Goal: Transaction & Acquisition: Subscribe to service/newsletter

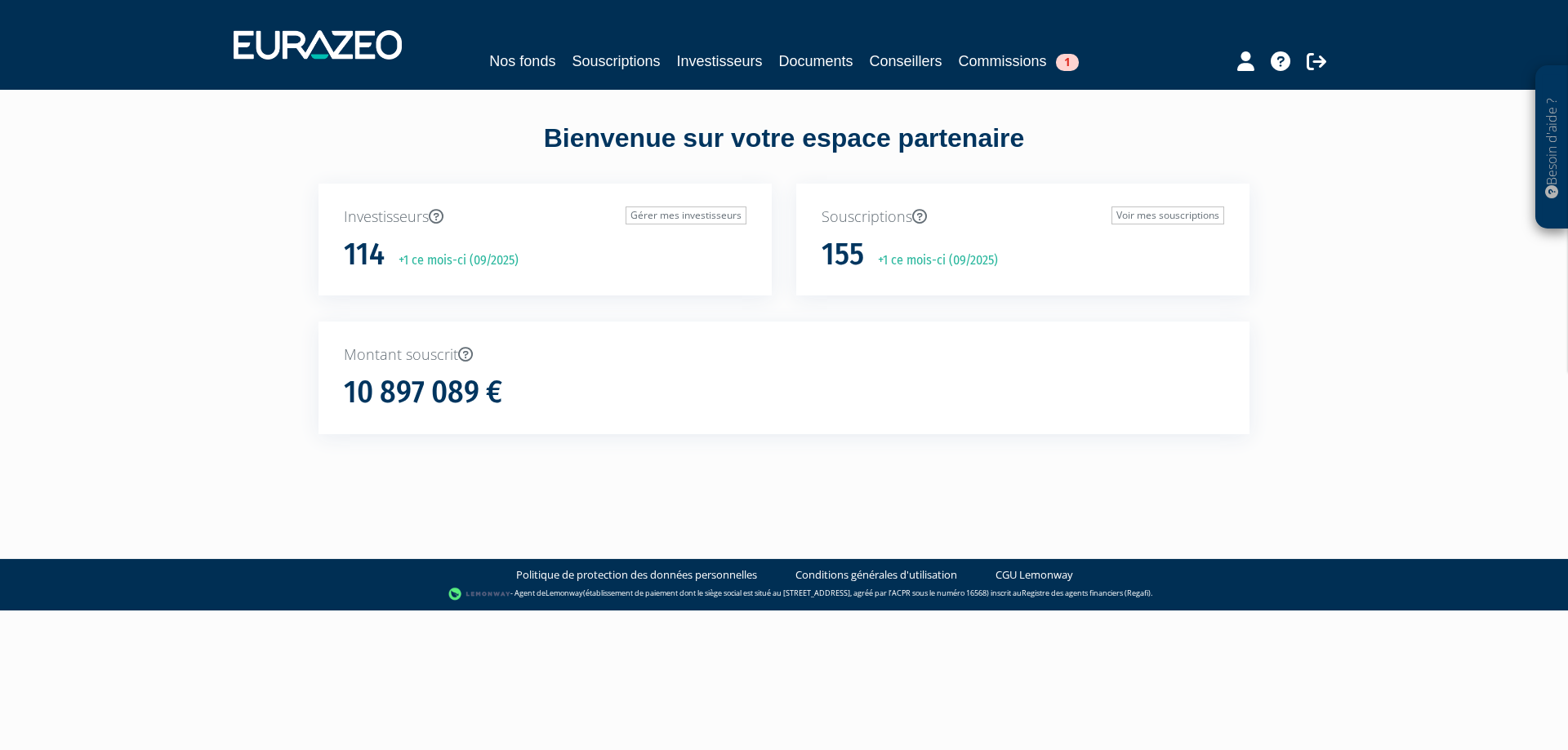
click at [42, 251] on div "Besoin d'aide ? × J'ai besoin d'aide Si vous avez une question à propos du fonc…" at bounding box center [784, 246] width 1568 height 493
click at [646, 56] on link "Souscriptions" at bounding box center [615, 61] width 88 height 23
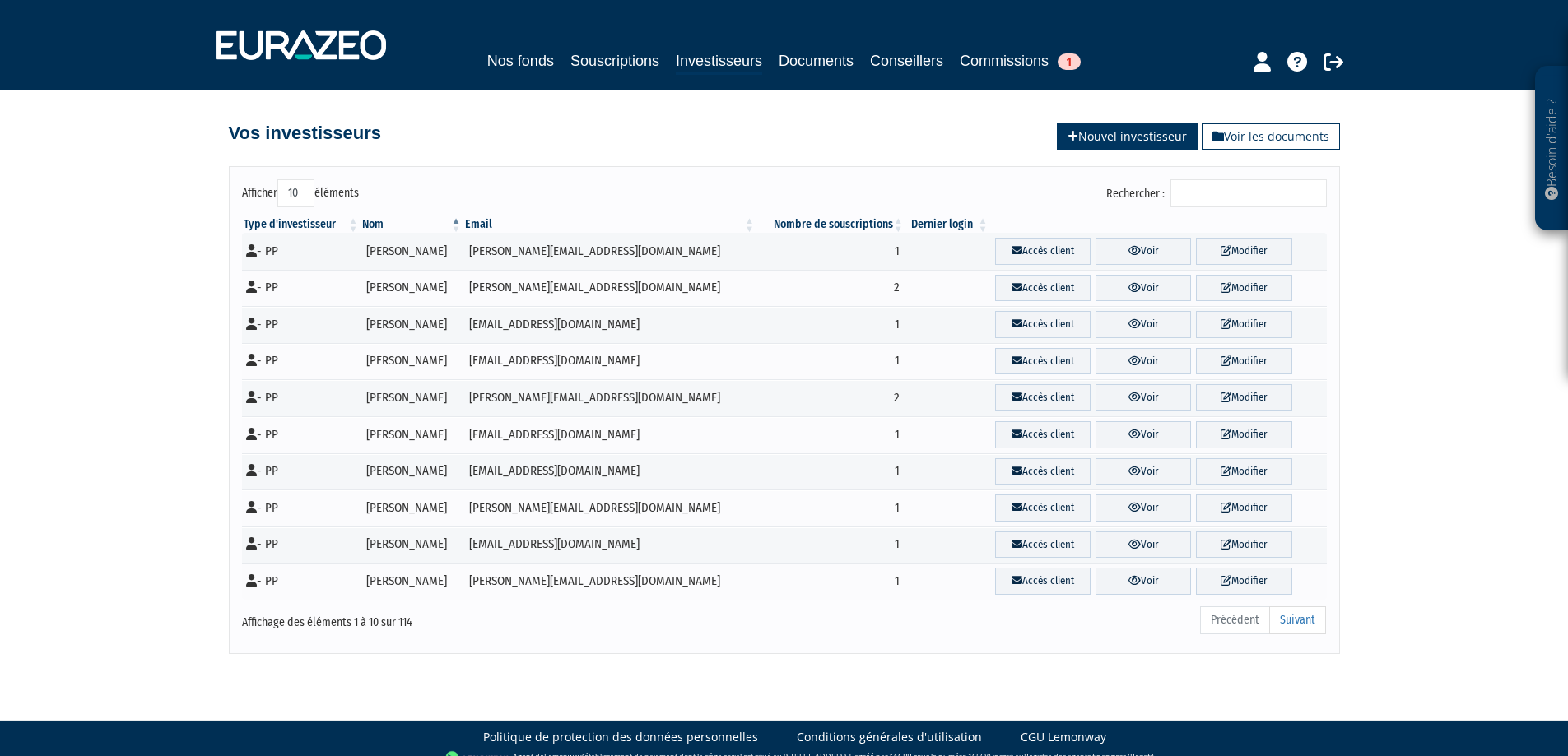
click at [1106, 140] on link "Nouvel investisseur" at bounding box center [1127, 136] width 141 height 27
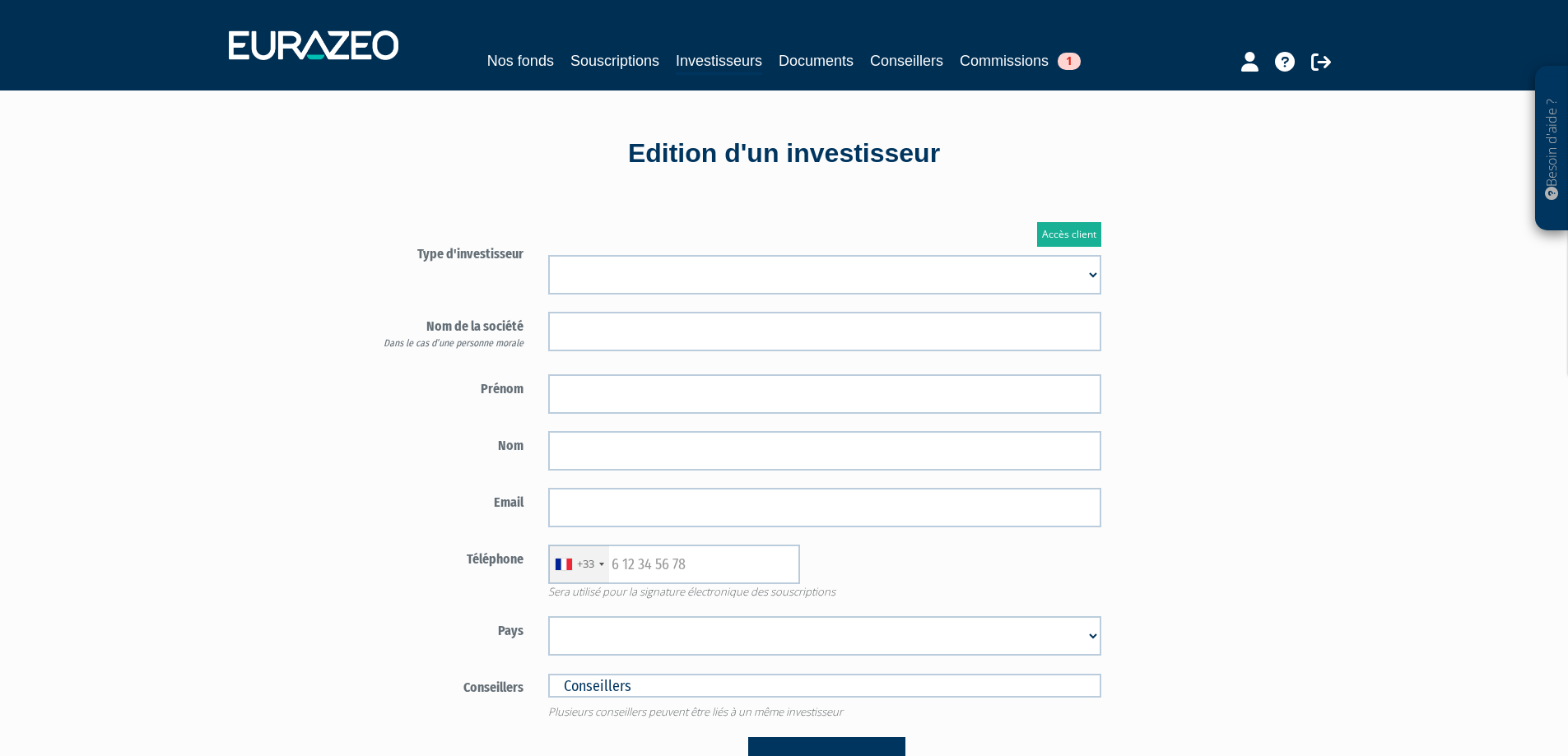
click at [1089, 275] on select "Mr Mme Société" at bounding box center [825, 275] width 553 height 39
select select "3"
click at [548, 255] on select "Mr Mme Société" at bounding box center [825, 275] width 553 height 39
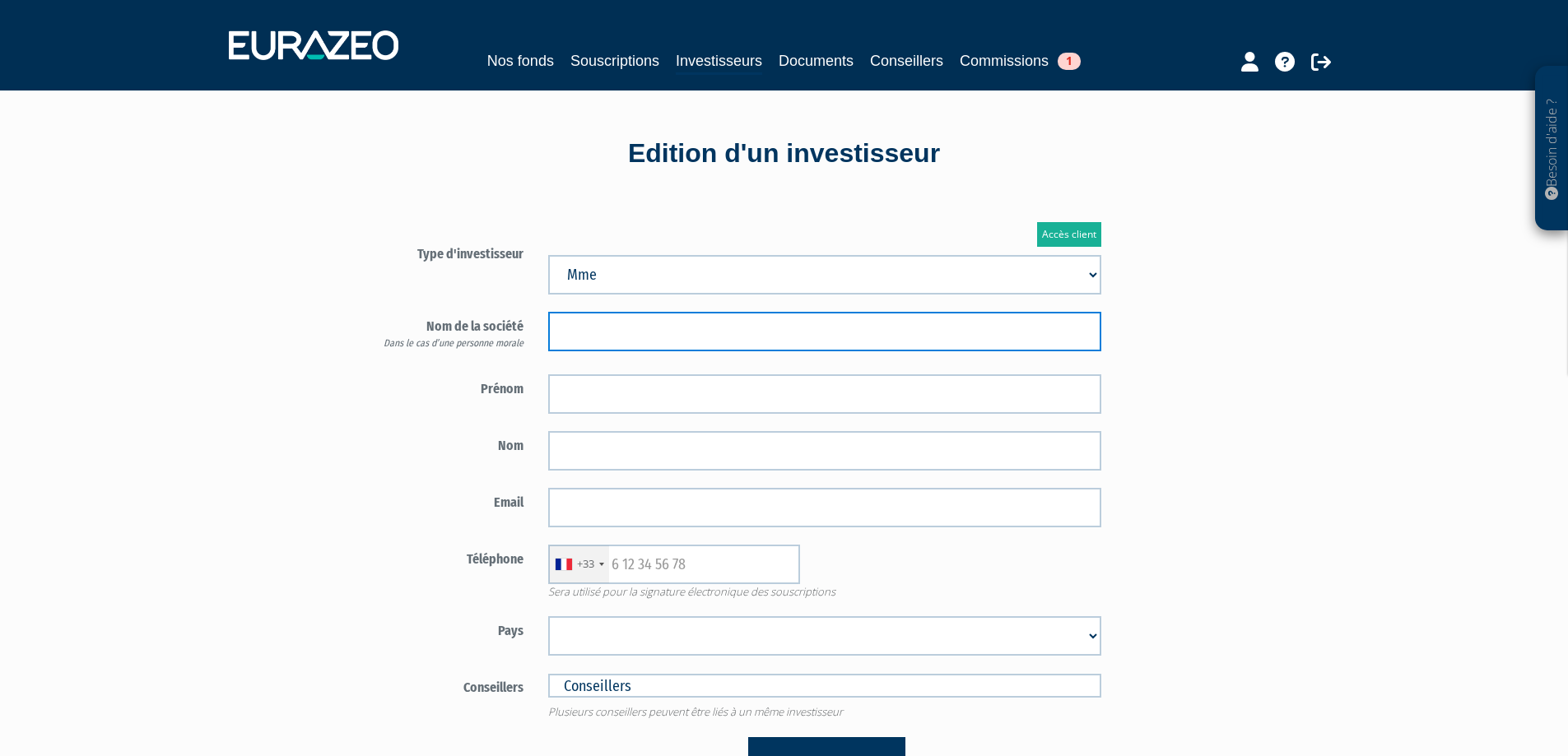
click at [625, 338] on input "text" at bounding box center [825, 331] width 553 height 39
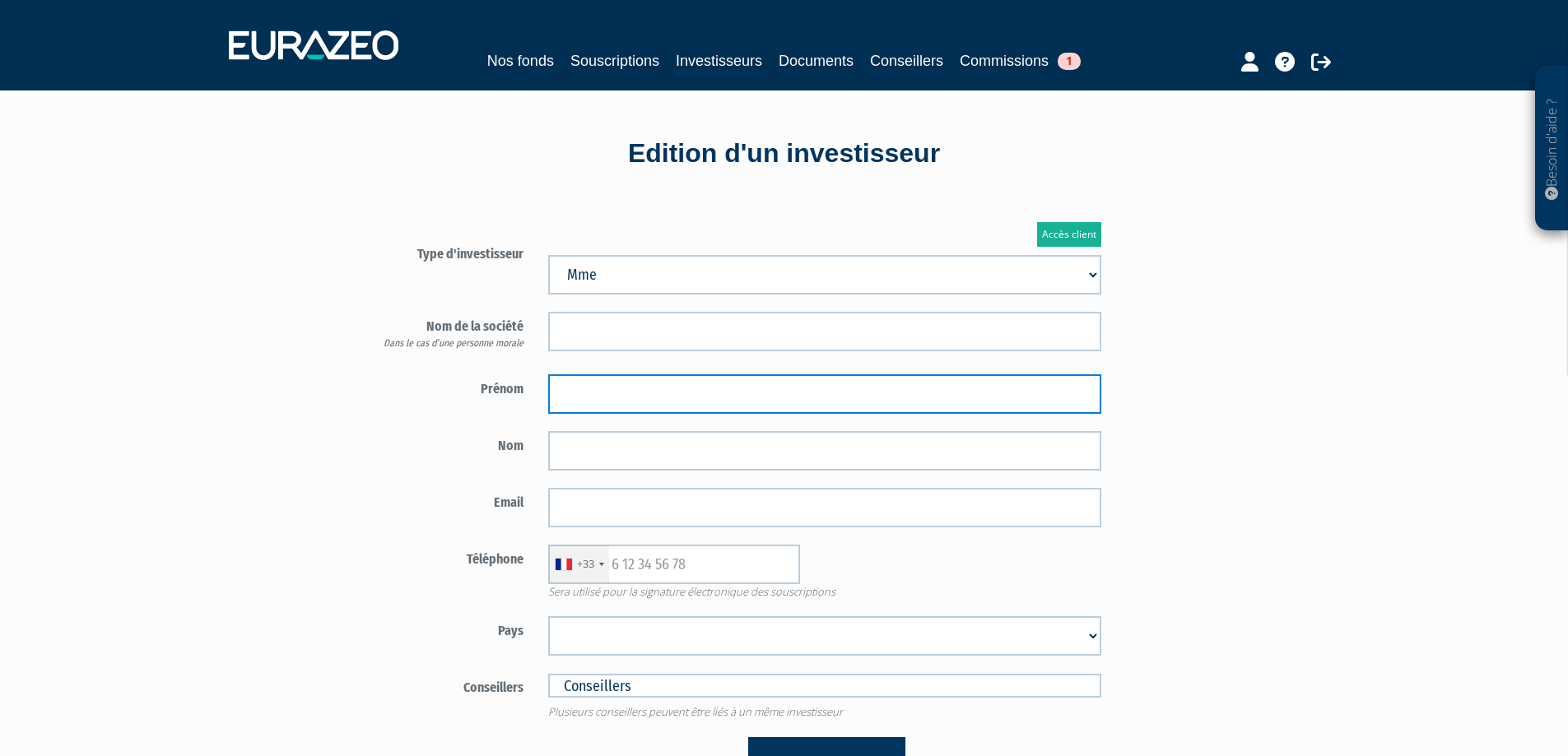
click at [611, 384] on input "text" at bounding box center [825, 394] width 553 height 39
type input "Anne-Sophie"
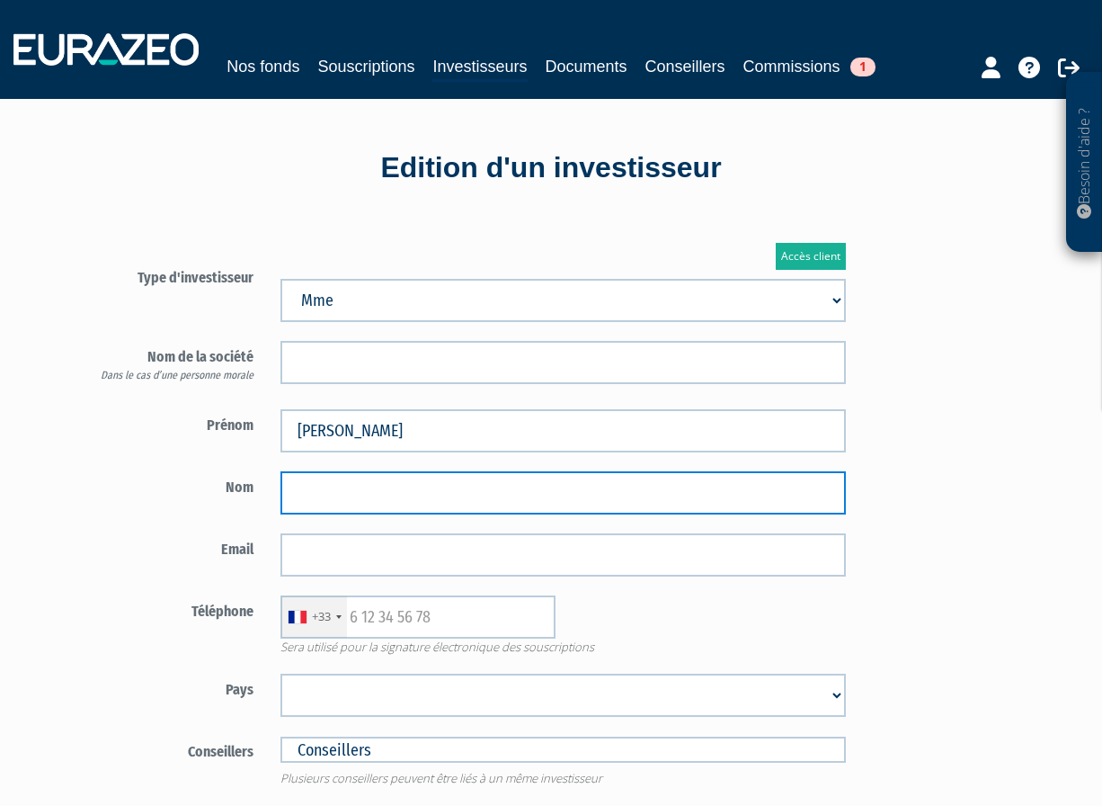
click at [345, 495] on input "text" at bounding box center [563, 492] width 565 height 43
type input "DORP"
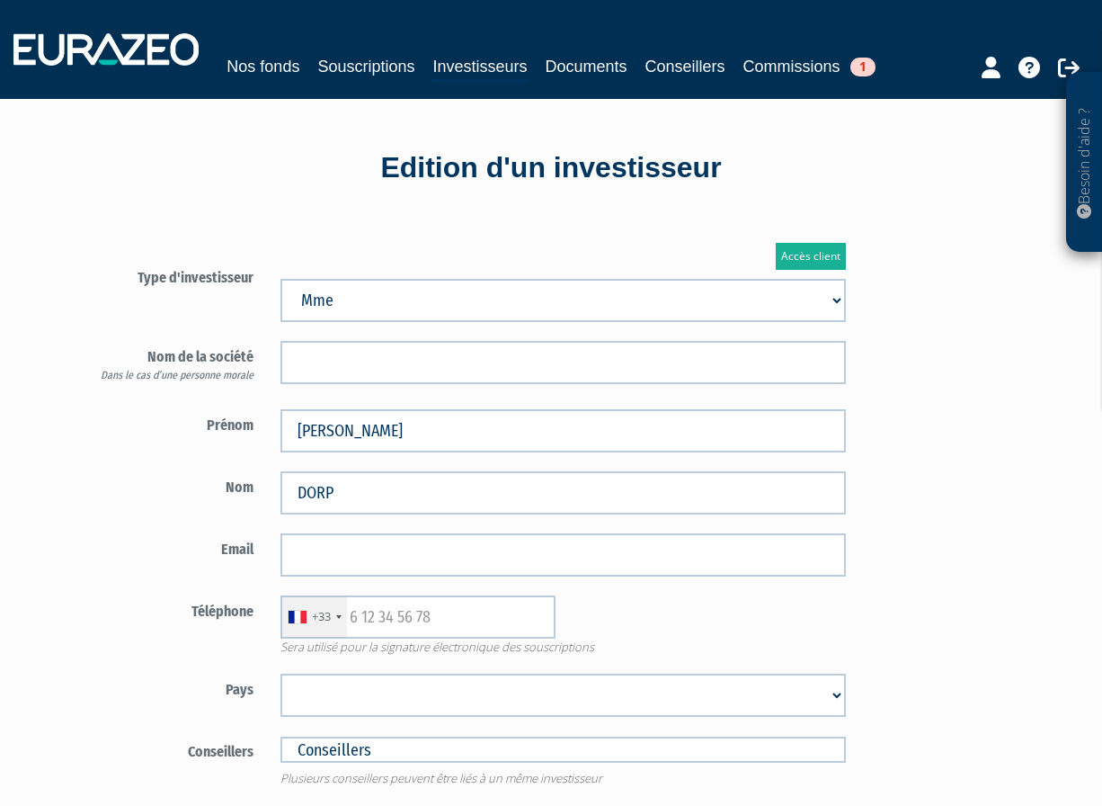
click at [915, 407] on div "Accès client Type d'investisseur Mr Mme Société" at bounding box center [596, 552] width 1052 height 672
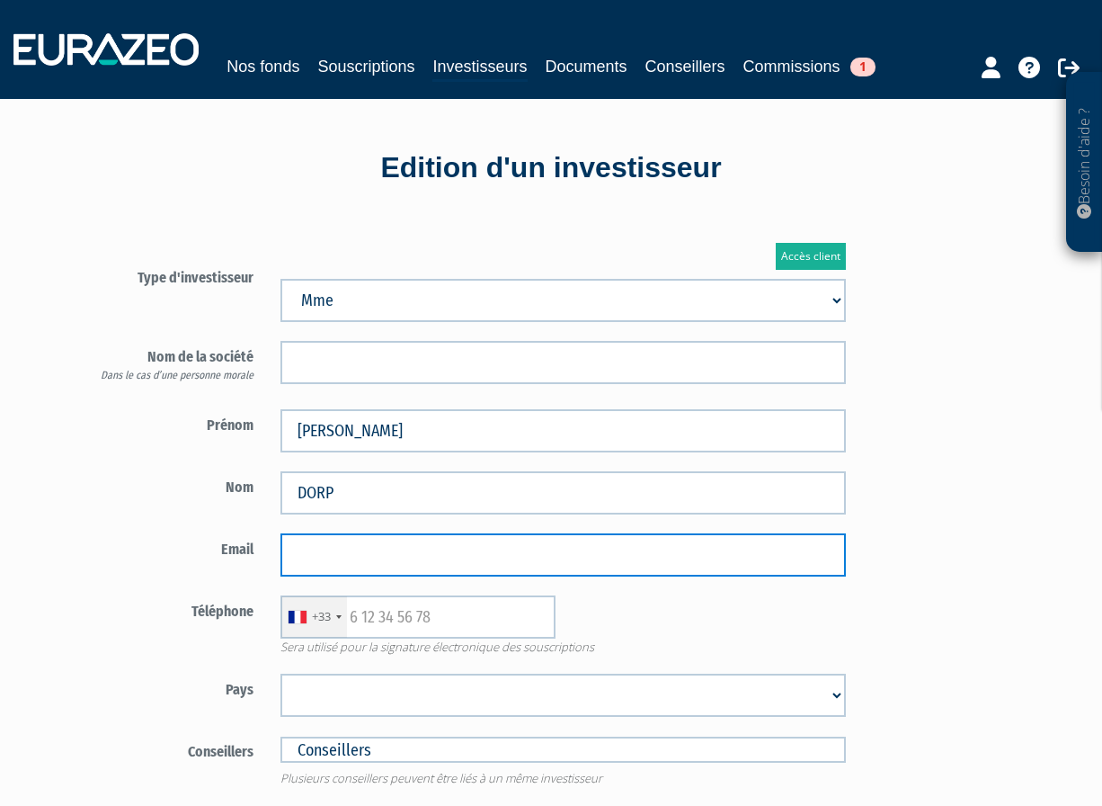
paste input "etienne.dorp@rte-france.com"
type input "etienne.dorp@rte-france.com"
click at [641, 552] on input "etienne.dorp@rte-france.com" at bounding box center [563, 554] width 565 height 43
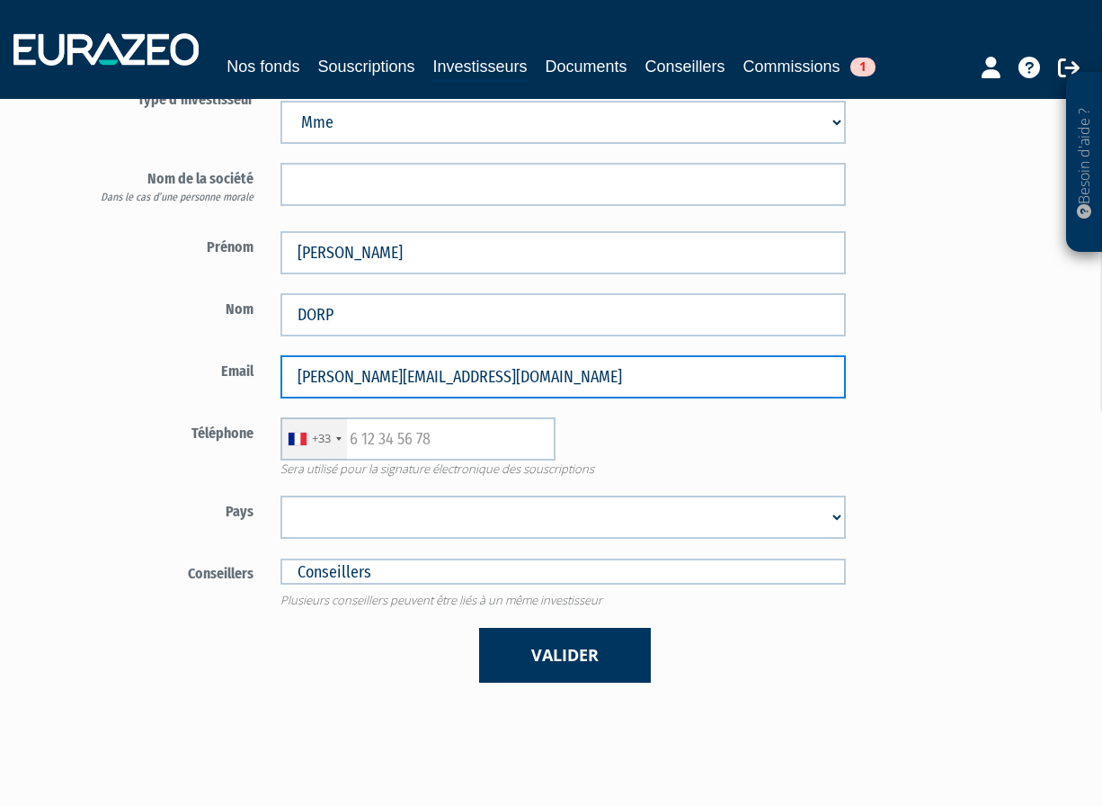
scroll to position [180, 0]
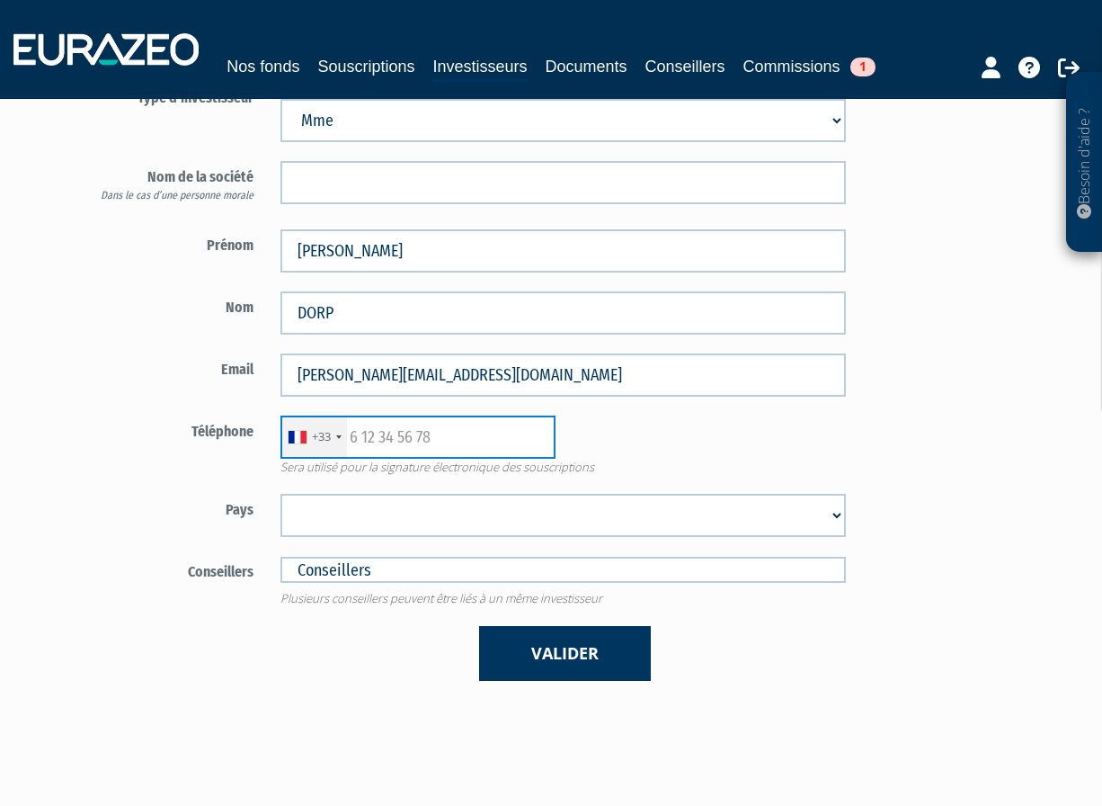
drag, startPoint x: 436, startPoint y: 436, endPoint x: 266, endPoint y: 436, distance: 169.9
click at [262, 435] on div "Téléphone +33 France +33 Germany (Deutschland) +49 Switzerland (Schweiz) +41 Be…" at bounding box center [464, 445] width 789 height 60
paste input "06 62 63 90 83"
click at [356, 435] on input "06 62 63 90 83" at bounding box center [418, 436] width 275 height 43
type input "6 62 63 90 83"
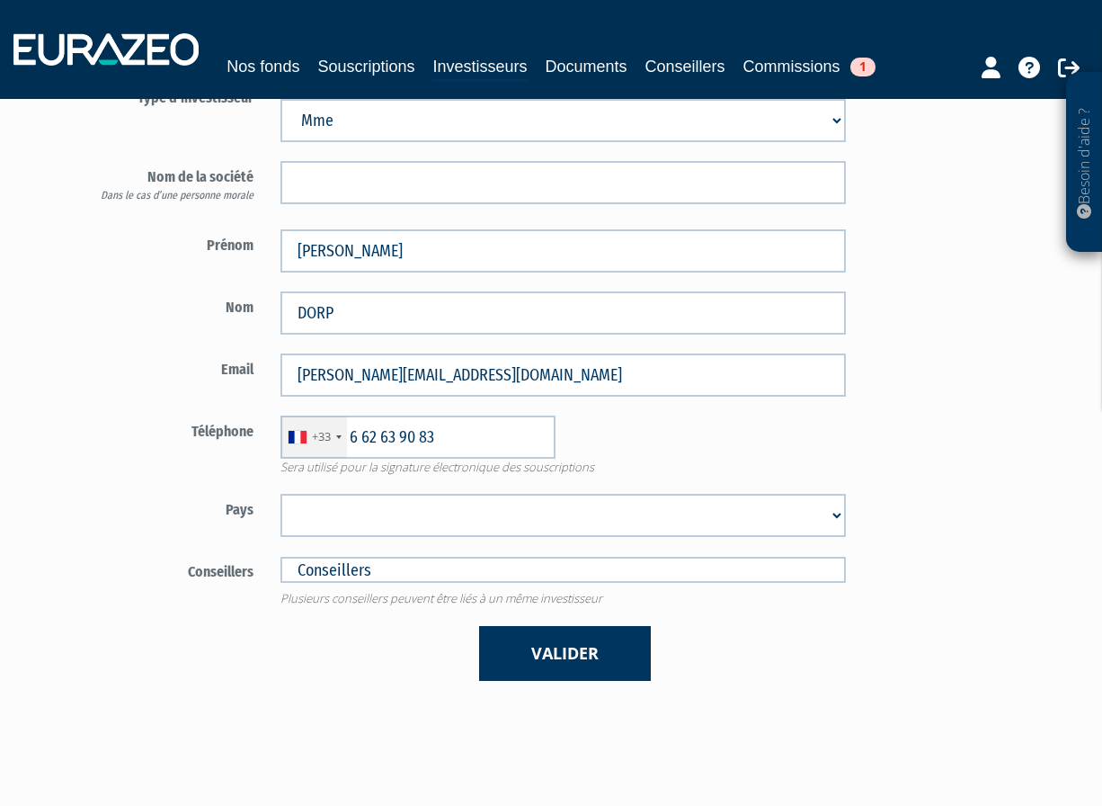
click at [834, 511] on select "Afghanistan Afrique du Sud Albanie Algérie Allemagne Andorre Angola Anguilla An…" at bounding box center [563, 515] width 565 height 43
select select "75"
click at [281, 494] on select "Afghanistan Afrique du Sud Albanie Algérie Allemagne Andorre Angola Anguilla An…" at bounding box center [563, 515] width 565 height 43
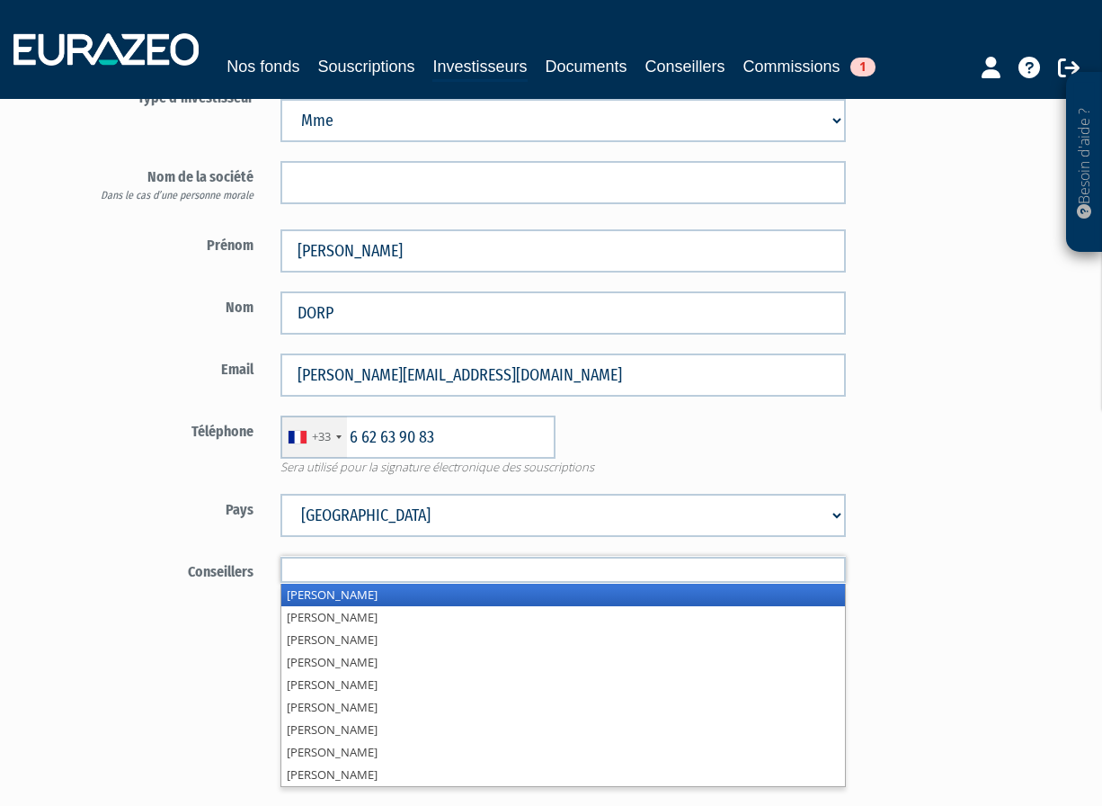
click at [604, 575] on input "text" at bounding box center [563, 570] width 565 height 26
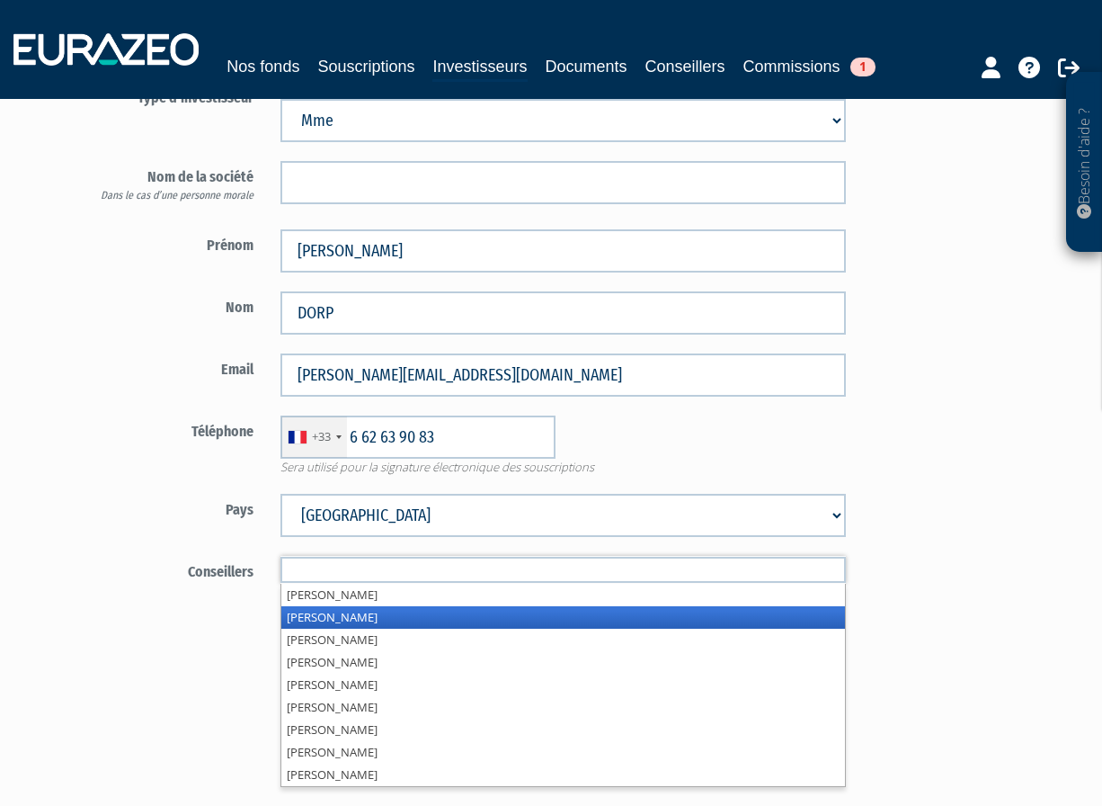
click at [443, 609] on li "Sébastien CARROT" at bounding box center [562, 617] width 563 height 22
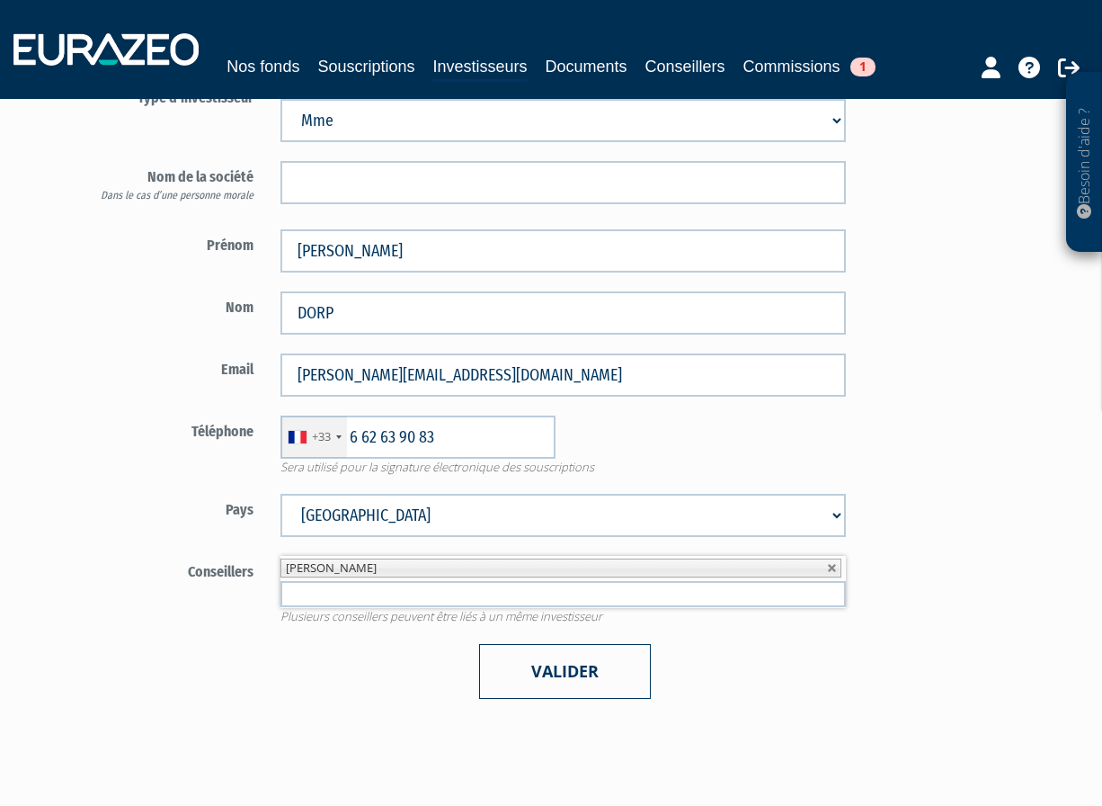
click at [514, 684] on button "Valider" at bounding box center [565, 671] width 172 height 55
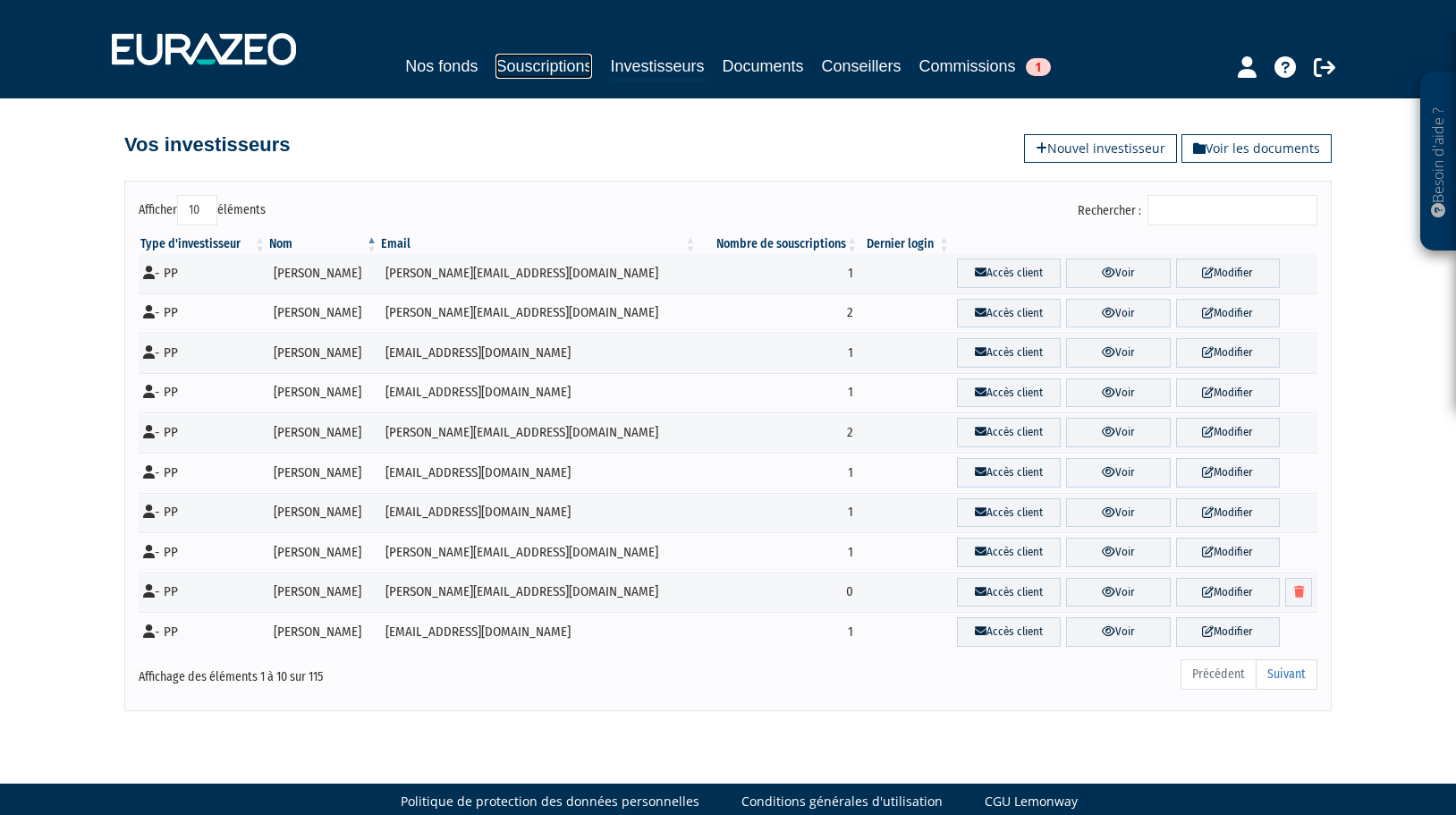
click at [545, 69] on link "Souscriptions" at bounding box center [543, 66] width 96 height 25
click at [448, 72] on link "Nos fonds" at bounding box center [441, 66] width 73 height 25
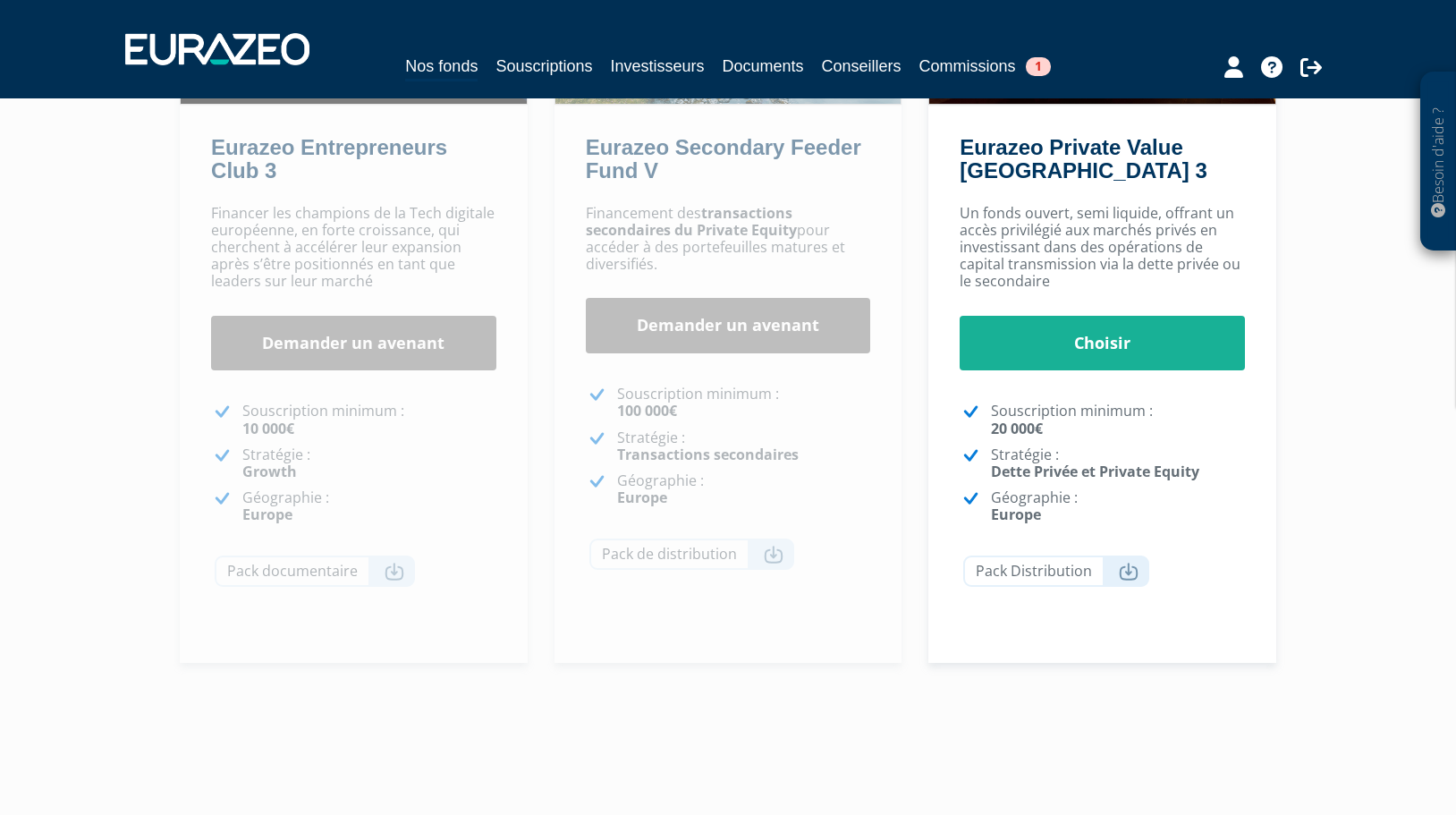
scroll to position [358, 0]
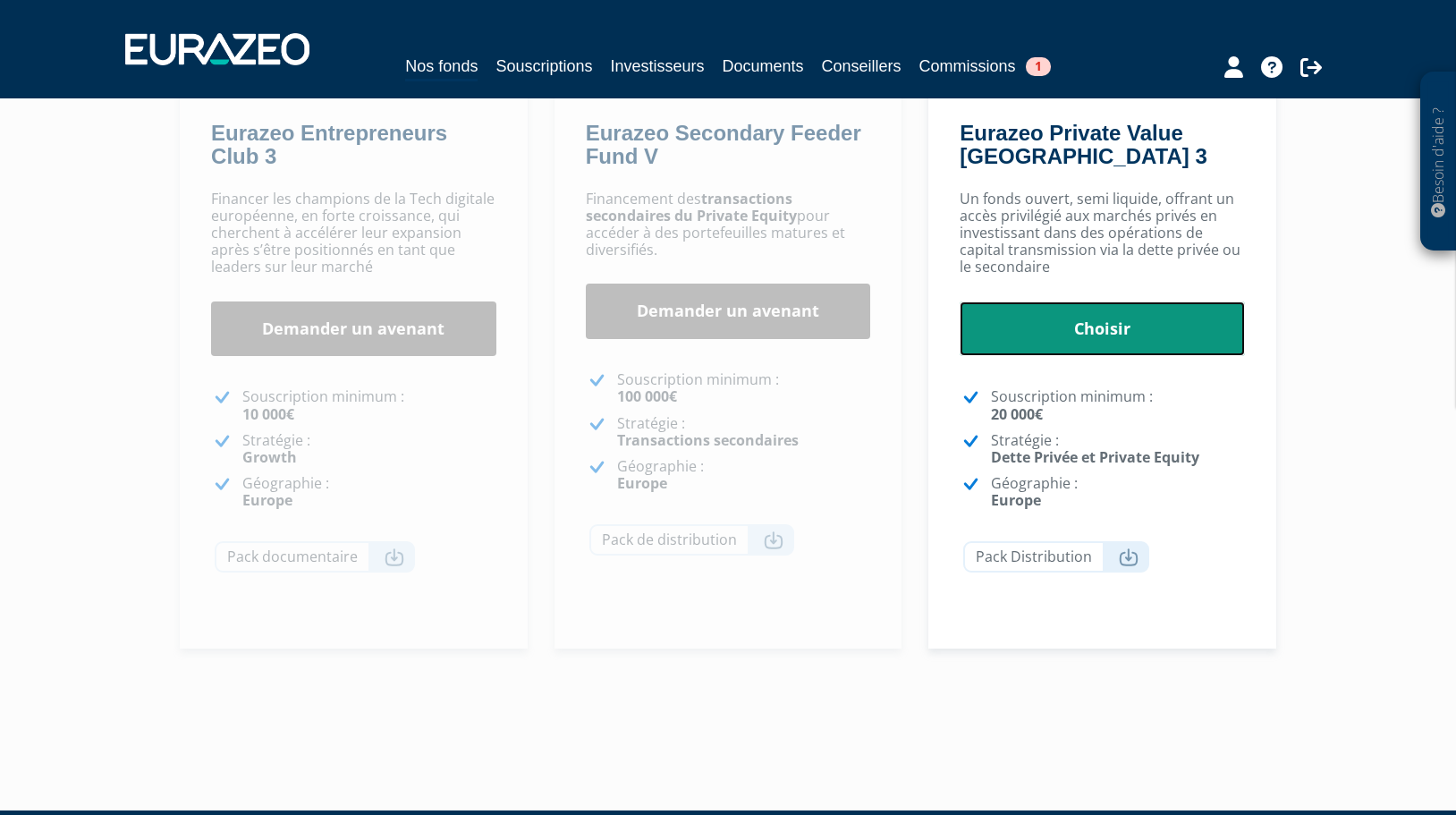
click at [1102, 335] on link "Choisir" at bounding box center [1102, 329] width 285 height 56
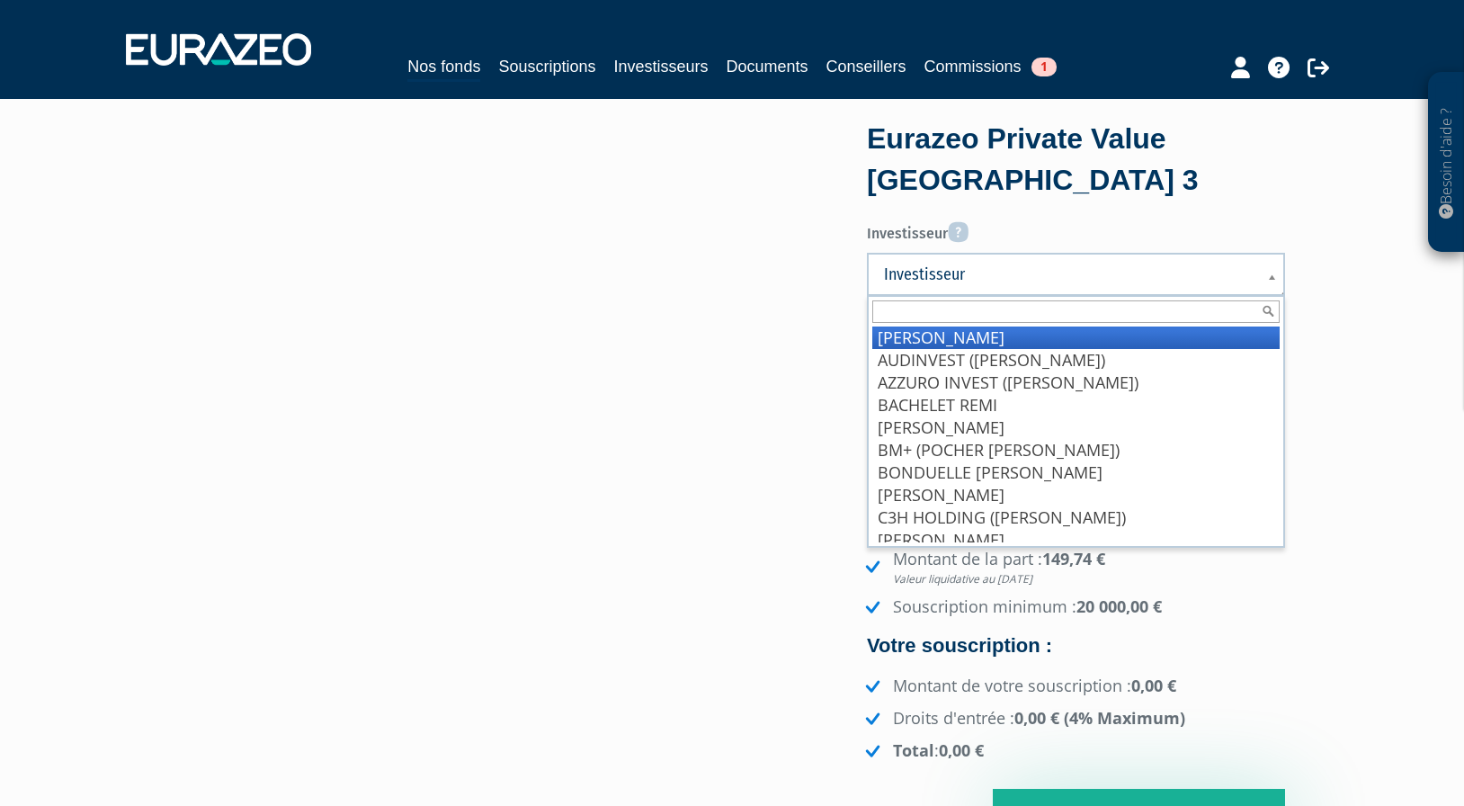
click at [1018, 266] on span "Investisseur" at bounding box center [1064, 274] width 361 height 22
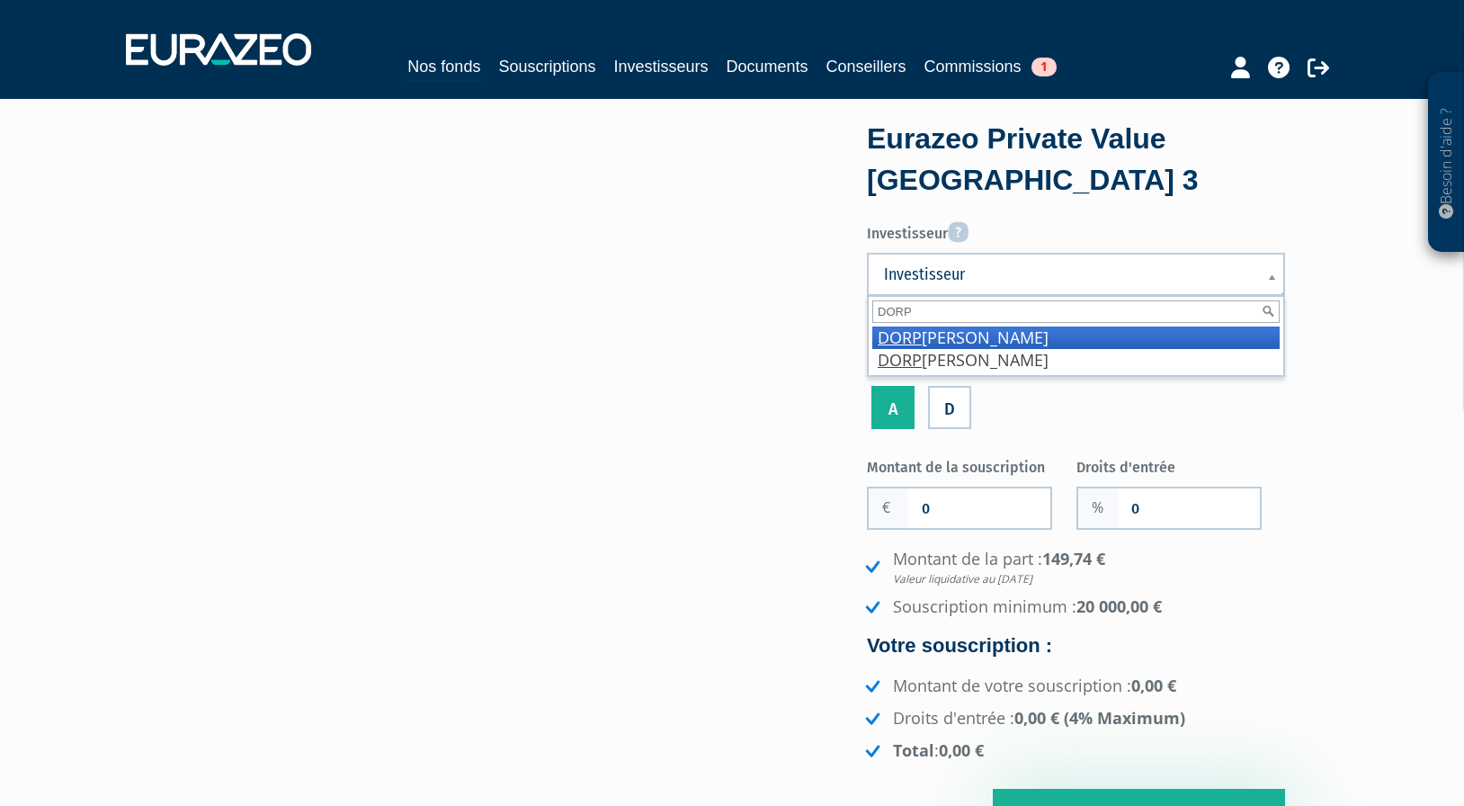
type input "DORP"
click at [989, 341] on li "DORP Anne-Sophie" at bounding box center [1075, 337] width 407 height 22
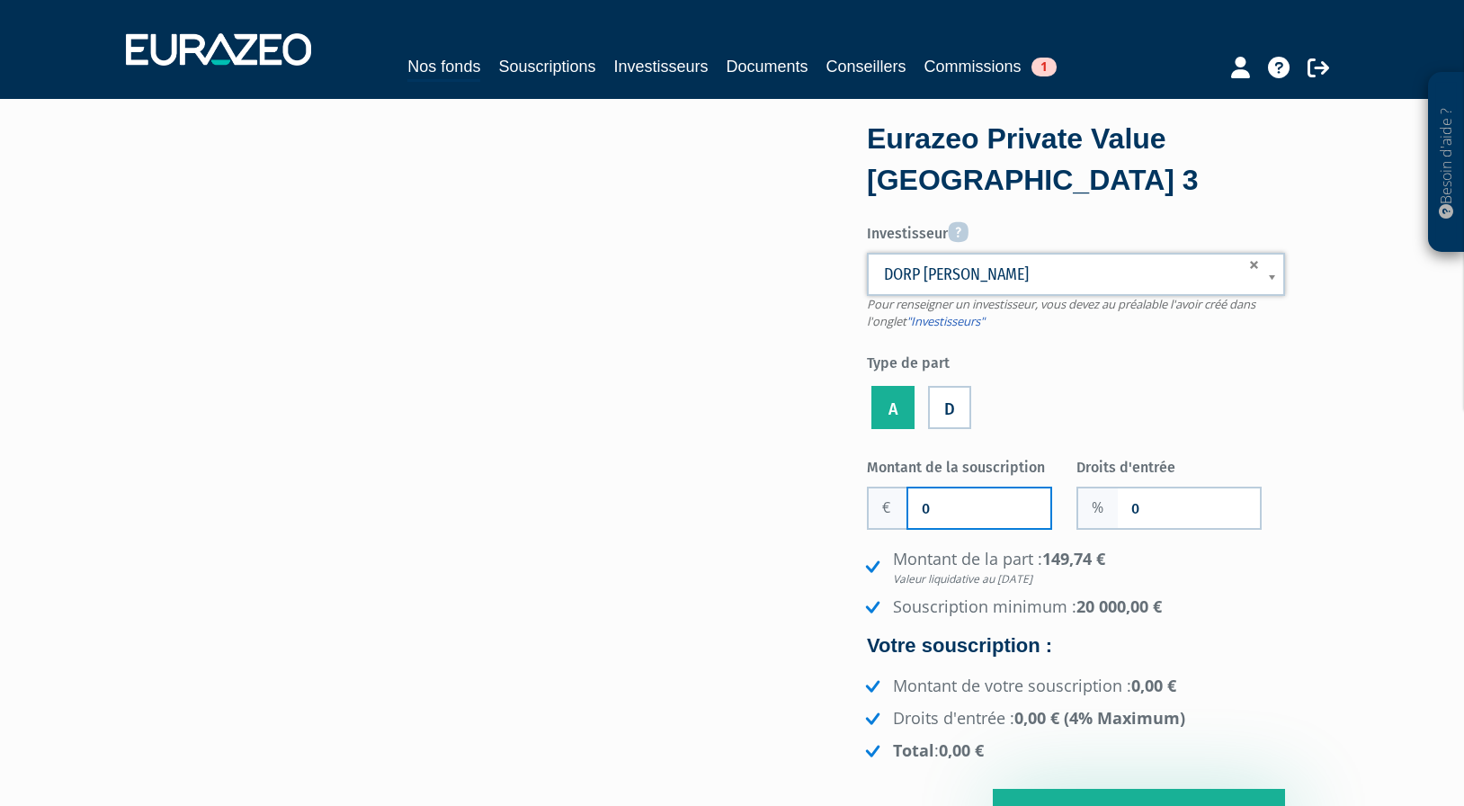
click at [944, 511] on input "0" at bounding box center [979, 508] width 142 height 40
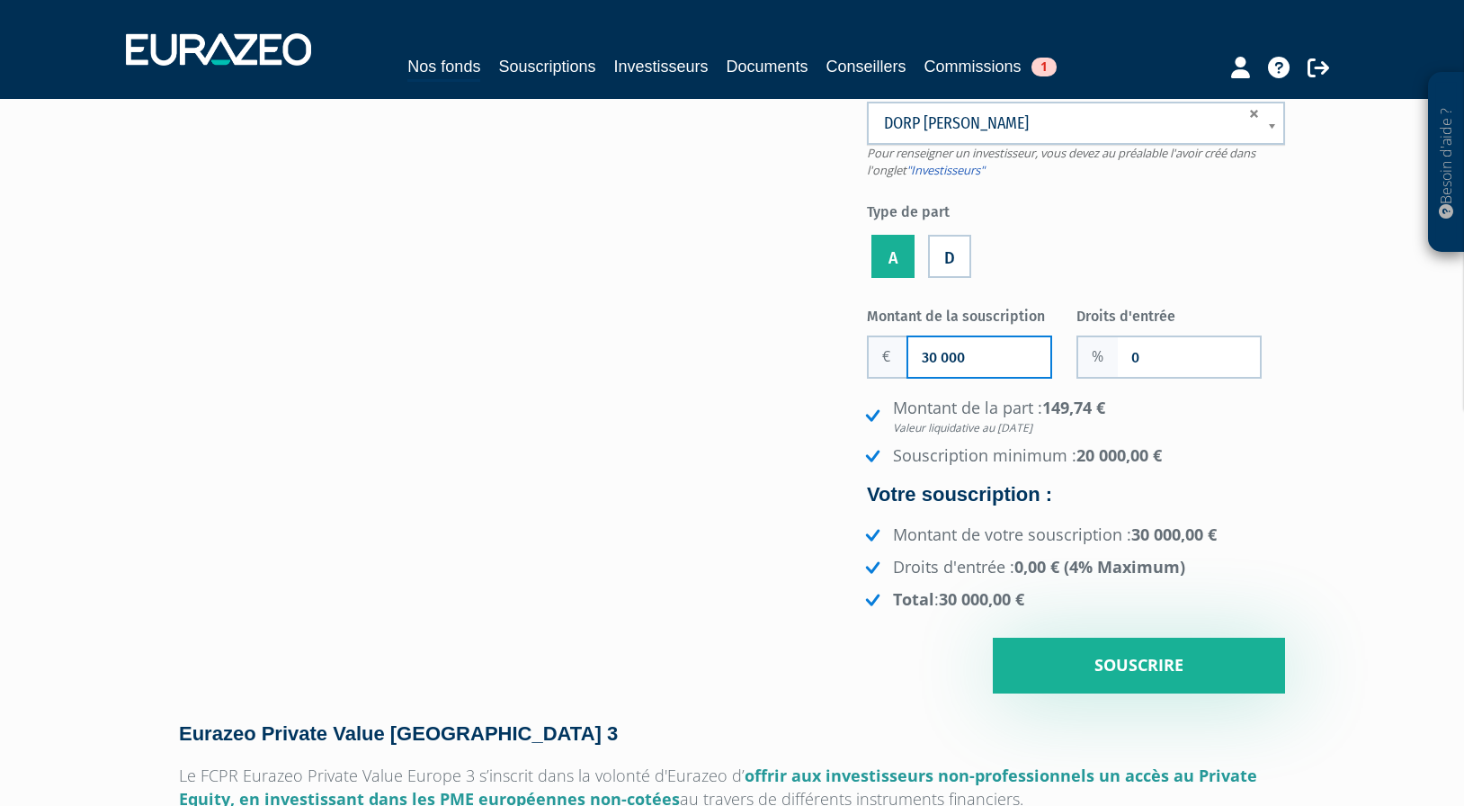
scroll to position [180, 0]
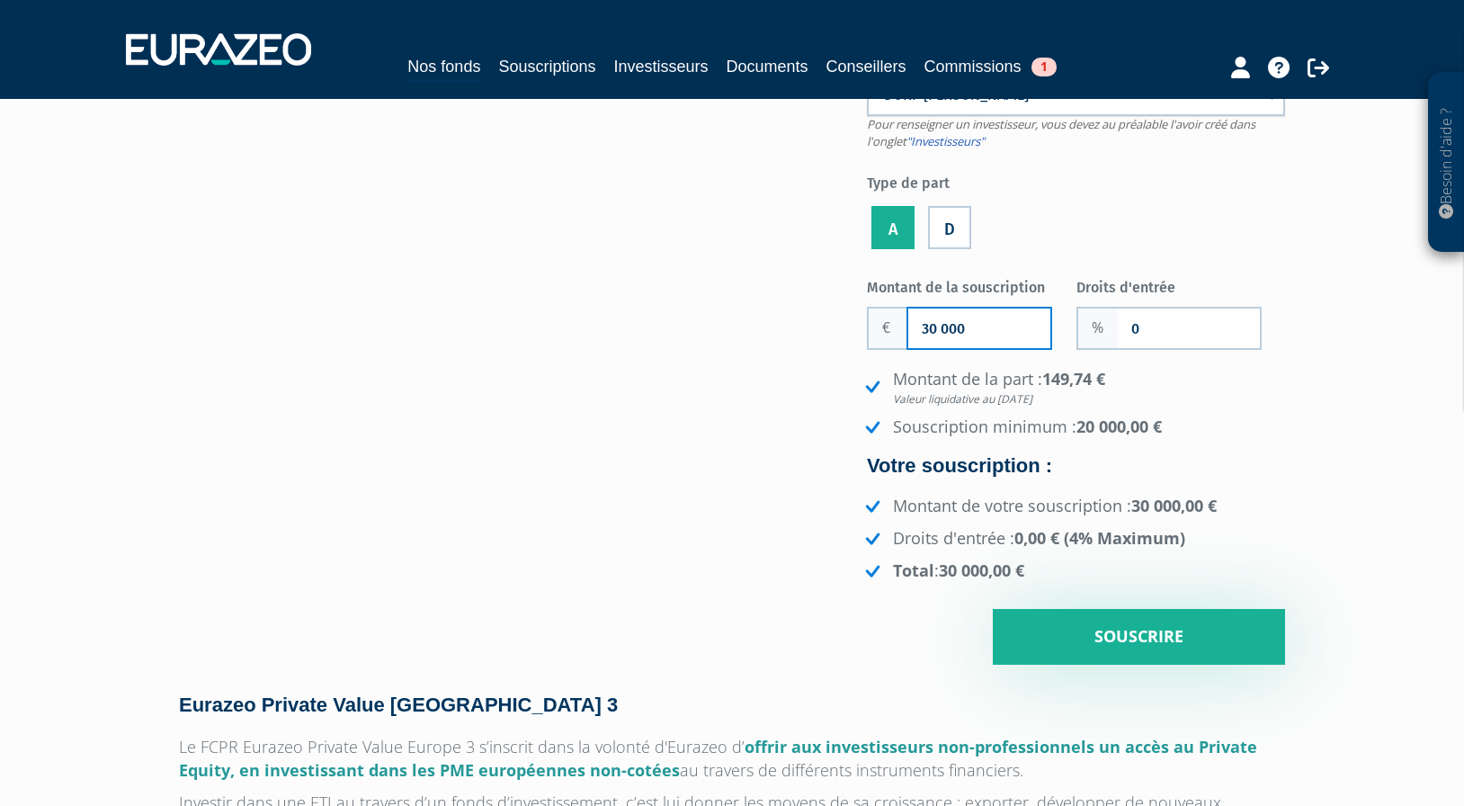
type input "30 000"
click at [1137, 323] on input "0" at bounding box center [1189, 328] width 142 height 40
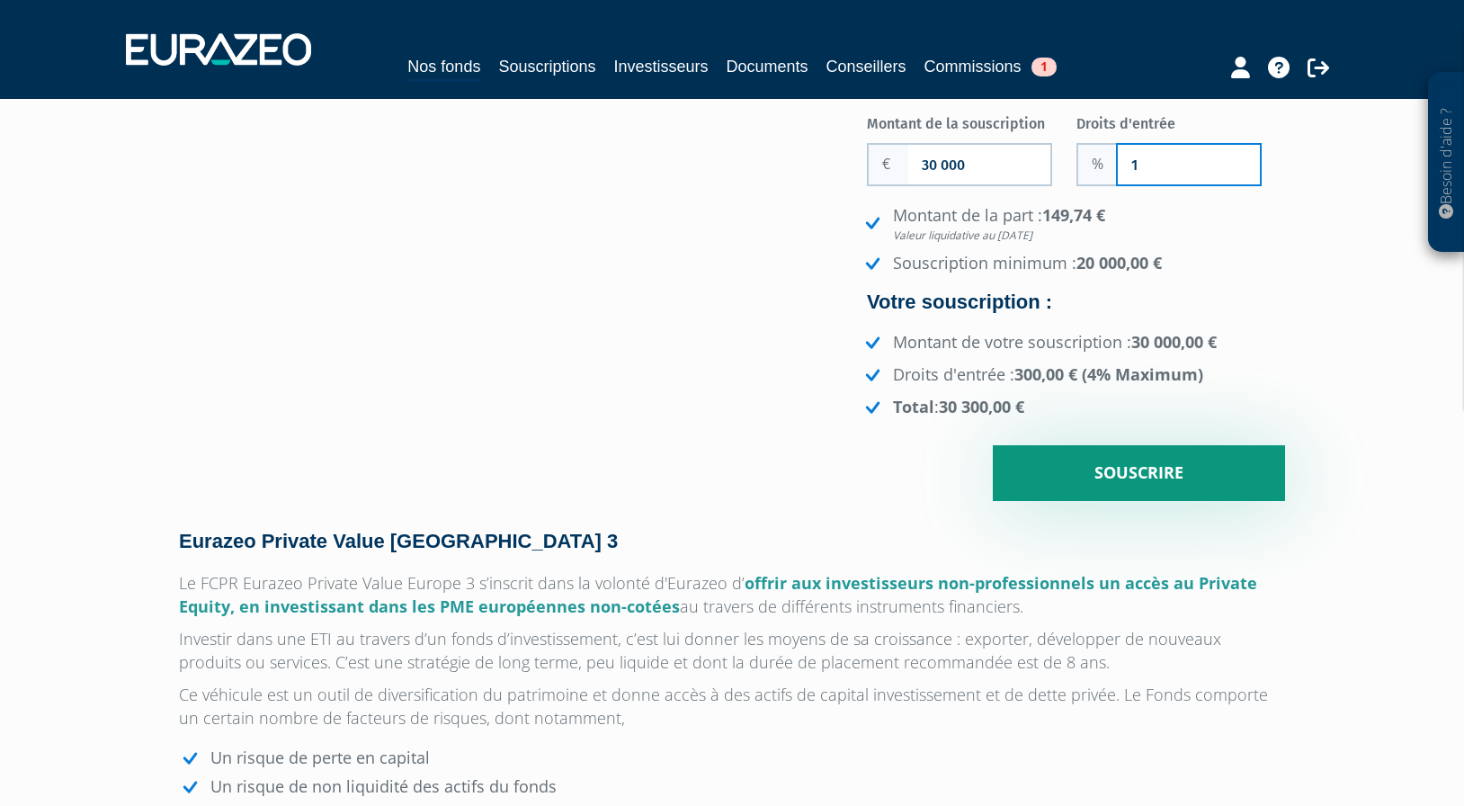
scroll to position [360, 0]
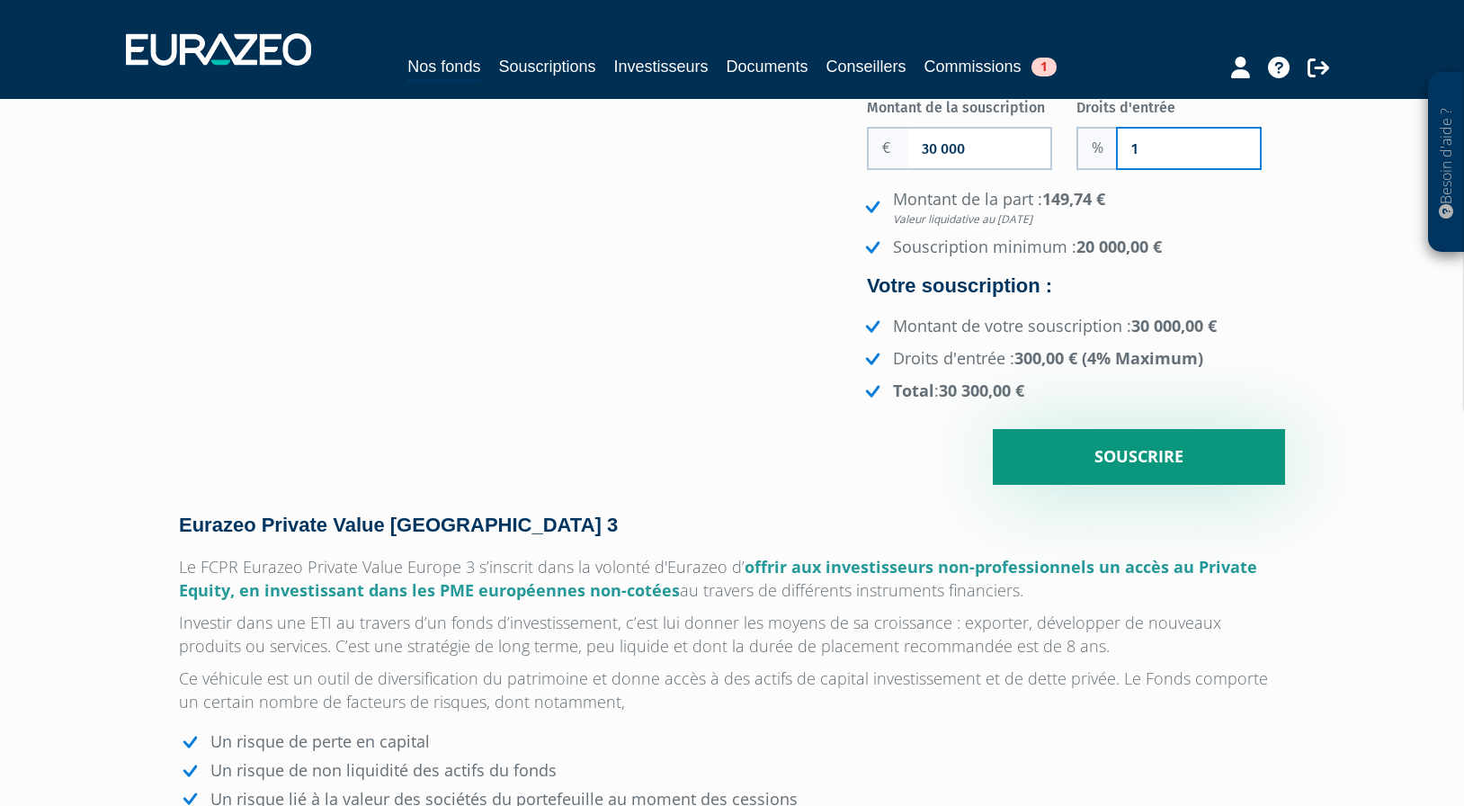
type input "1"
click at [1105, 460] on input "Souscrire" at bounding box center [1139, 457] width 292 height 56
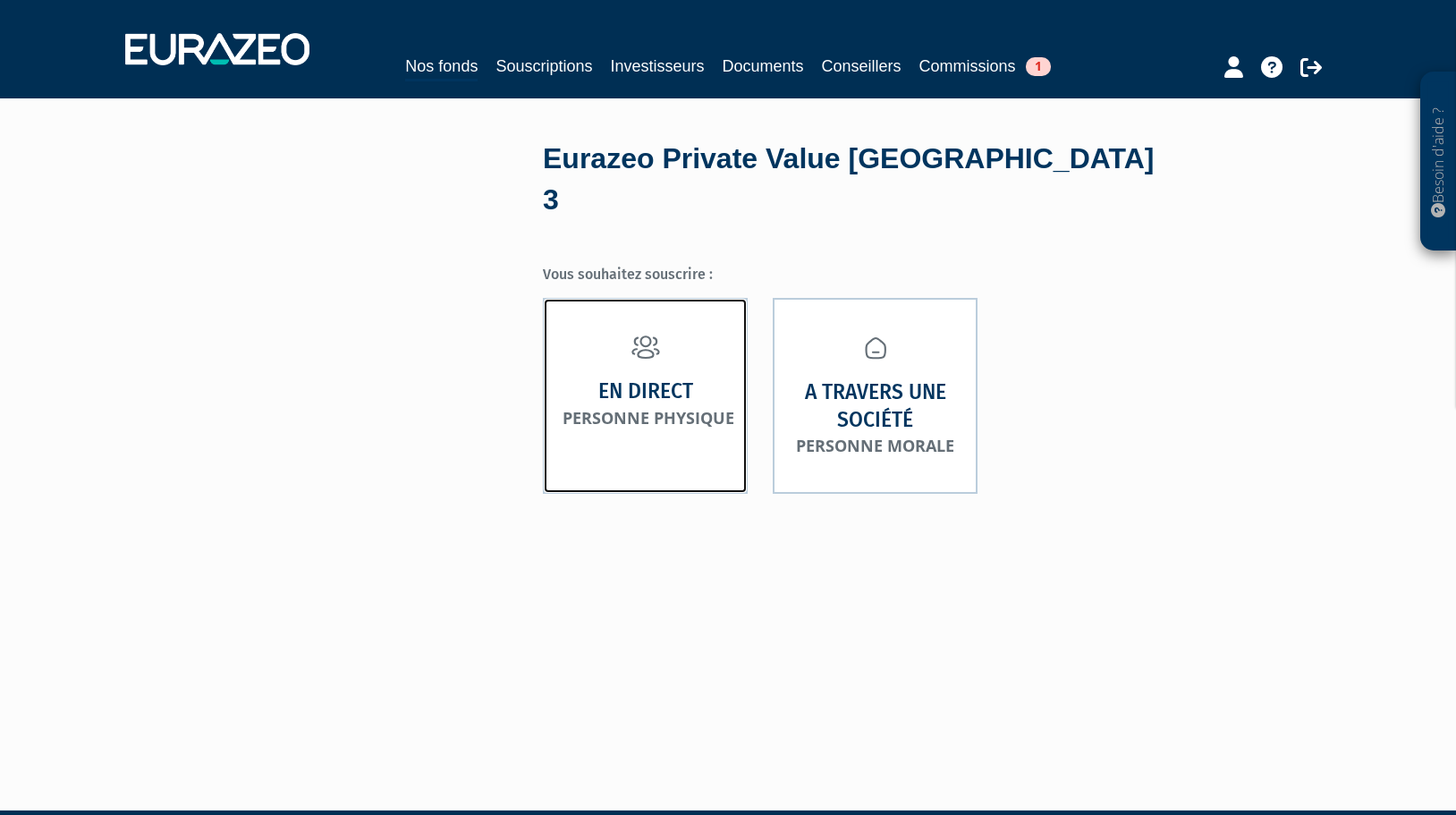
click at [602, 377] on strong "En direct" at bounding box center [645, 391] width 94 height 28
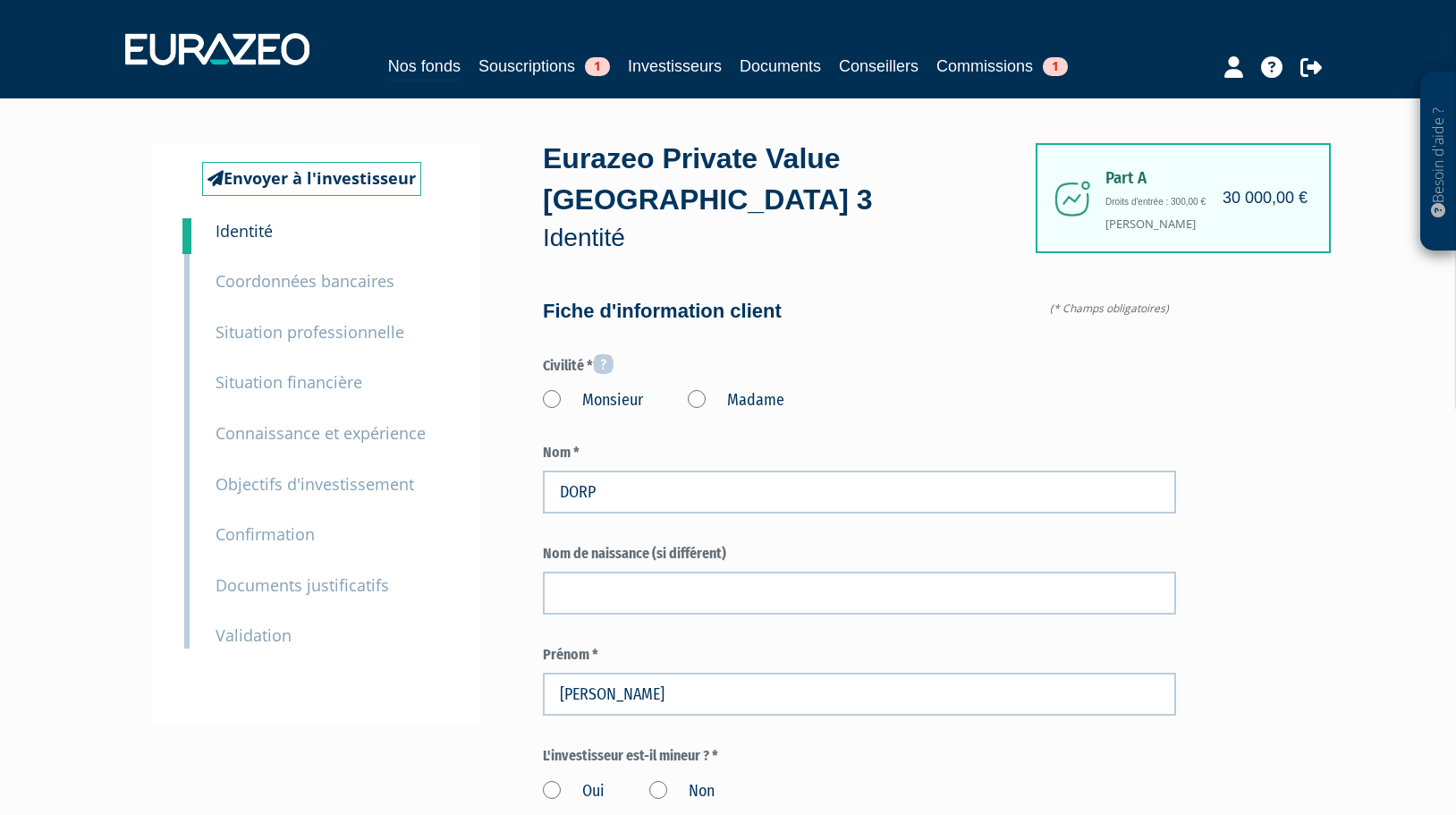
type input "6 62 63 90 83"
click at [702, 389] on label "Madame" at bounding box center [735, 400] width 96 height 23
click at [0, 0] on "Madame" at bounding box center [0, 0] width 0 height 0
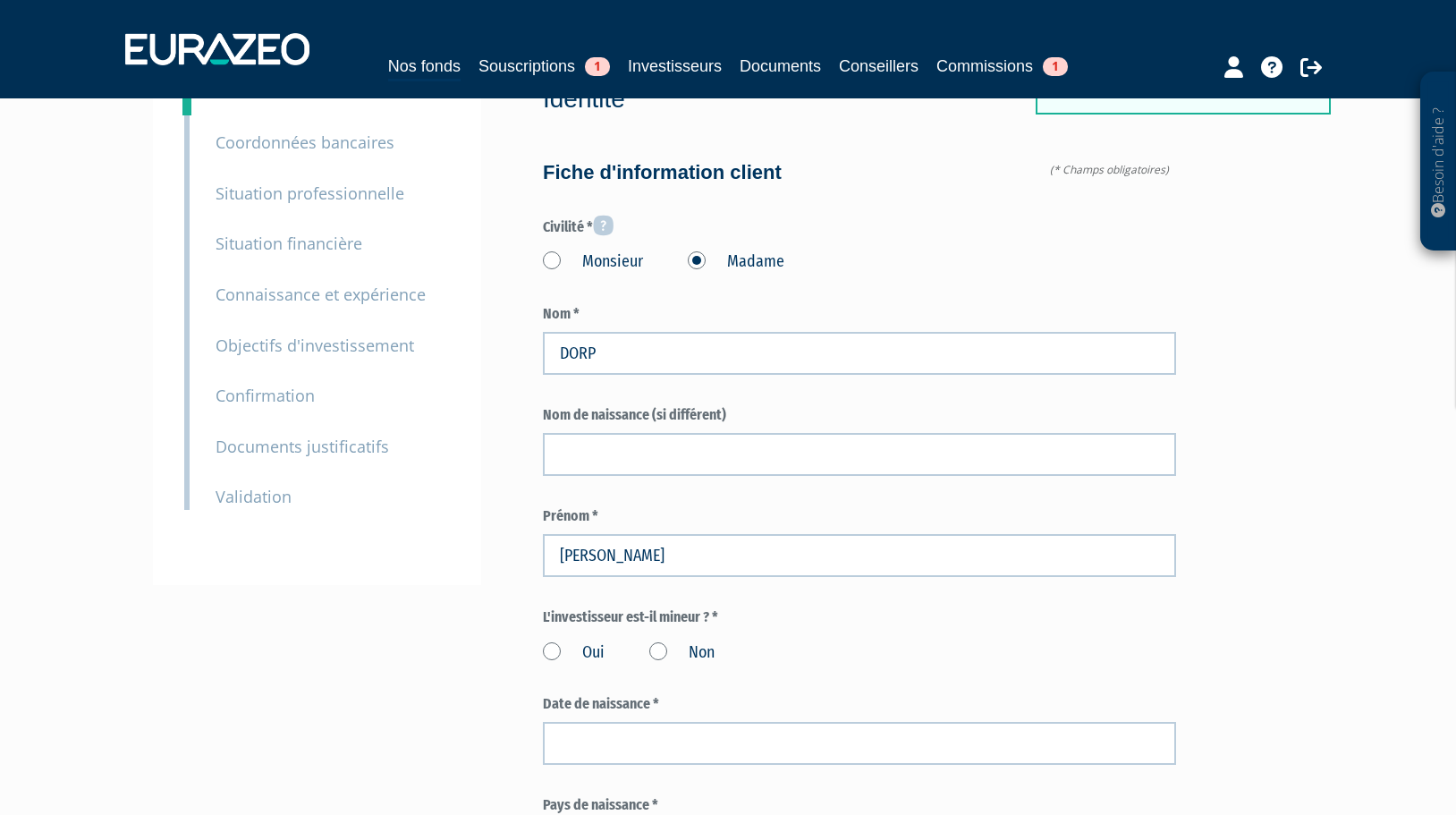
scroll to position [179, 0]
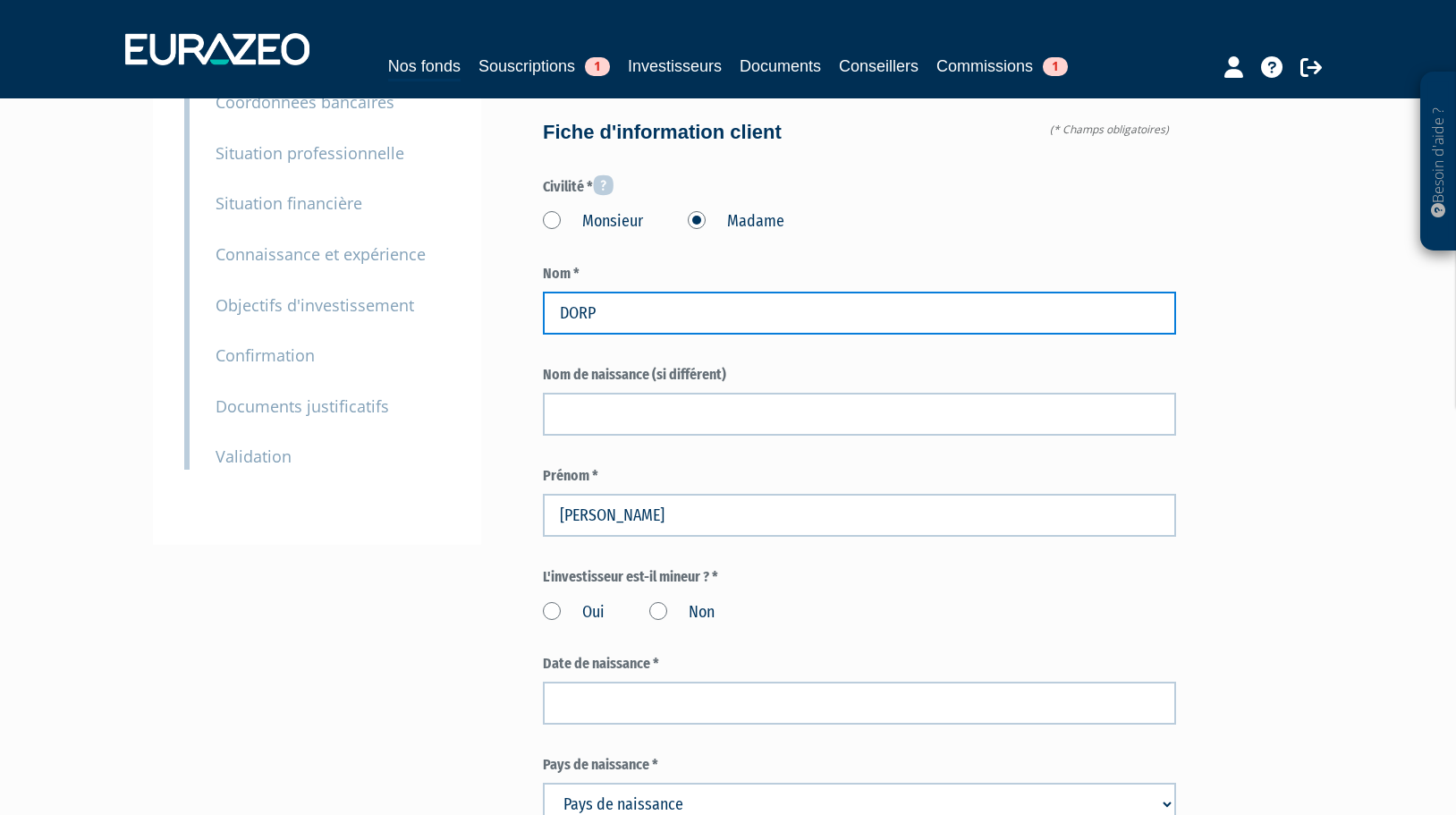
click at [973, 292] on input "DORP" at bounding box center [859, 312] width 634 height 43
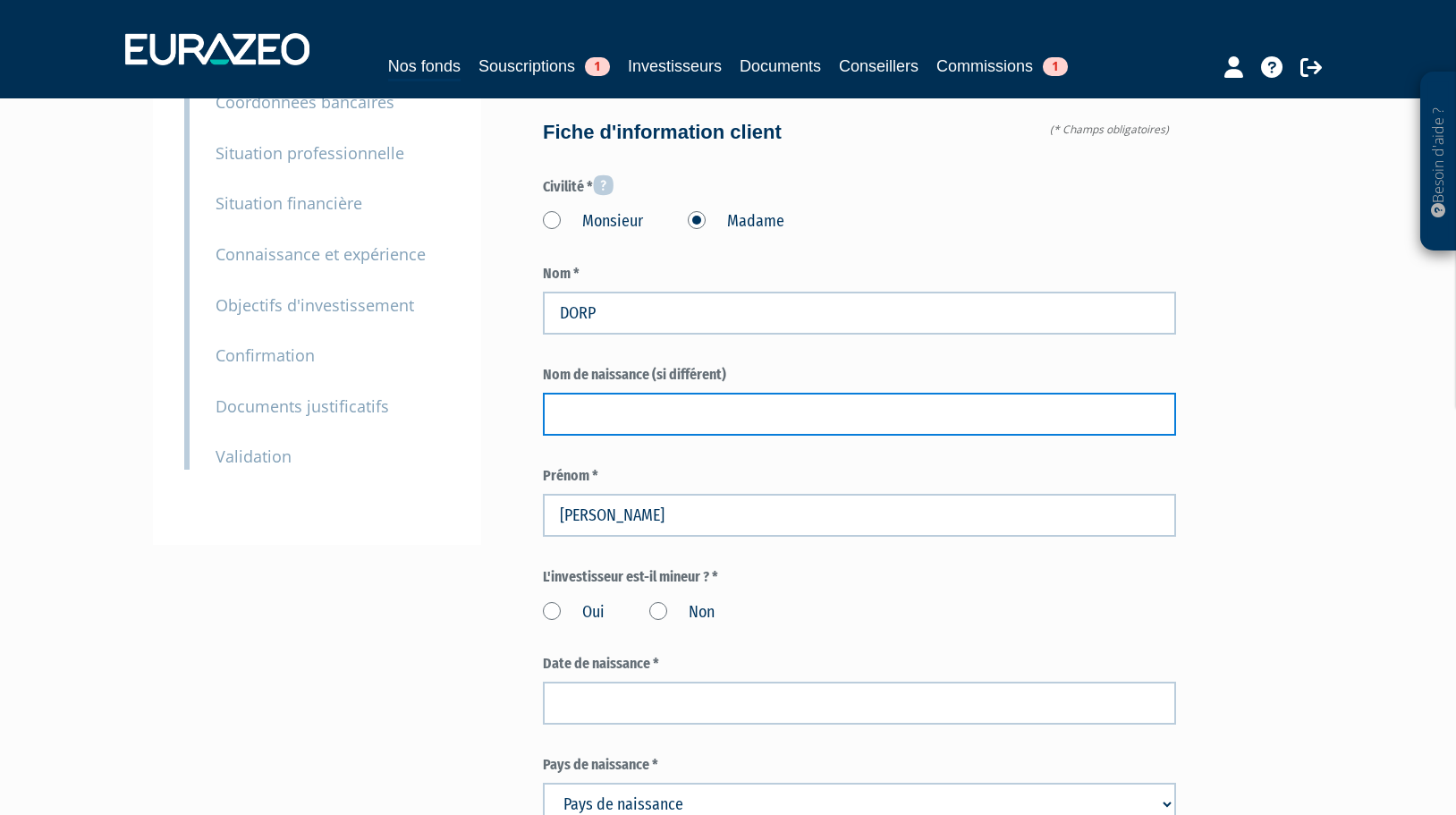
click at [597, 393] on input "text" at bounding box center [859, 414] width 634 height 43
type input "RENARD"
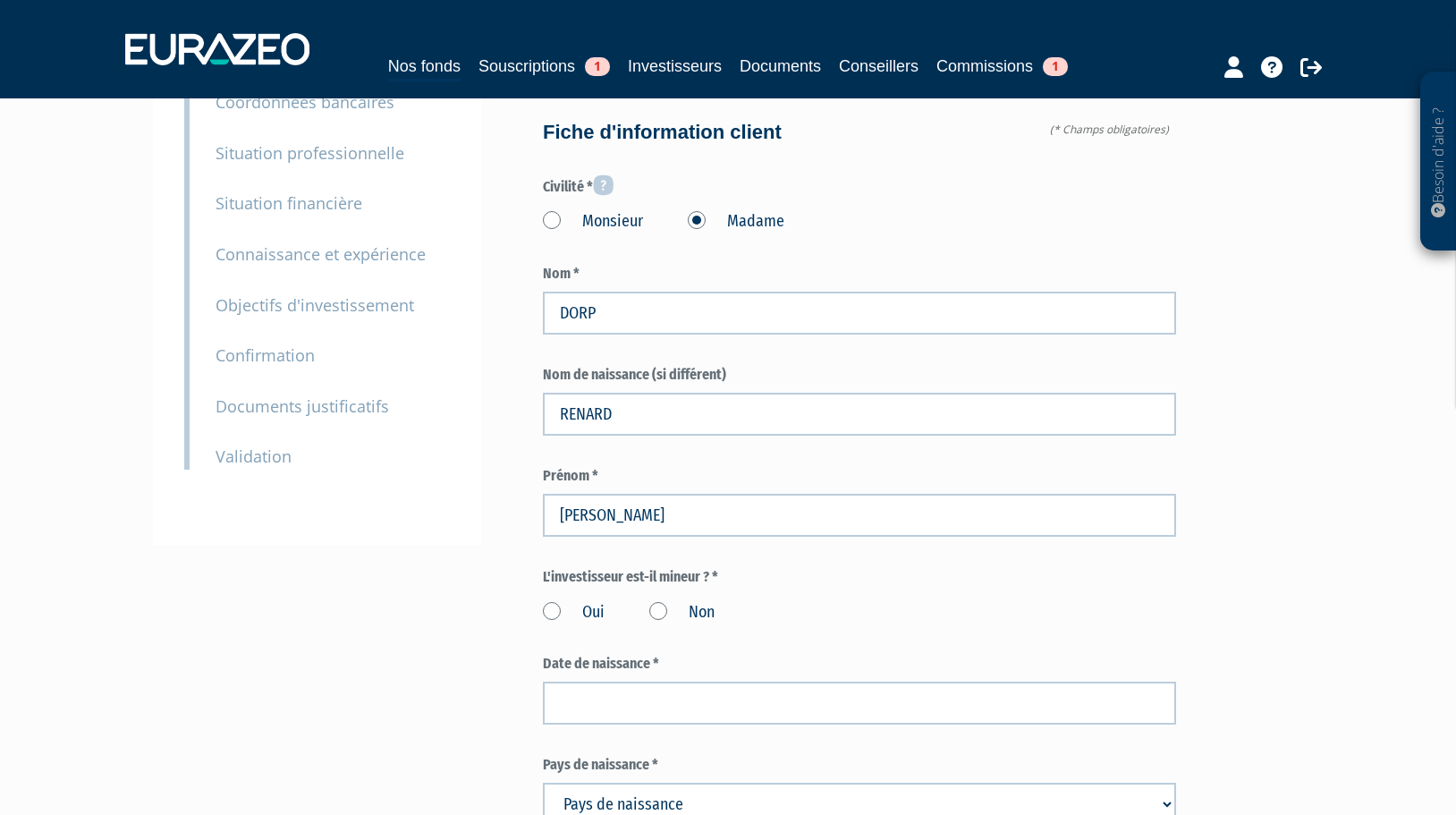
click at [661, 601] on label "Non" at bounding box center [682, 612] width 66 height 23
click at [0, 0] on input "Non" at bounding box center [0, 0] width 0 height 0
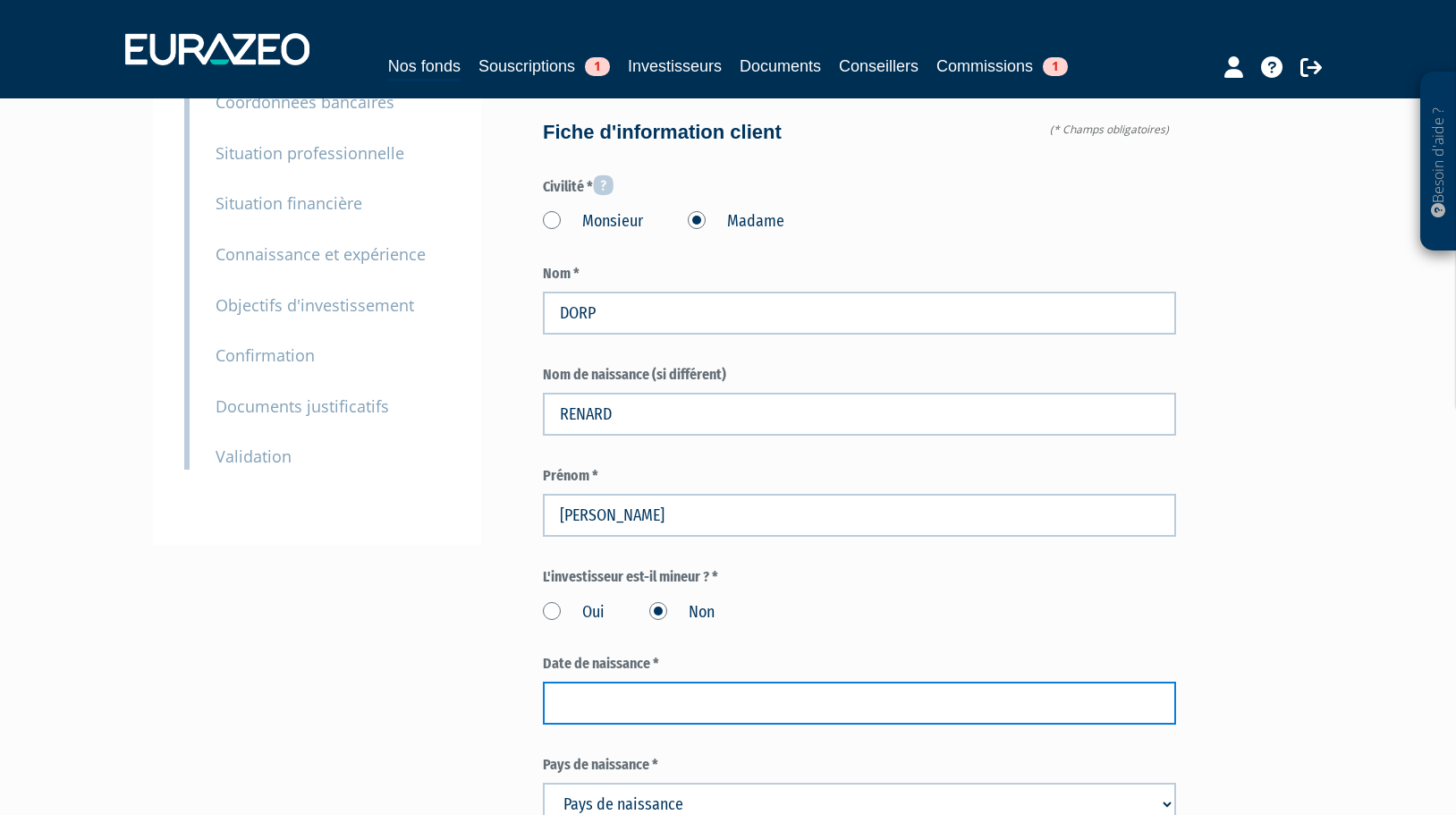
click at [582, 682] on input at bounding box center [859, 703] width 634 height 43
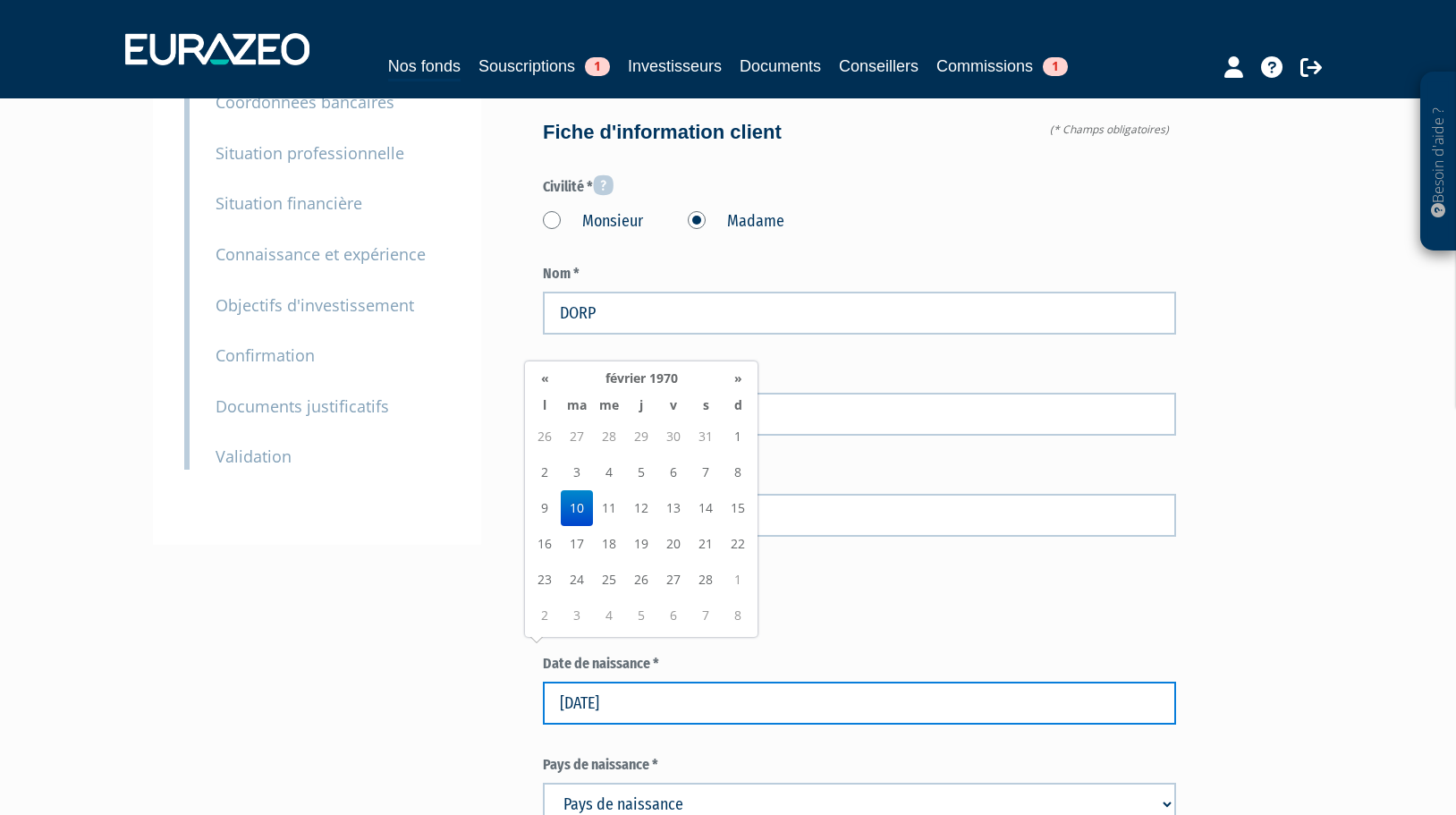
type input "10/02/1970"
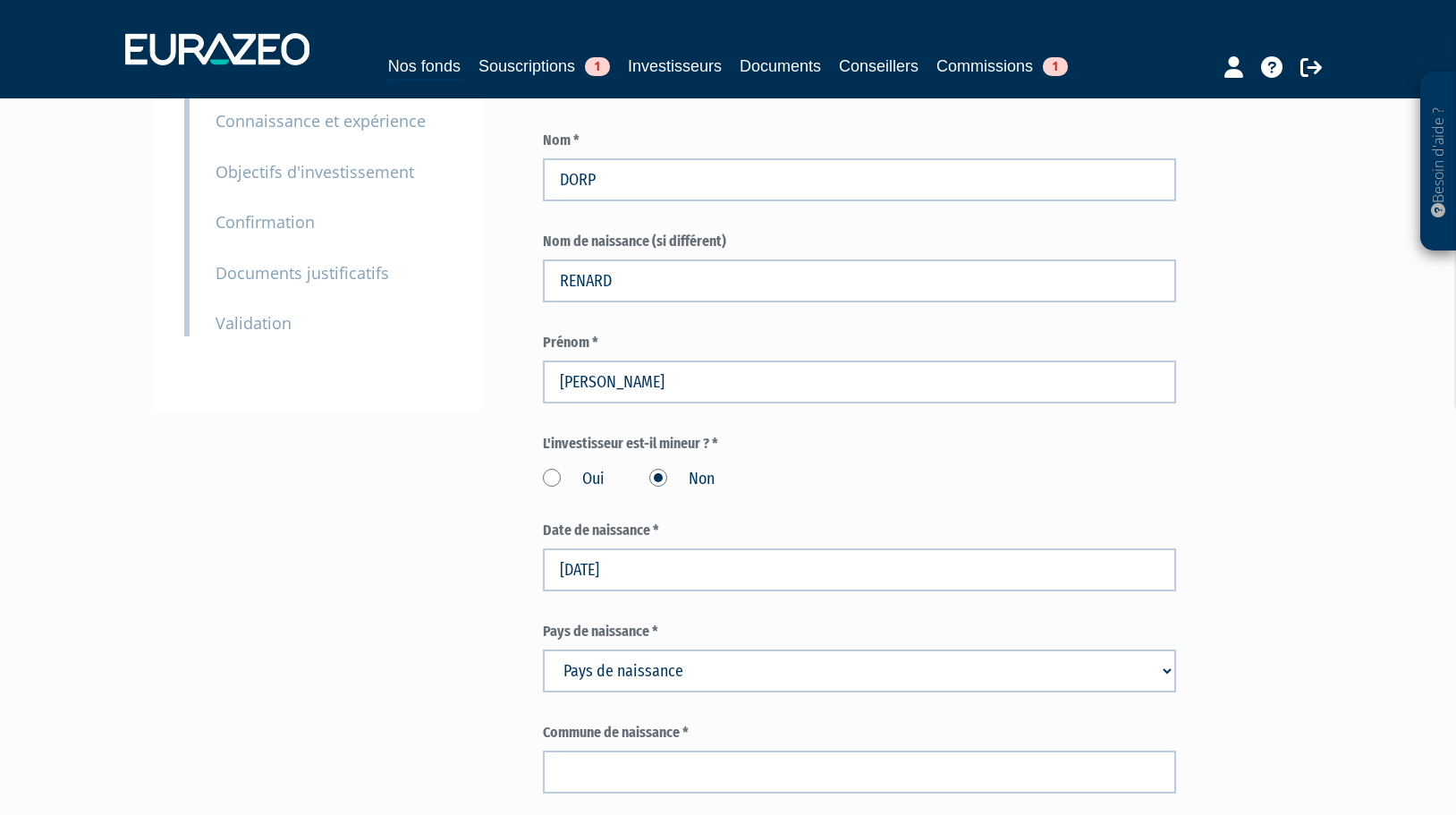
scroll to position [358, 0]
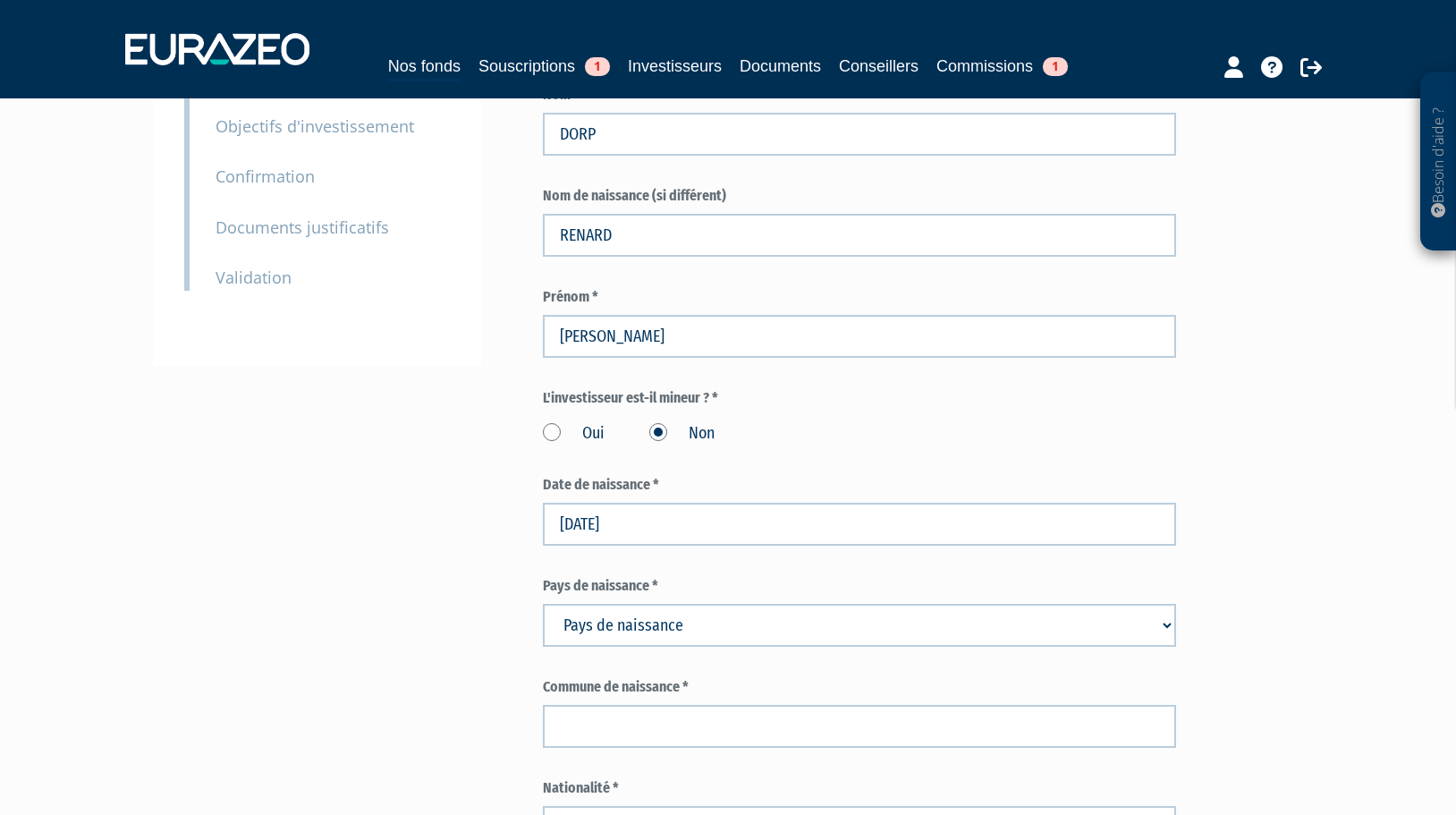
click at [1165, 604] on select "Pays de naissance Afghanistan Afrique du Sud Albanie Algérie Allemagne Andorre" at bounding box center [859, 625] width 634 height 43
select select "75"
click at [543, 604] on select "Pays de naissance Afghanistan Afrique du Sud Albanie Algérie Allemagne Andorre" at bounding box center [859, 625] width 634 height 43
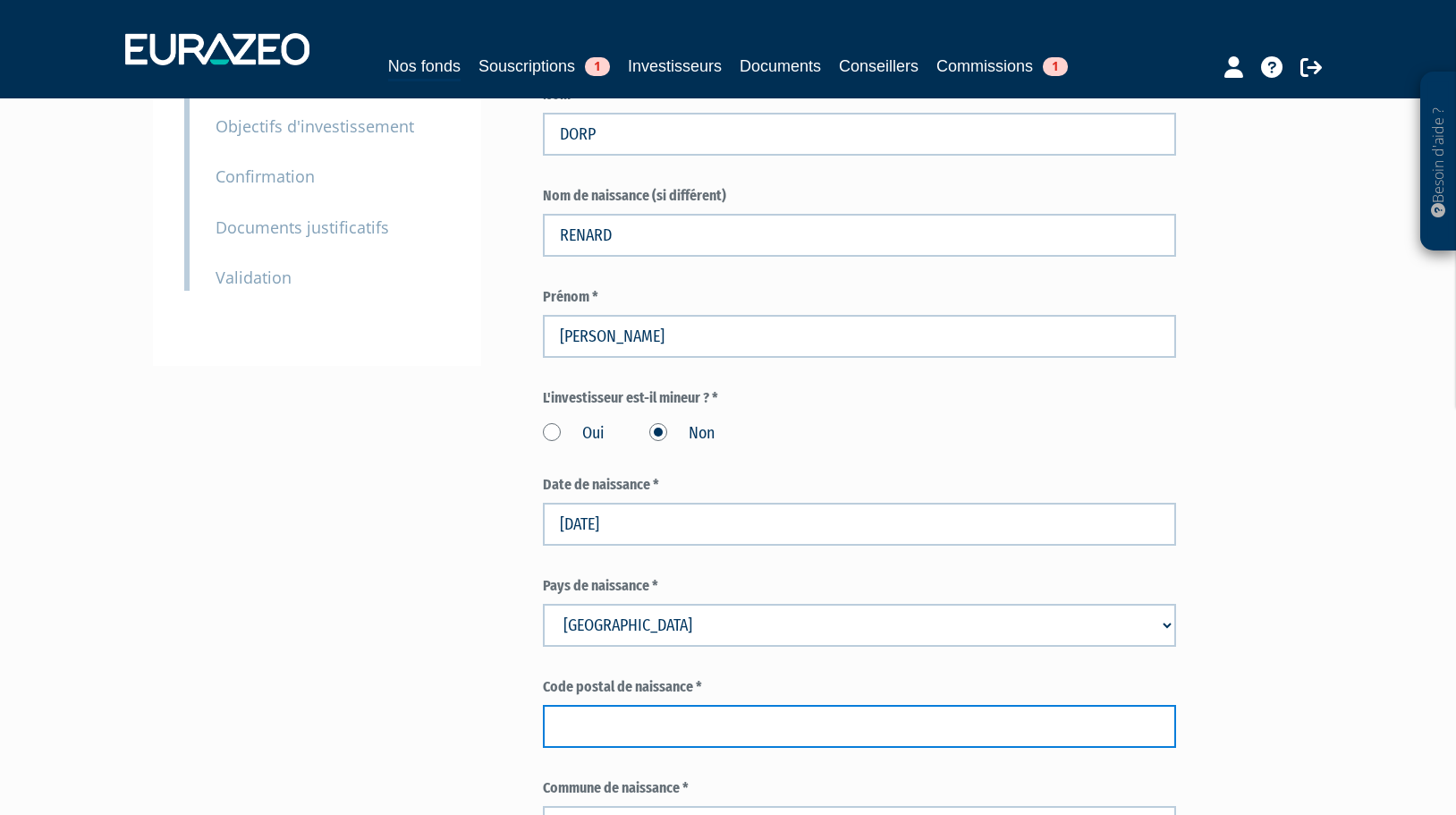
click at [598, 706] on input "text" at bounding box center [859, 726] width 634 height 43
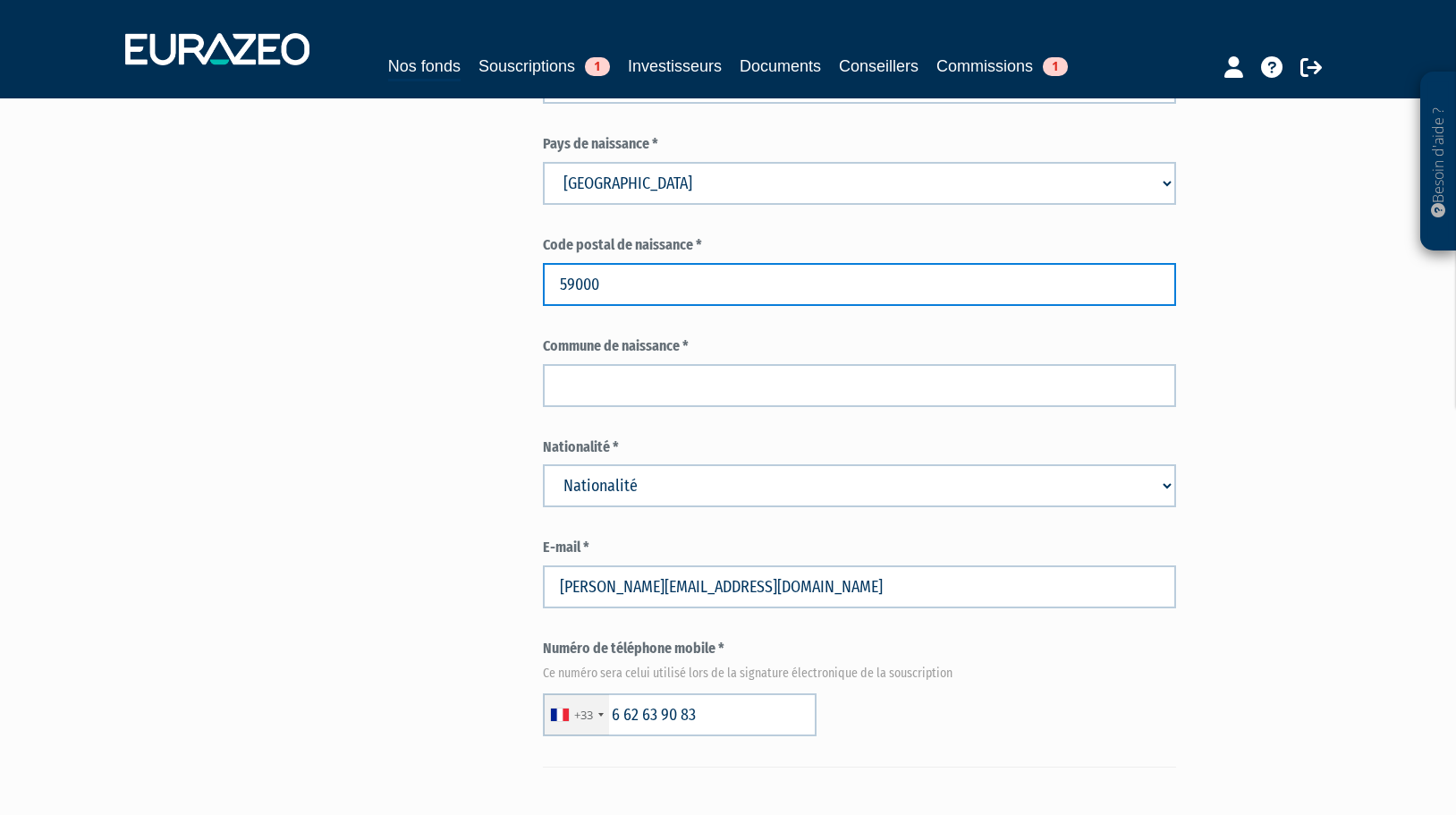
scroll to position [805, 0]
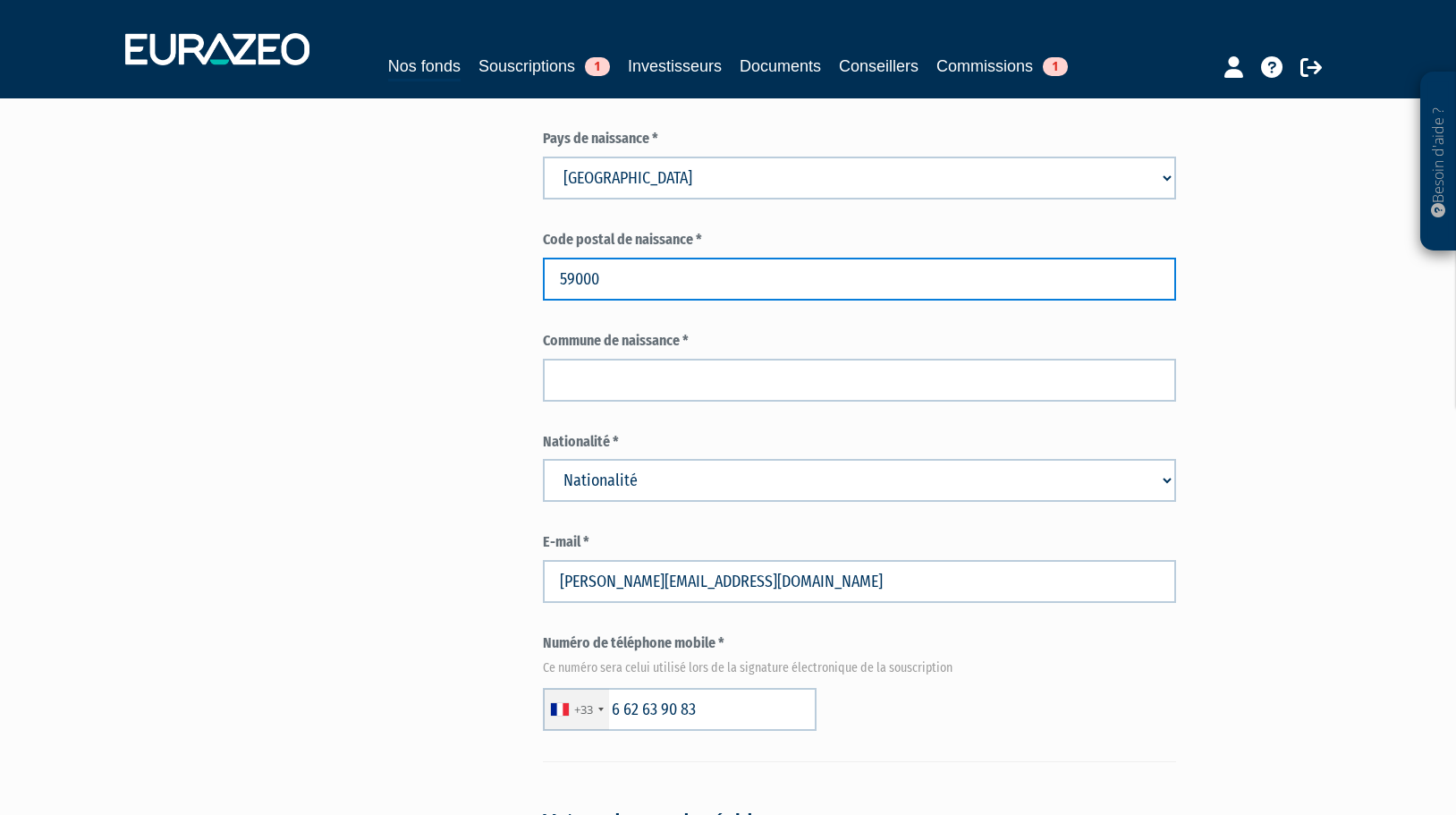
type input "59000"
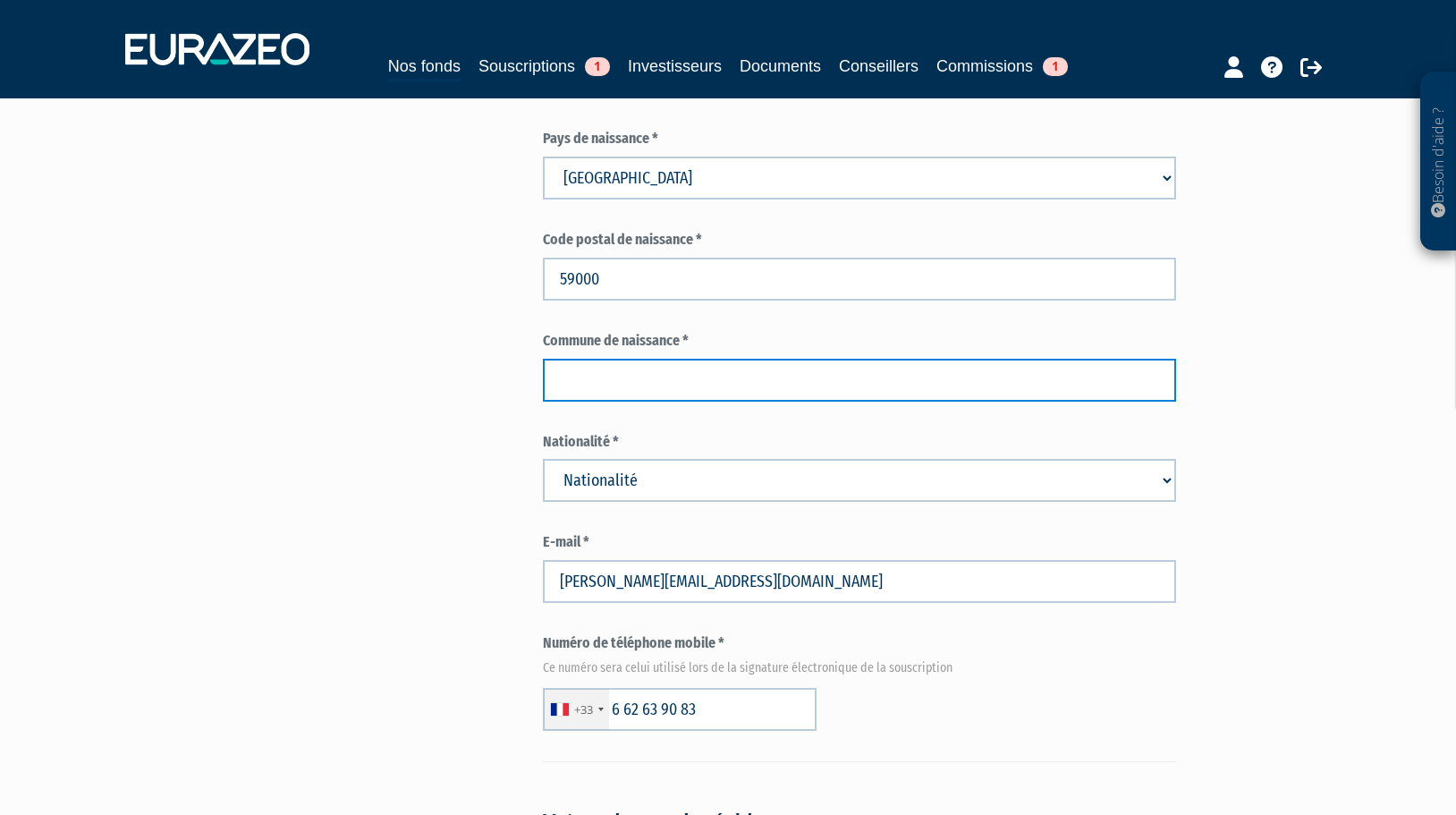
click at [599, 359] on input "text" at bounding box center [859, 380] width 634 height 43
type input "LILLE"
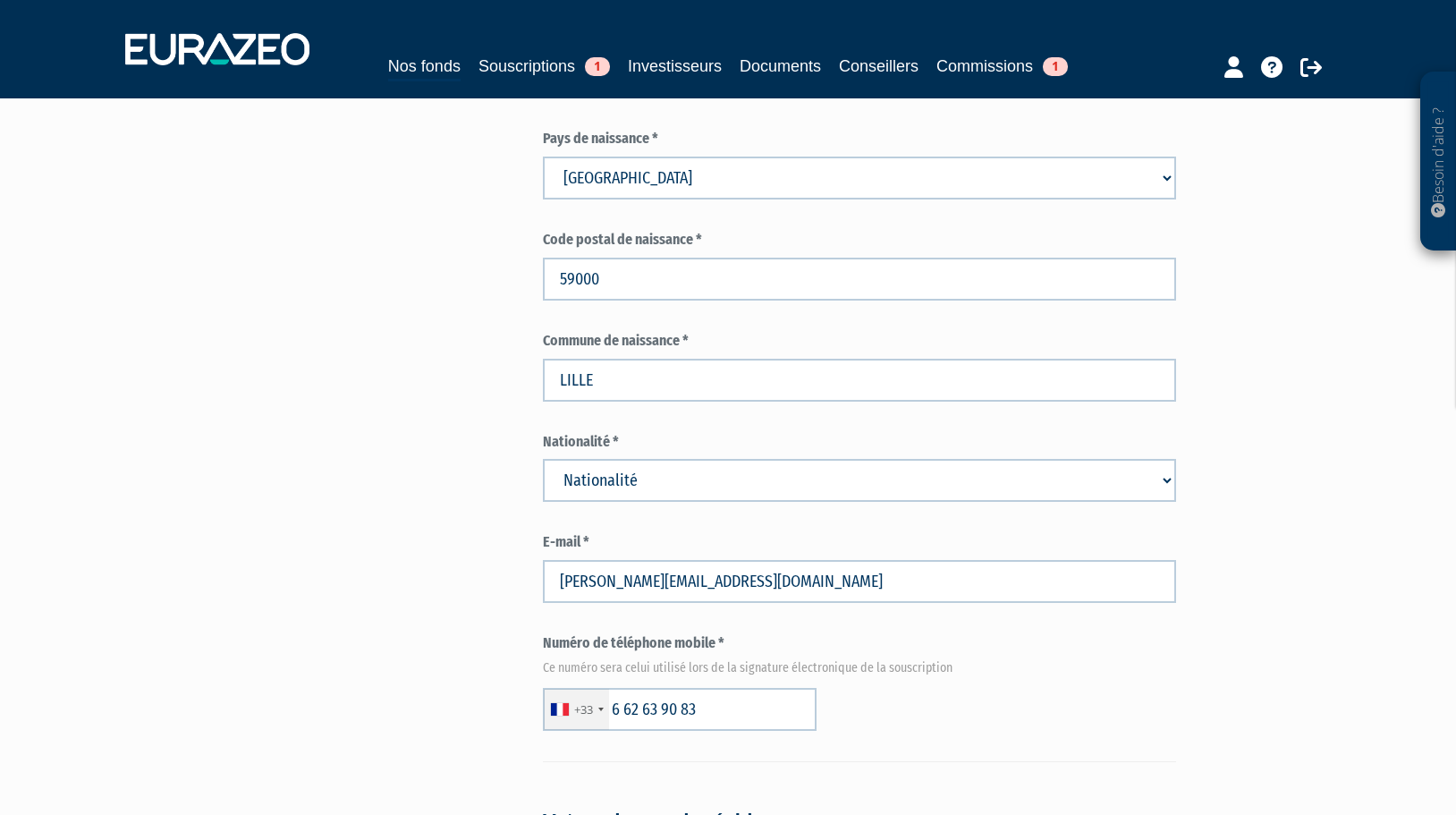
click at [1166, 459] on select "Nationalité Afghanistan Afrique du Sud Albanie Algérie Allemagne Andorre" at bounding box center [859, 480] width 634 height 43
select select "75"
click at [543, 459] on select "Nationalité Afghanistan Afrique du Sud Albanie Algérie Allemagne Andorre" at bounding box center [859, 480] width 634 height 43
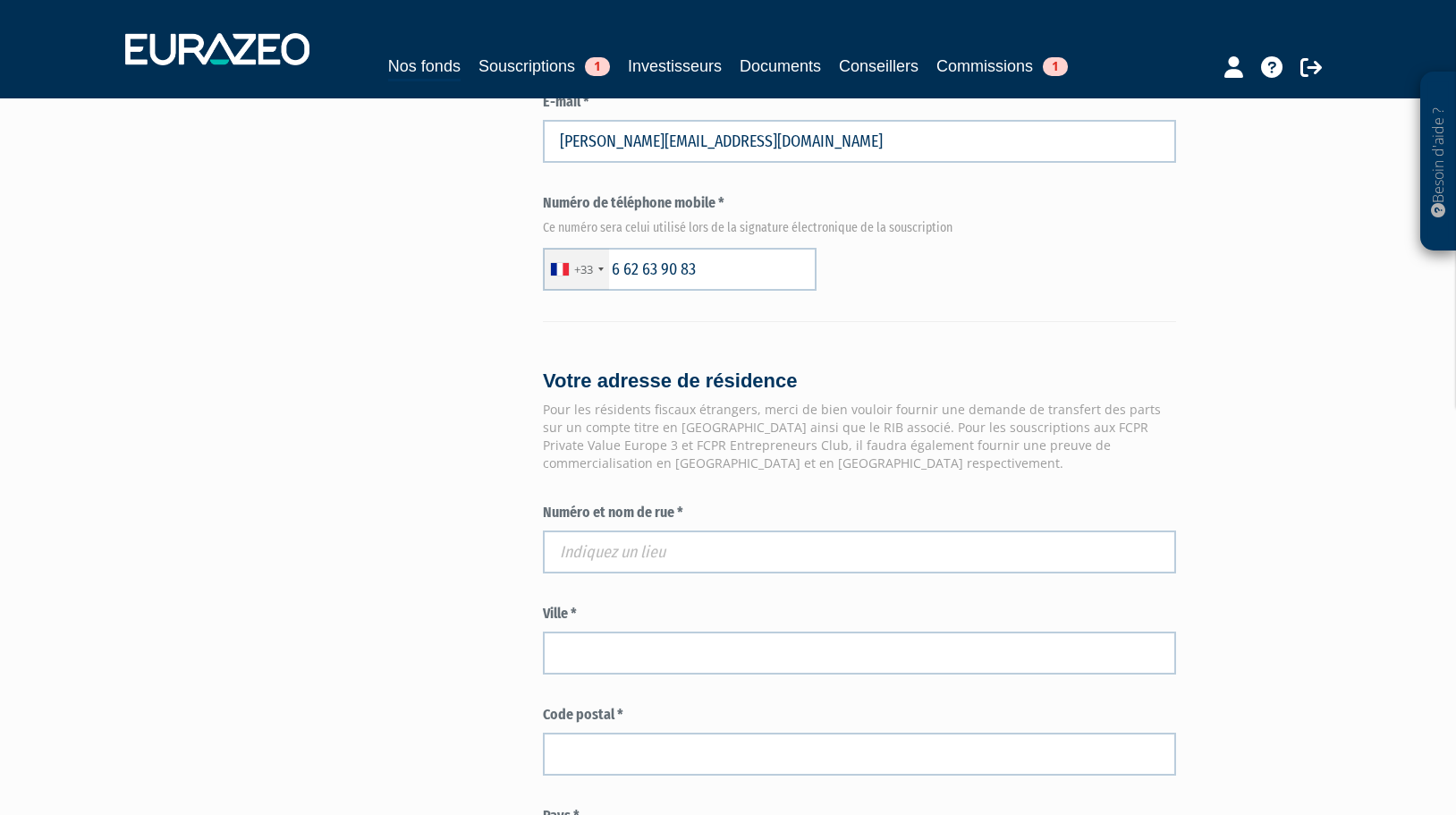
scroll to position [1253, 0]
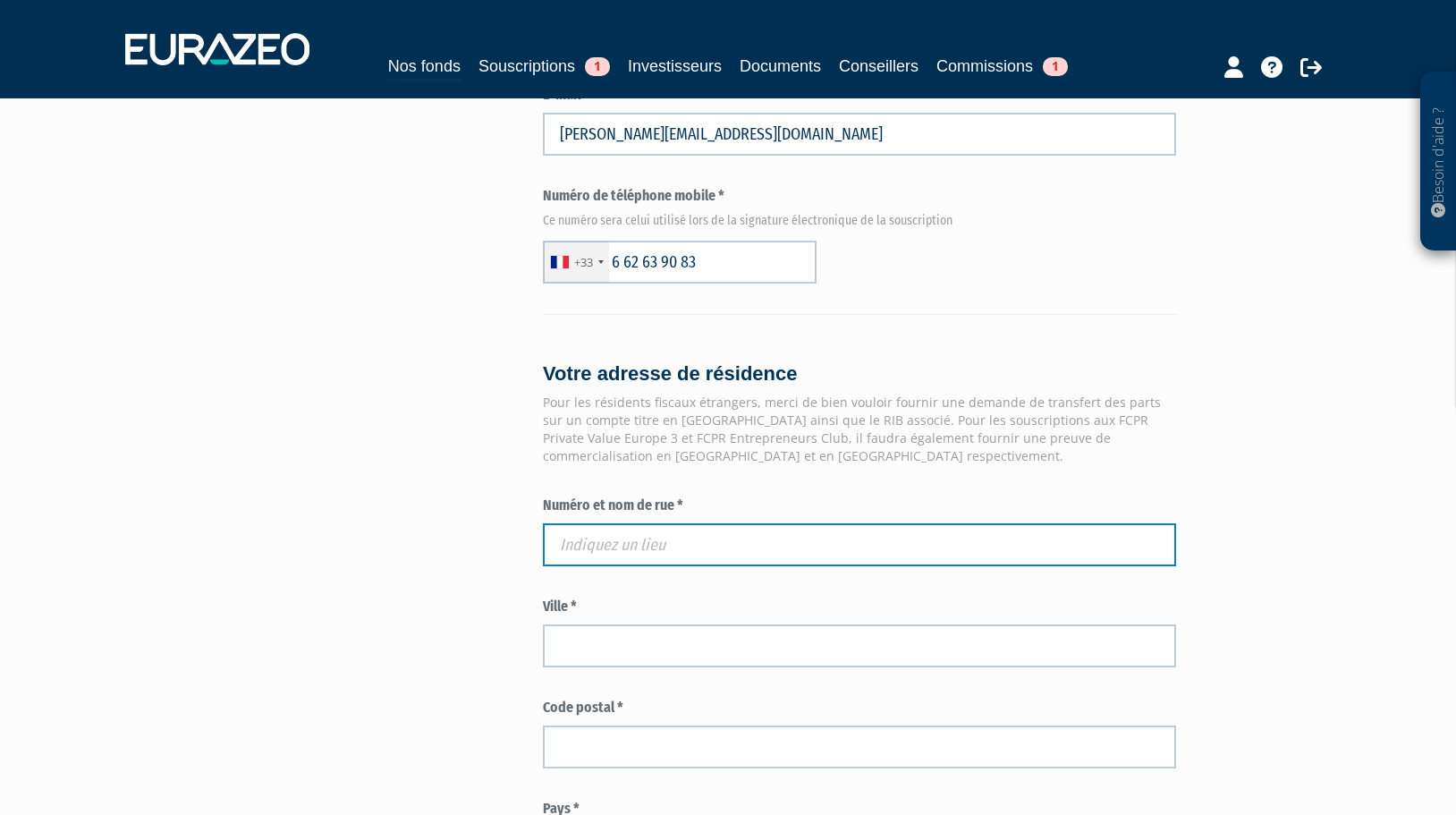
click at [580, 523] on input "text" at bounding box center [859, 544] width 634 height 43
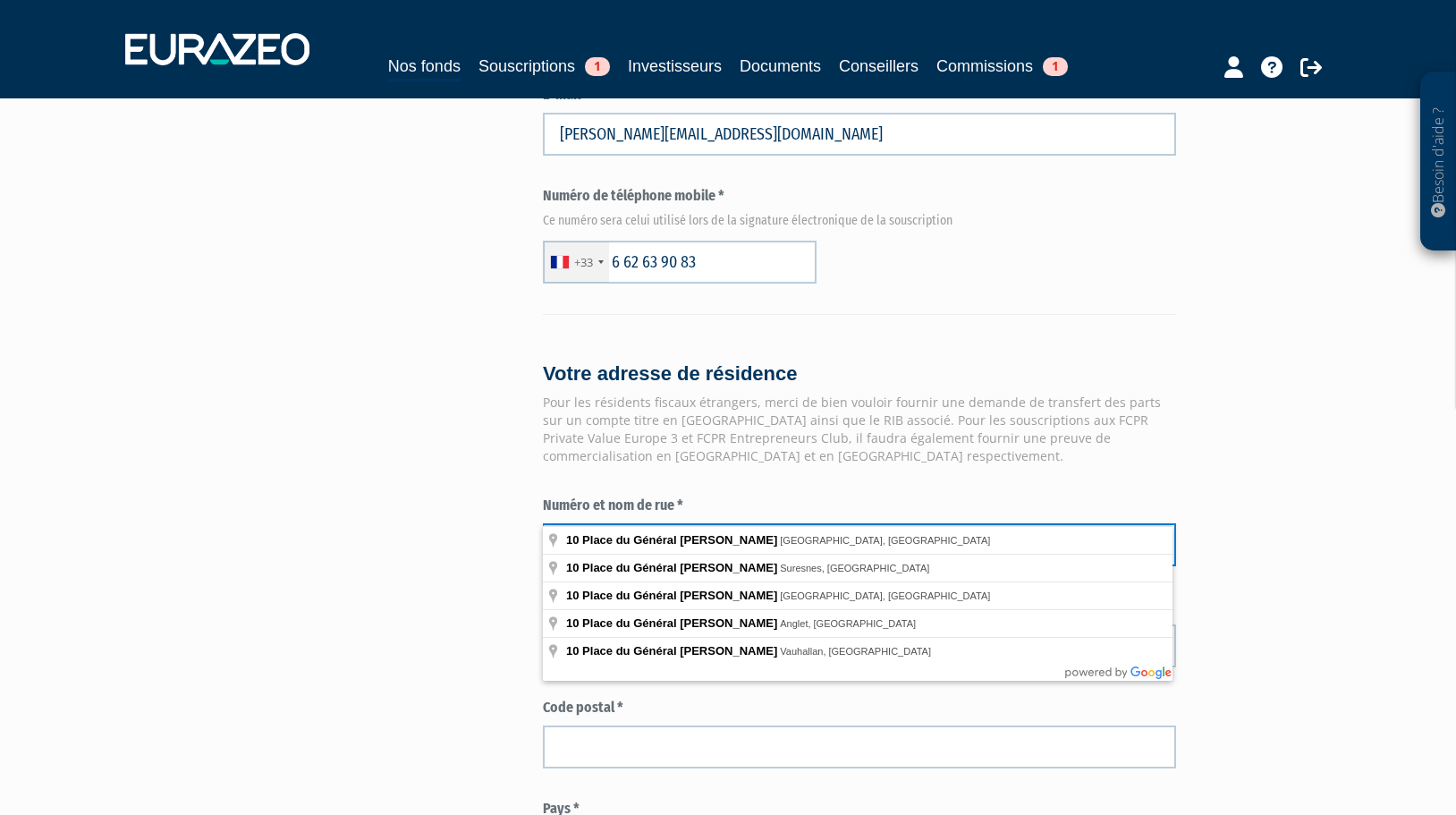
type input "10 PLACE DU GENERAL LECLERC"
click at [327, 536] on div "Envoyer à l'investisseur 1 Identité 2 Coordonnées bancaires 3 Situation profess…" at bounding box center [727, 170] width 1123 height 2559
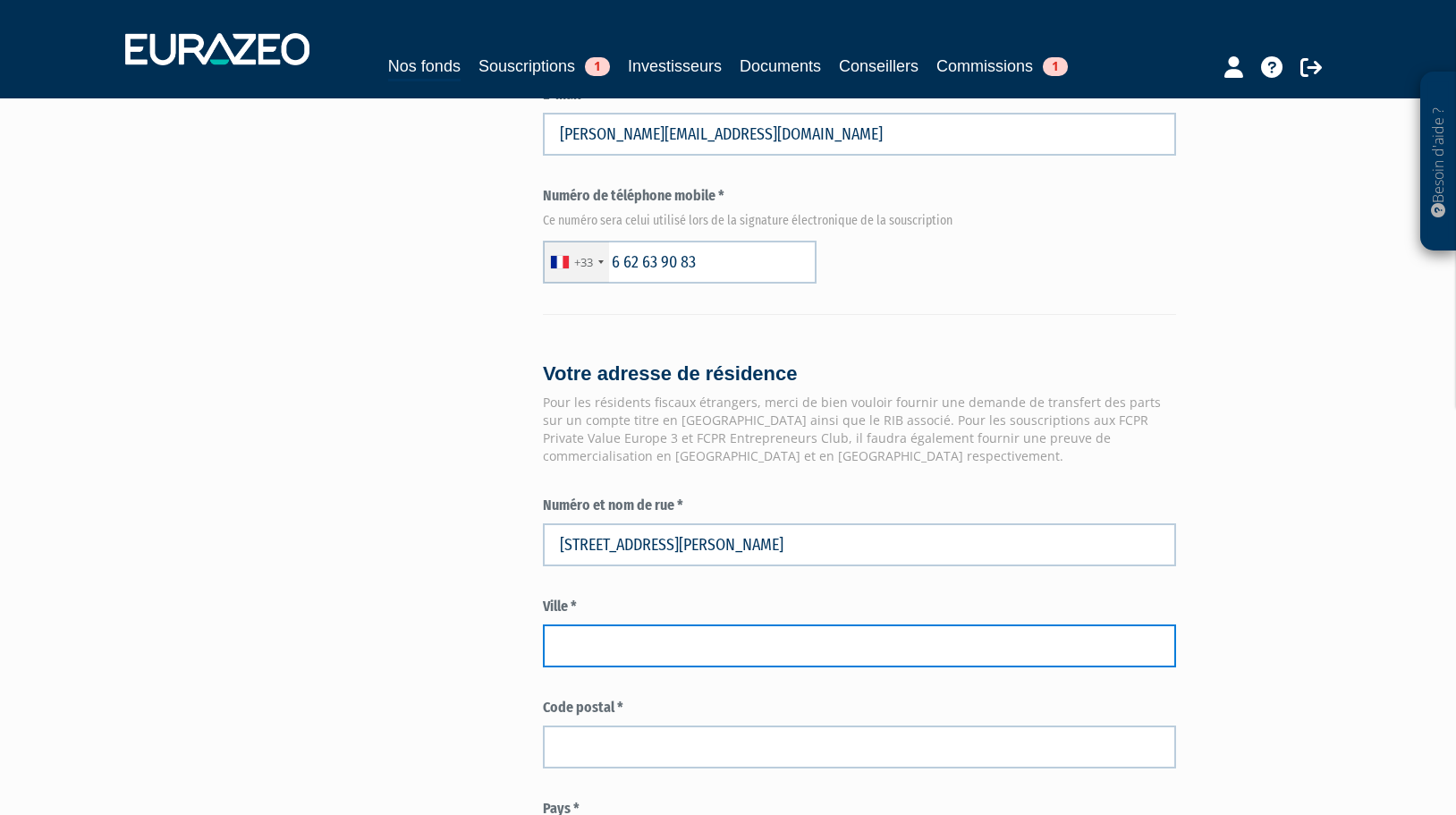
click at [617, 625] on input "text" at bounding box center [859, 646] width 634 height 43
type input "MARCQ-EN-BAROEUL"
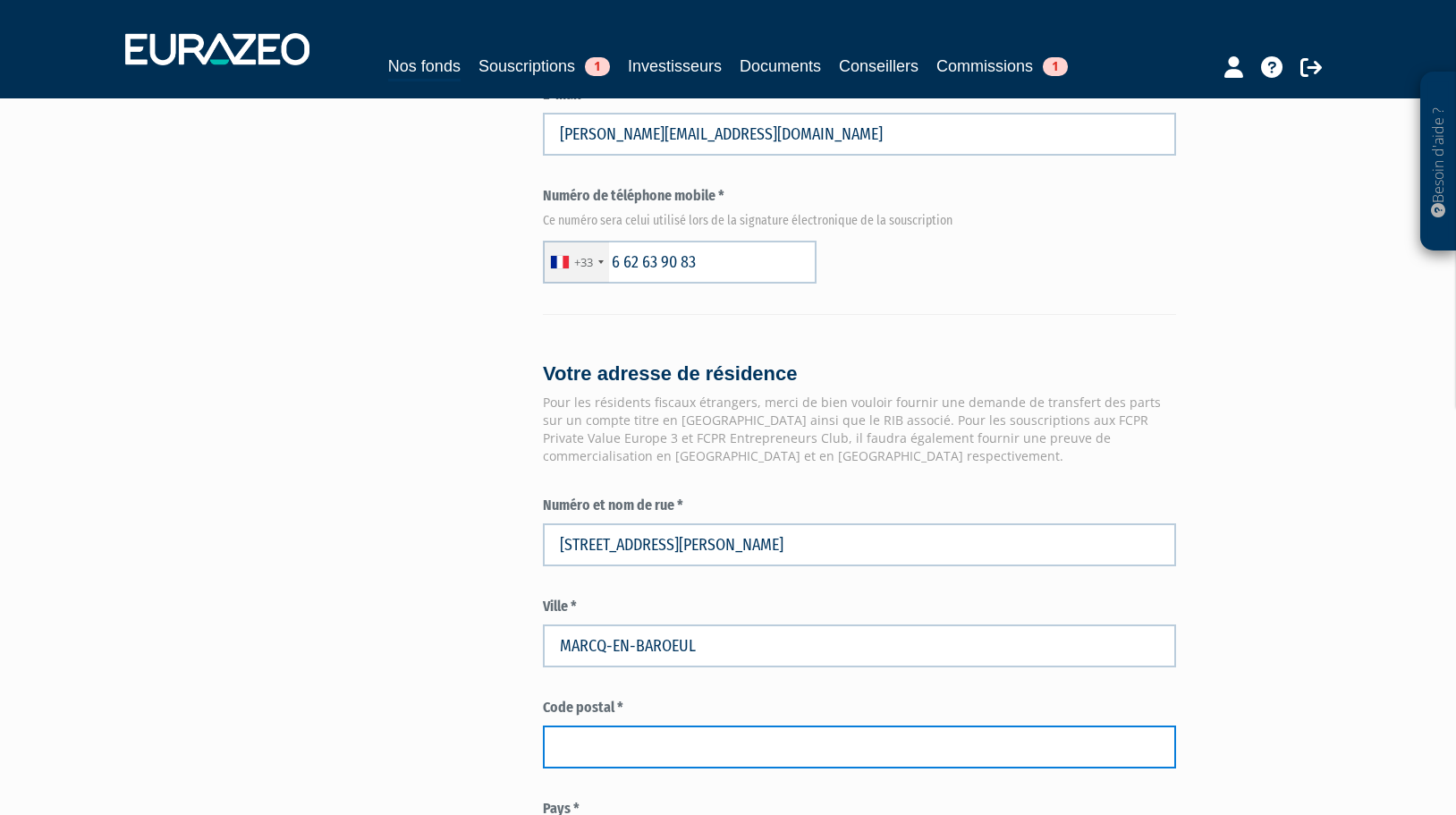
click at [581, 725] on input "text" at bounding box center [859, 746] width 634 height 43
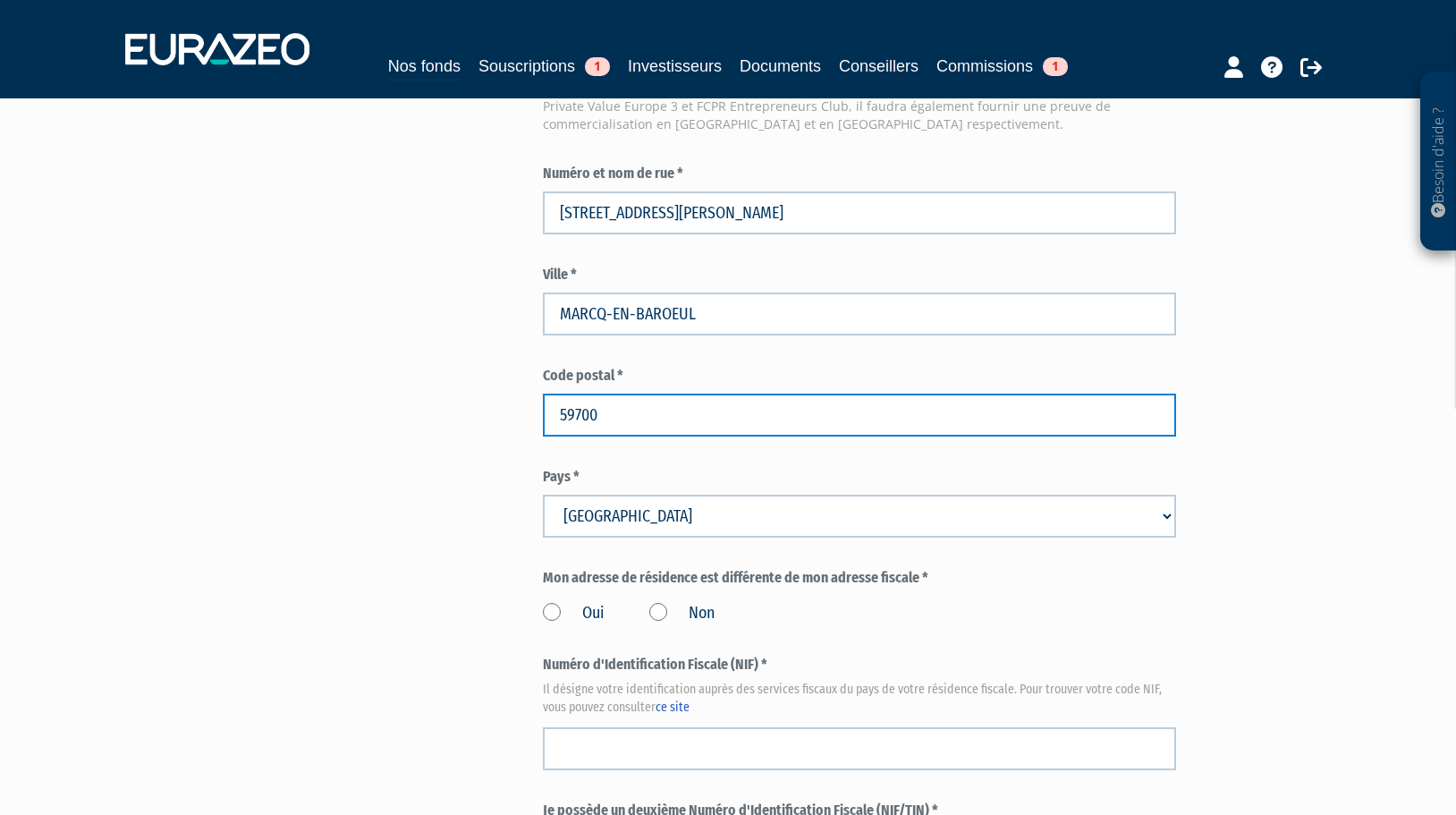
scroll to position [1610, 0]
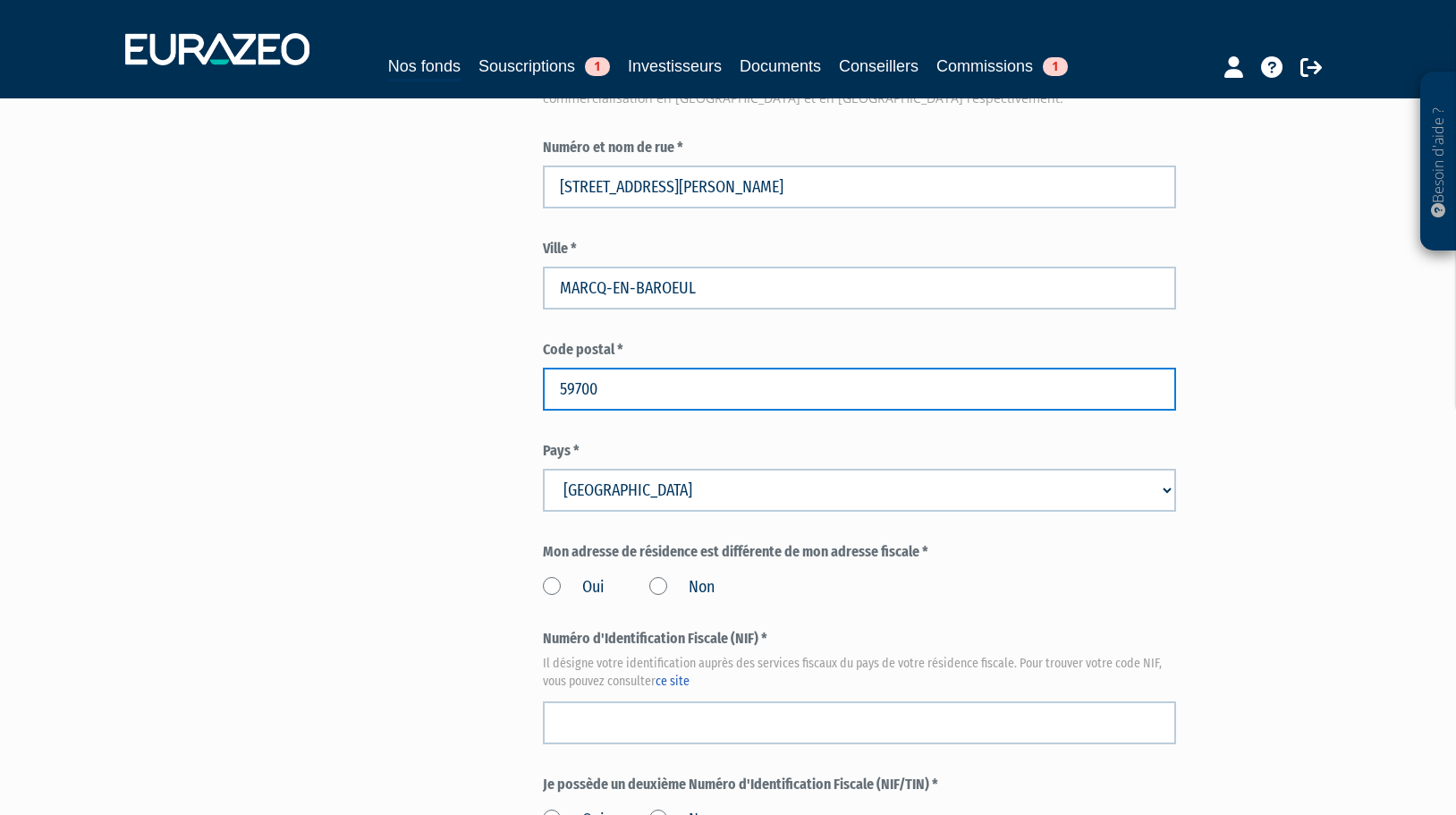
type input "59700"
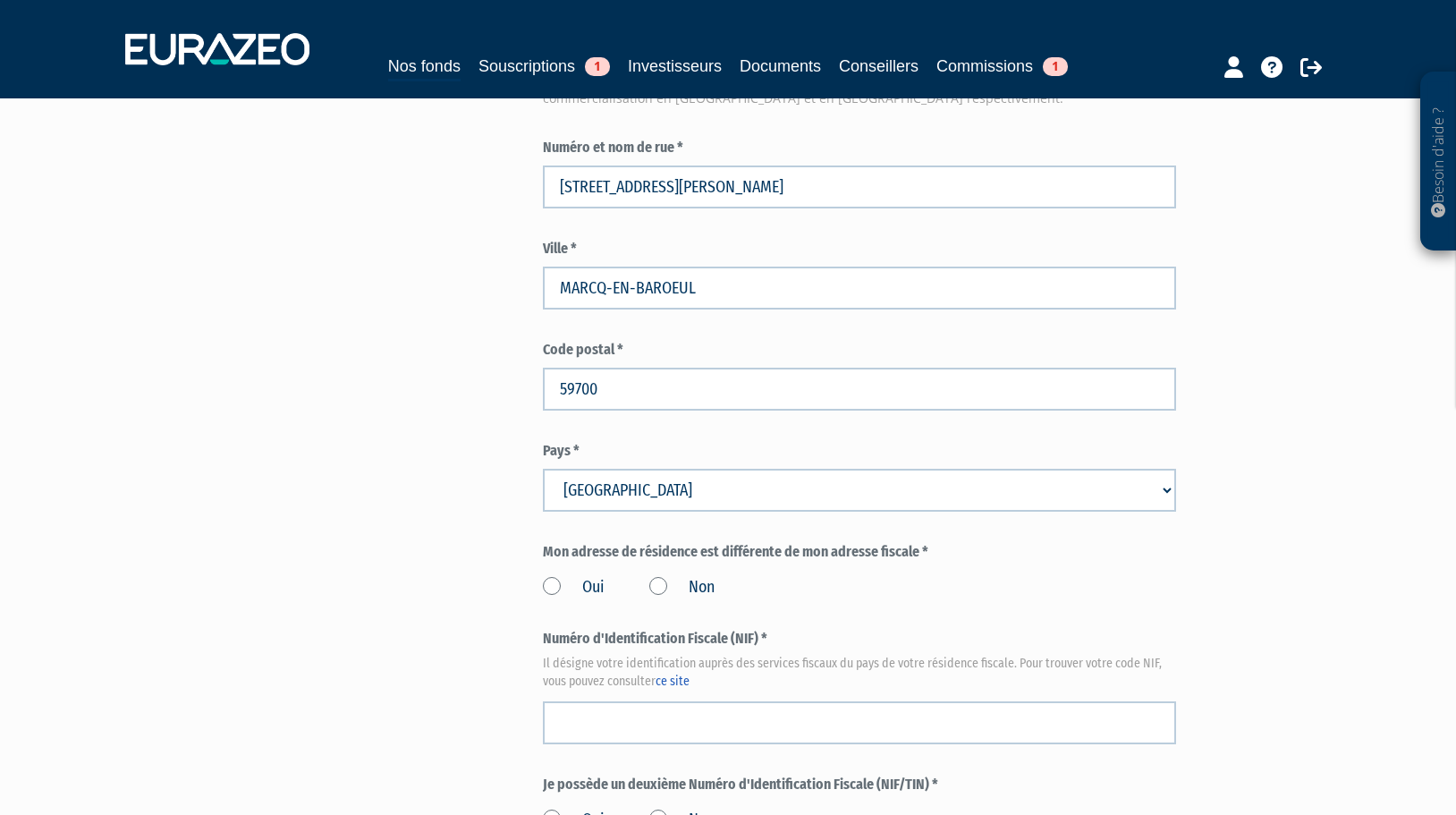
click at [657, 576] on label "Non" at bounding box center [682, 587] width 66 height 23
click at [0, 0] on input "Non" at bounding box center [0, 0] width 0 height 0
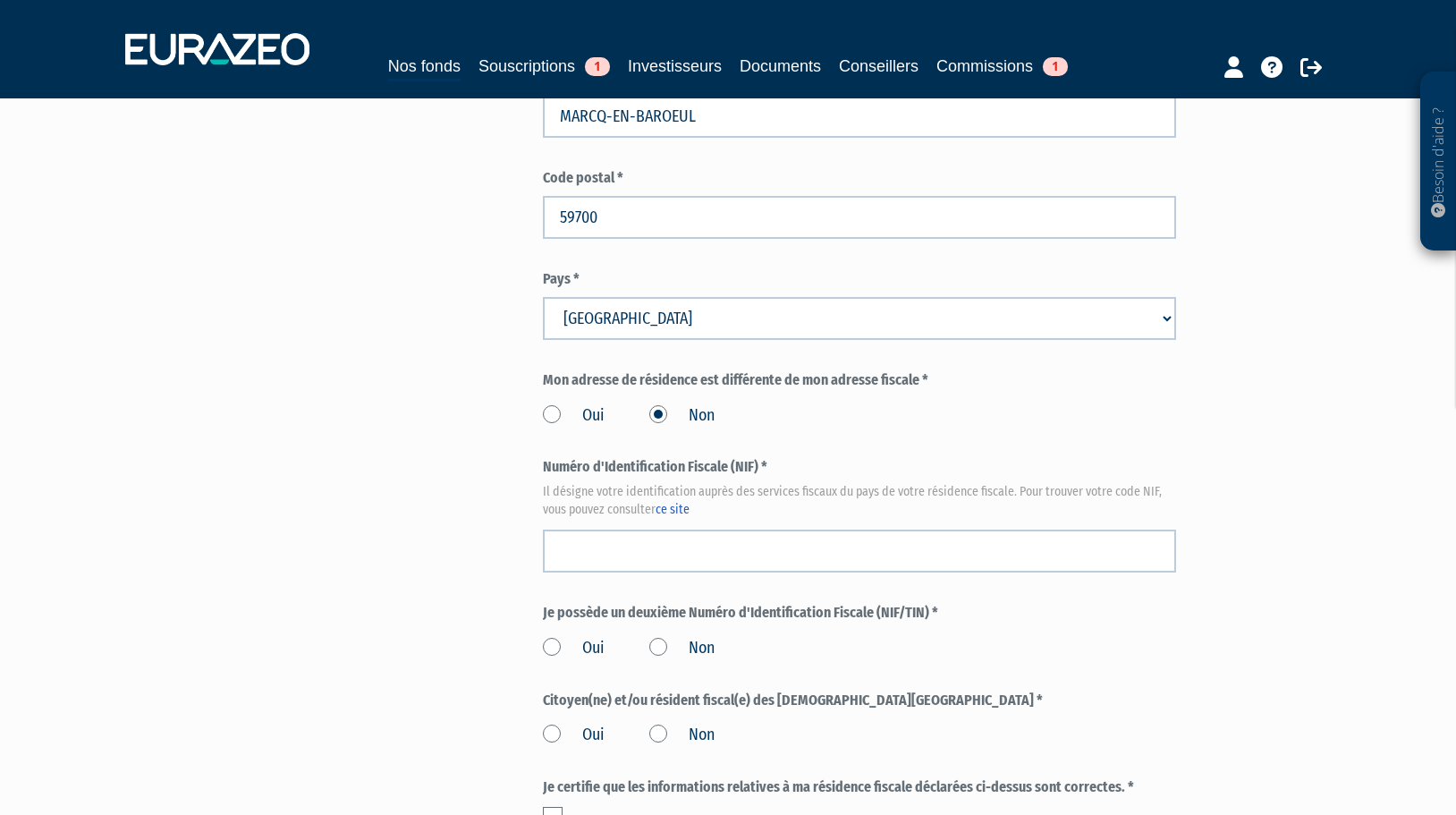
scroll to position [1789, 0]
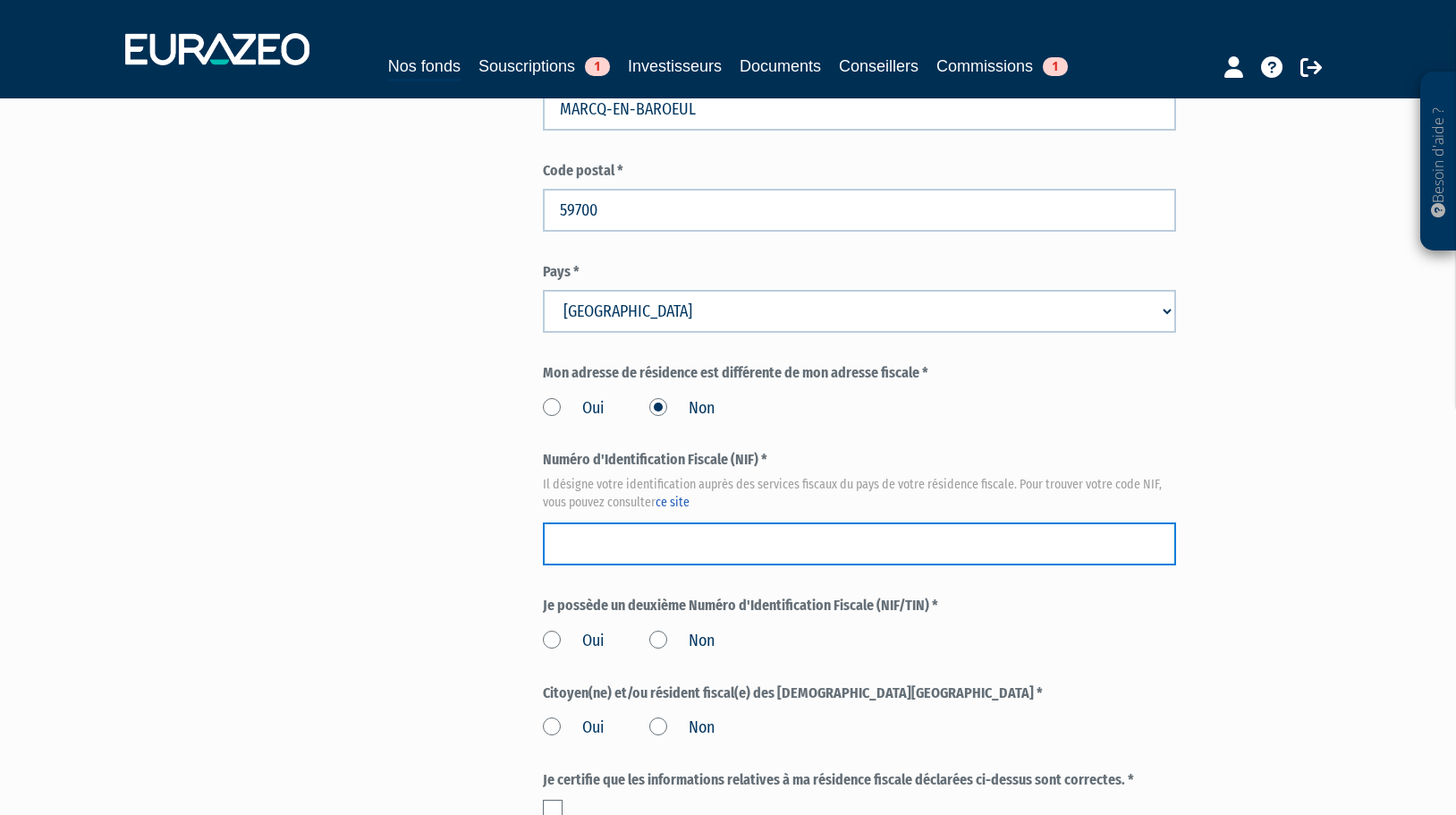
click at [605, 522] on input "text" at bounding box center [859, 543] width 634 height 43
type input "18 64 413 956 307"
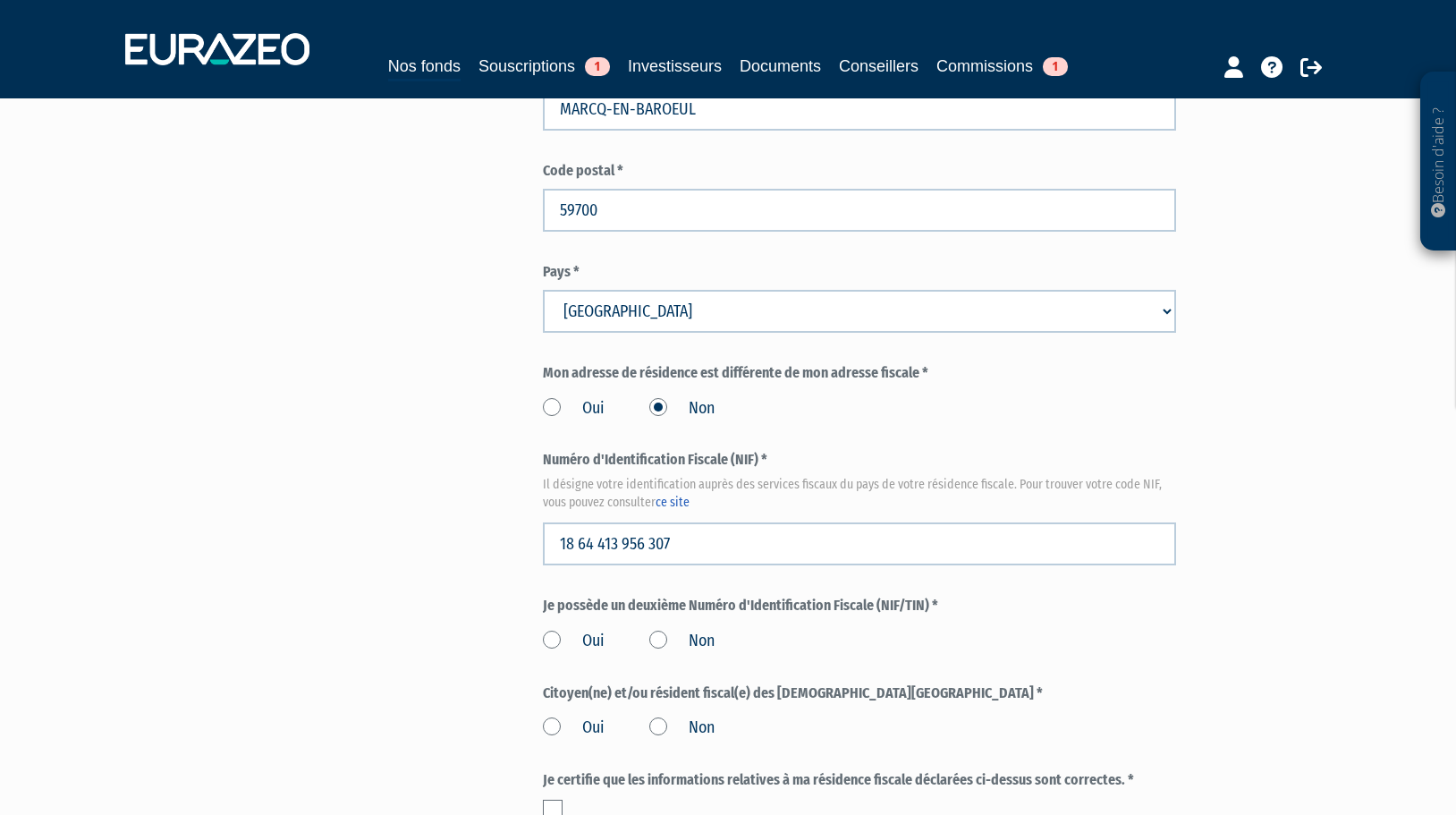
click at [655, 630] on label "Non" at bounding box center [682, 641] width 66 height 23
click at [0, 0] on input "Non" at bounding box center [0, 0] width 0 height 0
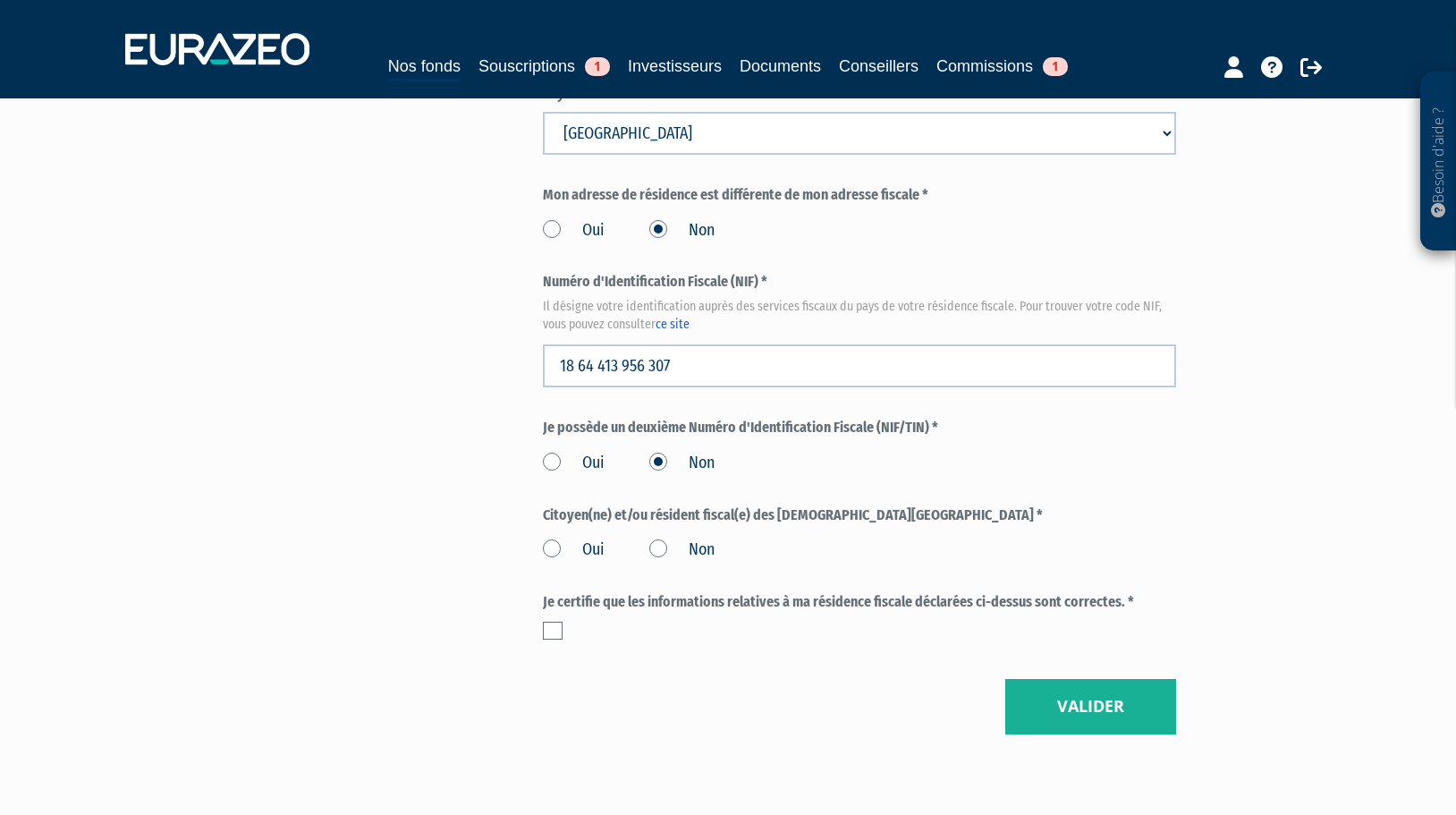
scroll to position [1968, 0]
click at [661, 537] on label "Non" at bounding box center [682, 548] width 66 height 23
click at [0, 0] on input "Non" at bounding box center [0, 0] width 0 height 0
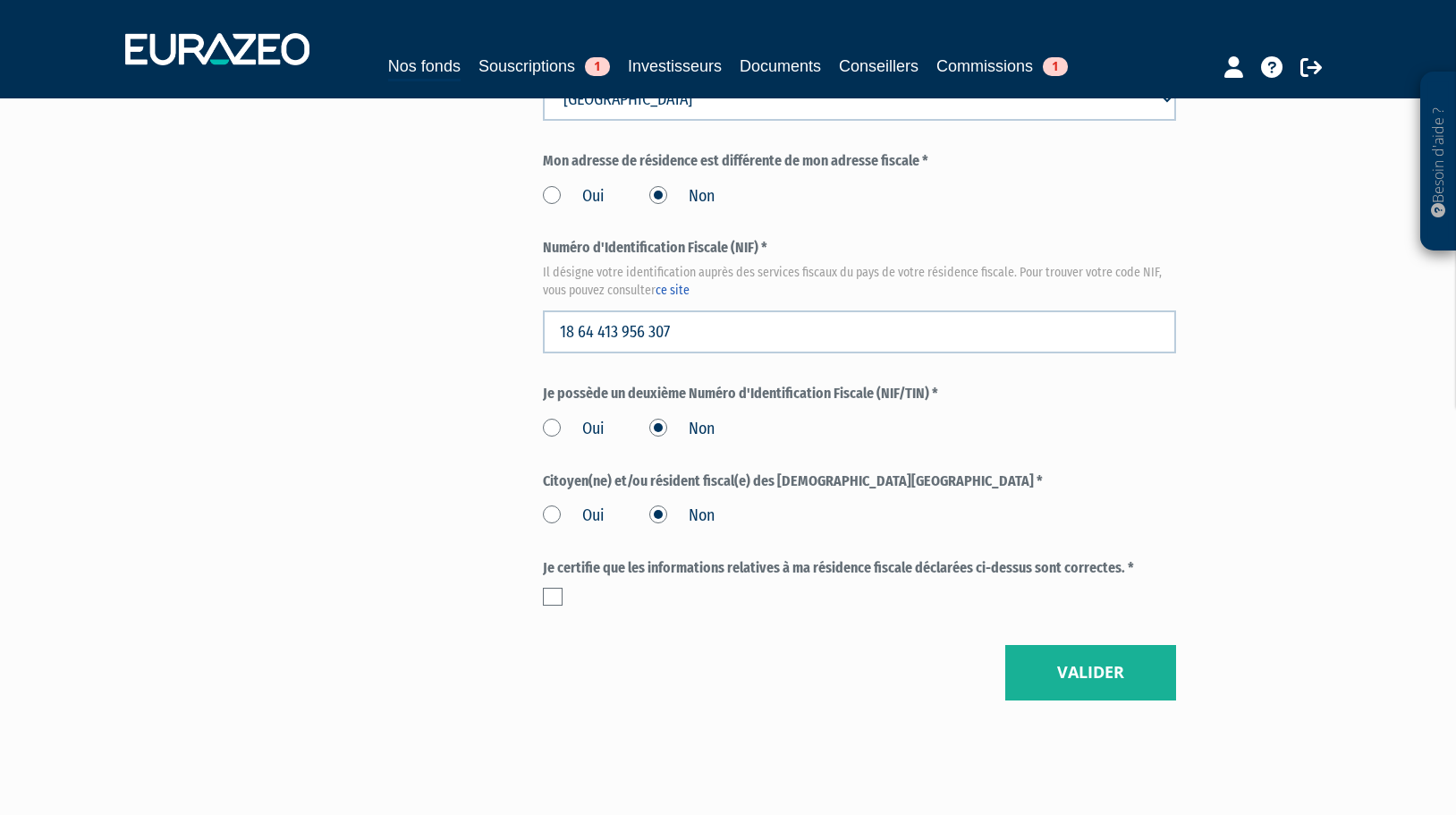
scroll to position [2019, 0]
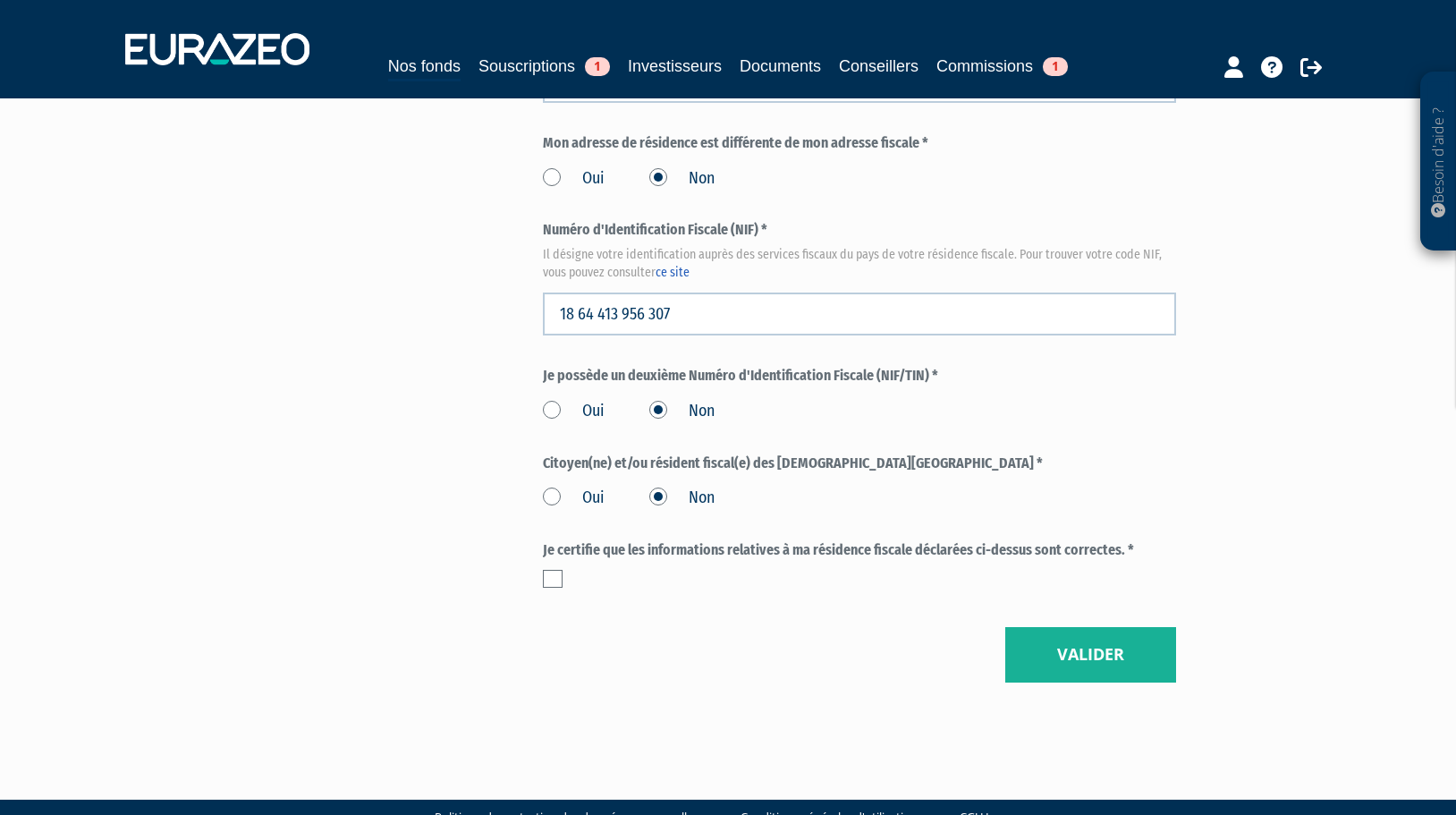
click at [557, 570] on label at bounding box center [553, 579] width 20 height 18
click at [0, 0] on input "checkbox" at bounding box center [0, 0] width 0 height 0
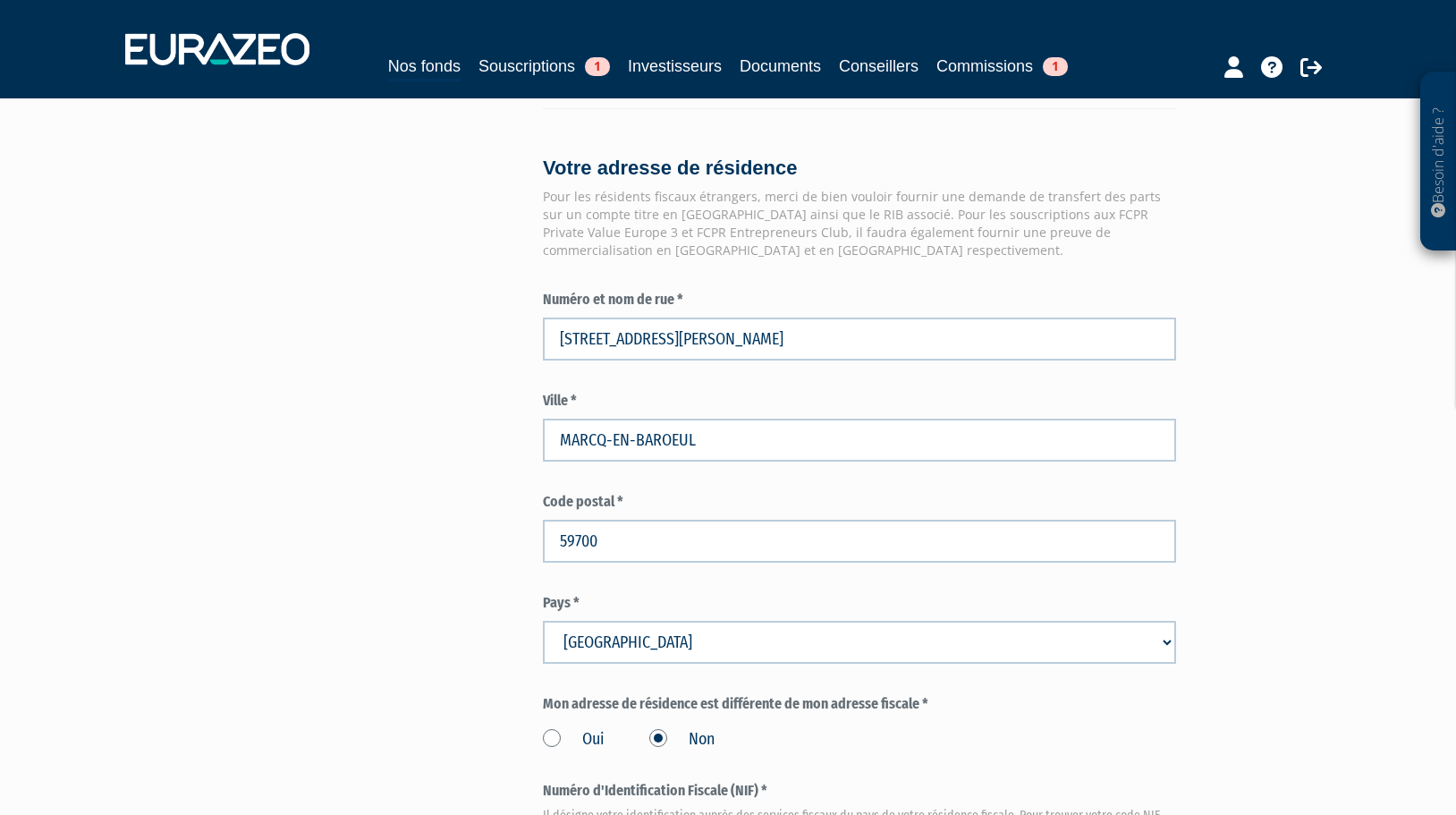
scroll to position [1483, 0]
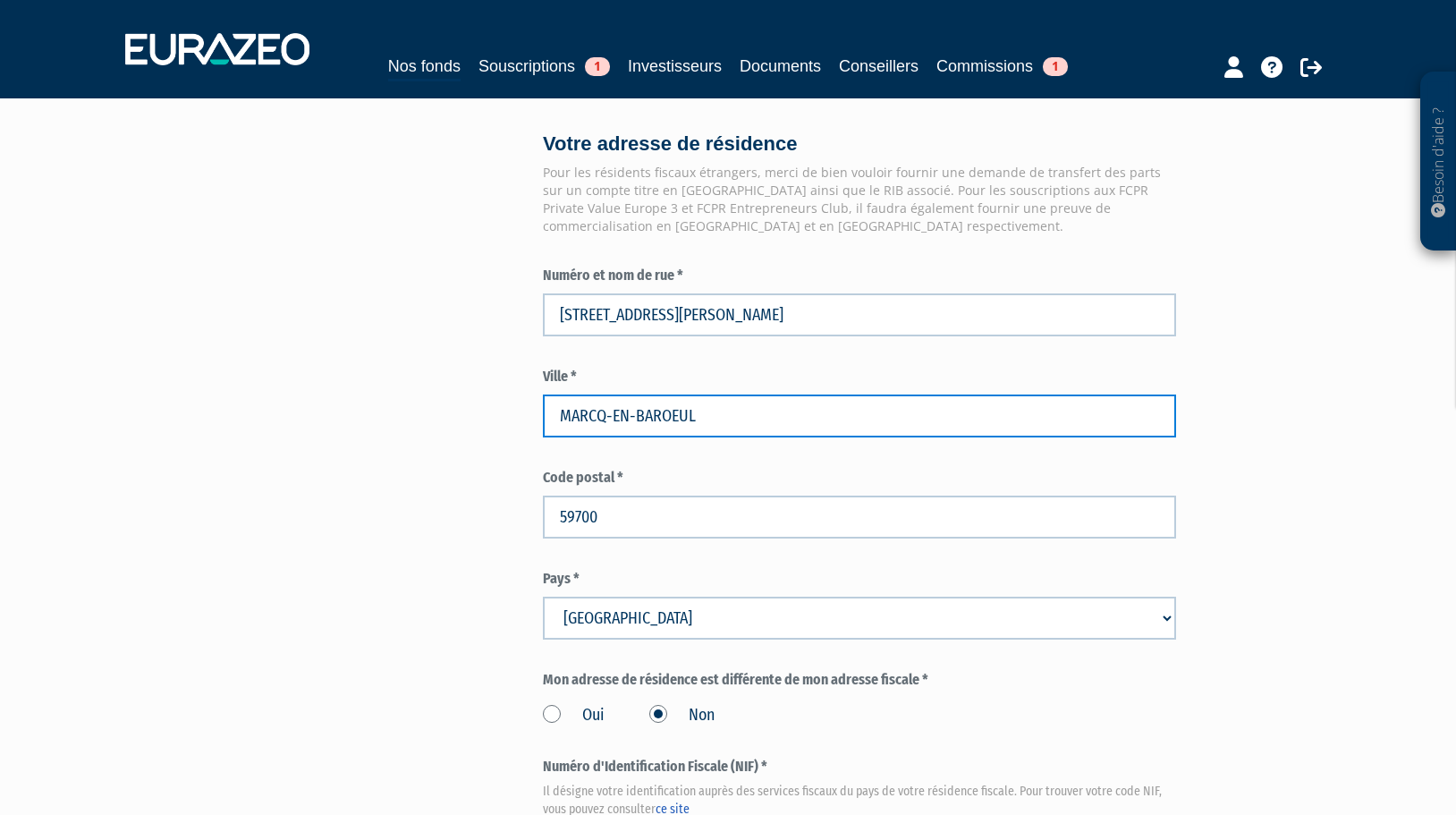
click at [1140, 395] on input "MARCQ-EN-BAROEUL" at bounding box center [859, 416] width 634 height 43
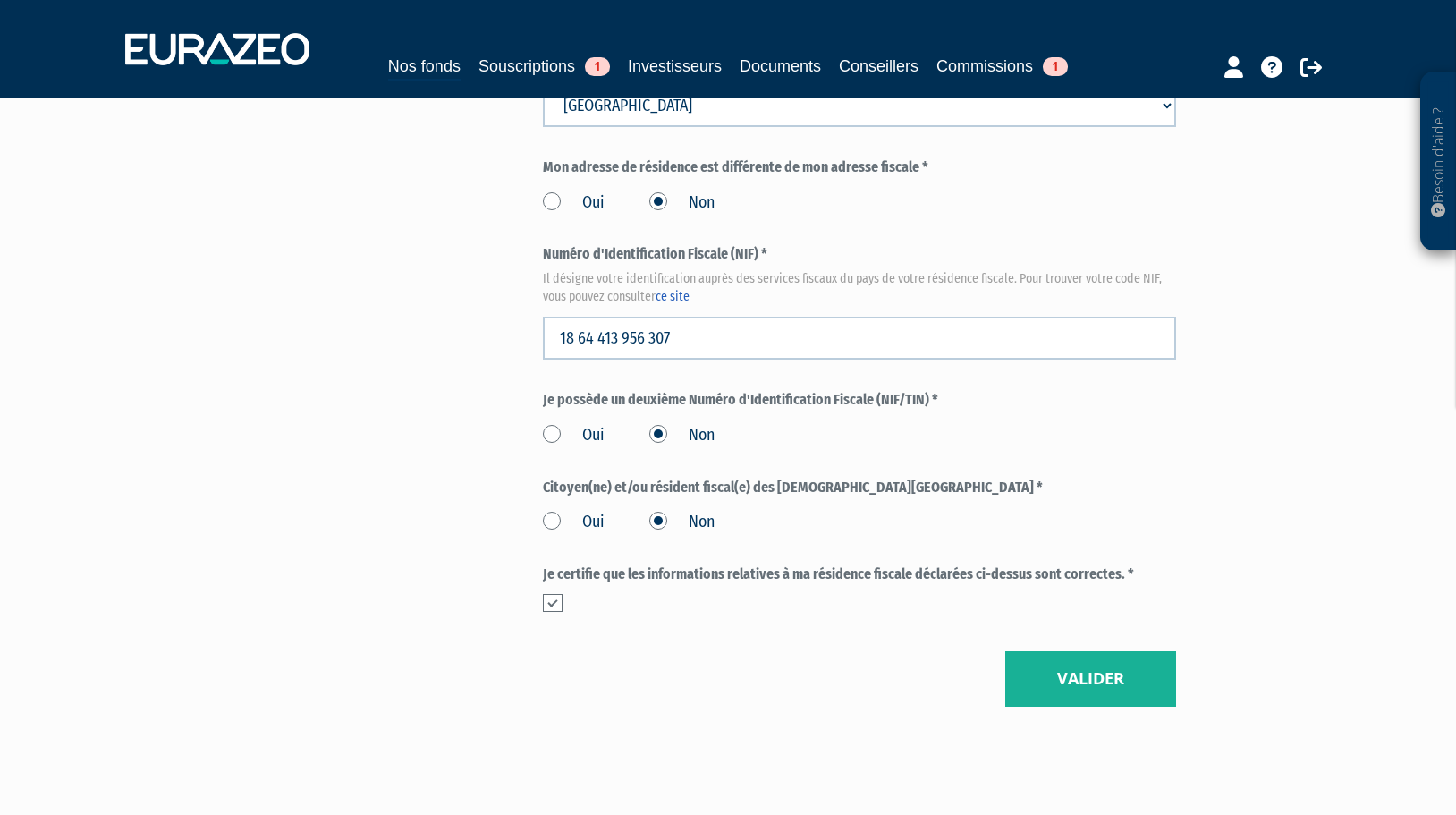
scroll to position [2019, 0]
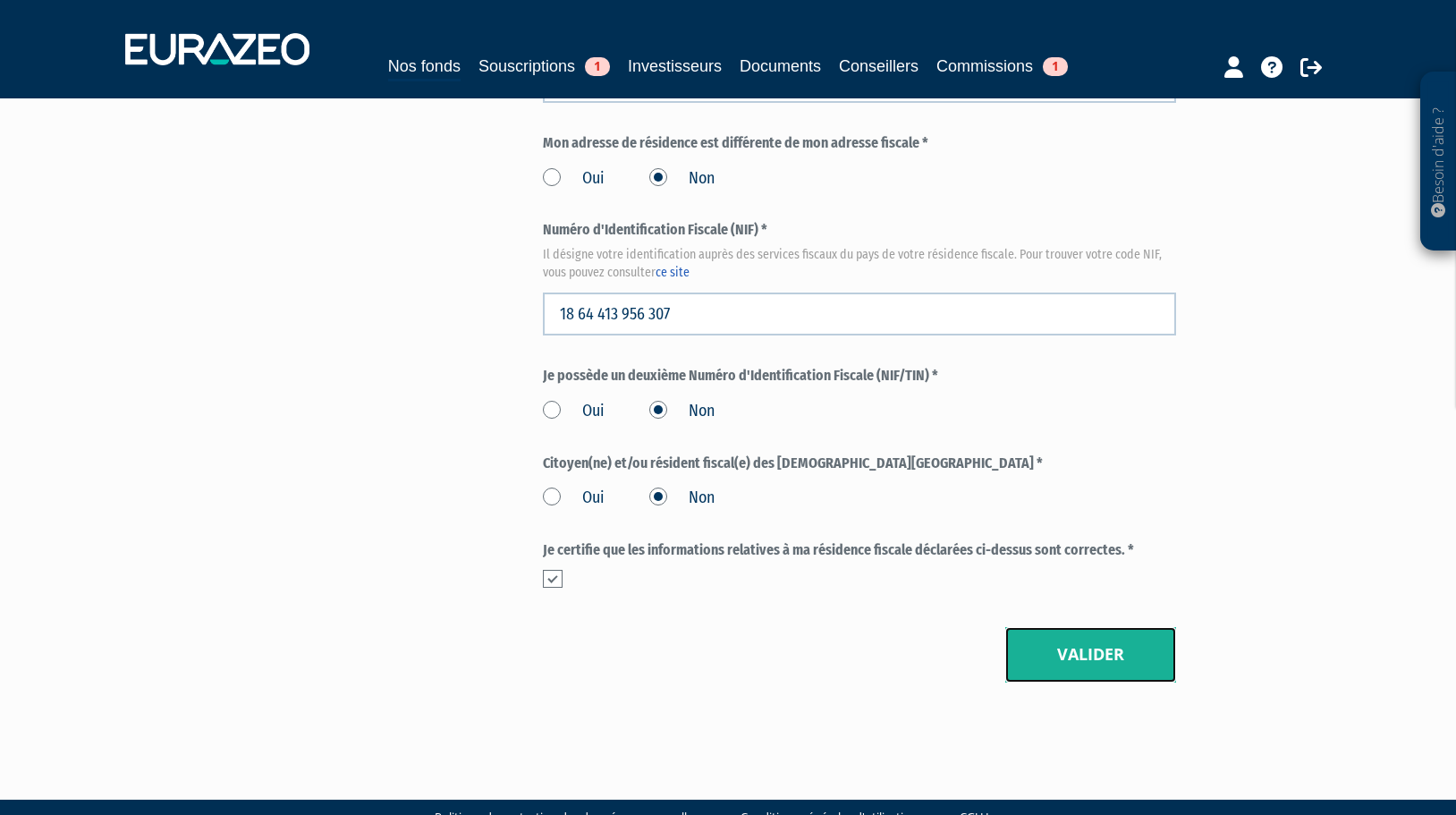
click at [1072, 627] on button "Valider" at bounding box center [1091, 655] width 171 height 56
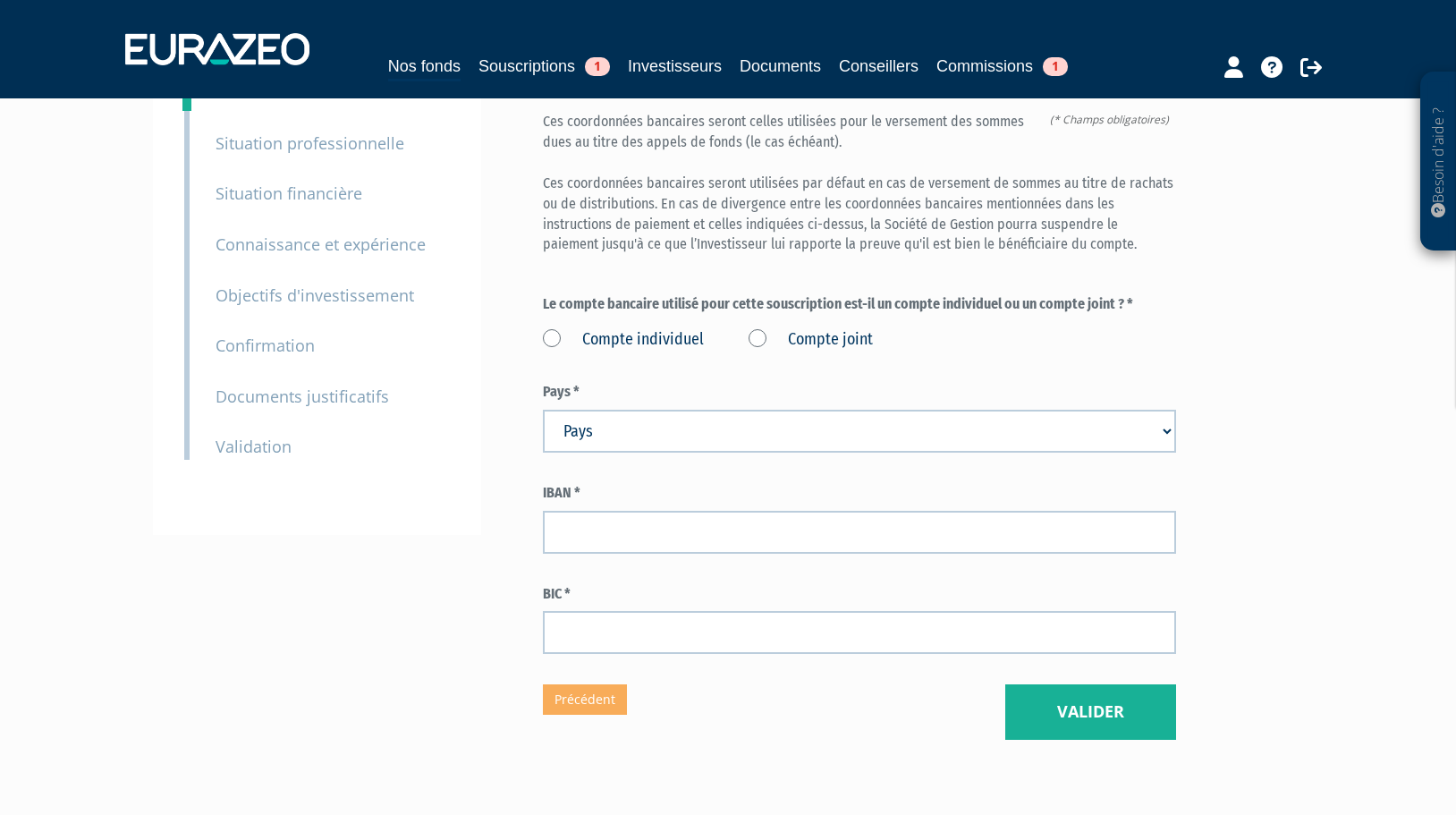
scroll to position [157, 0]
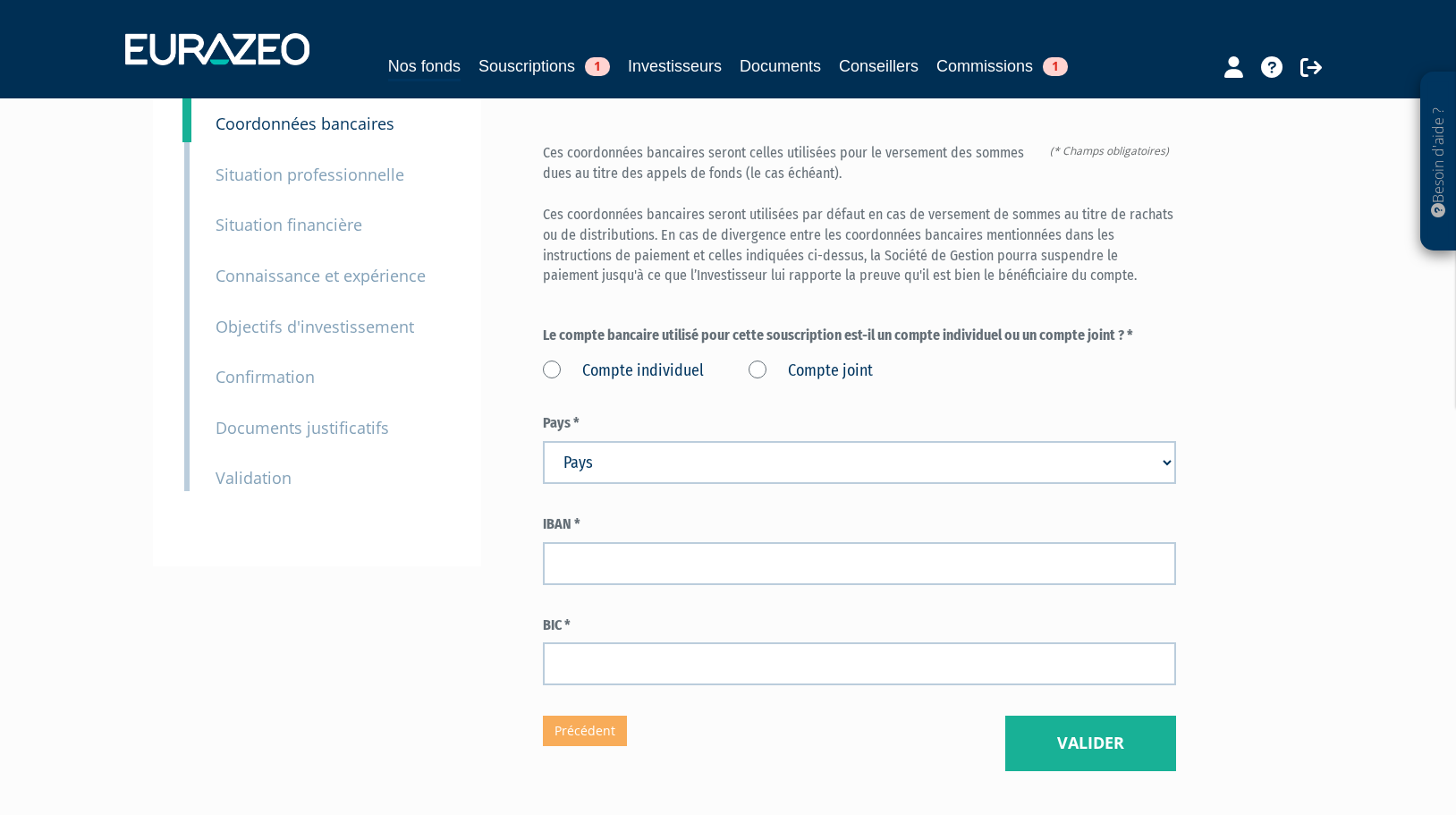
click at [754, 359] on label "Compte joint" at bounding box center [811, 370] width 124 height 23
click at [0, 0] on joint "Compte joint" at bounding box center [0, 0] width 0 height 0
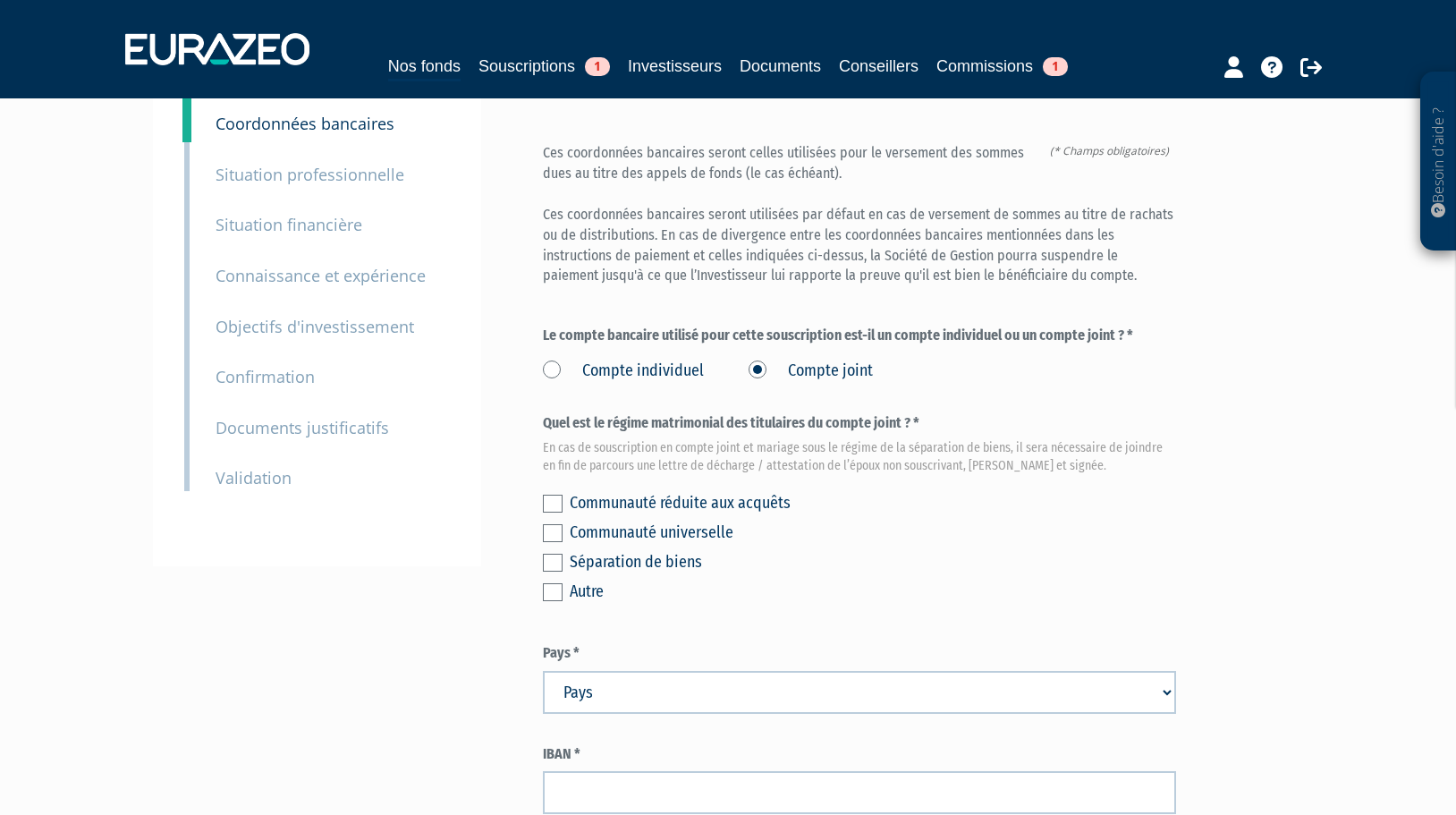
click at [553, 495] on label at bounding box center [553, 504] width 20 height 18
click at [0, 0] on input "checkbox" at bounding box center [0, 0] width 0 height 0
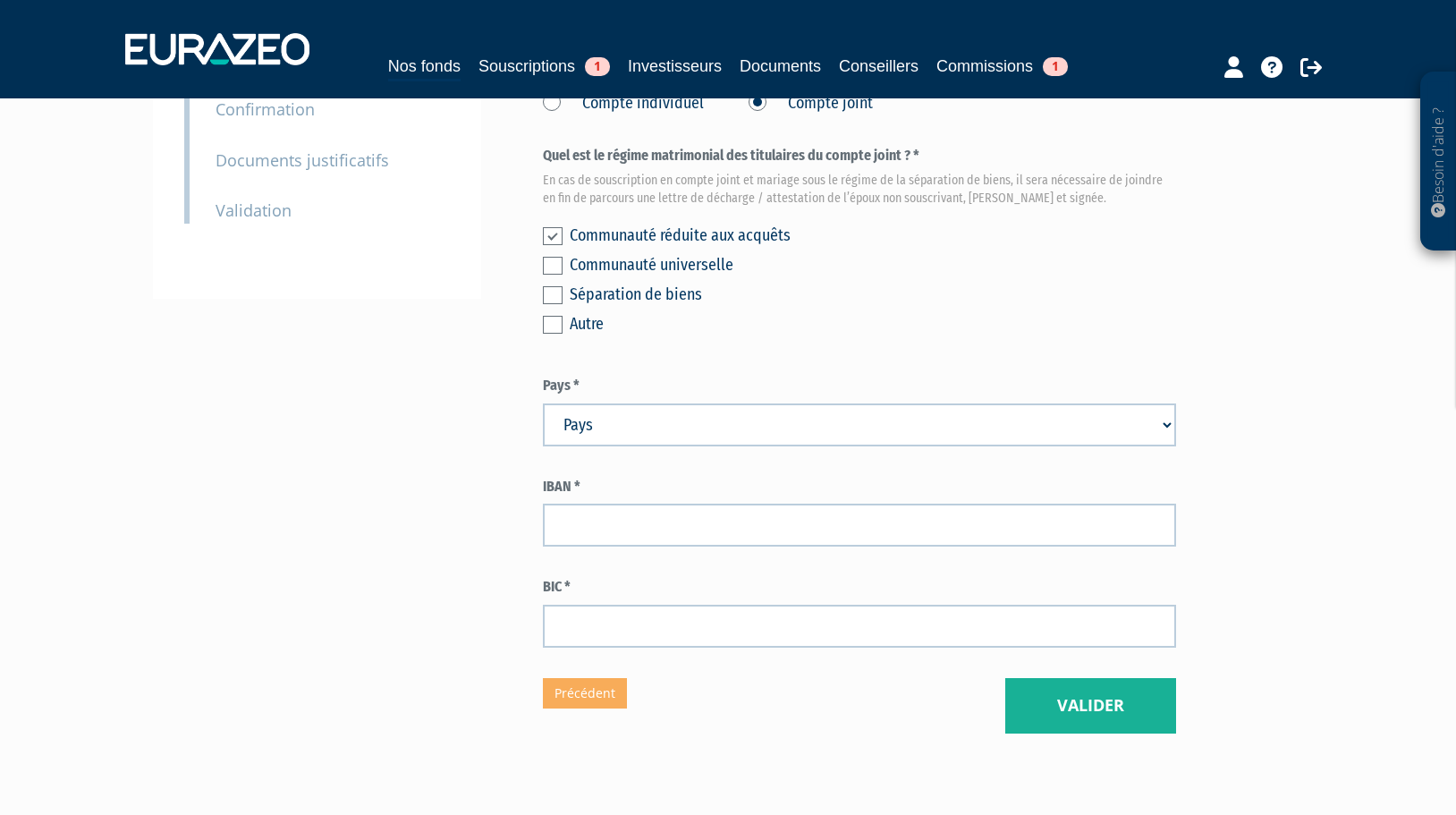
scroll to position [476, 0]
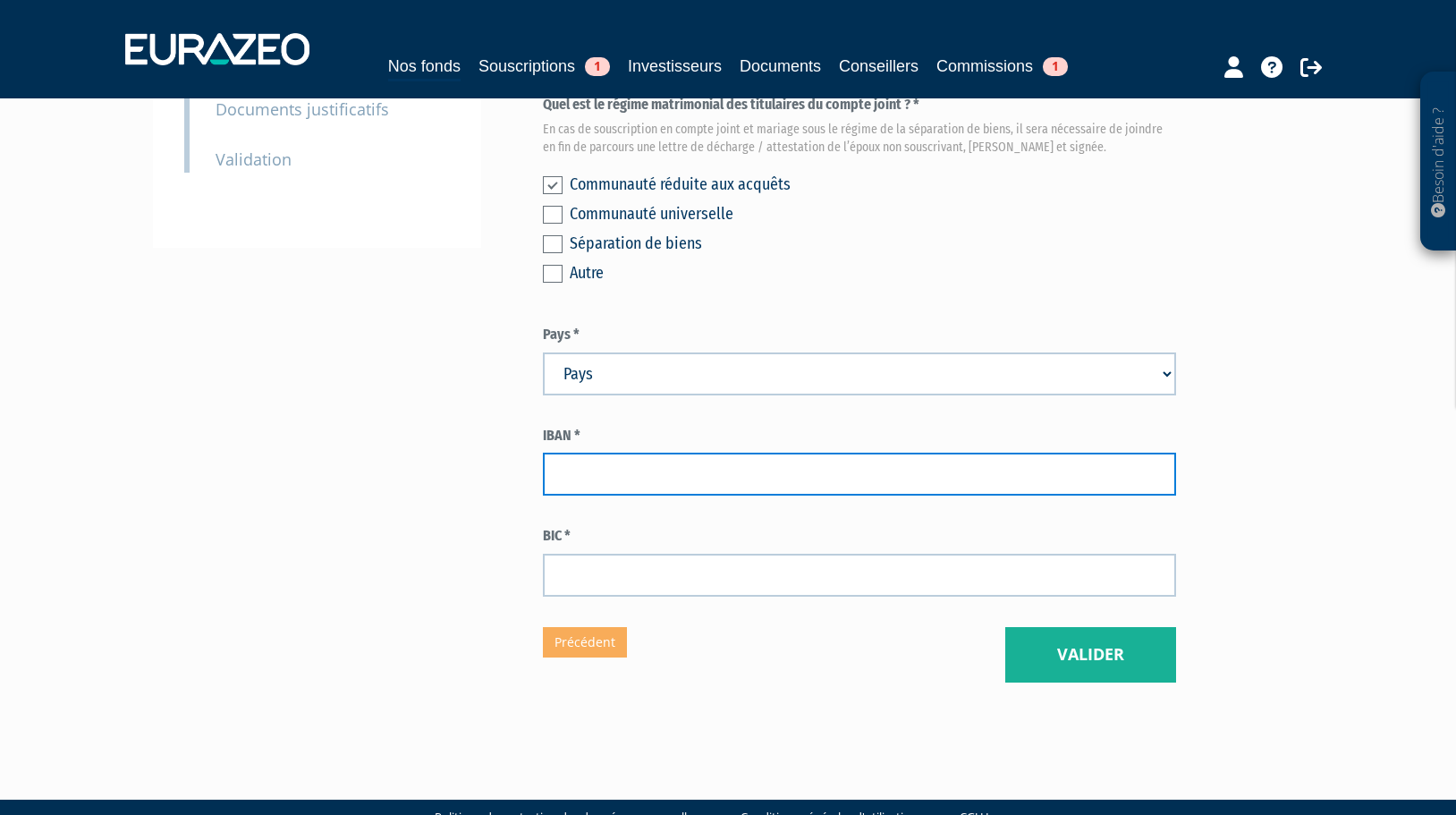
click at [617, 453] on input "text" at bounding box center [859, 474] width 634 height 43
type input "FR76 3000 3021 2300 0506 4583 611"
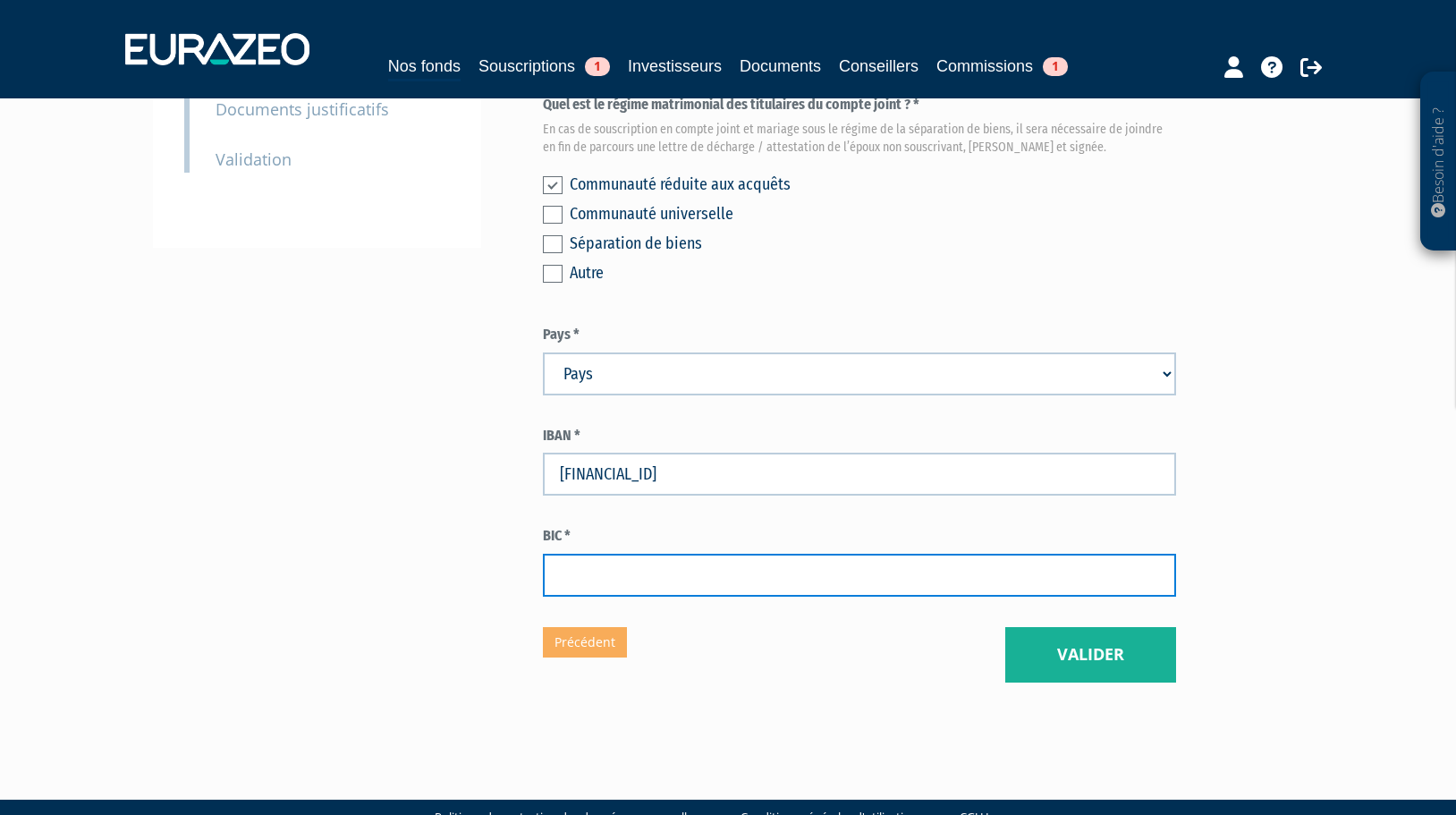
click at [611, 554] on input "text" at bounding box center [859, 575] width 634 height 43
type input "SOGEFRPP"
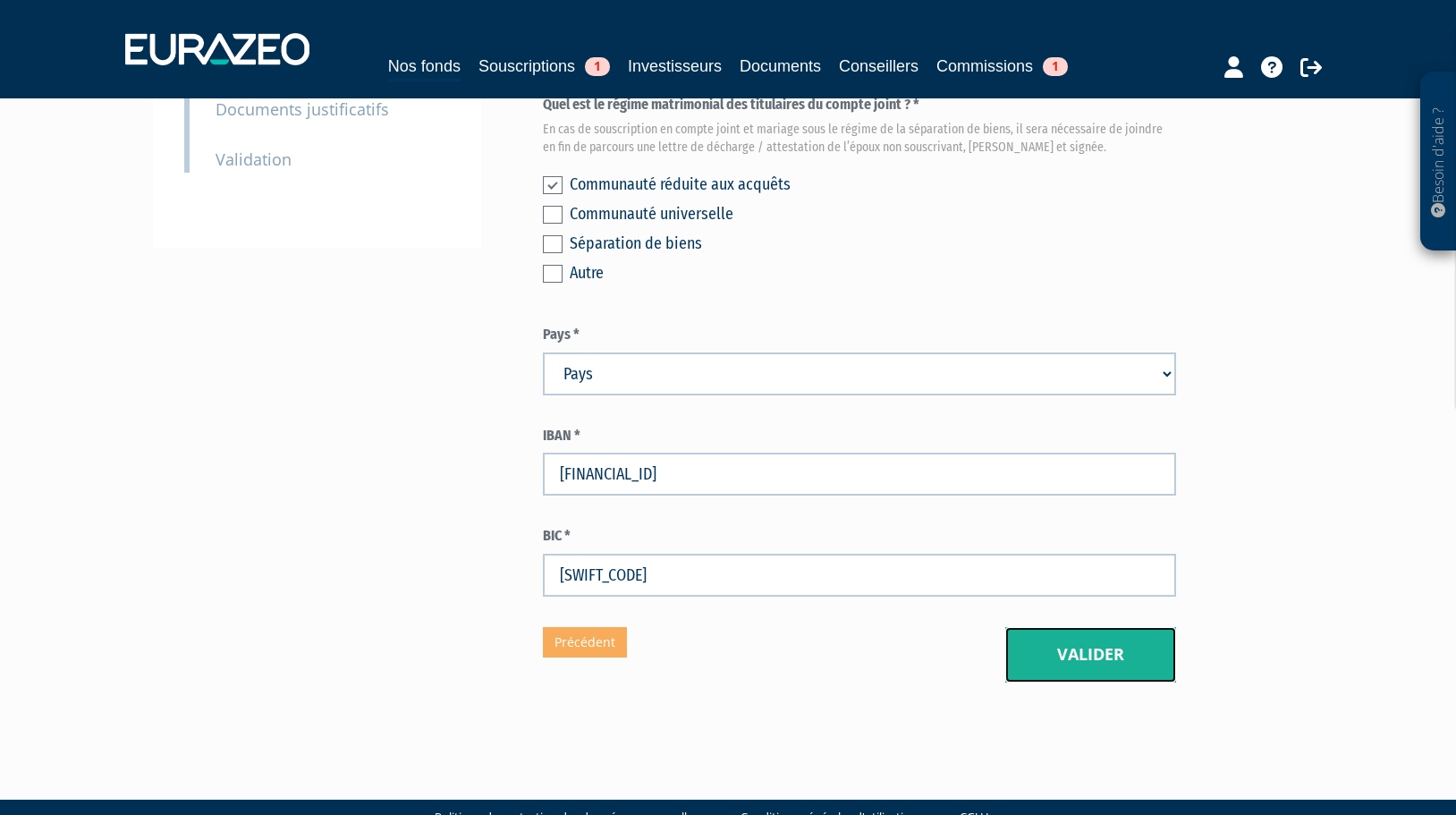
click at [1045, 627] on button "Valider" at bounding box center [1091, 655] width 171 height 56
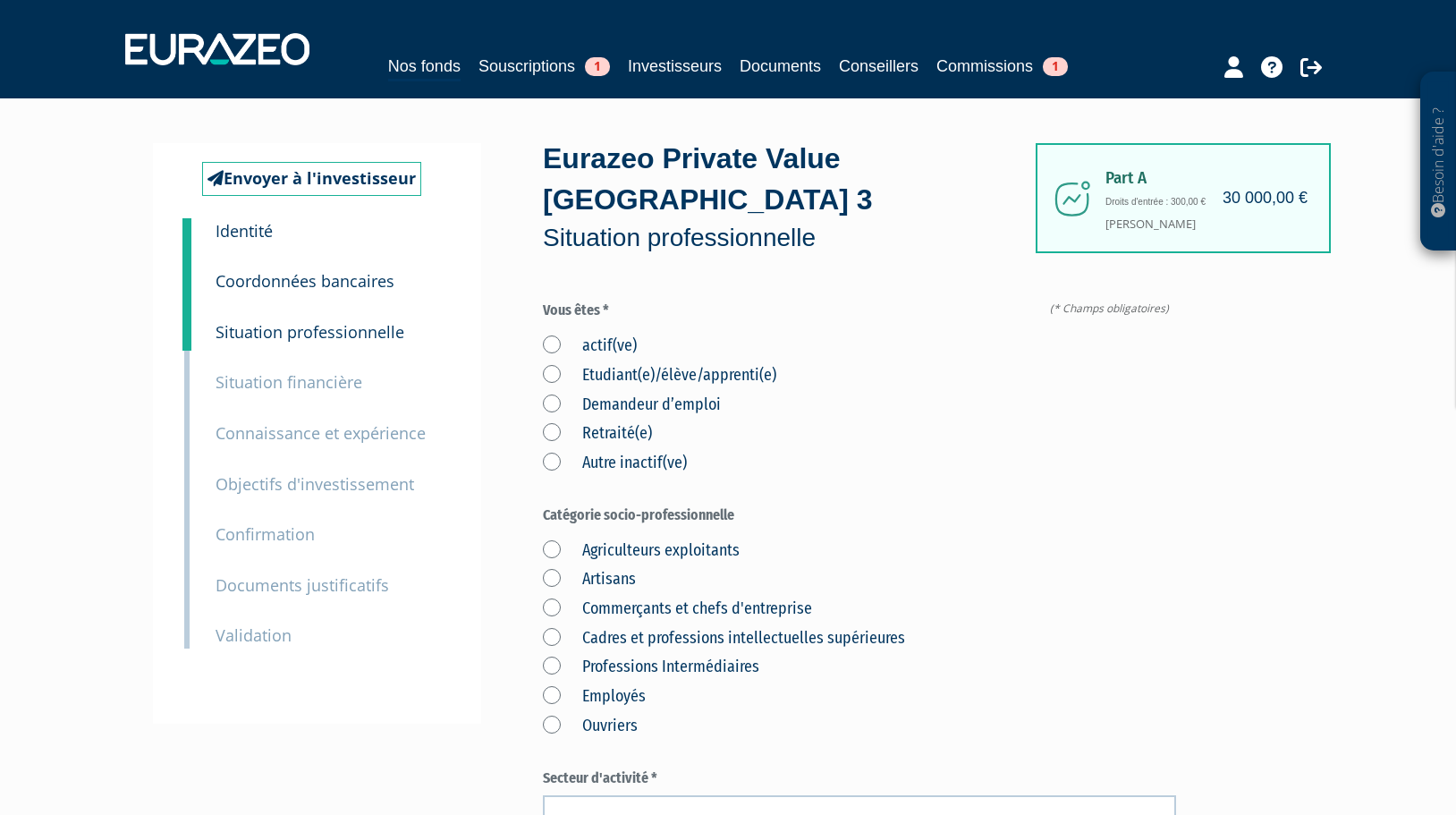
click at [552, 334] on label "actif(ve)" at bounding box center [590, 345] width 93 height 23
click at [0, 0] on input "actif(ve)" at bounding box center [0, 0] width 0 height 0
click at [550, 656] on label "Professions Intermédiaires" at bounding box center [651, 667] width 217 height 23
click at [0, 0] on Intermédiaires "Professions Intermédiaires" at bounding box center [0, 0] width 0 height 0
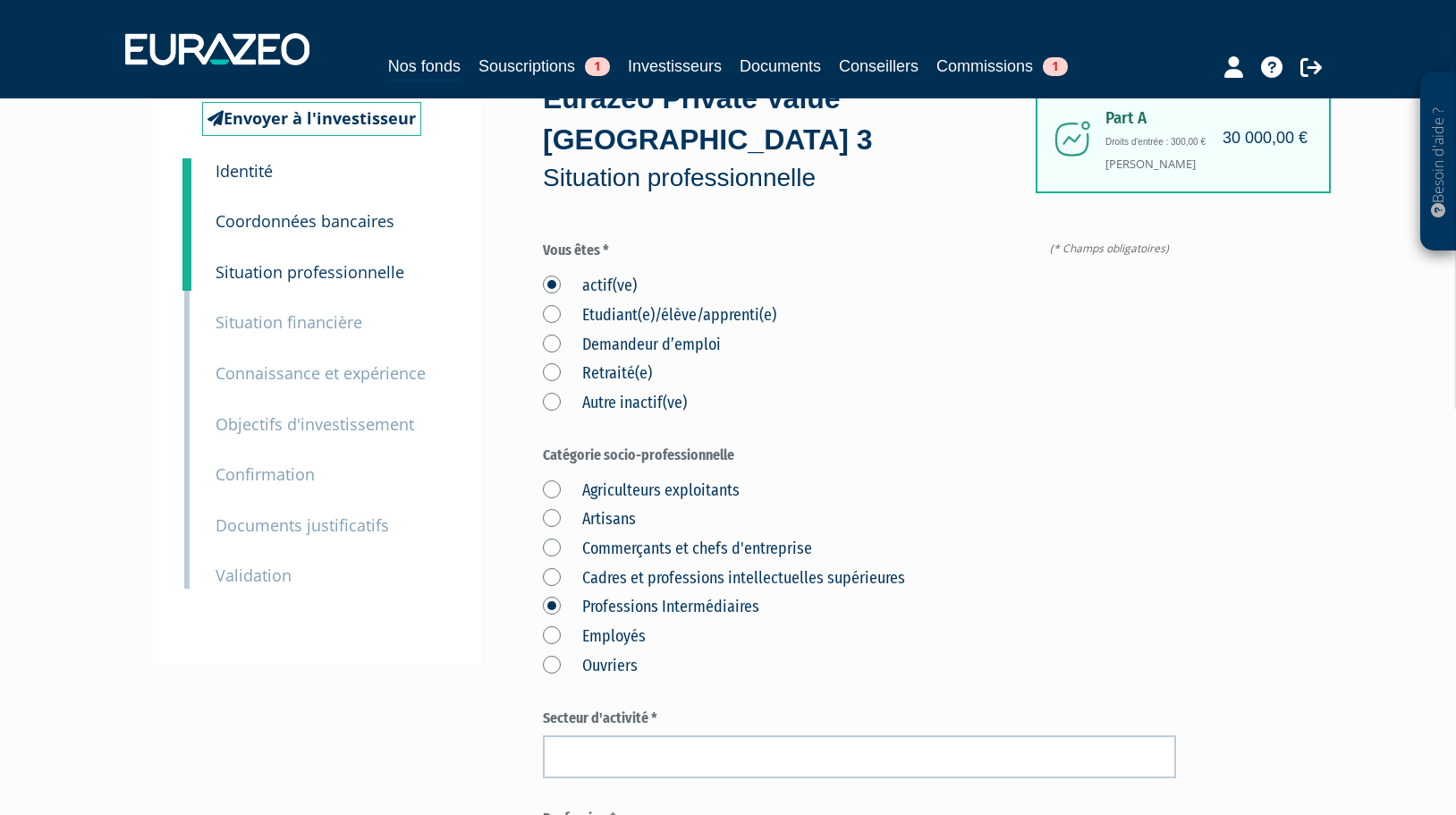
scroll to position [179, 0]
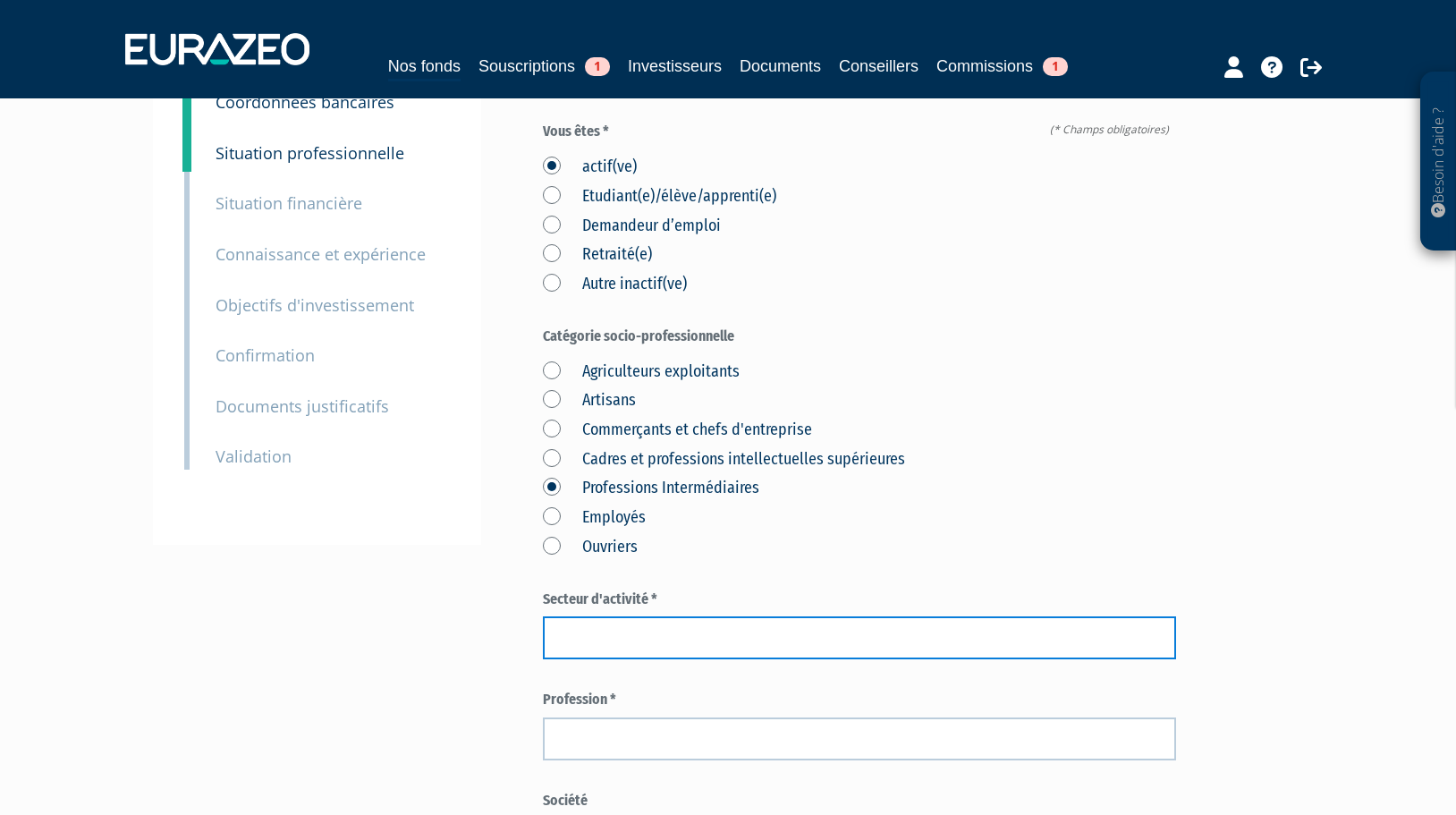
click at [599, 617] on input "text" at bounding box center [859, 638] width 634 height 43
type input "s"
type input "SANTE"
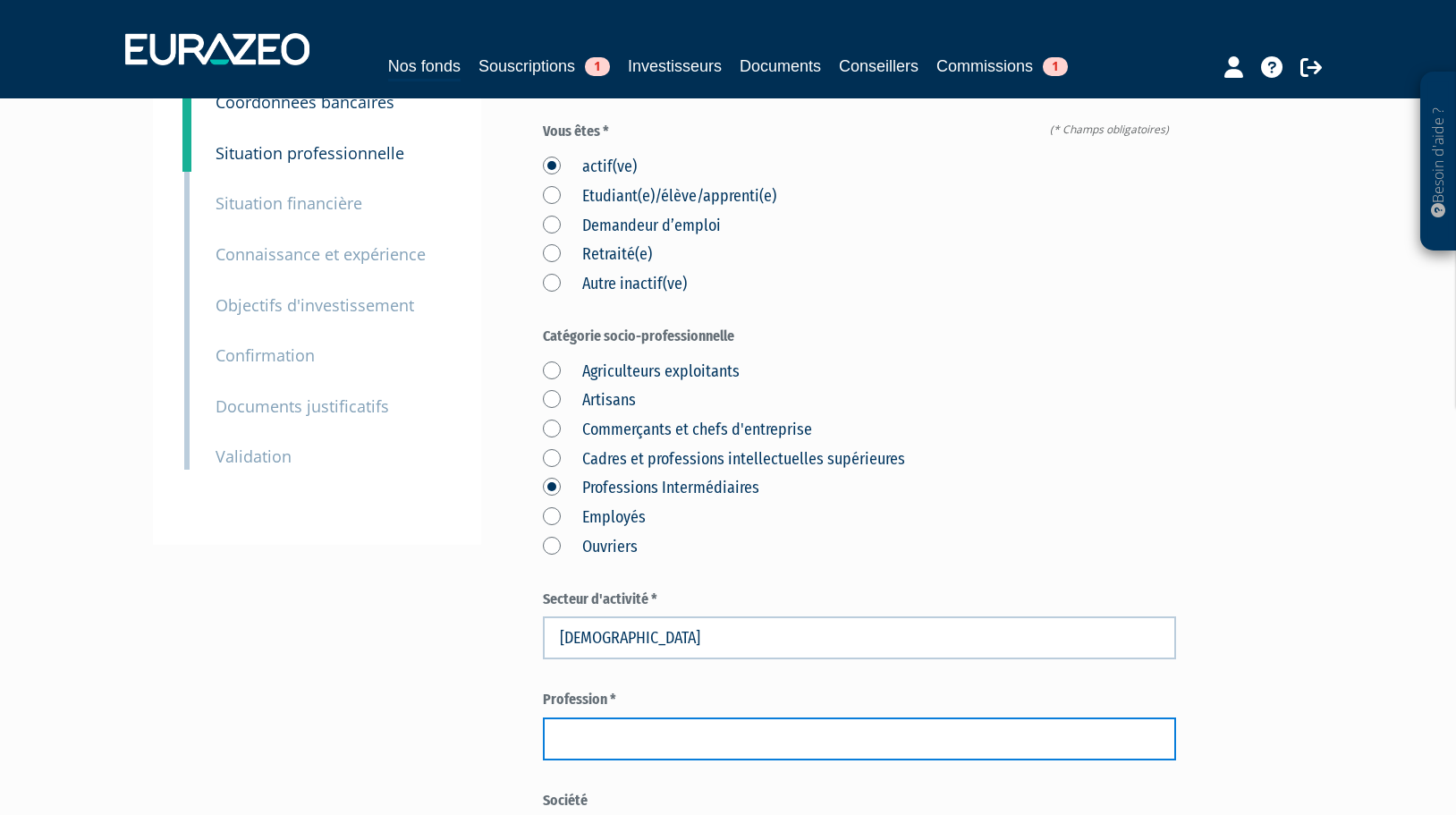
click at [576, 717] on input "text" at bounding box center [859, 738] width 634 height 43
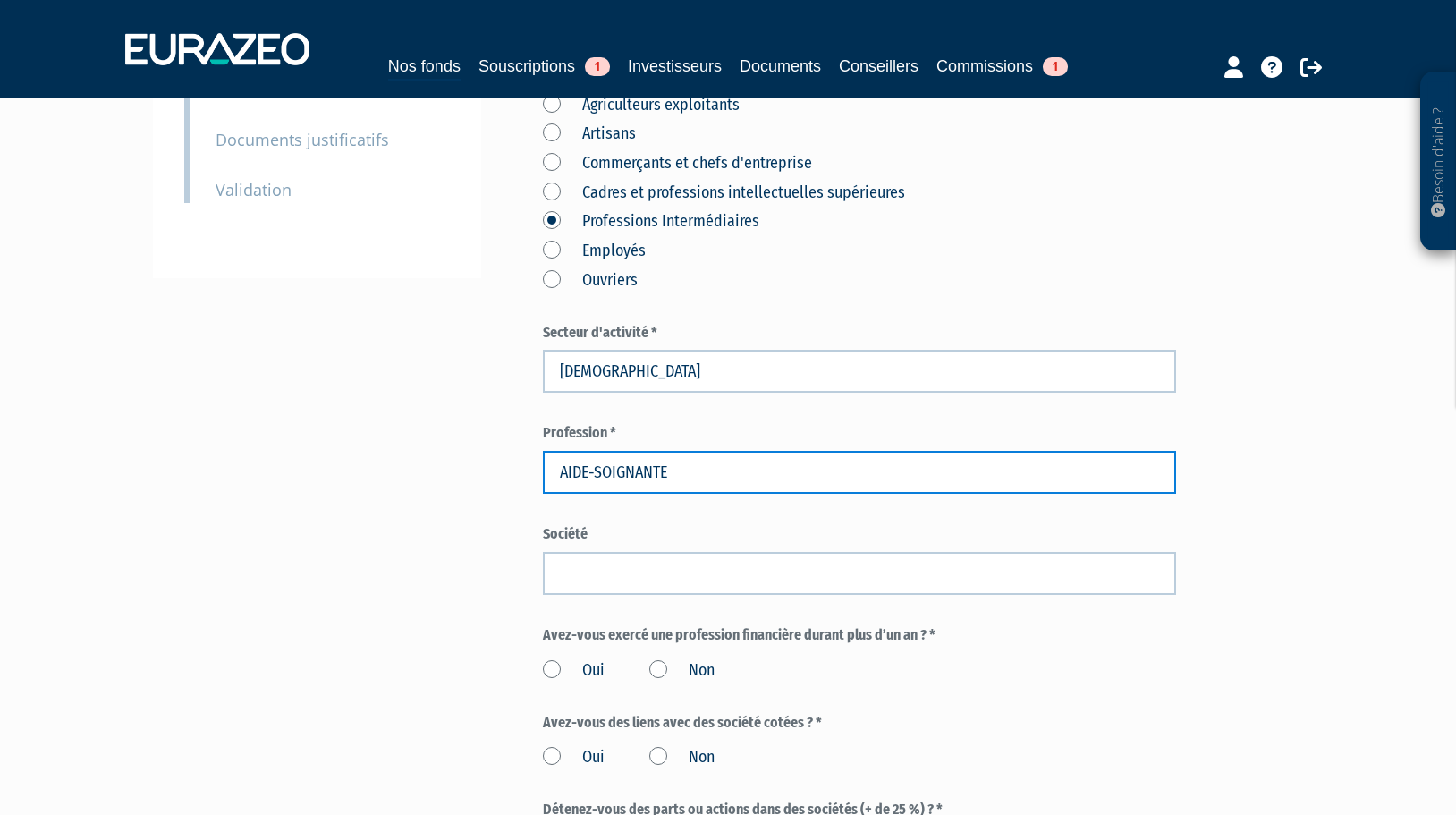
scroll to position [448, 0]
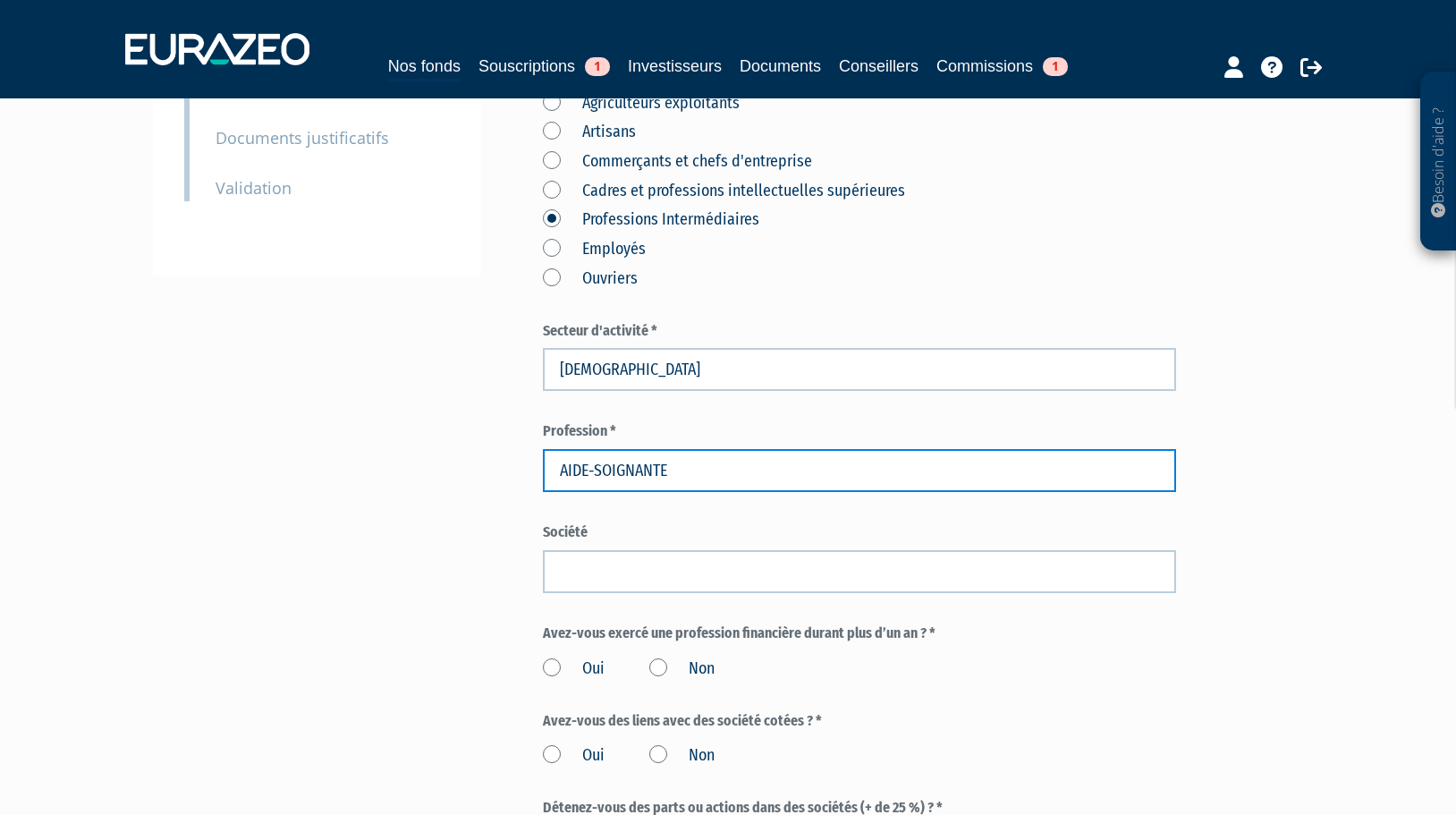
type input "AIDE-SOIGNANTE"
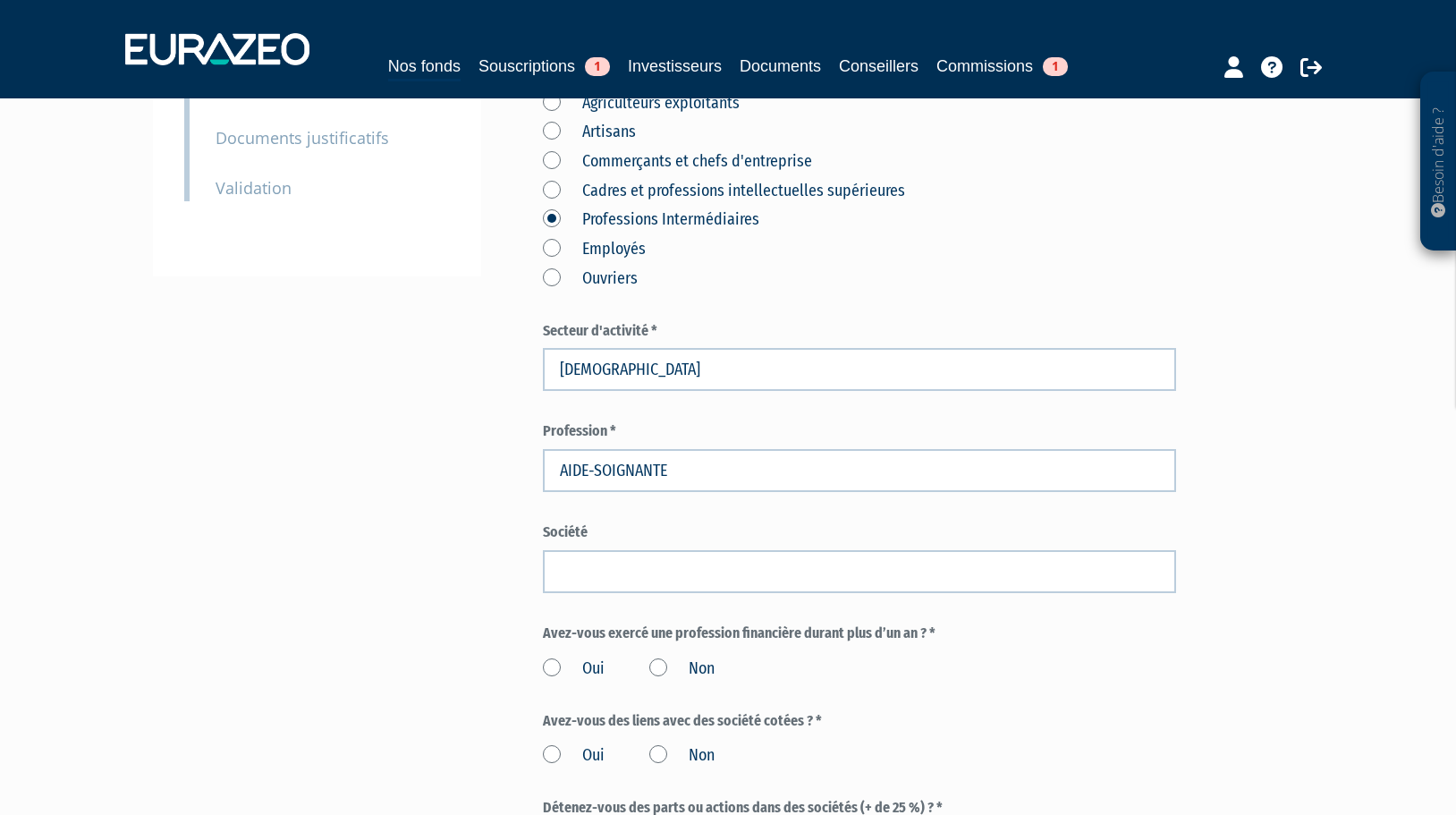
click at [660, 658] on label "Non" at bounding box center [682, 669] width 66 height 23
click at [0, 0] on input "Non" at bounding box center [0, 0] width 0 height 0
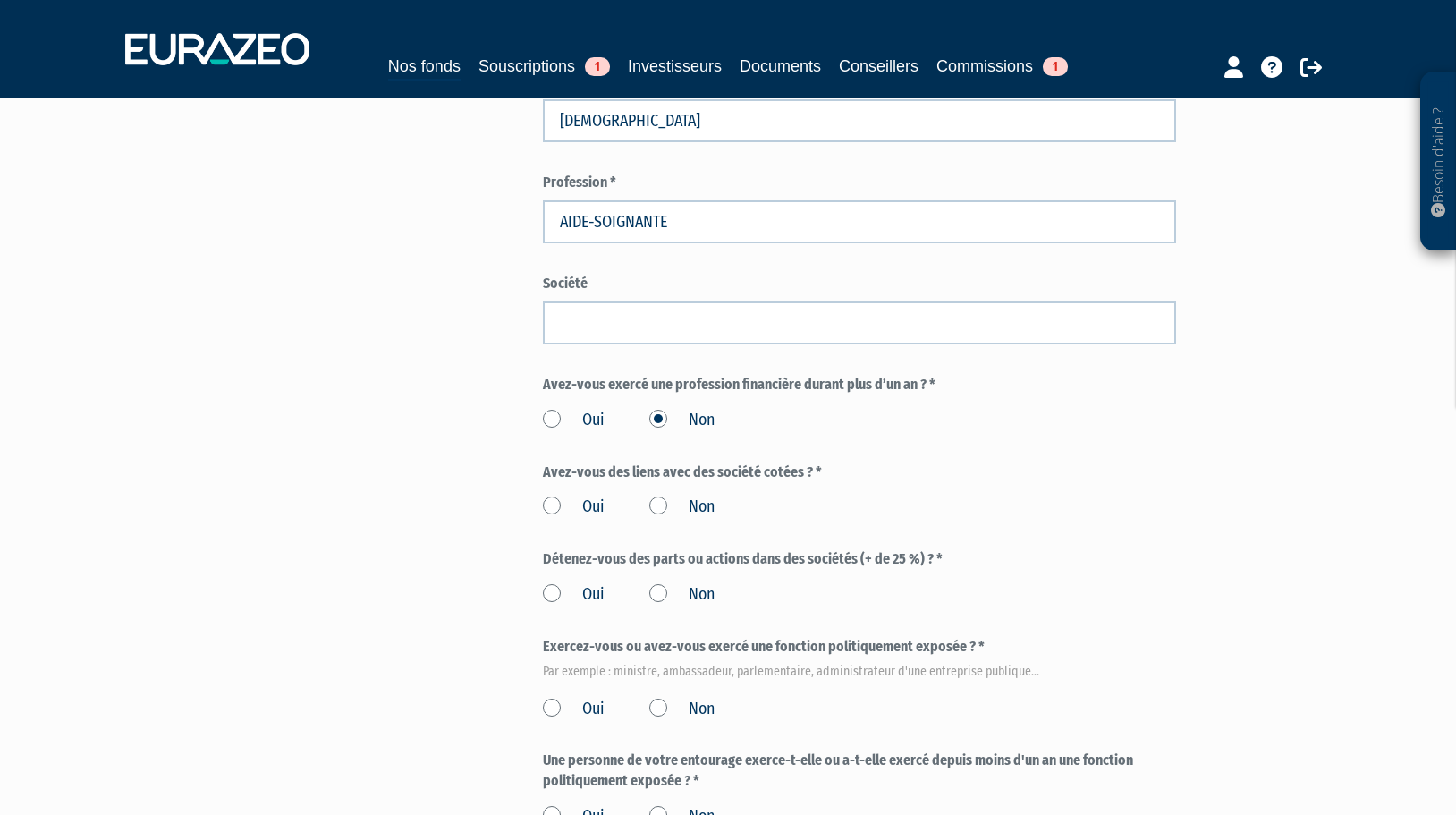
scroll to position [715, 0]
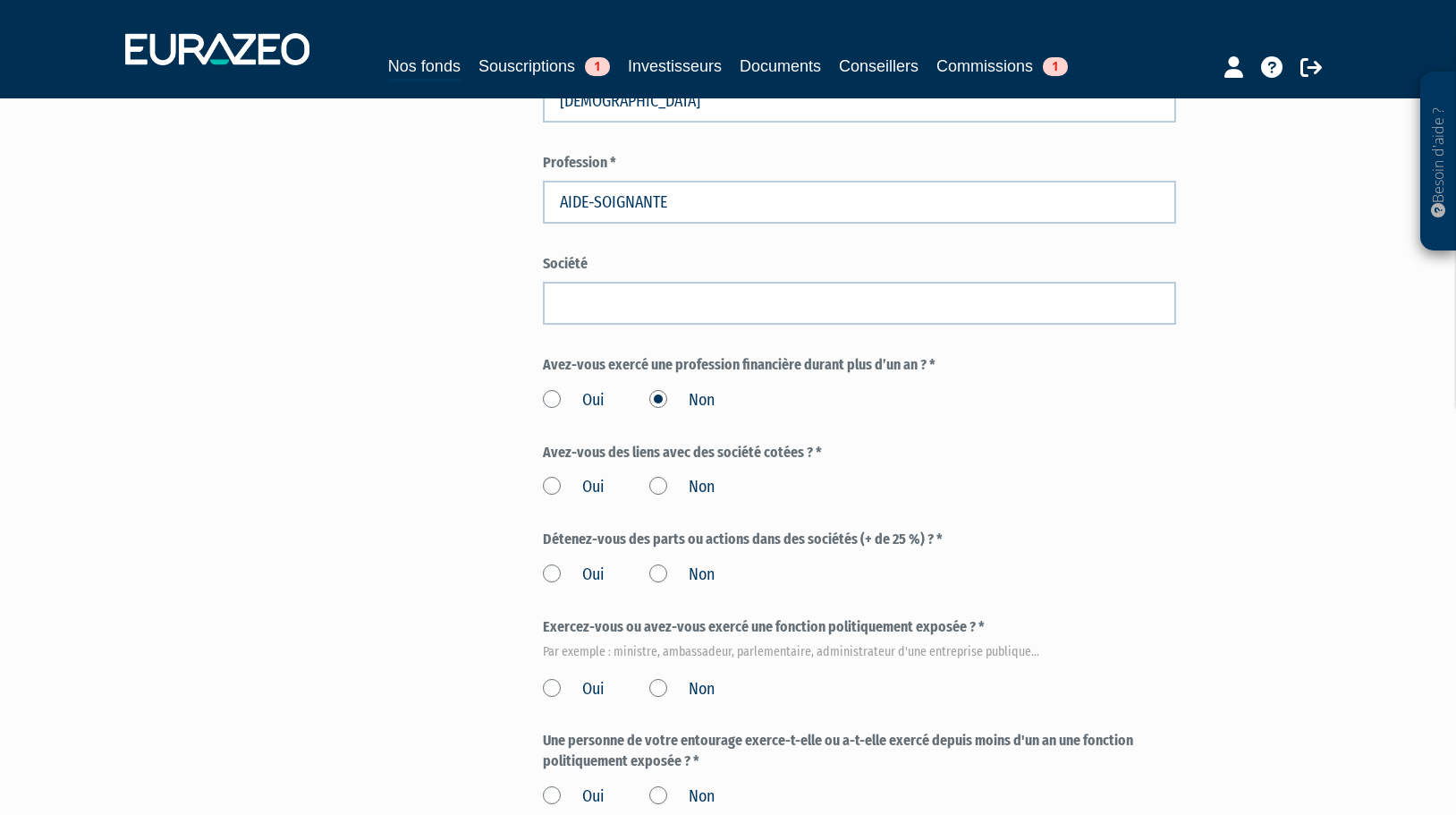
click at [661, 476] on label "Non" at bounding box center [682, 487] width 66 height 23
click at [0, 0] on input "Non" at bounding box center [0, 0] width 0 height 0
click at [660, 563] on label "Non" at bounding box center [682, 574] width 66 height 23
click at [0, 0] on input "Non" at bounding box center [0, 0] width 0 height 0
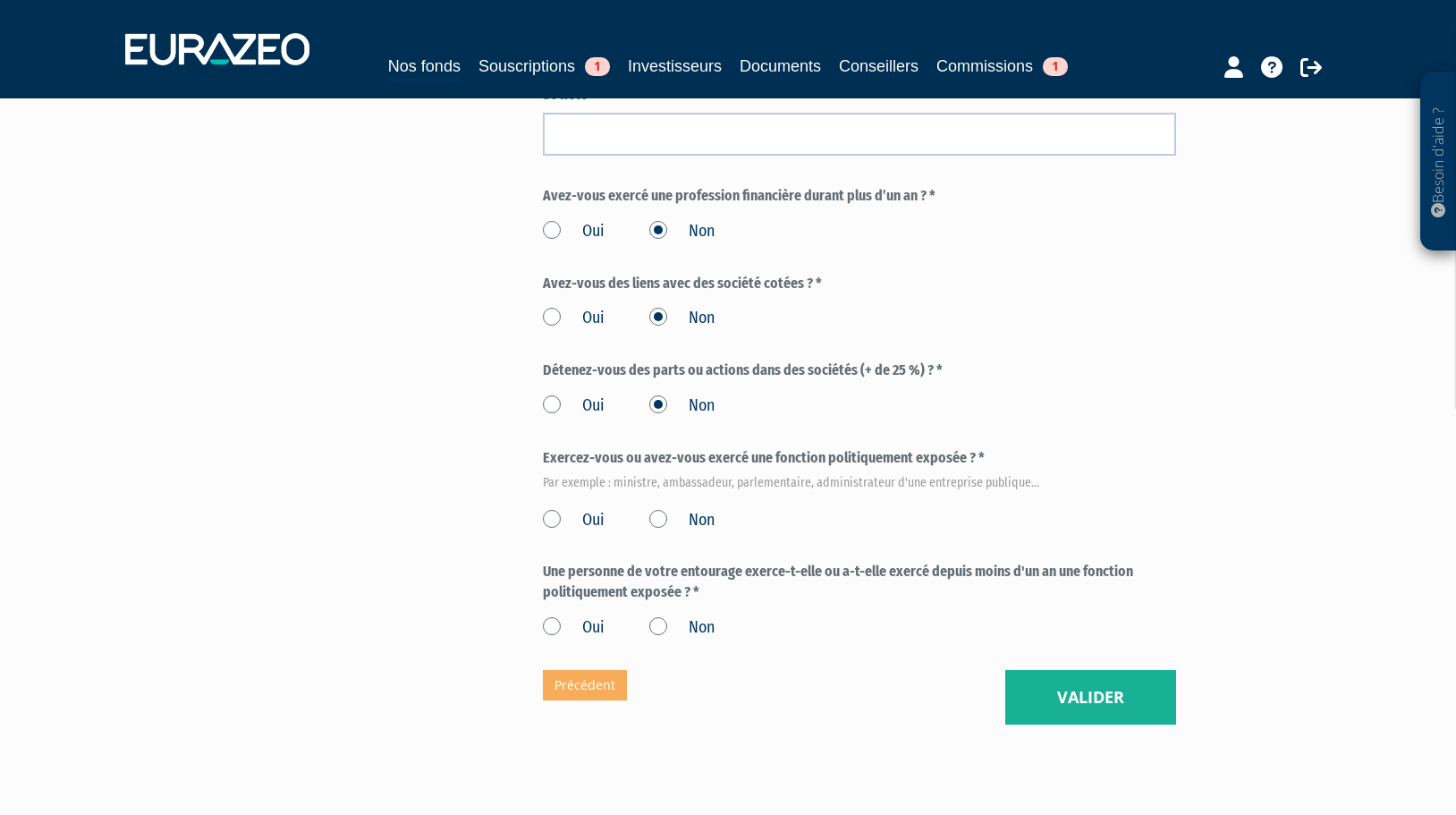
scroll to position [895, 0]
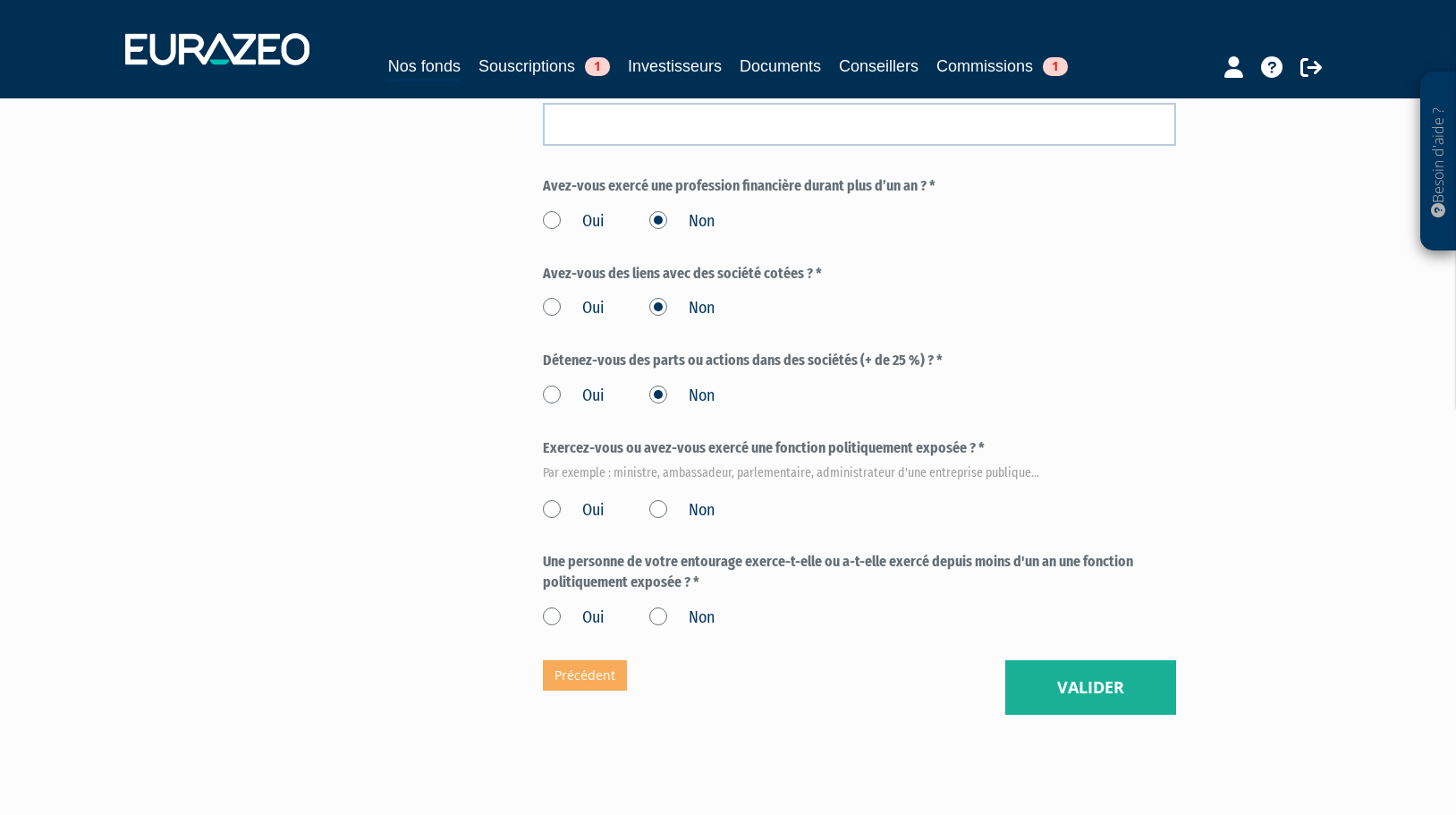
click at [660, 500] on label "Non" at bounding box center [682, 510] width 66 height 23
click at [0, 0] on input "Non" at bounding box center [0, 0] width 0 height 0
click at [659, 607] on label "Non" at bounding box center [682, 618] width 66 height 23
click at [0, 0] on input "Non" at bounding box center [0, 0] width 0 height 0
click at [1066, 661] on button "Valider" at bounding box center [1091, 689] width 171 height 56
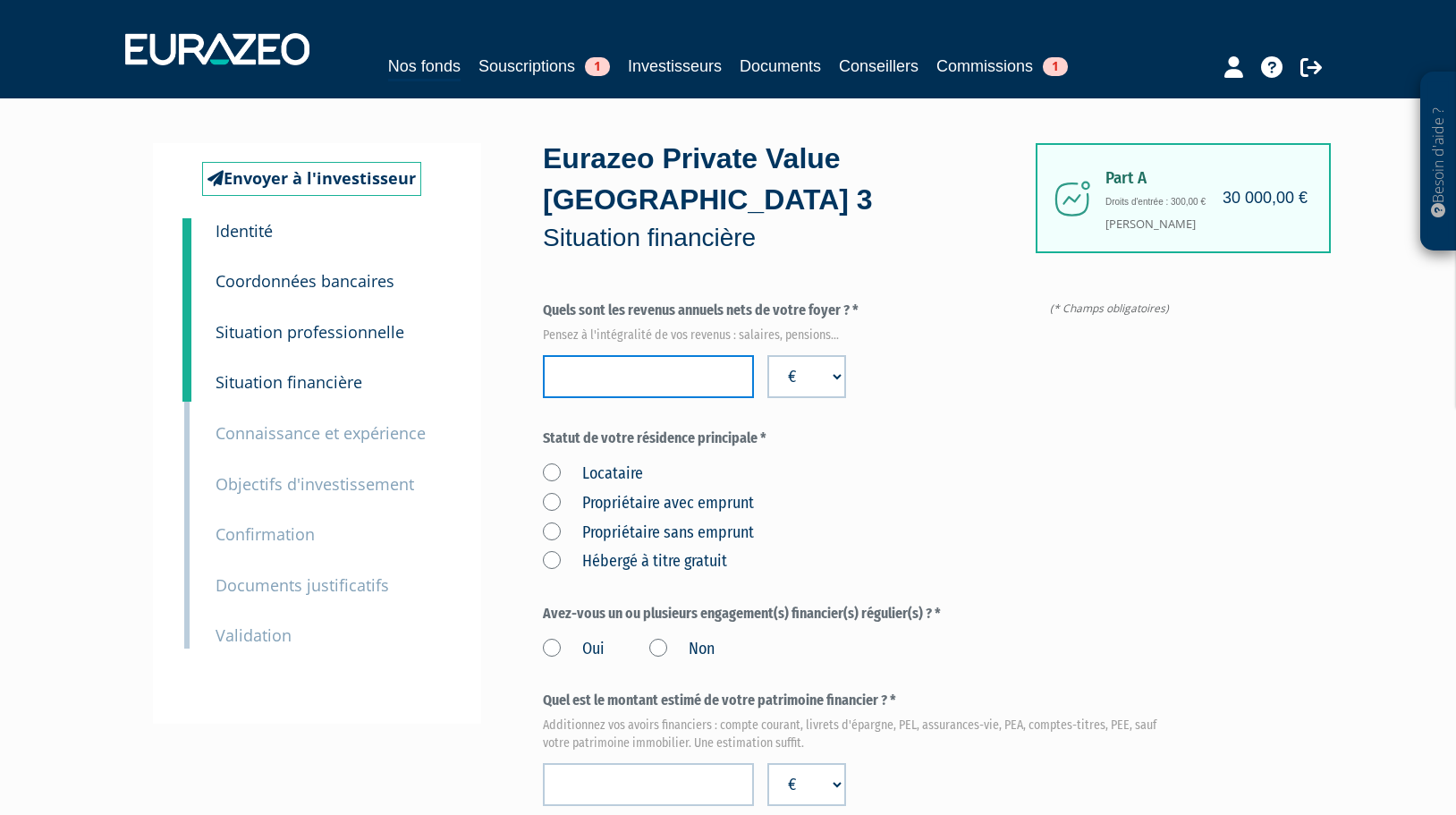
click at [598, 355] on input "number" at bounding box center [648, 376] width 211 height 43
type input "154718"
click at [550, 493] on label "Propriétaire avec emprunt" at bounding box center [648, 504] width 211 height 23
click at [0, 0] on emprunt "Propriétaire avec emprunt" at bounding box center [0, 0] width 0 height 0
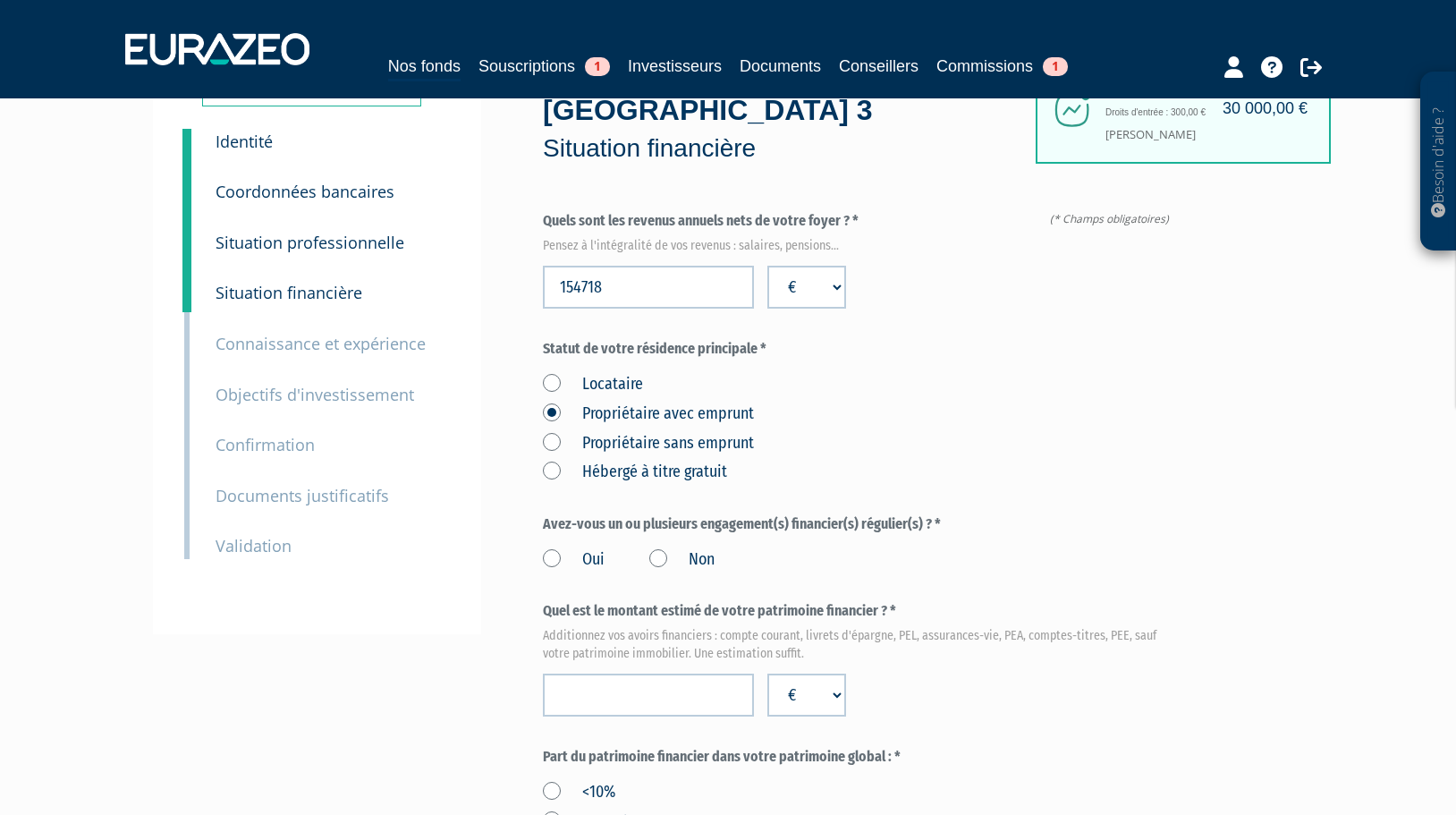
scroll to position [179, 0]
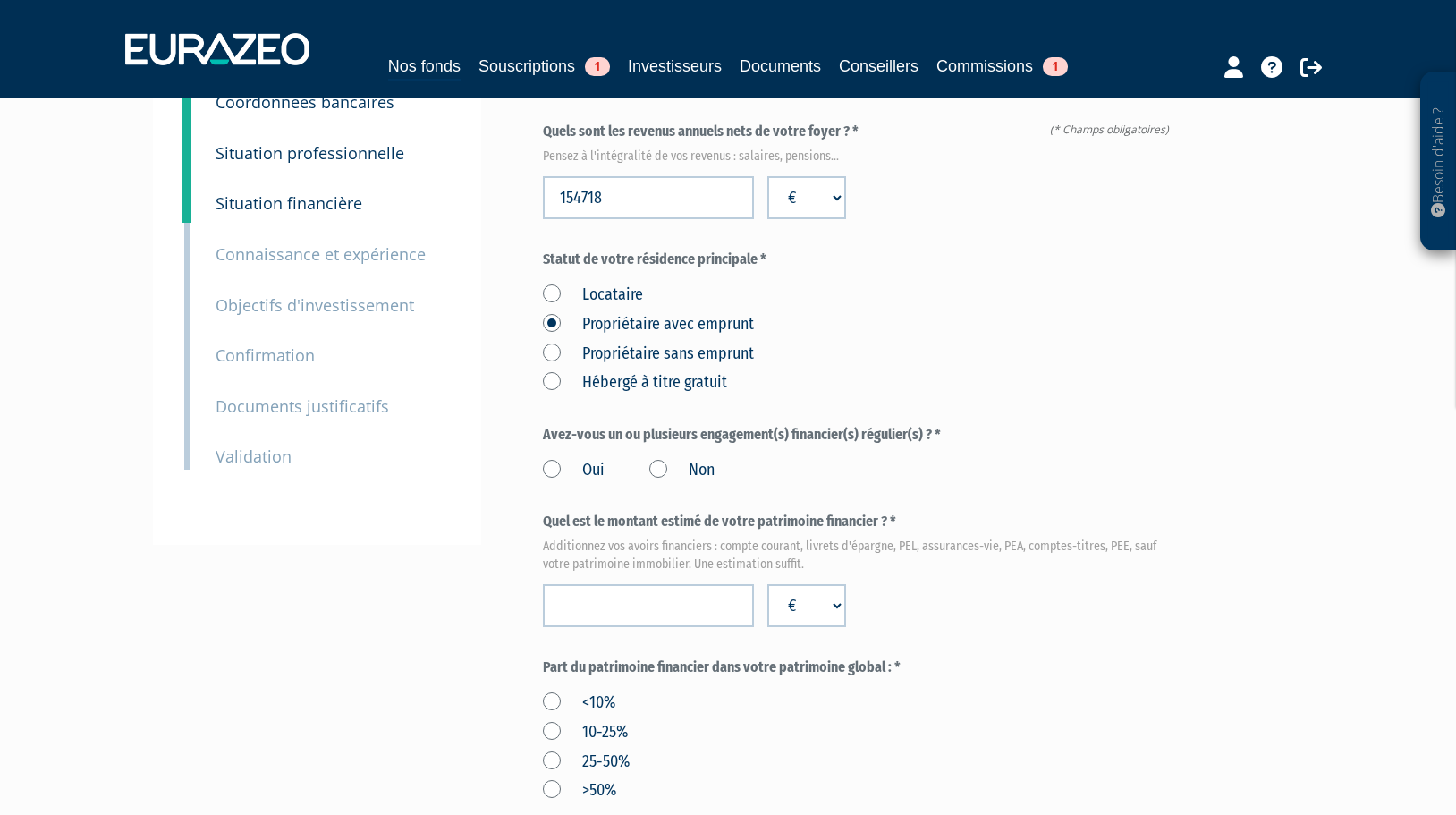
click at [654, 459] on label "Non" at bounding box center [682, 470] width 66 height 23
click at [0, 0] on input "Non" at bounding box center [0, 0] width 0 height 0
click at [629, 584] on input "number" at bounding box center [648, 605] width 211 height 43
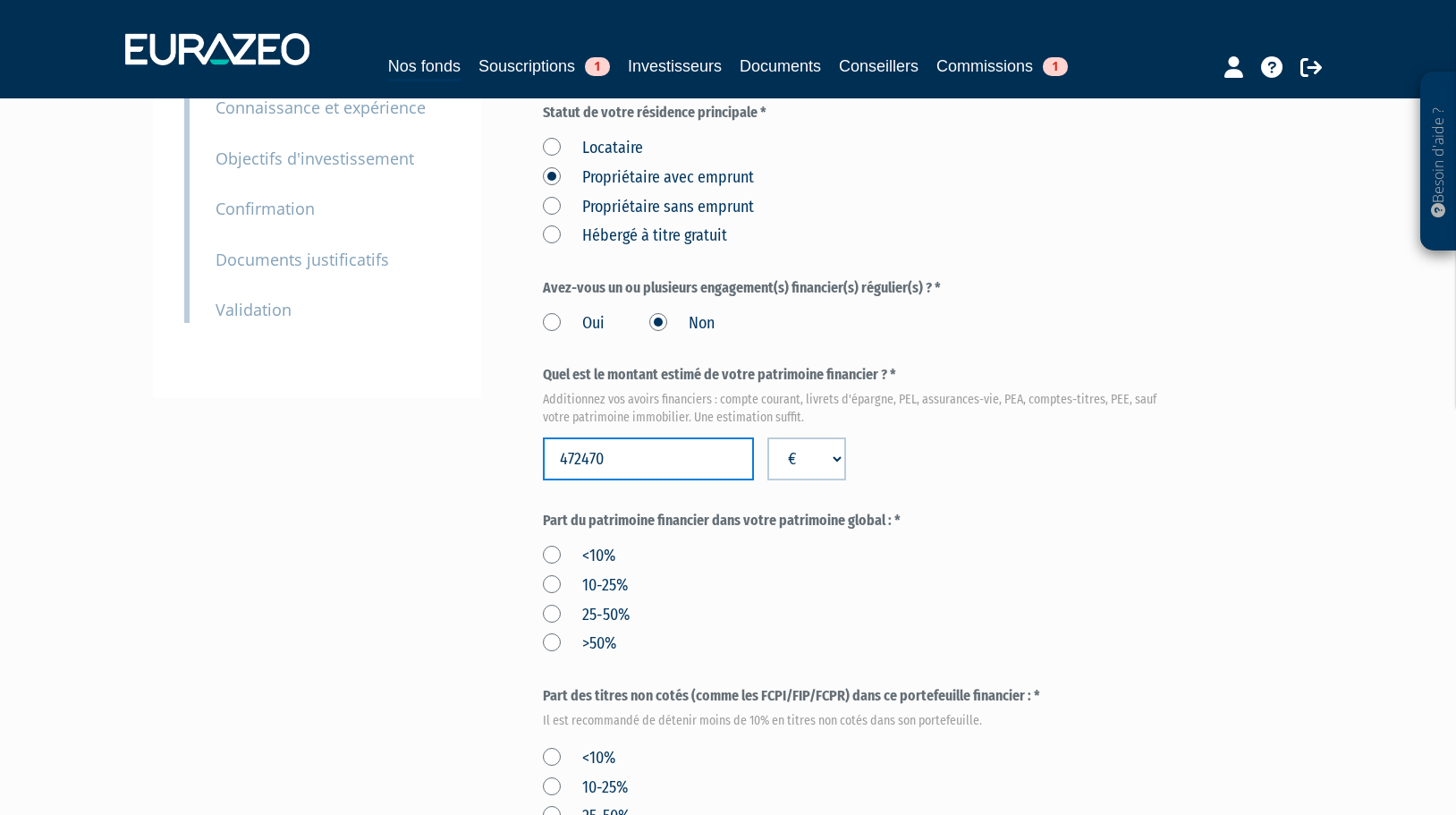
scroll to position [358, 0]
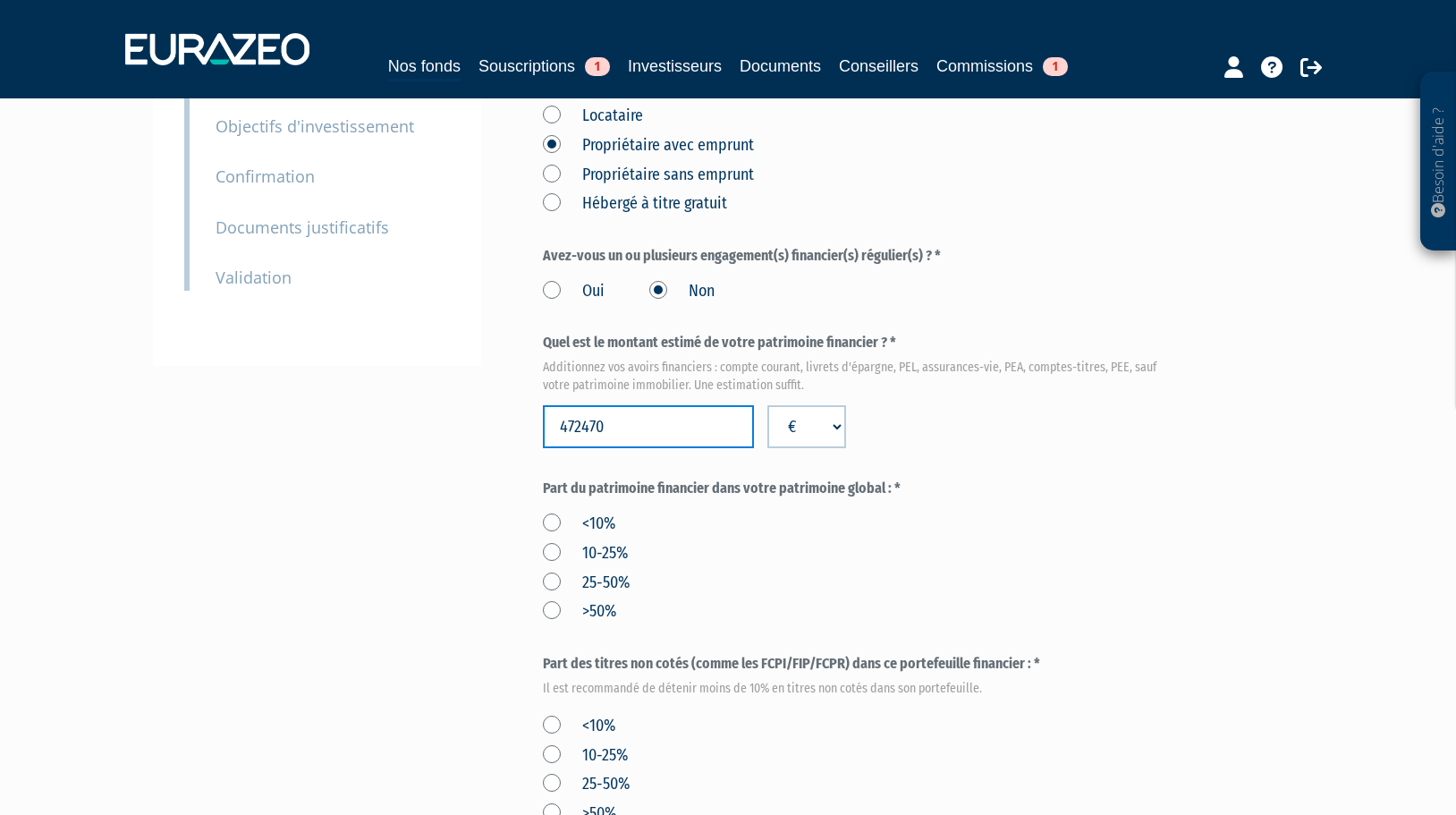
type input "472470"
drag, startPoint x: 548, startPoint y: 535, endPoint x: 557, endPoint y: 538, distance: 9.5
click at [548, 572] on label "25-50%" at bounding box center [586, 583] width 87 height 23
click at [0, 0] on input "25-50%" at bounding box center [0, 0] width 0 height 0
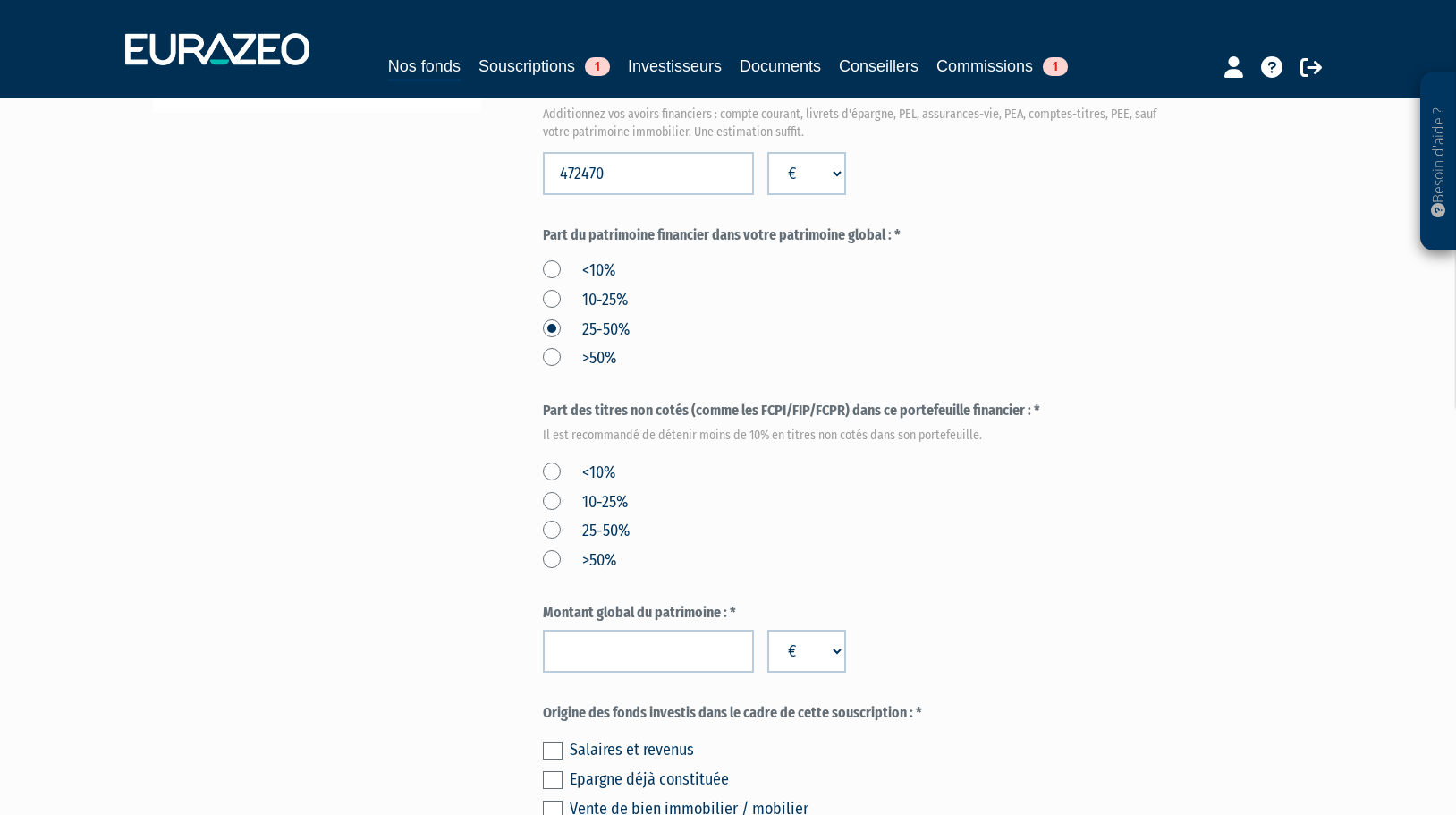
scroll to position [626, 0]
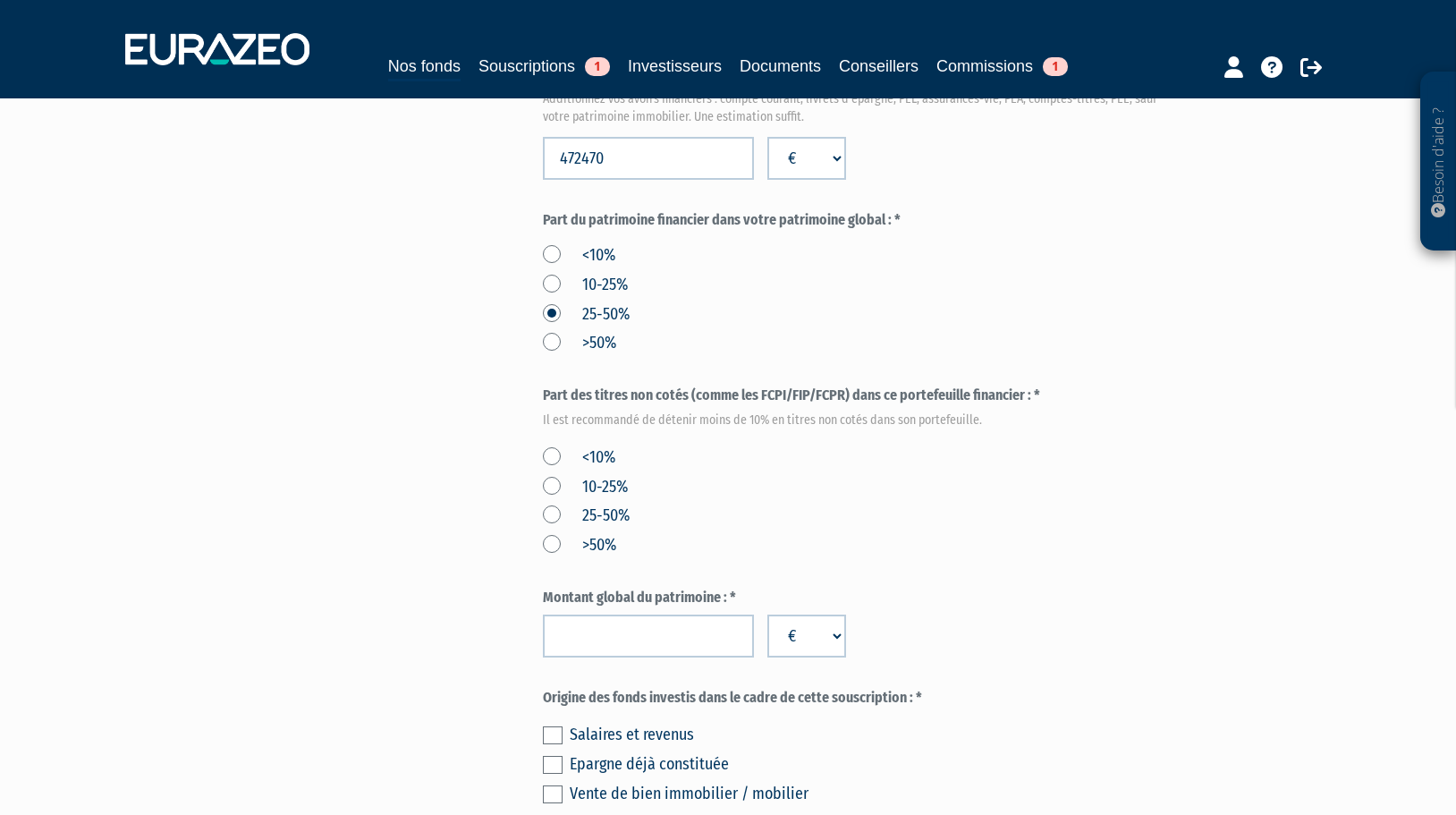
click at [550, 447] on label "<10%" at bounding box center [579, 458] width 73 height 23
click at [0, 0] on input "<10%" at bounding box center [0, 0] width 0 height 0
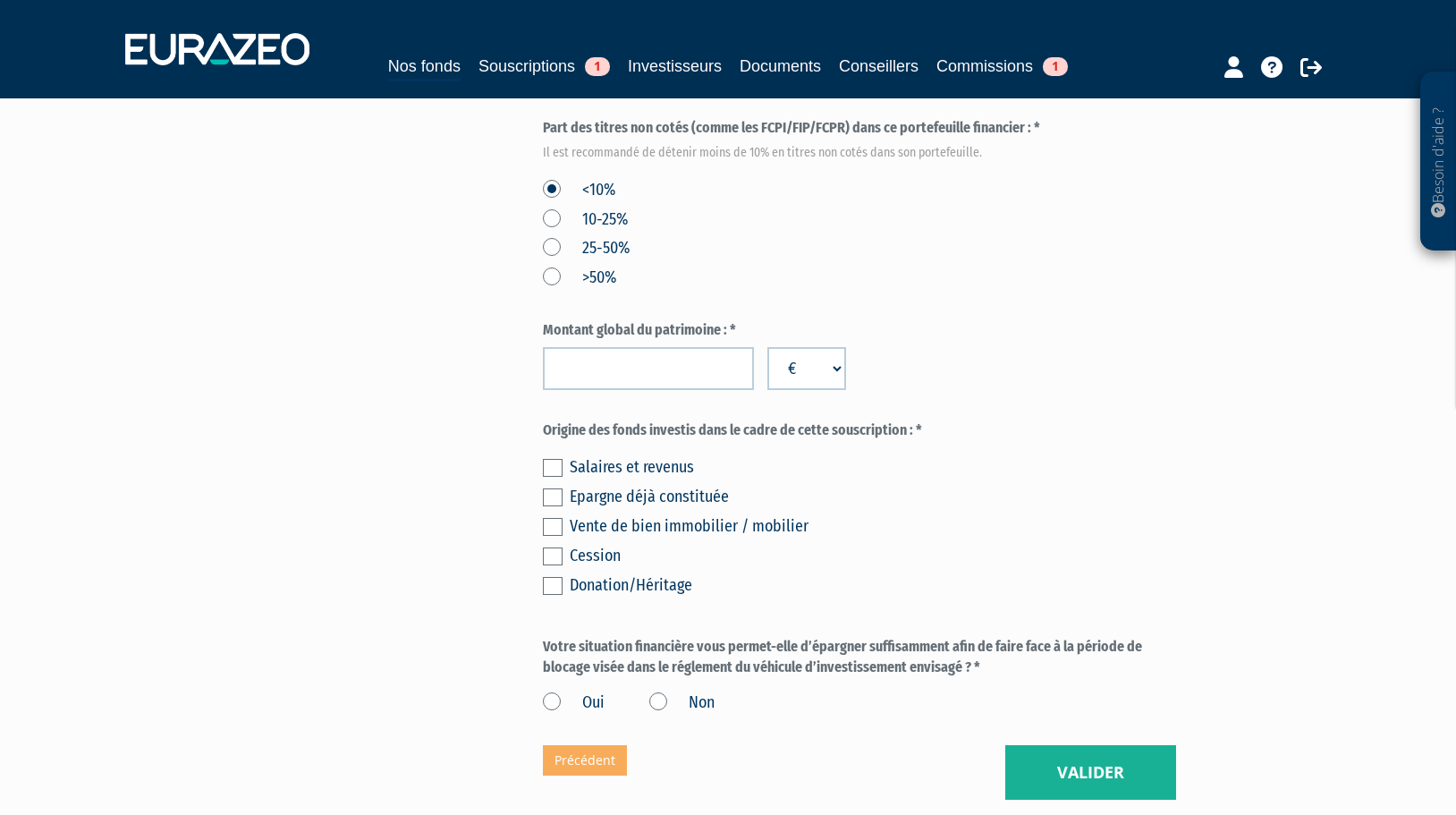
scroll to position [895, 0]
click at [623, 346] on input "number" at bounding box center [648, 367] width 211 height 43
click at [608, 346] on input "1545" at bounding box center [648, 367] width 211 height 43
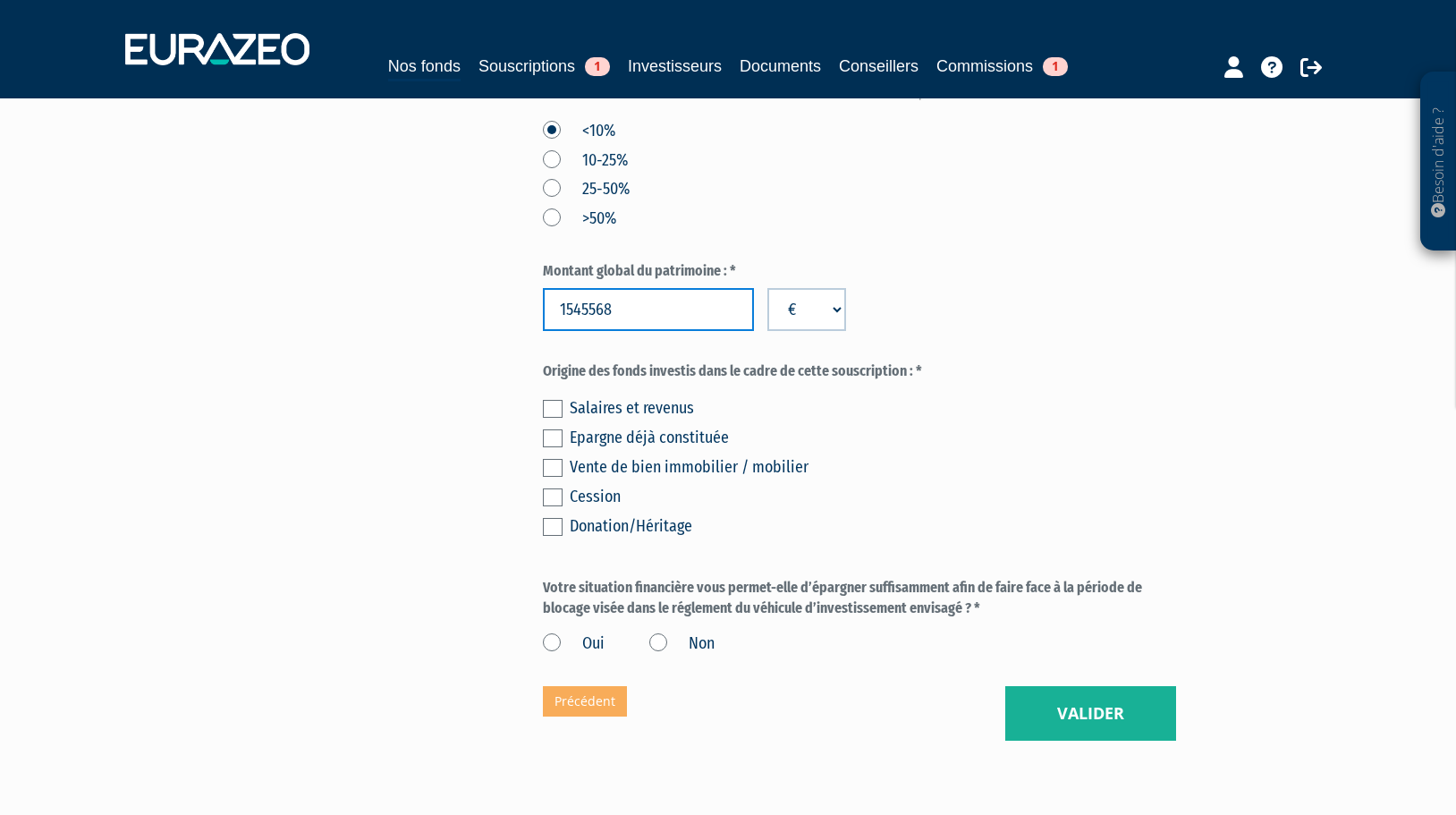
scroll to position [984, 0]
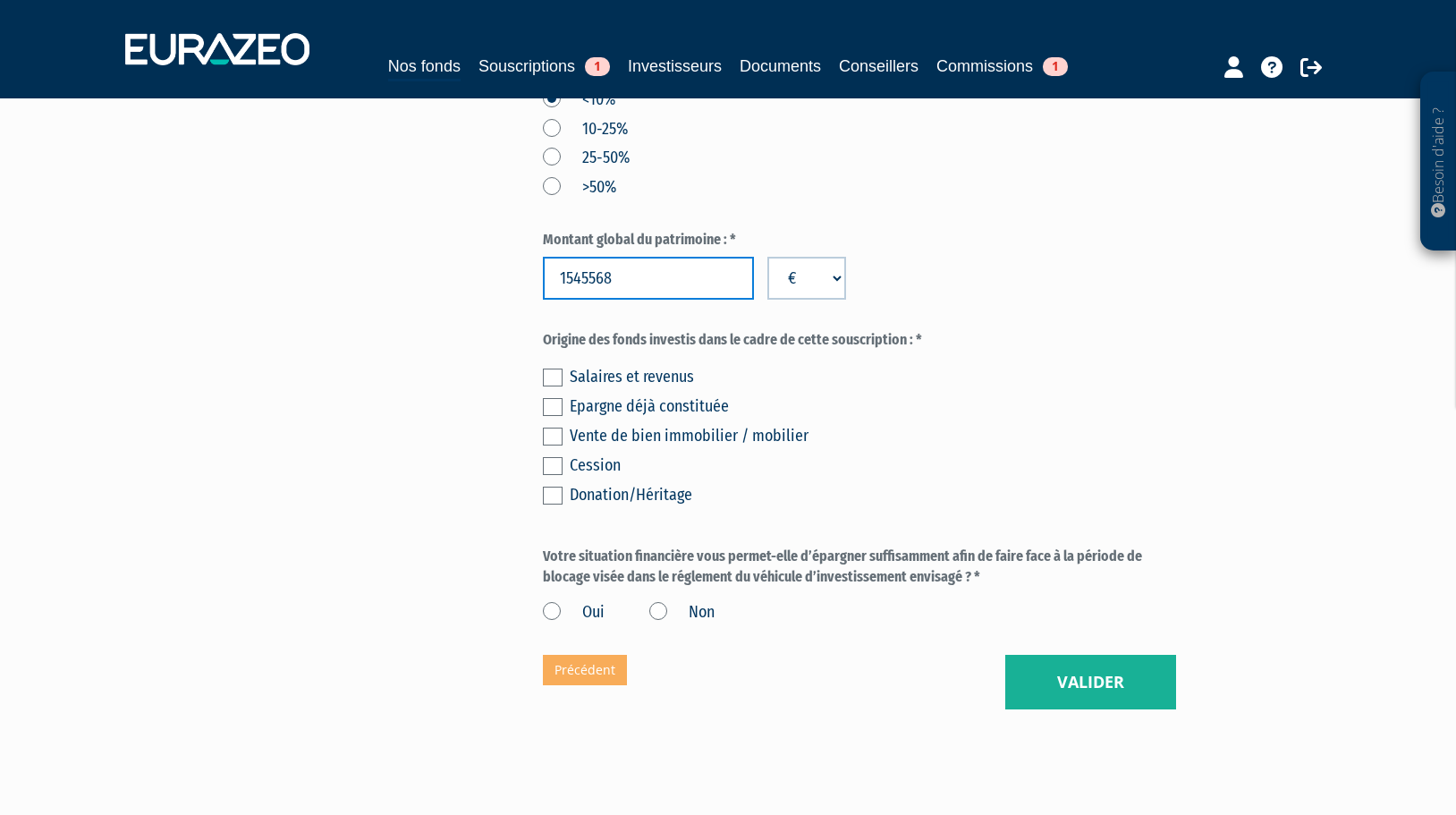
type input "1545568"
click at [558, 487] on label at bounding box center [553, 496] width 20 height 18
click at [0, 0] on input "checkbox" at bounding box center [0, 0] width 0 height 0
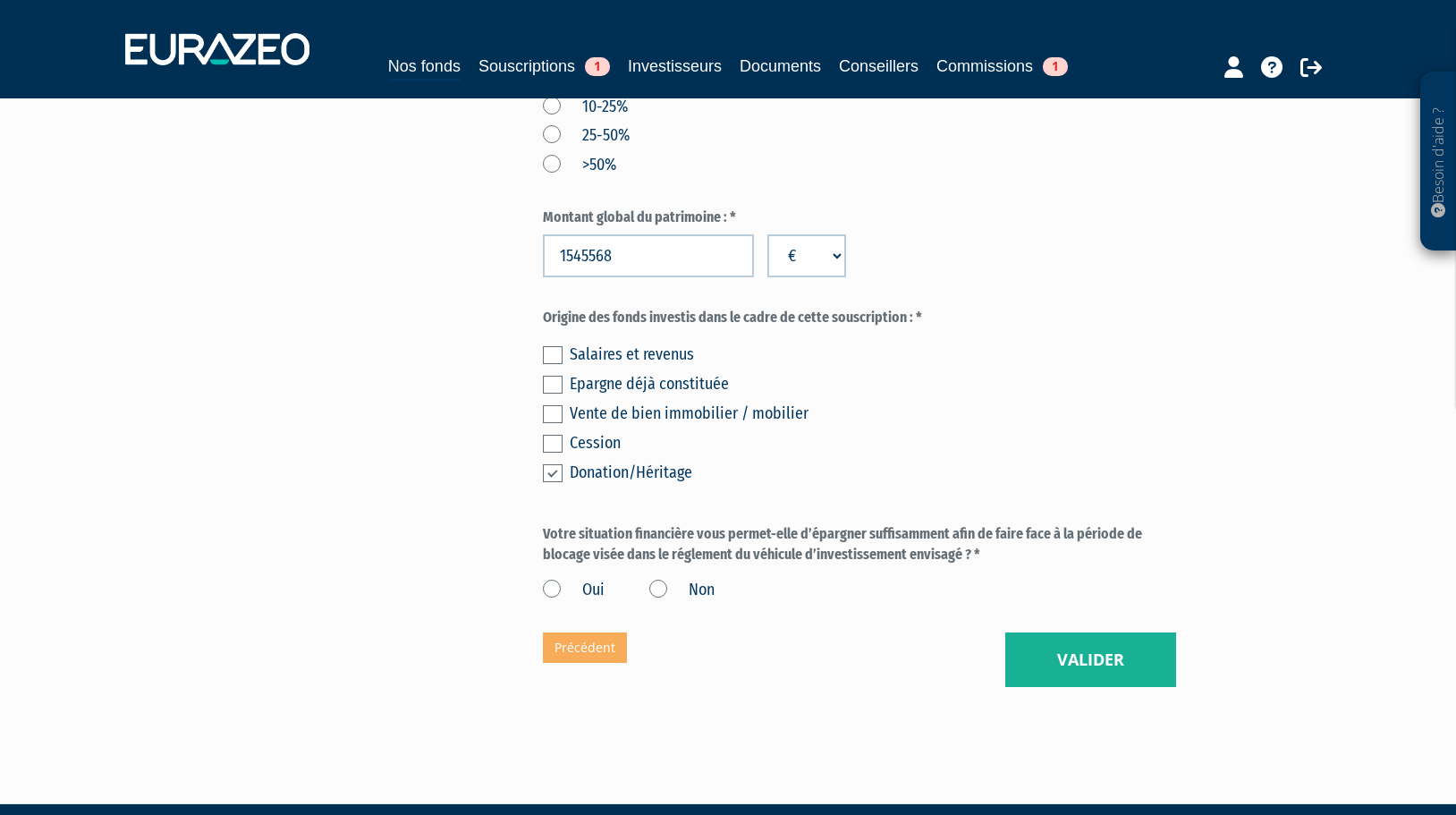
scroll to position [1012, 0]
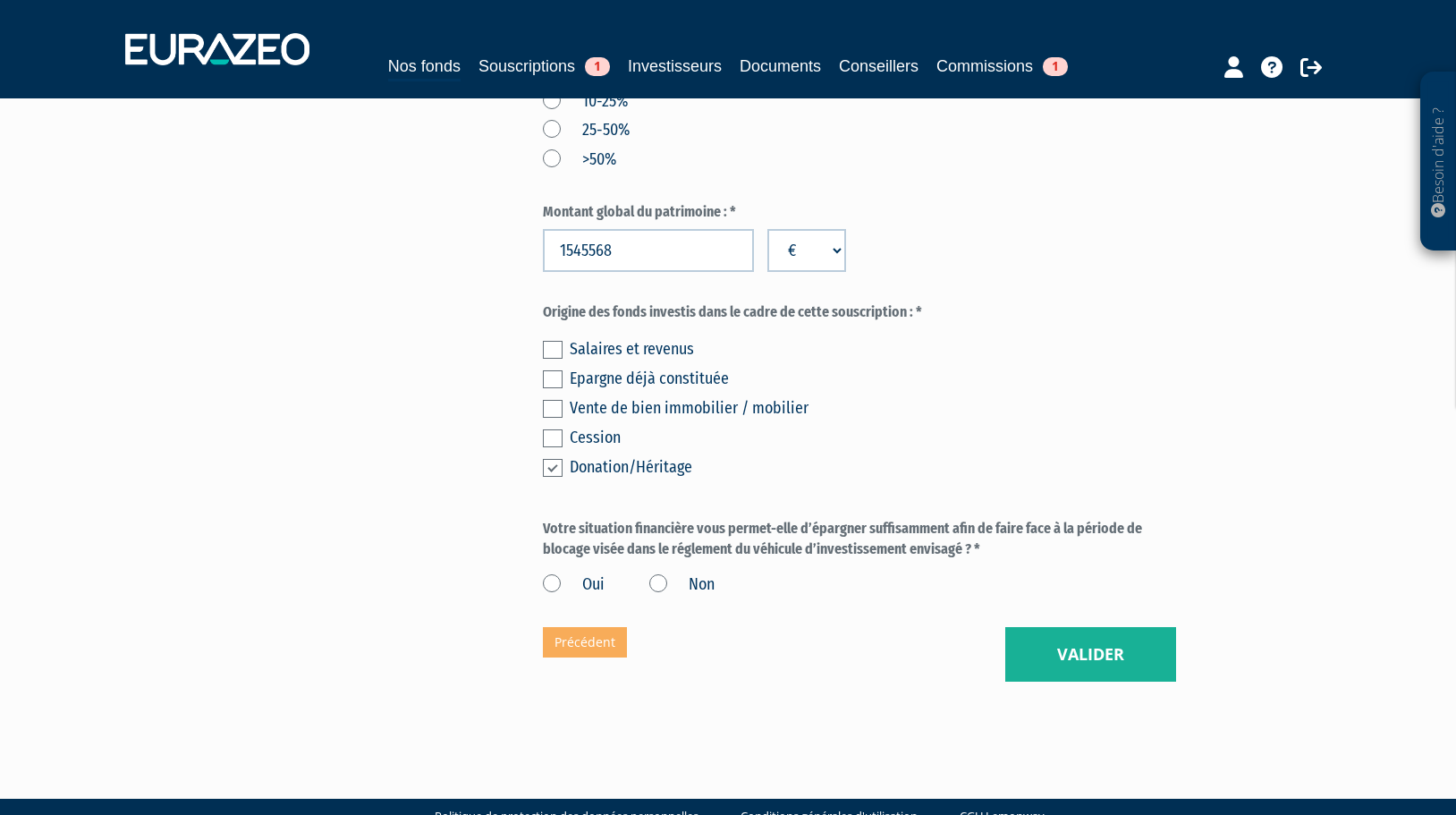
click at [548, 573] on label "Oui" at bounding box center [574, 584] width 62 height 23
click at [0, 0] on input "Oui" at bounding box center [0, 0] width 0 height 0
click at [1070, 627] on button "Valider" at bounding box center [1091, 655] width 171 height 56
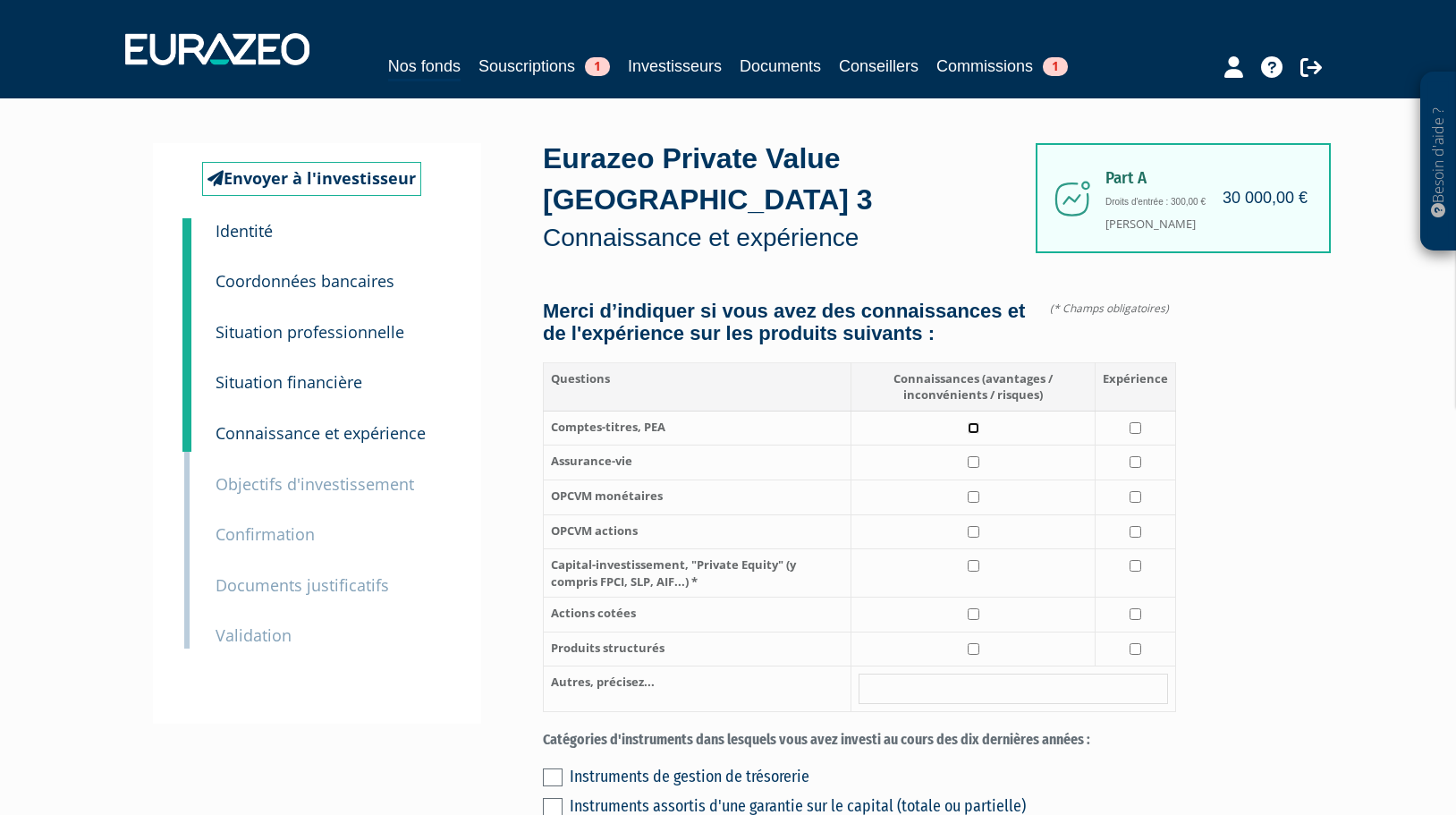
click at [976, 422] on input "checkbox" at bounding box center [974, 428] width 12 height 12
checkbox input "true"
click at [1141, 422] on input "checkbox" at bounding box center [1136, 428] width 12 height 12
checkbox input "true"
click at [976, 457] on input "checkbox" at bounding box center [974, 463] width 12 height 12
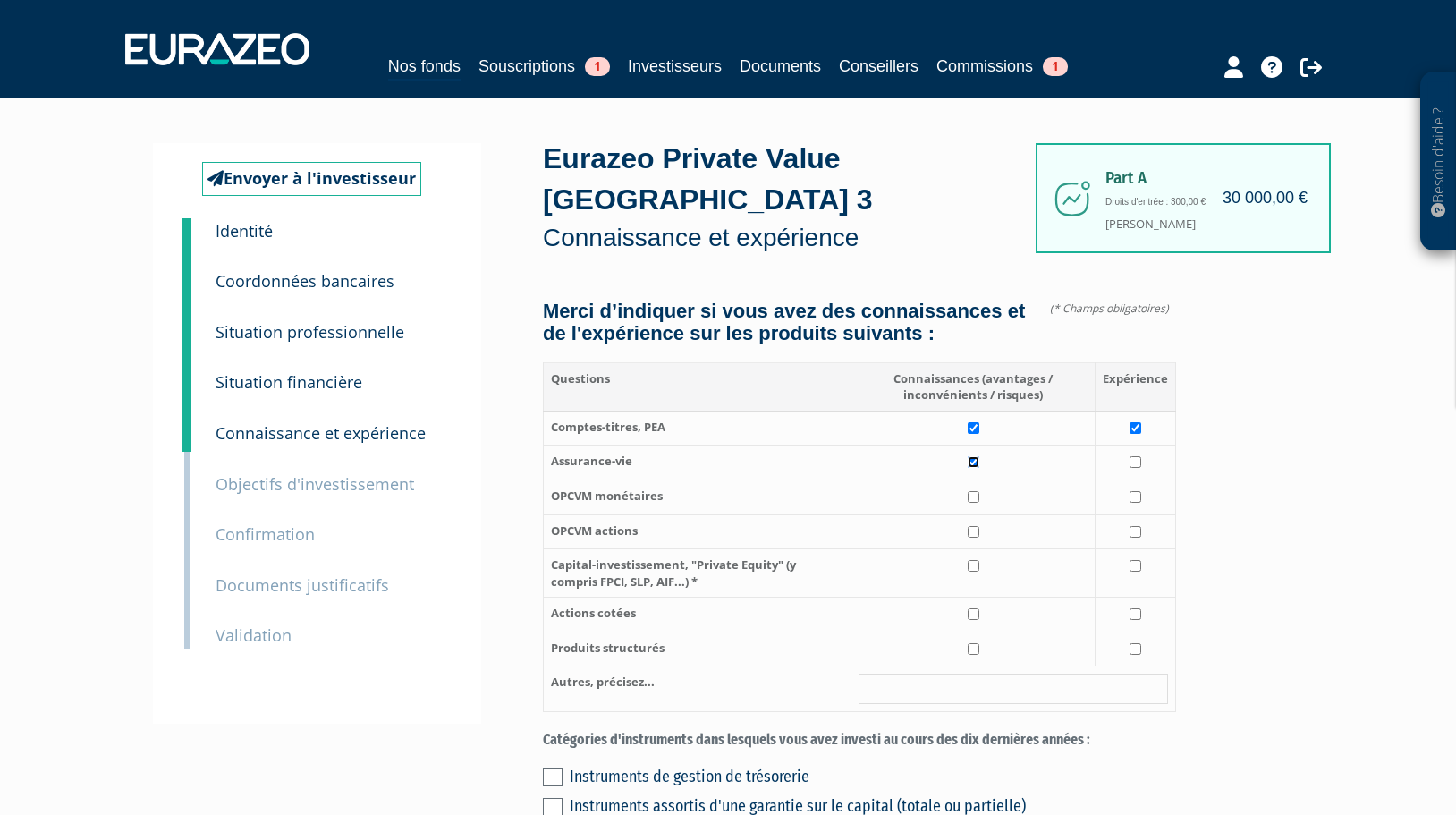
checkbox input "true"
click at [1136, 457] on input "checkbox" at bounding box center [1136, 463] width 12 height 12
checkbox input "true"
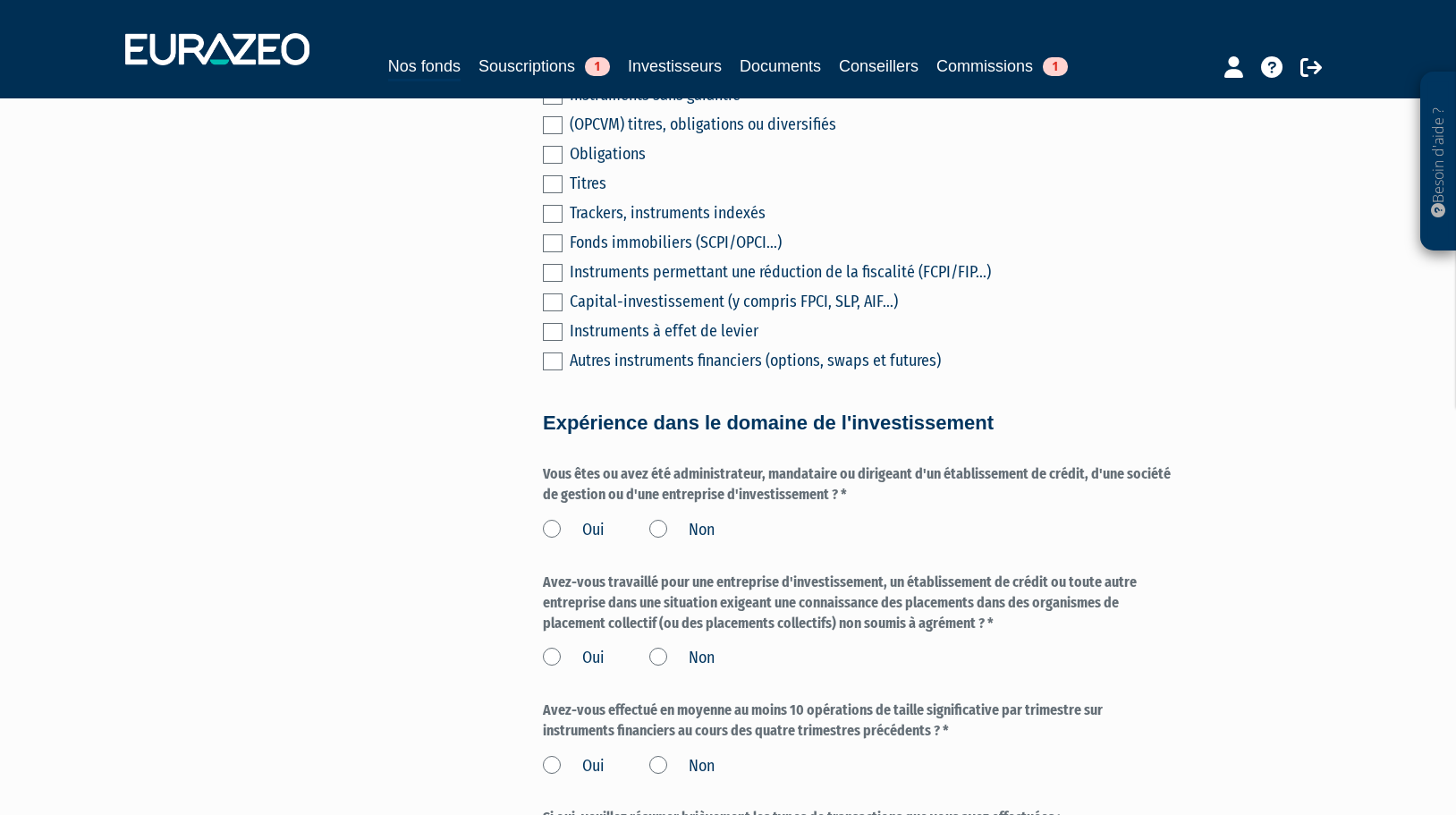
scroll to position [805, 0]
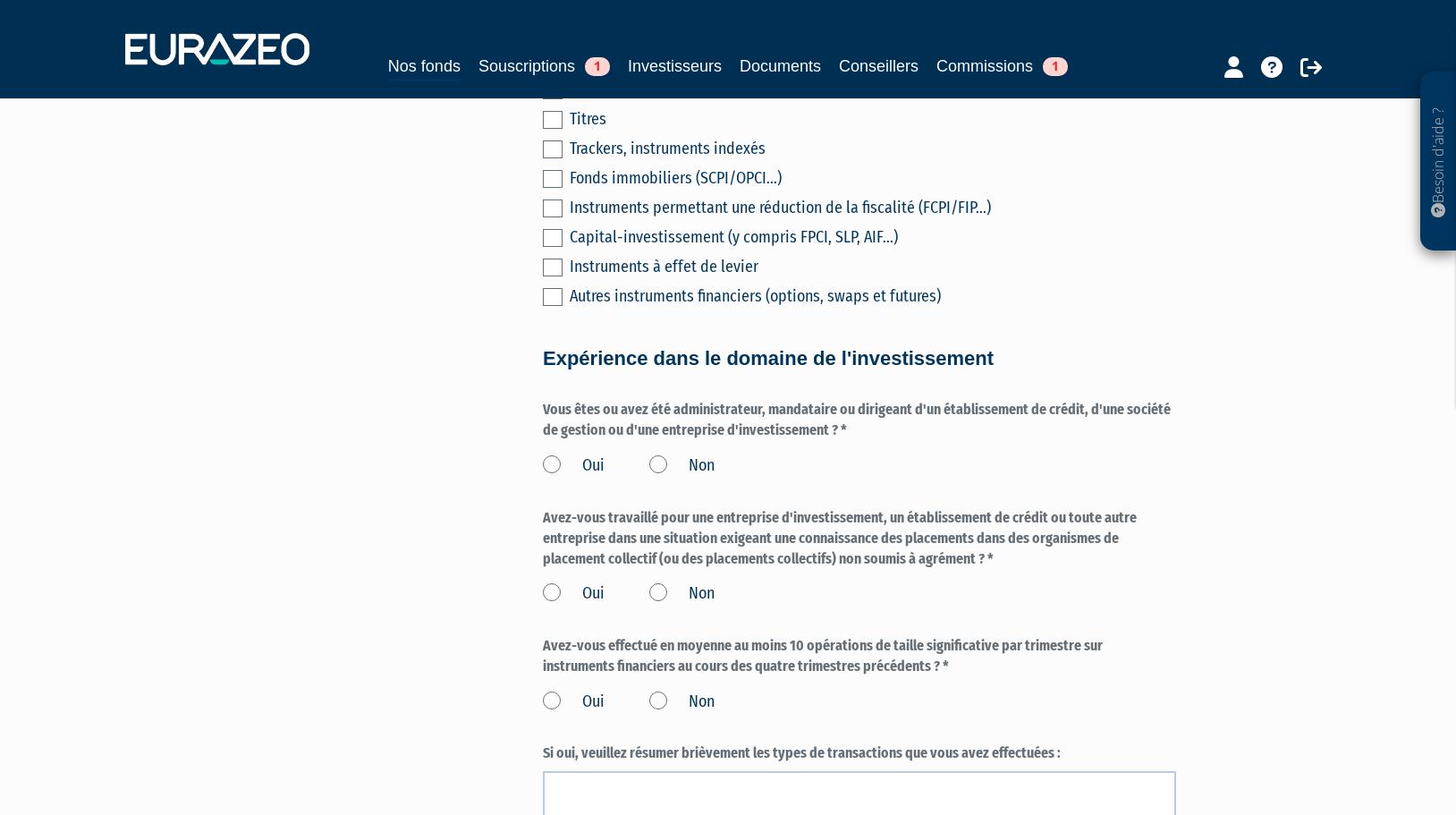
click at [656, 455] on label "Non" at bounding box center [682, 466] width 66 height 23
click at [0, 0] on input "Non" at bounding box center [0, 0] width 0 height 0
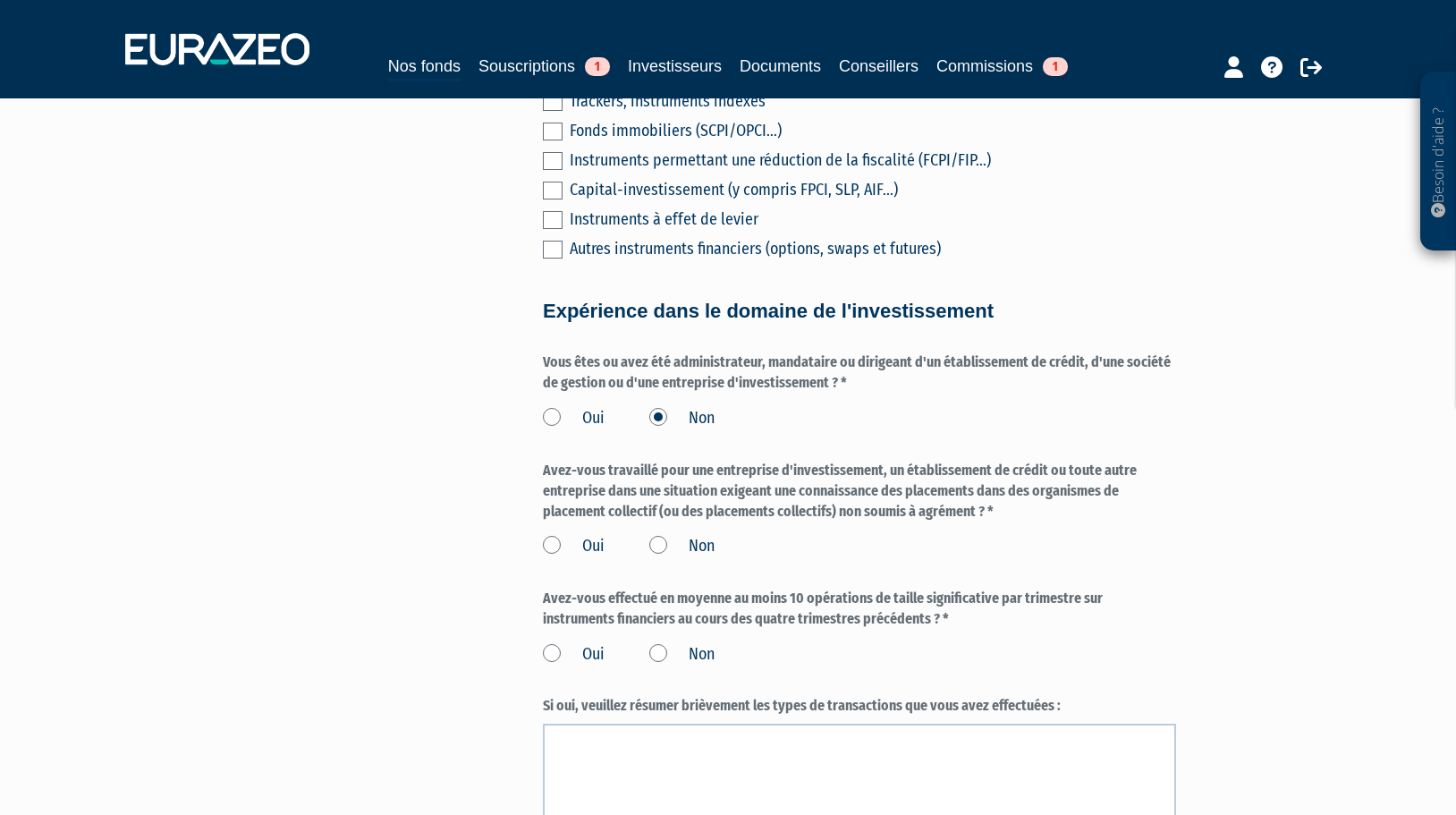
scroll to position [895, 0]
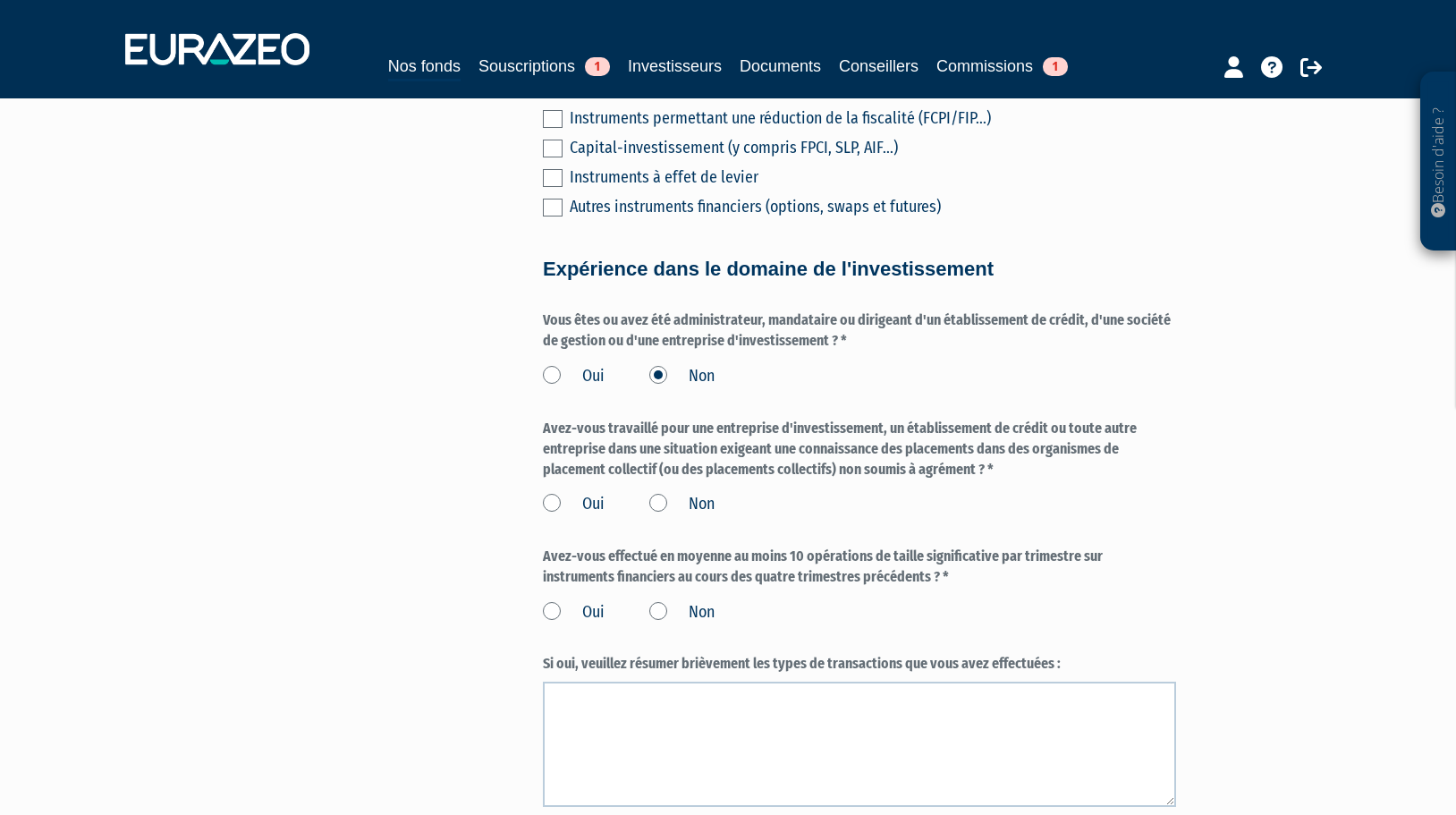
click at [656, 493] on label "Non" at bounding box center [682, 504] width 66 height 23
click at [0, 0] on input "Non" at bounding box center [0, 0] width 0 height 0
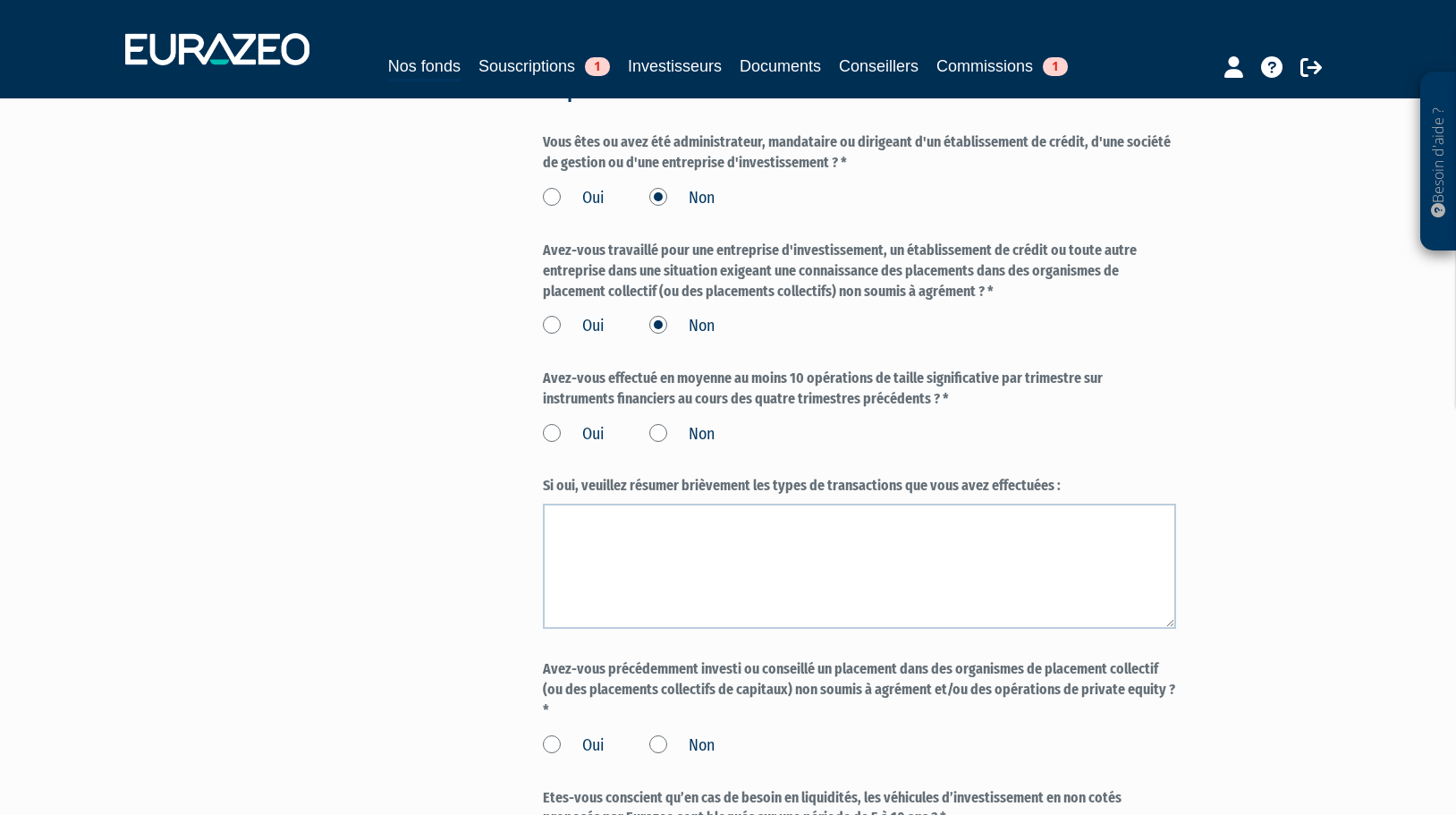
scroll to position [1074, 0]
click at [658, 422] on label "Non" at bounding box center [682, 433] width 66 height 23
click at [0, 0] on input "Non" at bounding box center [0, 0] width 0 height 0
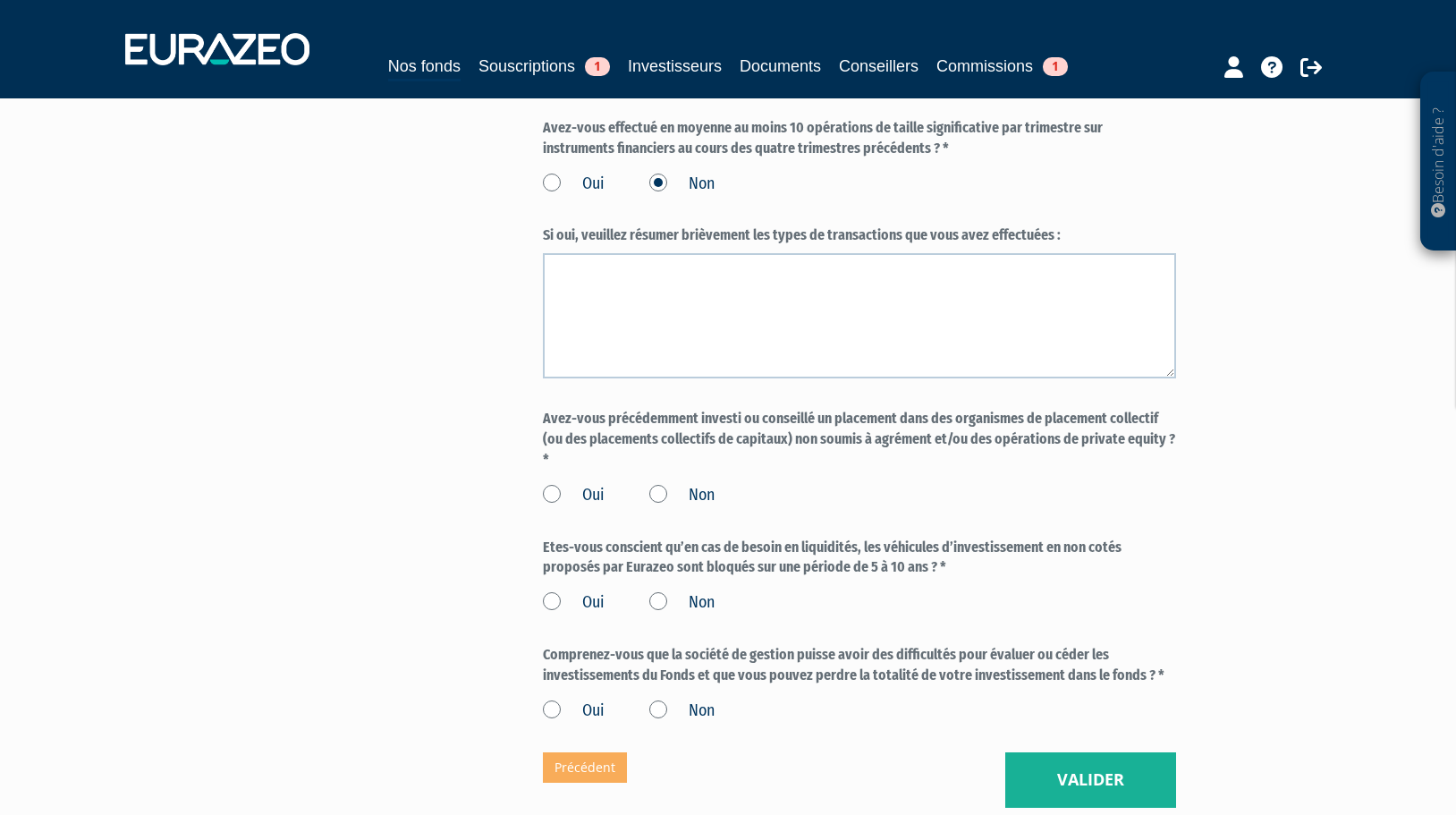
scroll to position [1342, 0]
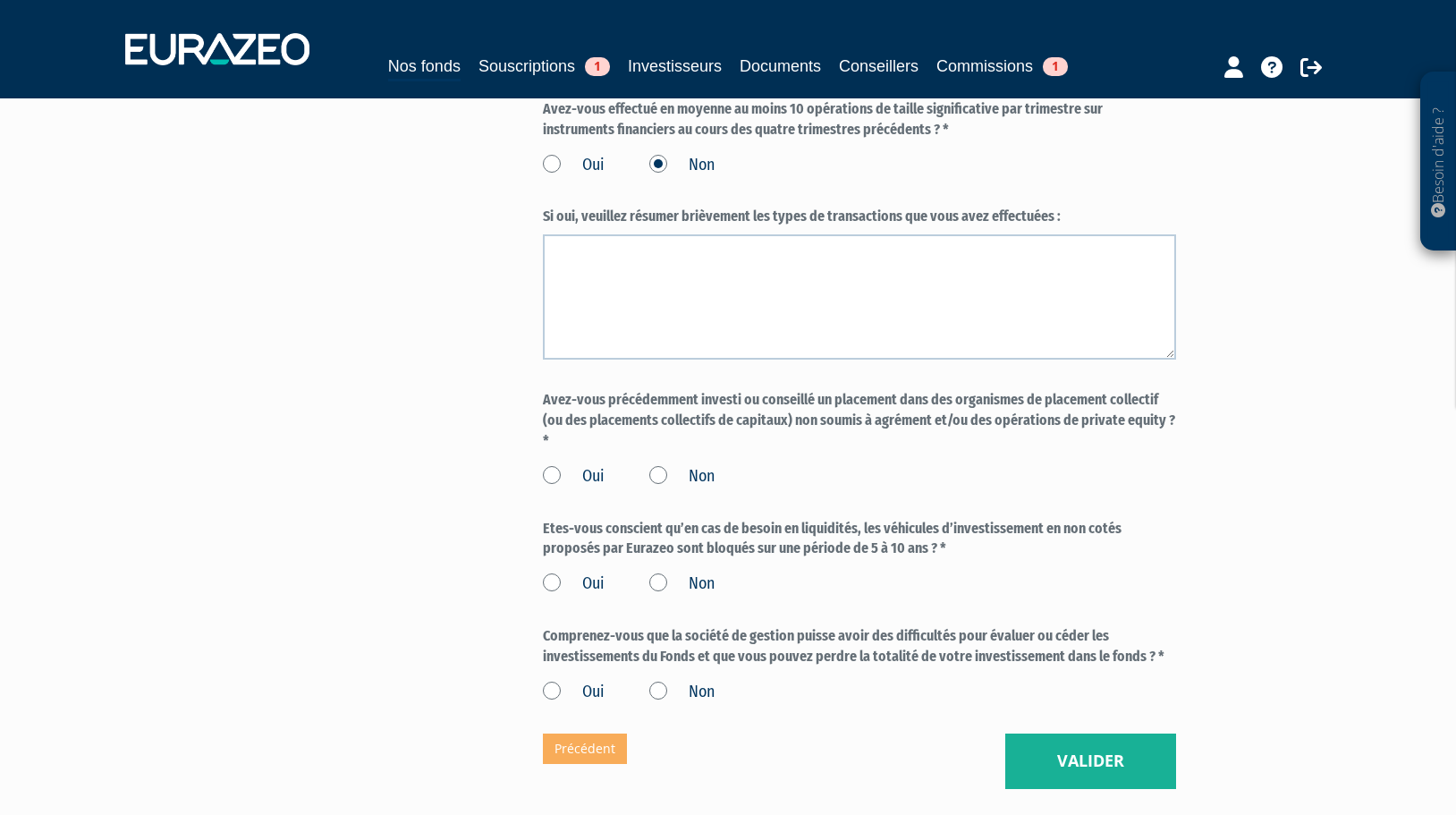
click at [663, 466] on label "Non" at bounding box center [682, 477] width 66 height 23
click at [0, 0] on input "Non" at bounding box center [0, 0] width 0 height 0
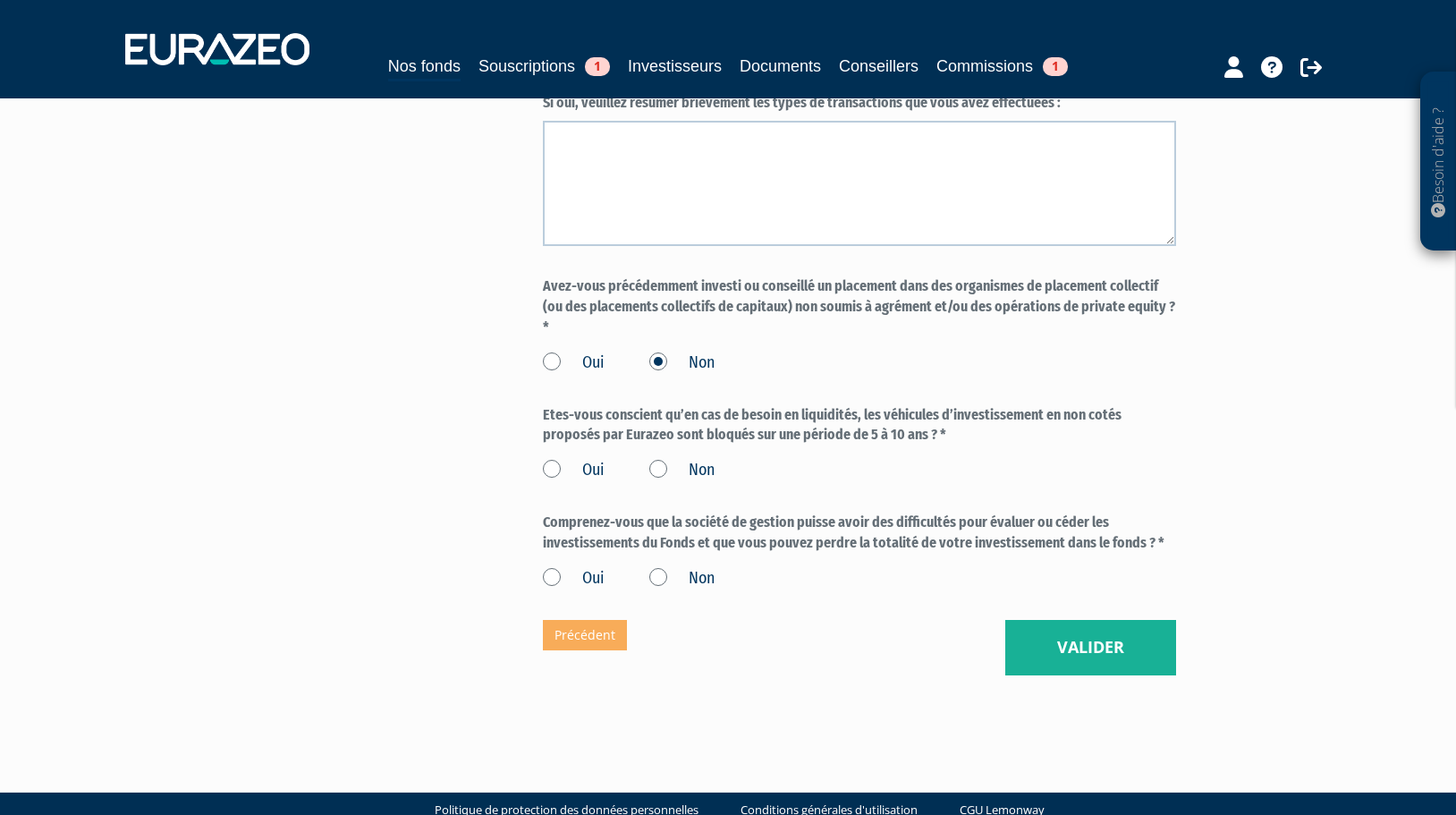
scroll to position [1471, 0]
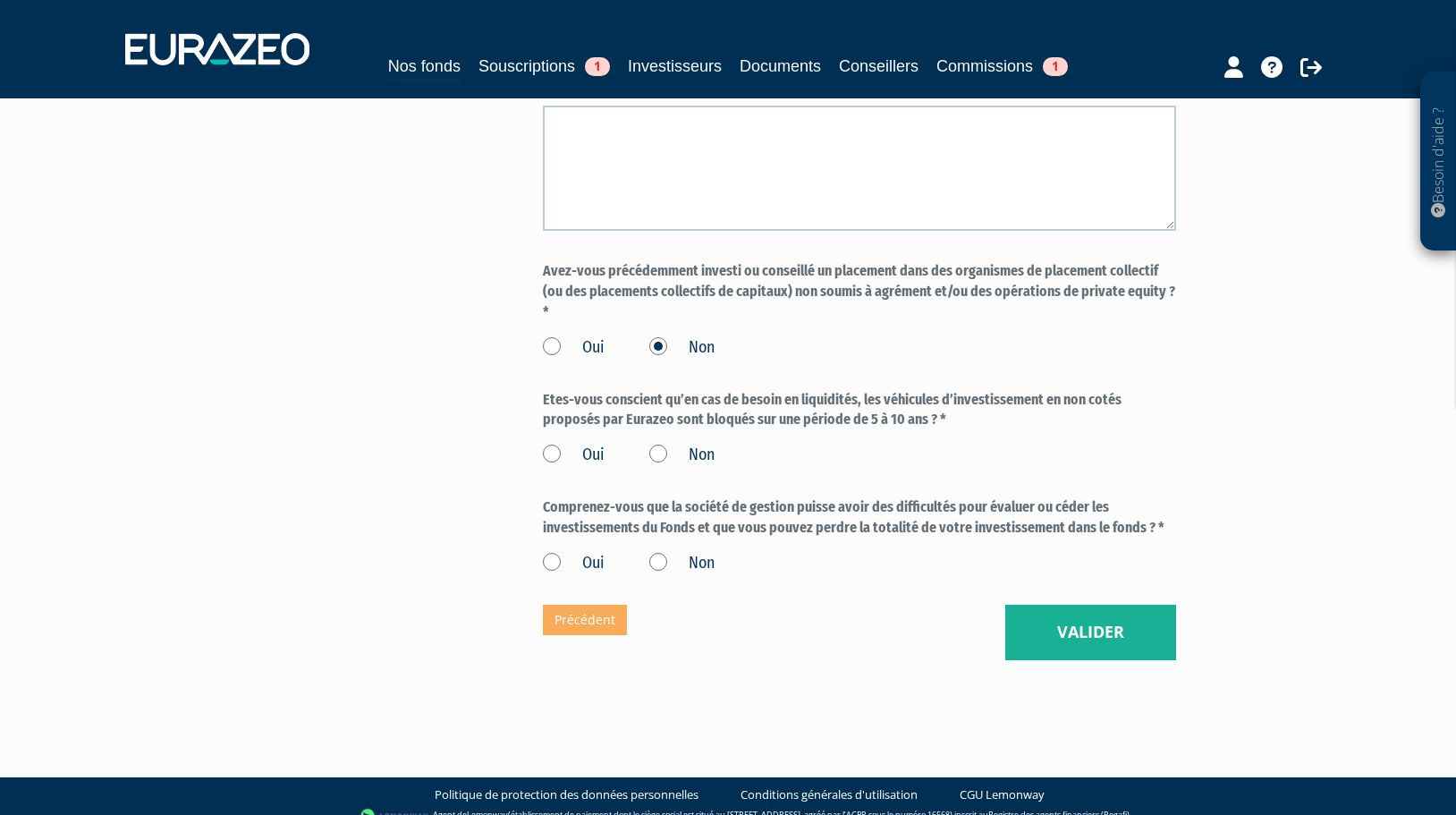
click at [555, 444] on label "Oui" at bounding box center [574, 455] width 62 height 23
click at [0, 0] on input "Oui" at bounding box center [0, 0] width 0 height 0
click at [551, 552] on label "Oui" at bounding box center [574, 563] width 62 height 23
click at [0, 0] on input "Oui" at bounding box center [0, 0] width 0 height 0
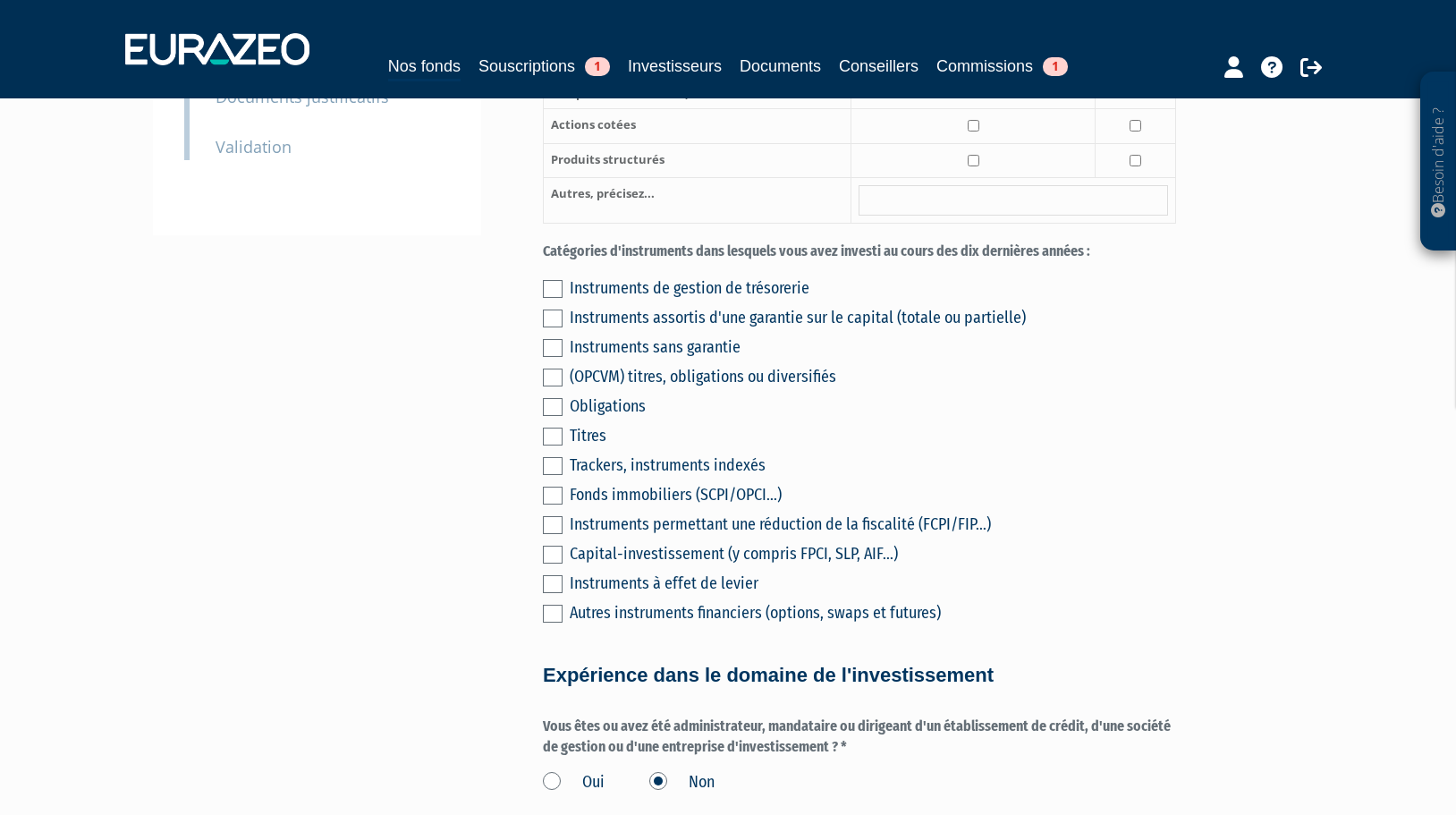
scroll to position [487, 0]
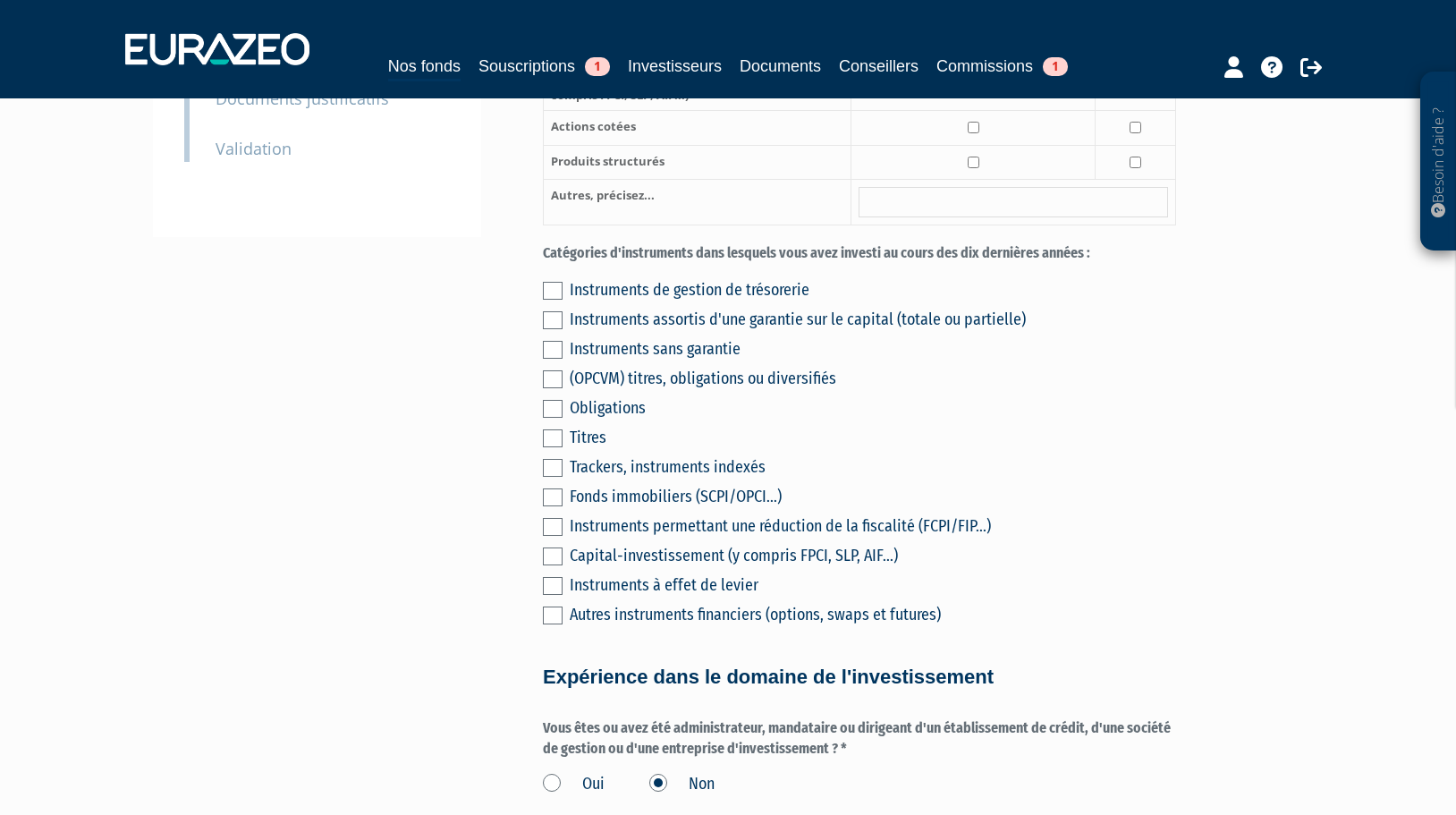
click at [546, 282] on label at bounding box center [553, 291] width 20 height 18
click at [0, 0] on input "checkbox" at bounding box center [0, 0] width 0 height 0
click at [552, 311] on label at bounding box center [553, 320] width 20 height 18
click at [0, 0] on input "checkbox" at bounding box center [0, 0] width 0 height 0
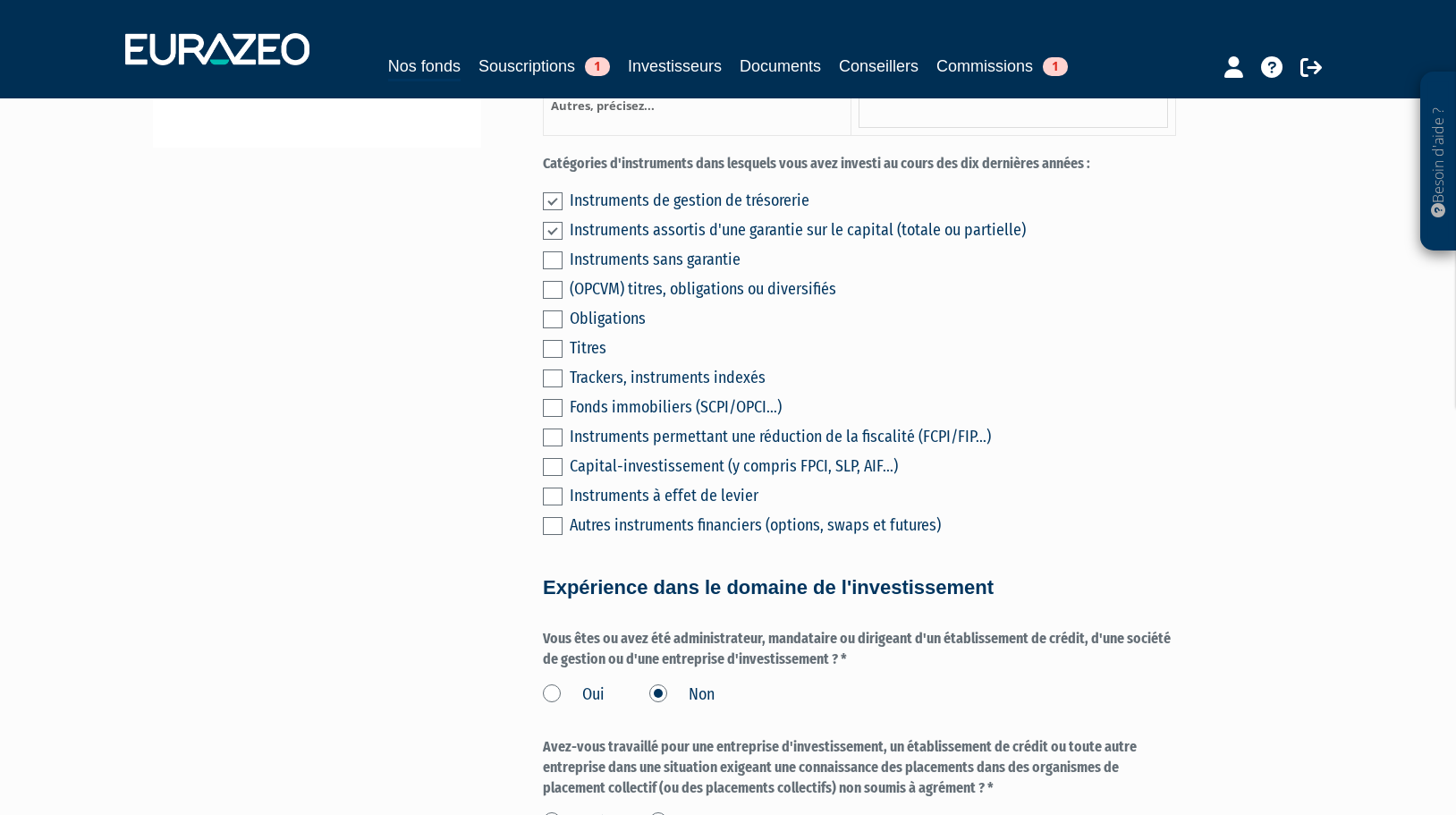
click at [553, 429] on label at bounding box center [553, 438] width 20 height 18
click at [0, 0] on input "checkbox" at bounding box center [0, 0] width 0 height 0
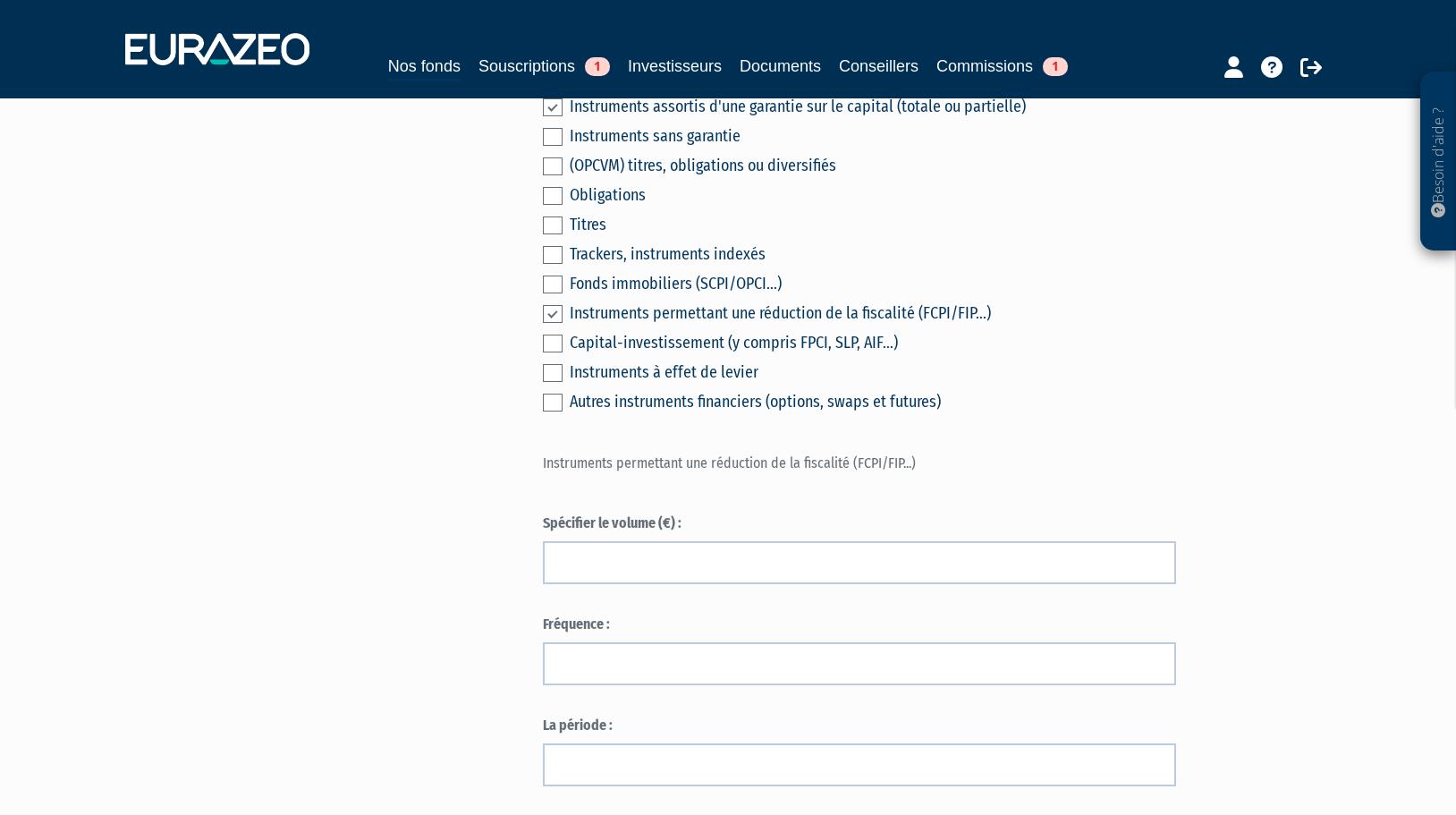
scroll to position [666, 0]
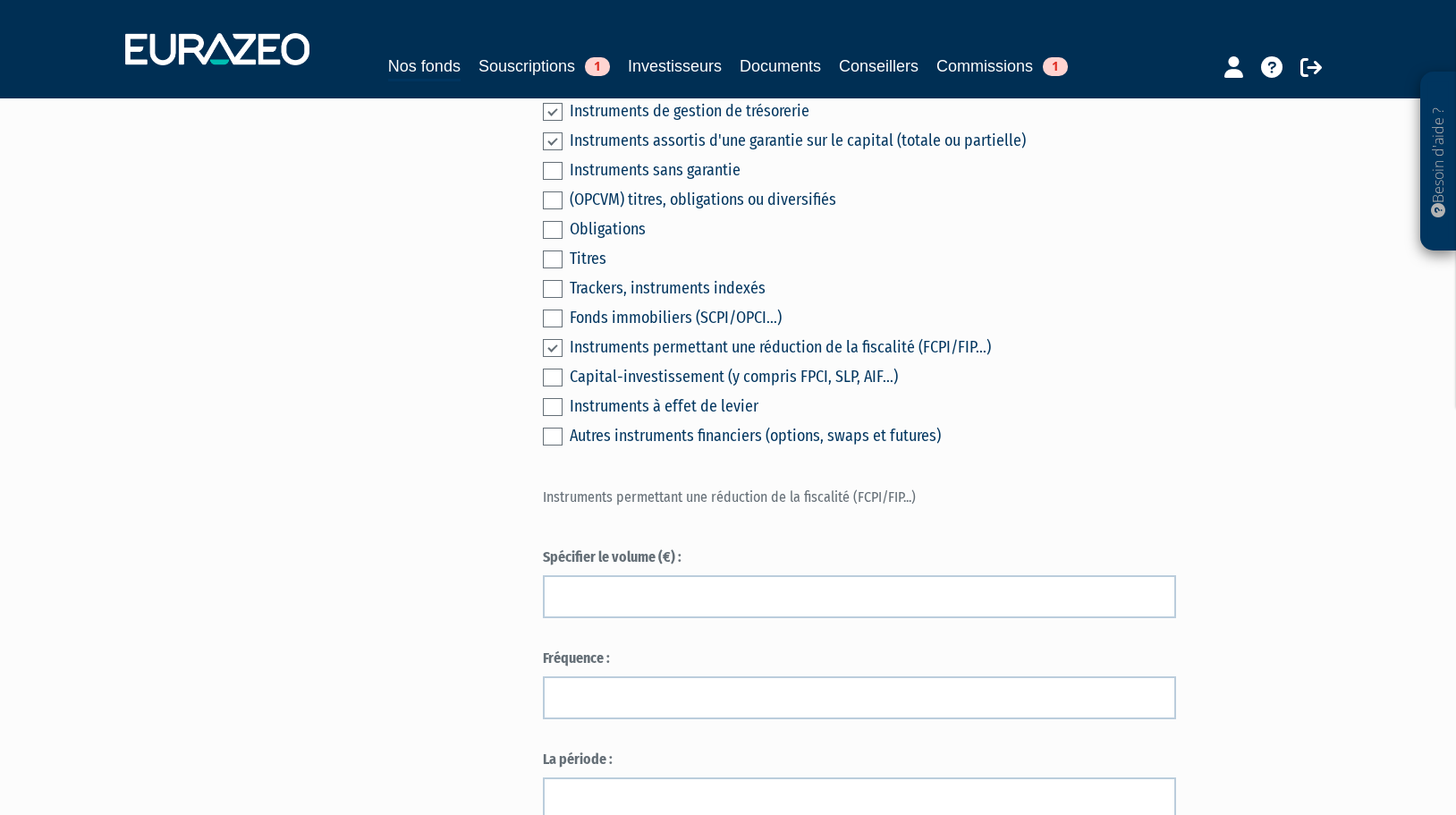
click at [549, 339] on label at bounding box center [553, 348] width 20 height 18
click at [0, 0] on input "checkbox" at bounding box center [0, 0] width 0 height 0
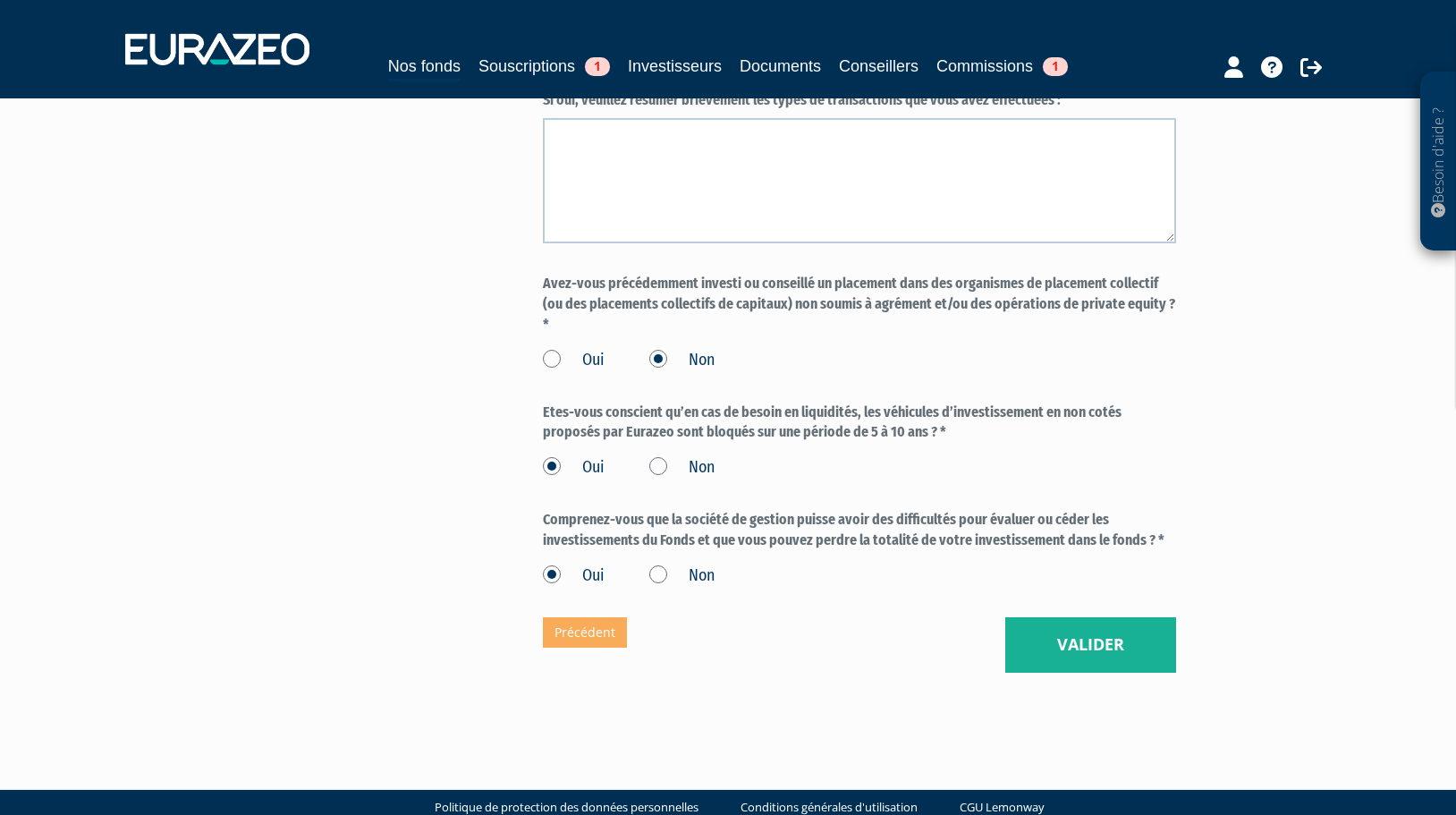
scroll to position [1471, 0]
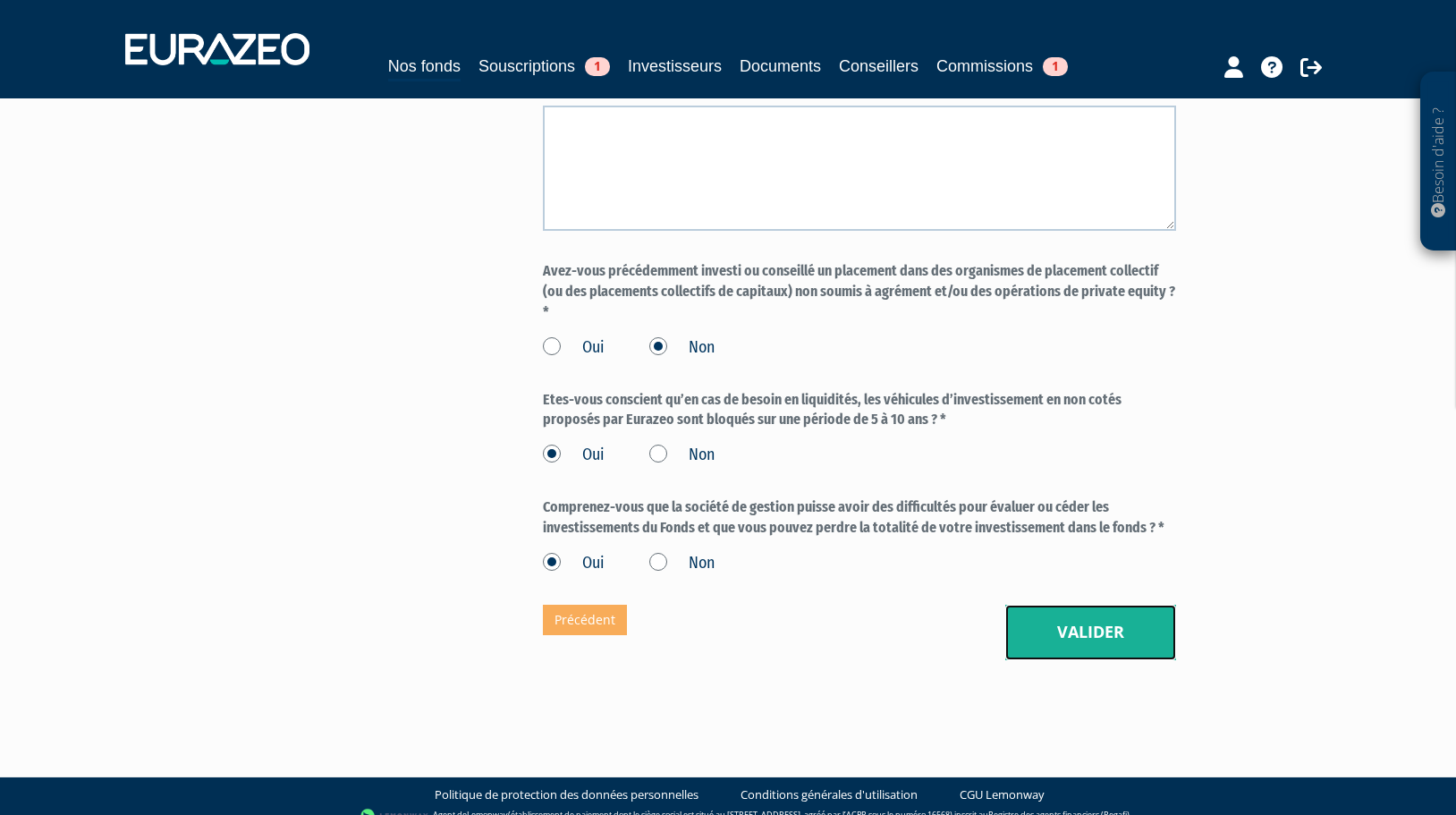
click at [1099, 624] on button "Valider" at bounding box center [1091, 633] width 171 height 56
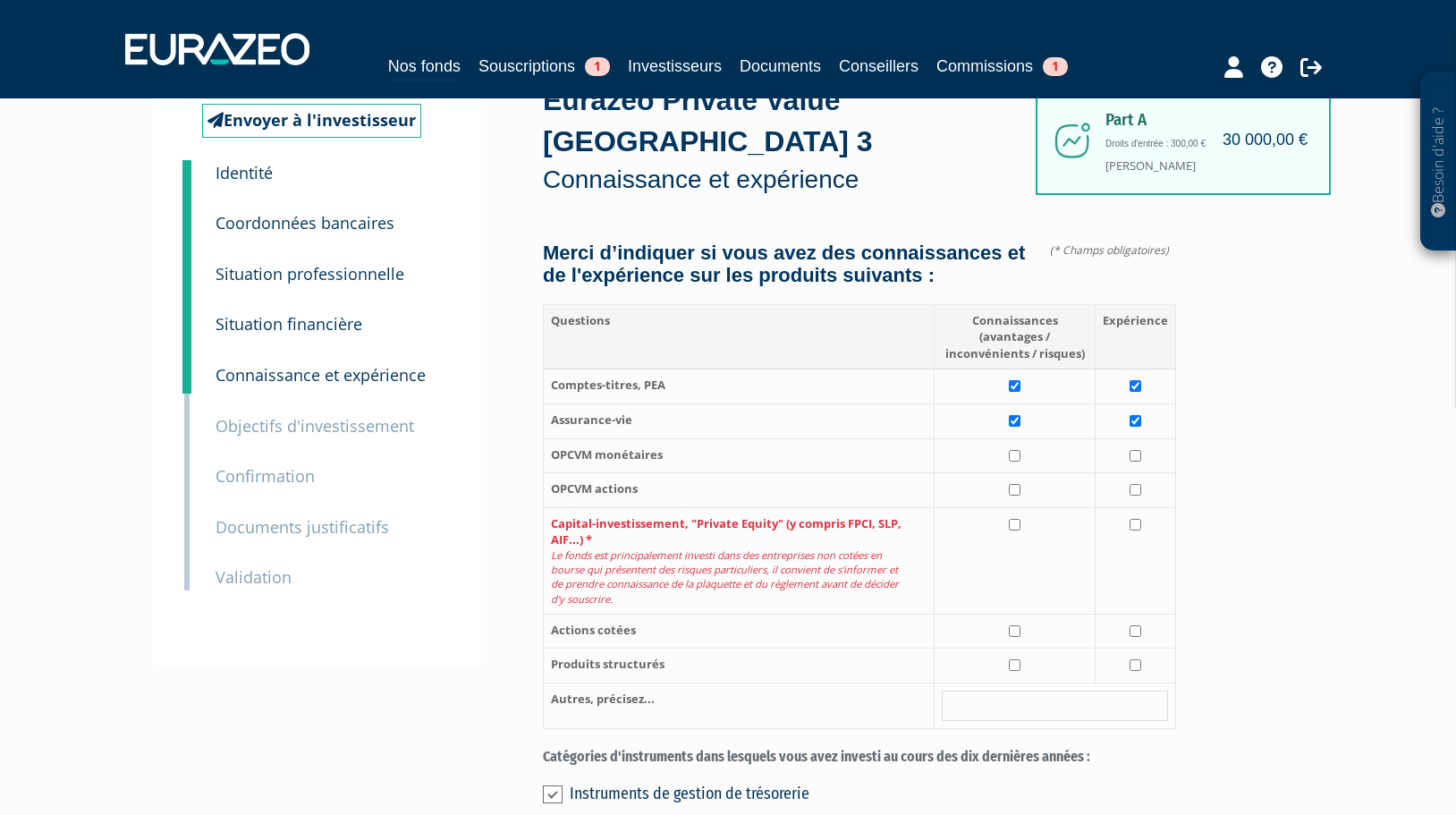
scroll to position [90, 0]
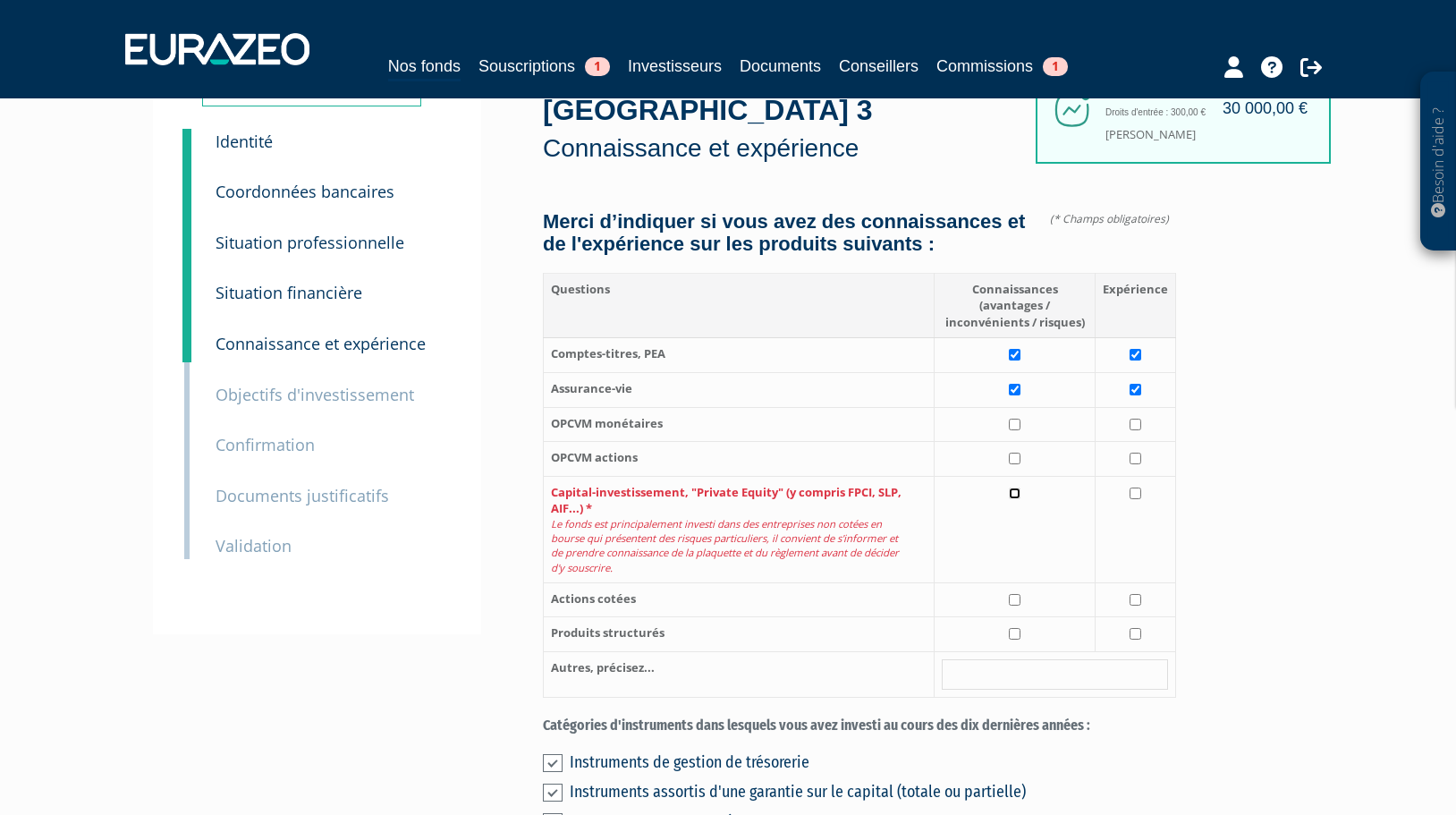
click at [1014, 488] on input "checkbox" at bounding box center [1014, 494] width 12 height 12
checkbox input "true"
click at [1134, 488] on input "checkbox" at bounding box center [1136, 494] width 12 height 12
checkbox input "true"
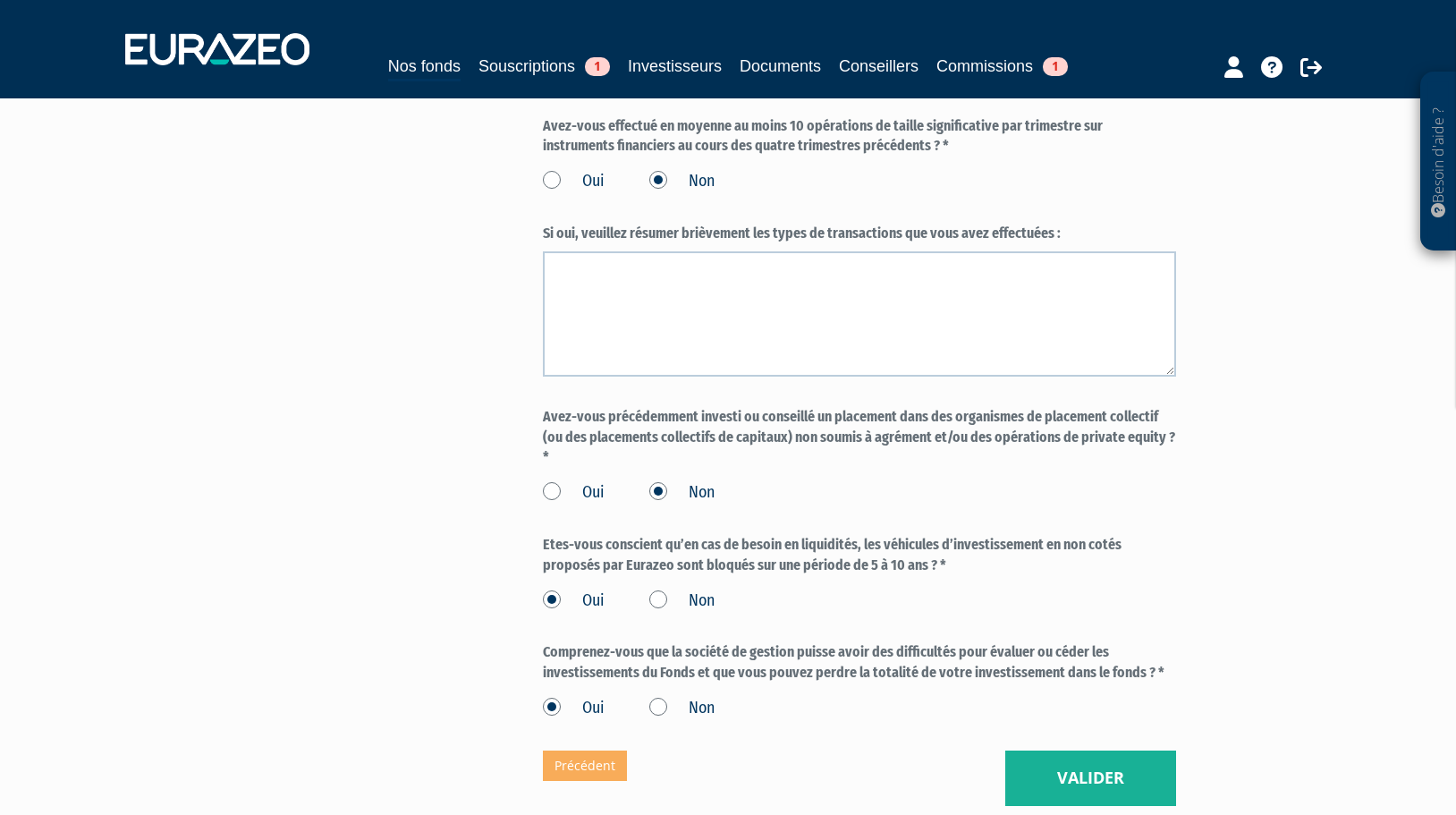
scroll to position [1545, 0]
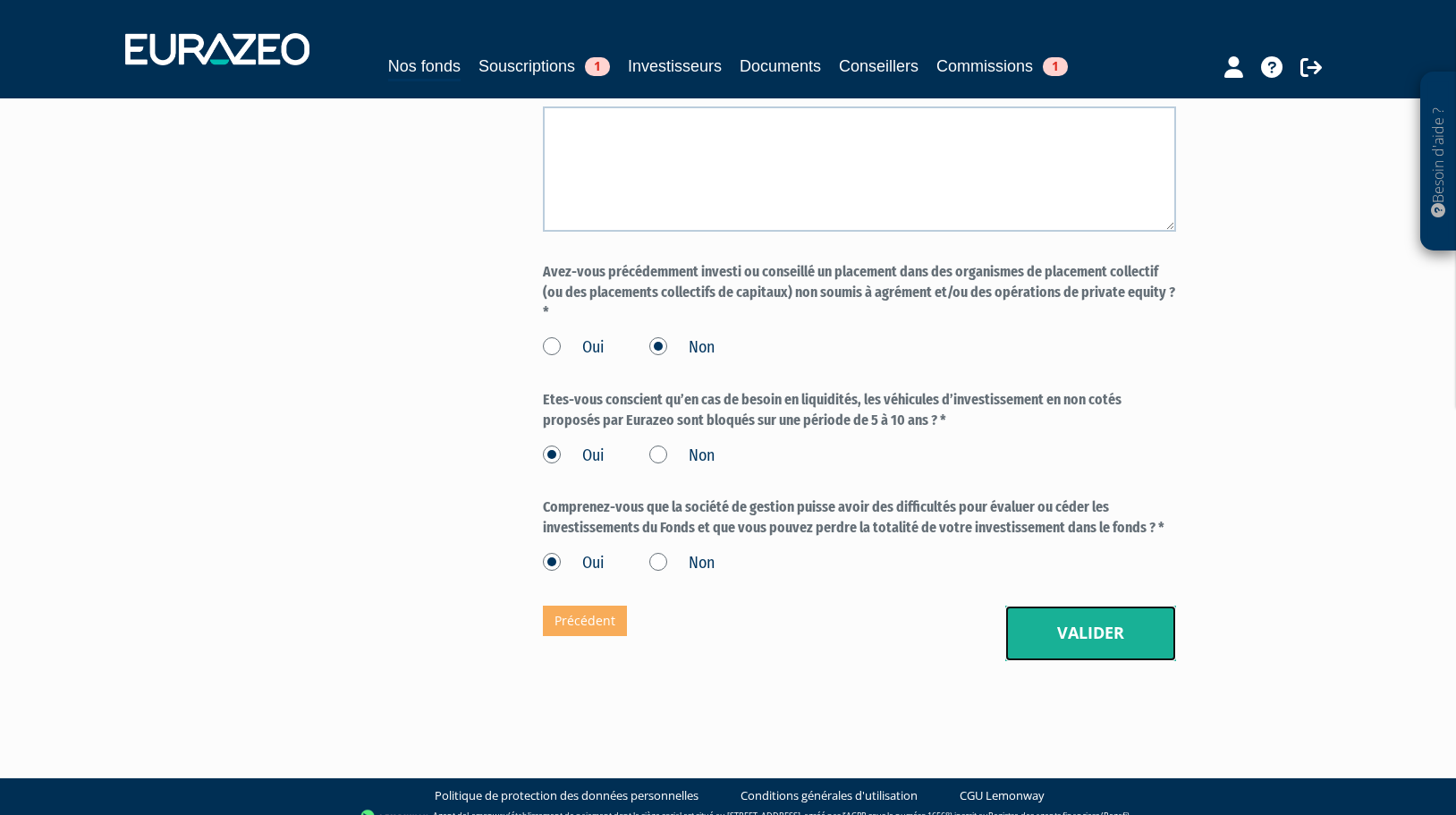
click at [1054, 608] on button "Valider" at bounding box center [1091, 634] width 171 height 56
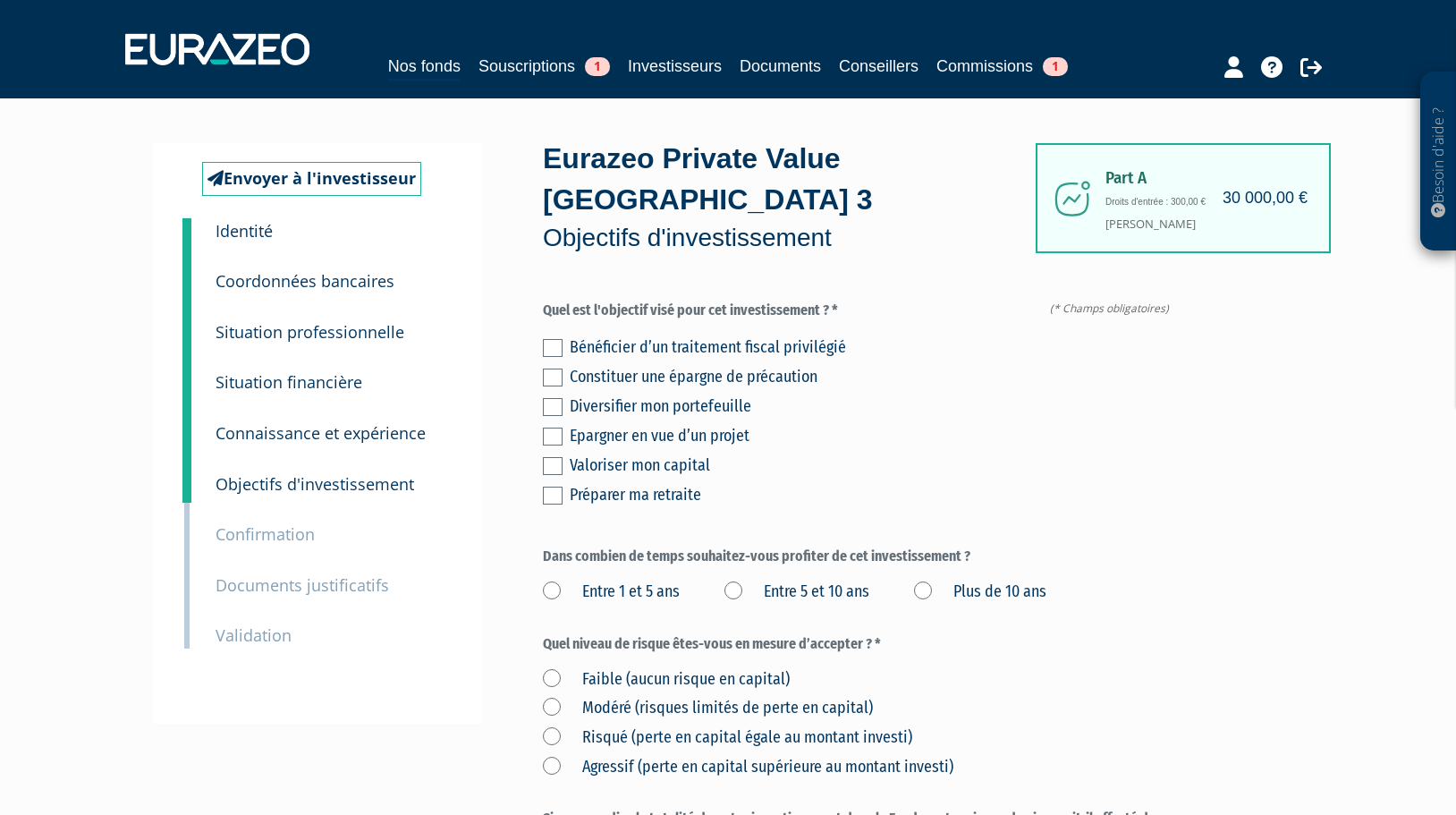
click at [556, 368] on label at bounding box center [553, 377] width 20 height 18
click at [0, 0] on input "checkbox" at bounding box center [0, 0] width 0 height 0
click at [560, 398] on label at bounding box center [553, 407] width 20 height 18
click at [0, 0] on input "checkbox" at bounding box center [0, 0] width 0 height 0
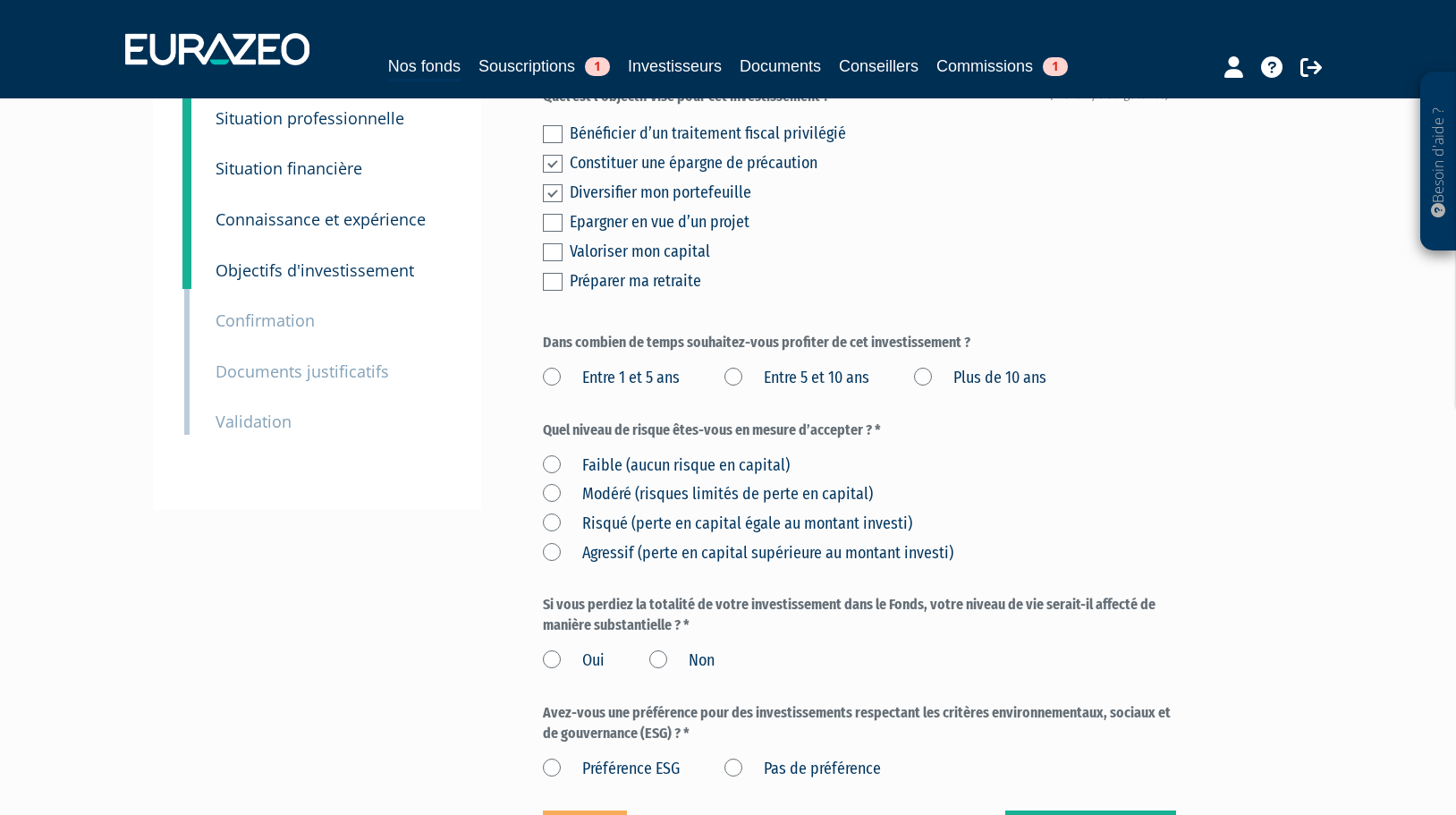
scroll to position [269, 0]
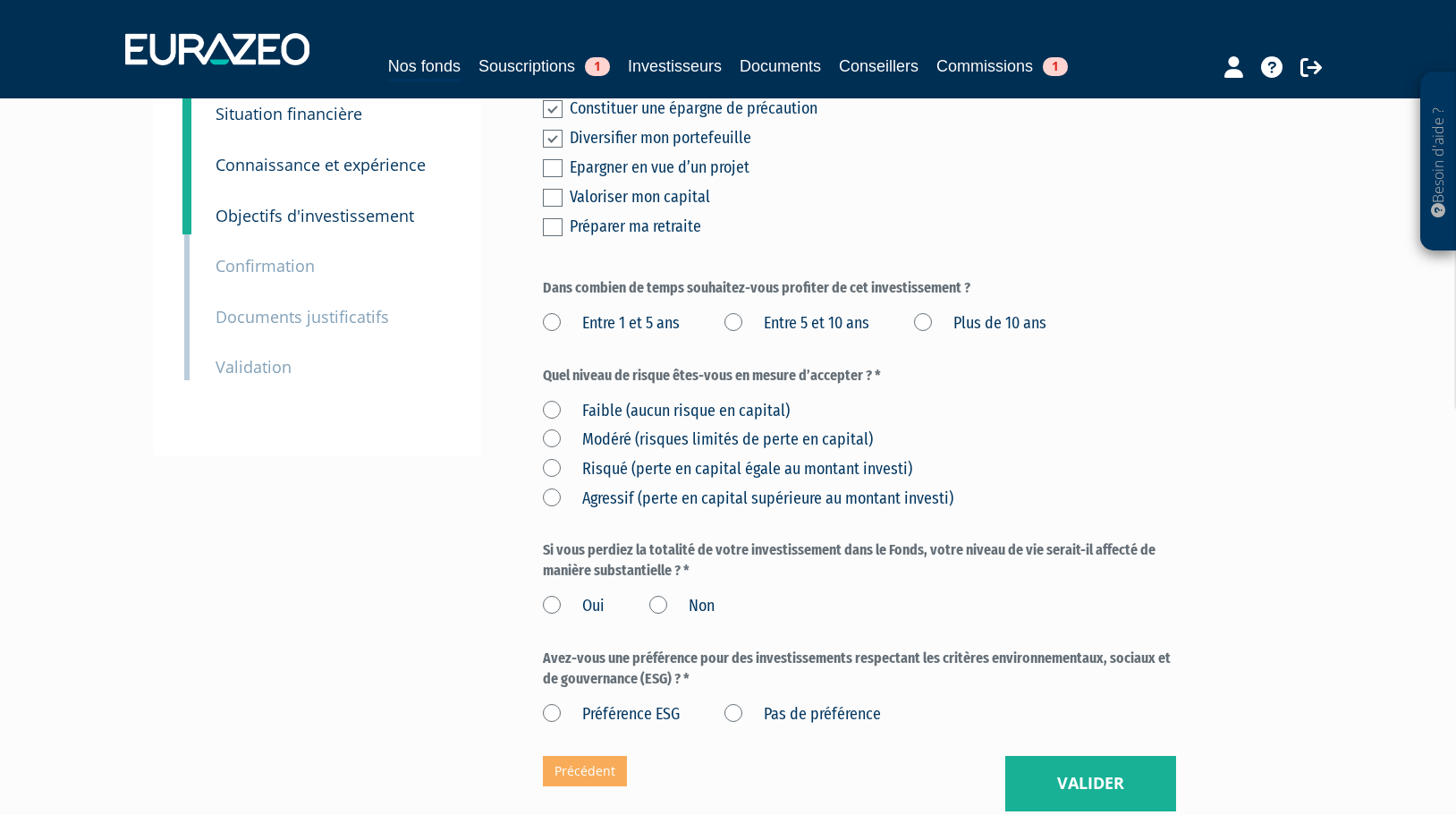
click at [922, 312] on label "Plus de 10 ans" at bounding box center [980, 323] width 132 height 23
click at [0, 0] on ans "Plus de 10 ans" at bounding box center [0, 0] width 0 height 0
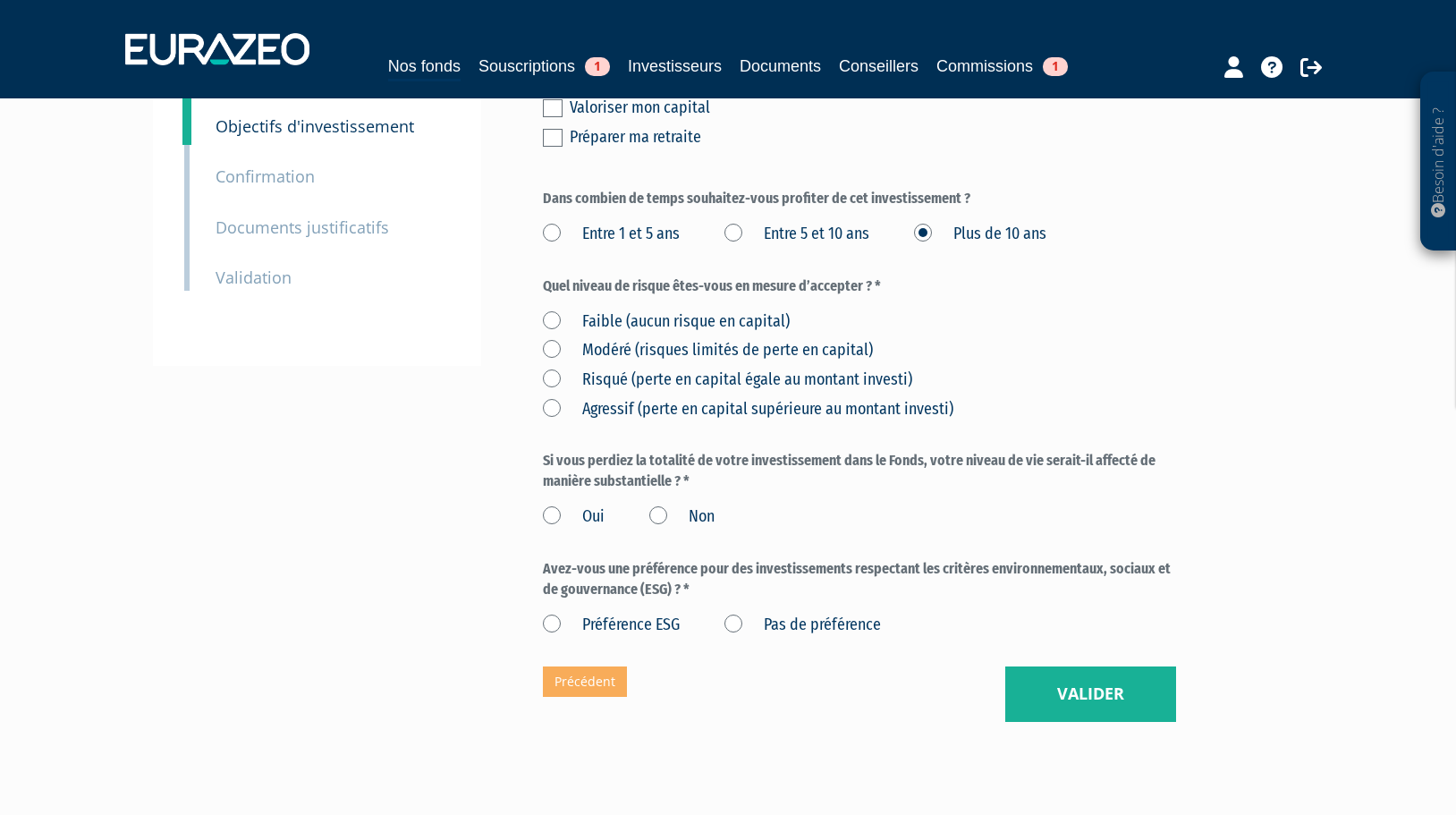
click at [554, 339] on label "Modéré (risques limités de perte en capital)" at bounding box center [708, 350] width 330 height 23
click at [0, 0] on capital\) "Modéré (risques limités de perte en capital)" at bounding box center [0, 0] width 0 height 0
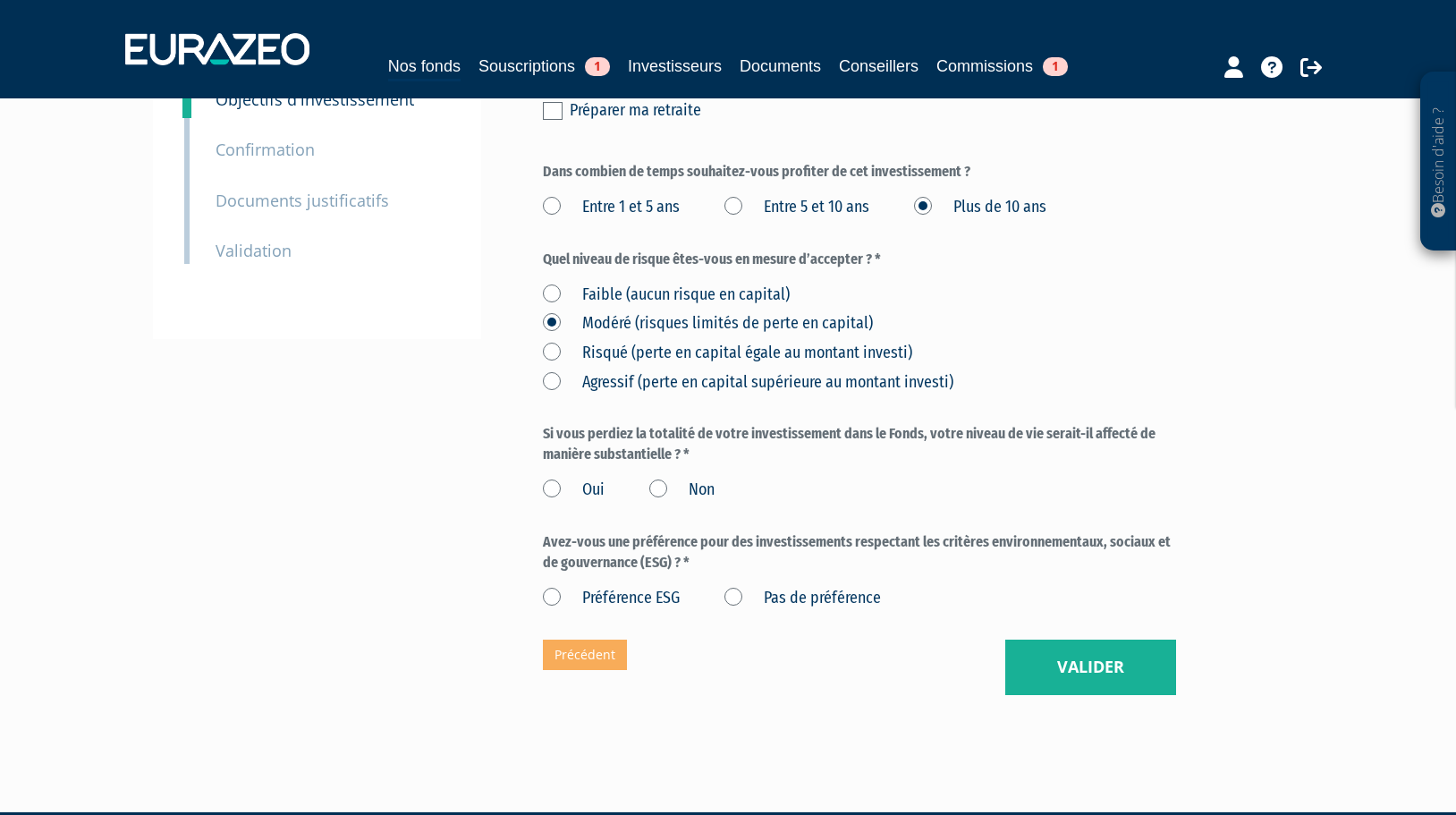
scroll to position [397, 0]
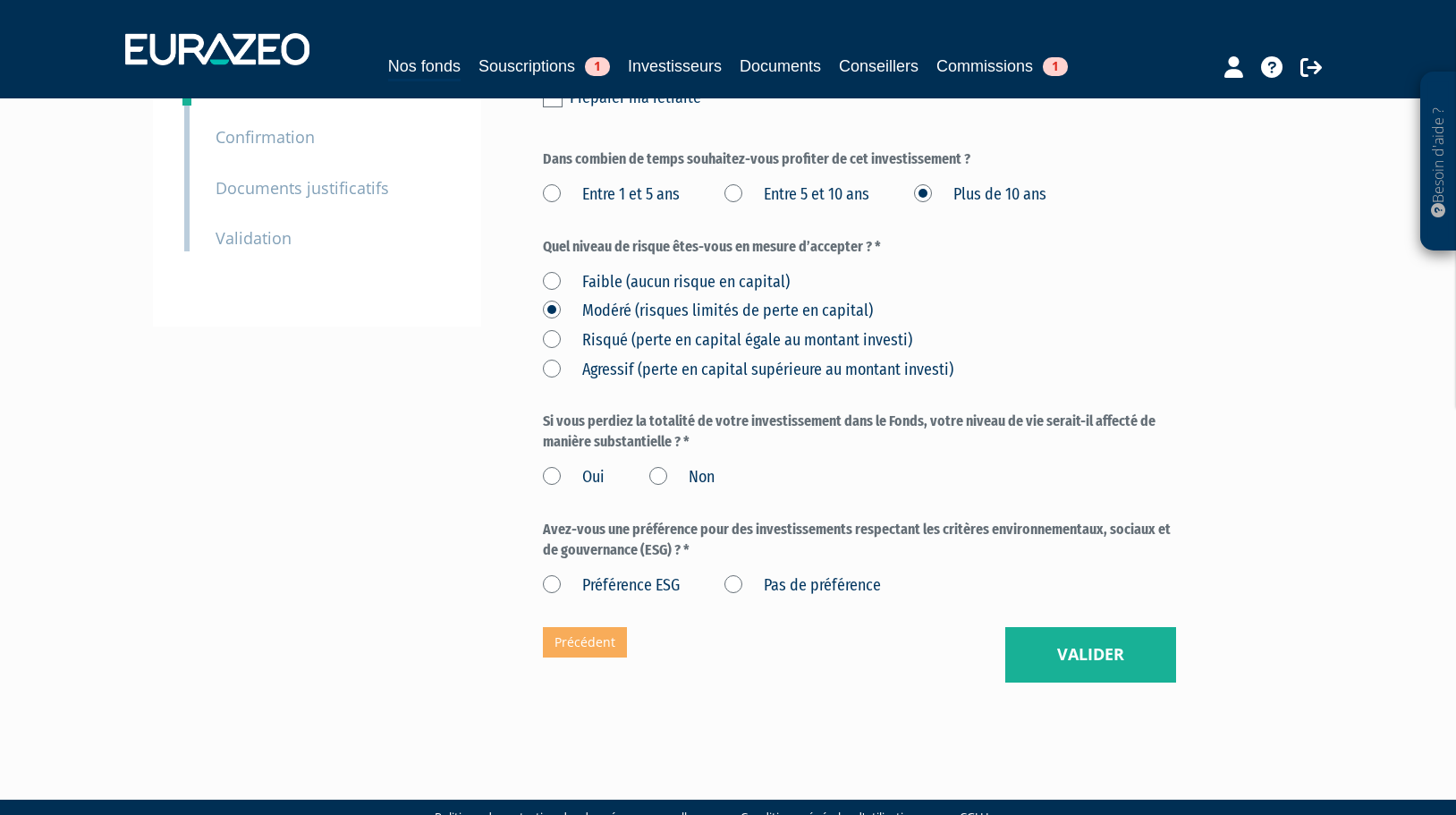
click at [655, 466] on label "Non" at bounding box center [682, 477] width 66 height 23
click at [0, 0] on input "Non" at bounding box center [0, 0] width 0 height 0
click at [553, 574] on label "Préférence ESG" at bounding box center [612, 585] width 137 height 23
click at [0, 0] on ESG "Préférence ESG" at bounding box center [0, 0] width 0 height 0
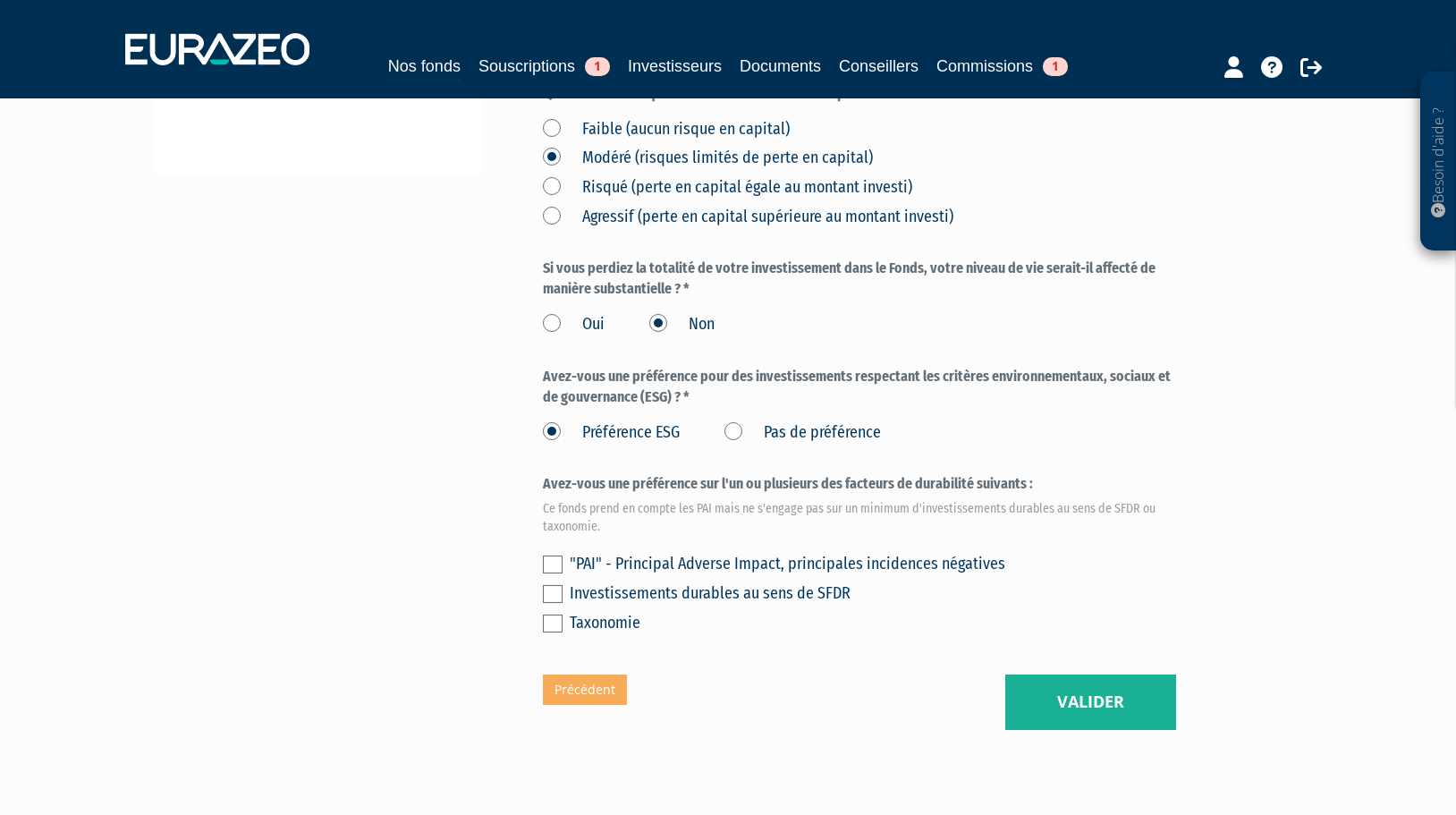
scroll to position [576, 0]
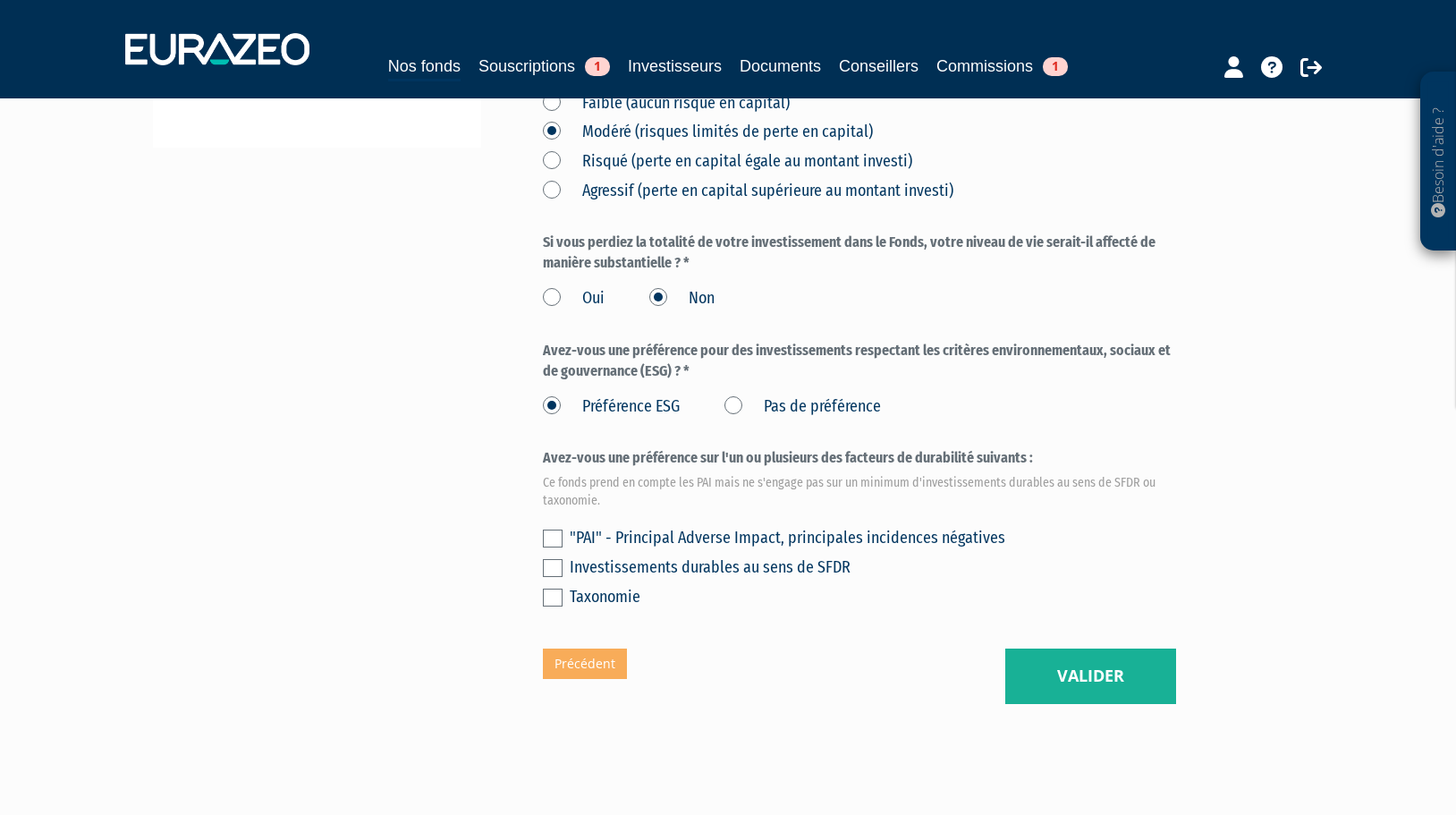
click at [554, 395] on label "Préférence ESG" at bounding box center [612, 406] width 137 height 23
click at [0, 0] on ESG "Préférence ESG" at bounding box center [0, 0] width 0 height 0
click at [740, 395] on label "Pas de préférence" at bounding box center [802, 406] width 156 height 23
click at [0, 0] on préférence "Pas de préférence" at bounding box center [0, 0] width 0 height 0
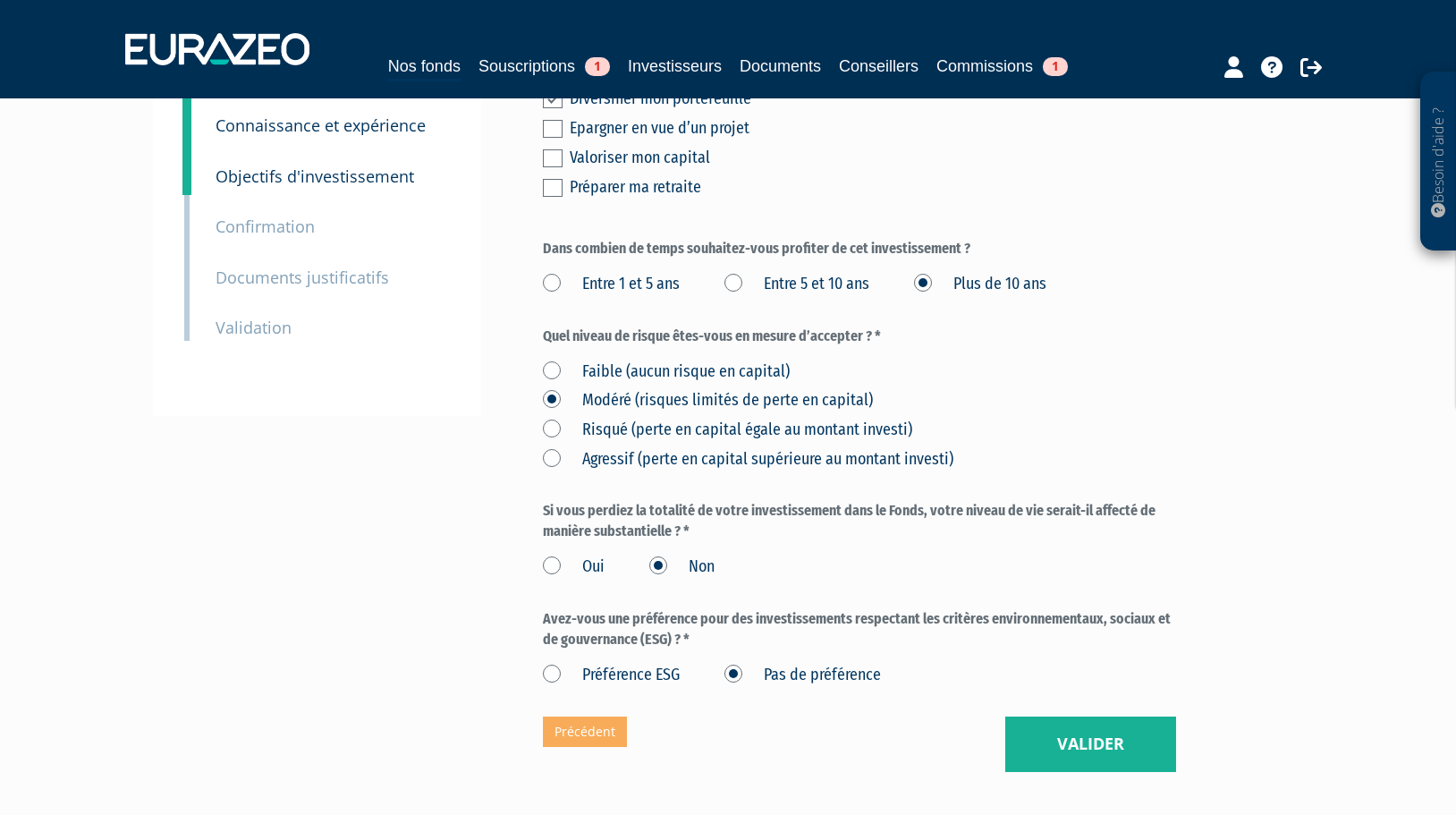
scroll to position [397, 0]
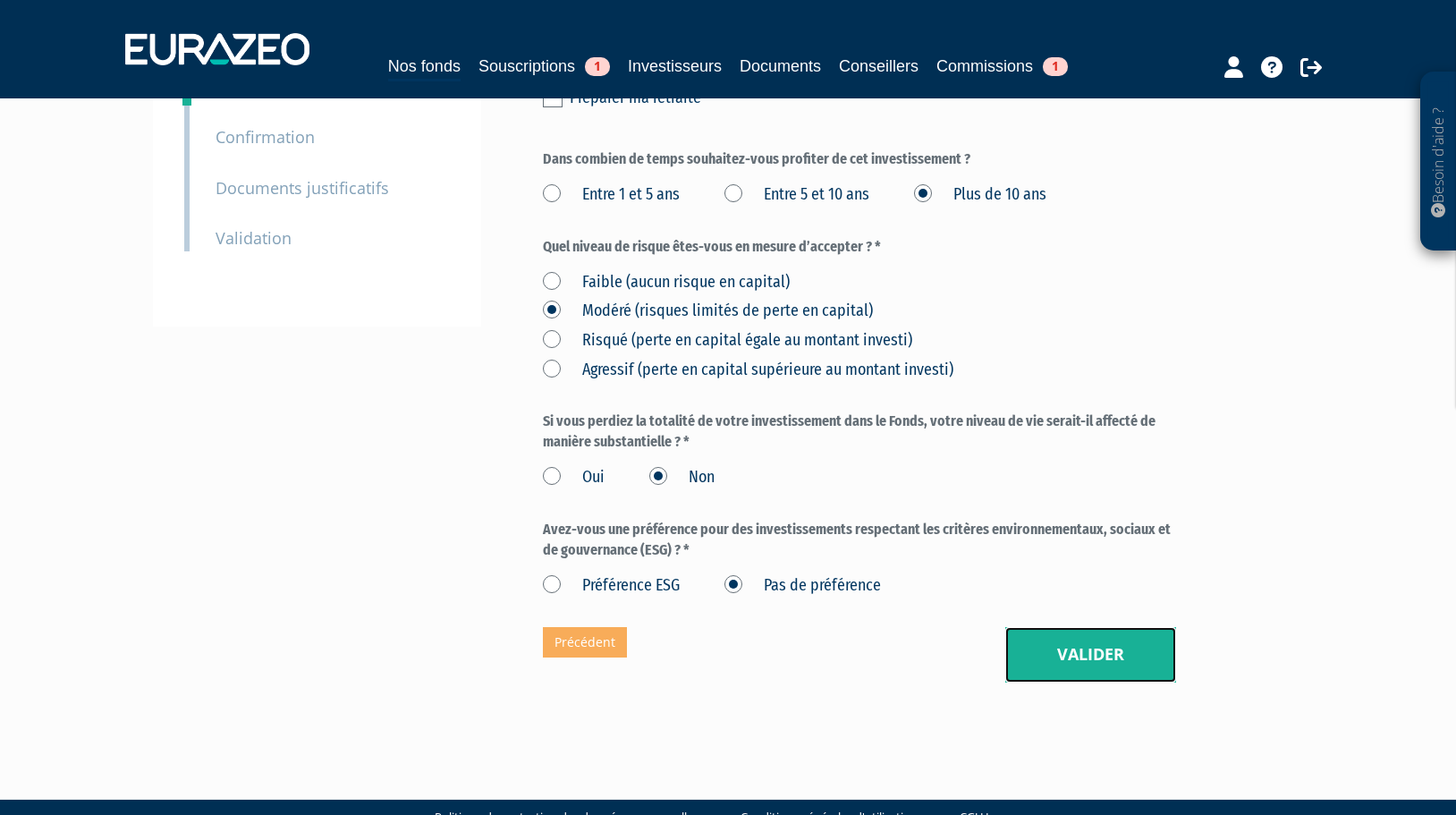
click at [1053, 627] on button "Valider" at bounding box center [1091, 655] width 171 height 56
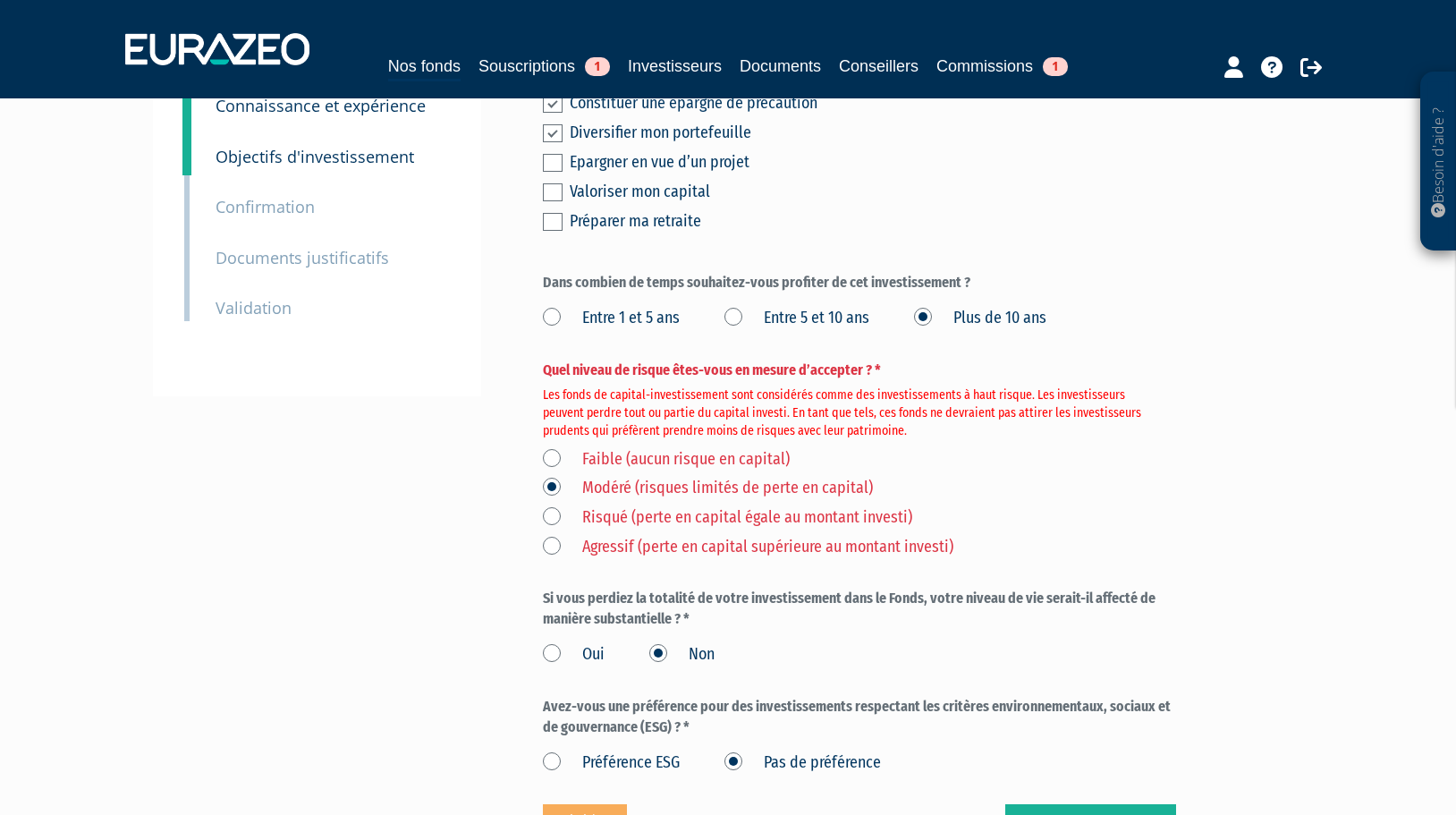
scroll to position [358, 0]
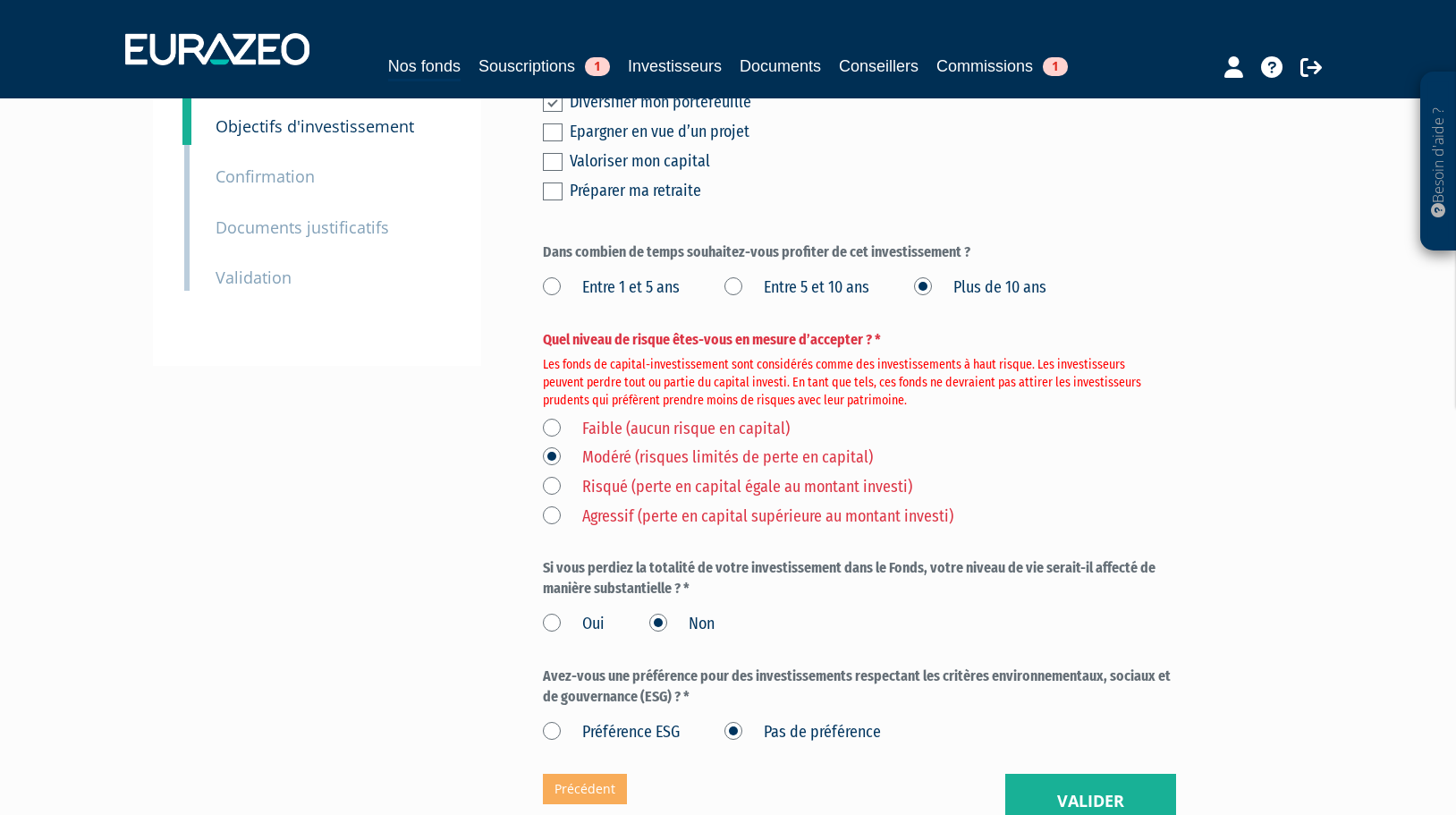
click at [547, 476] on label "Risqué (perte en capital égale au montant investi)" at bounding box center [727, 487] width 369 height 23
click at [0, 0] on investi\) "Risqué (perte en capital égale au montant investi)" at bounding box center [0, 0] width 0 height 0
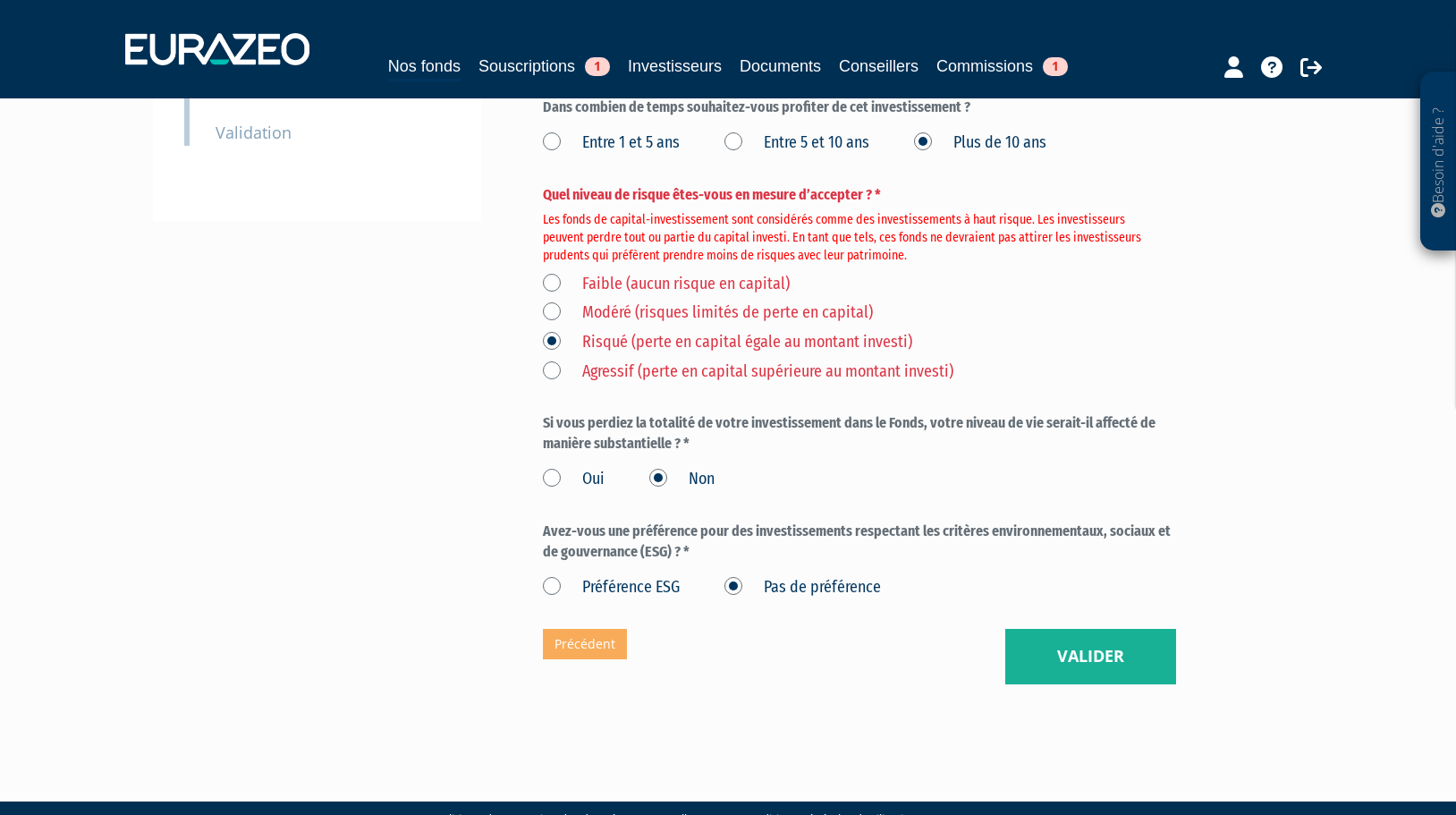
scroll to position [505, 0]
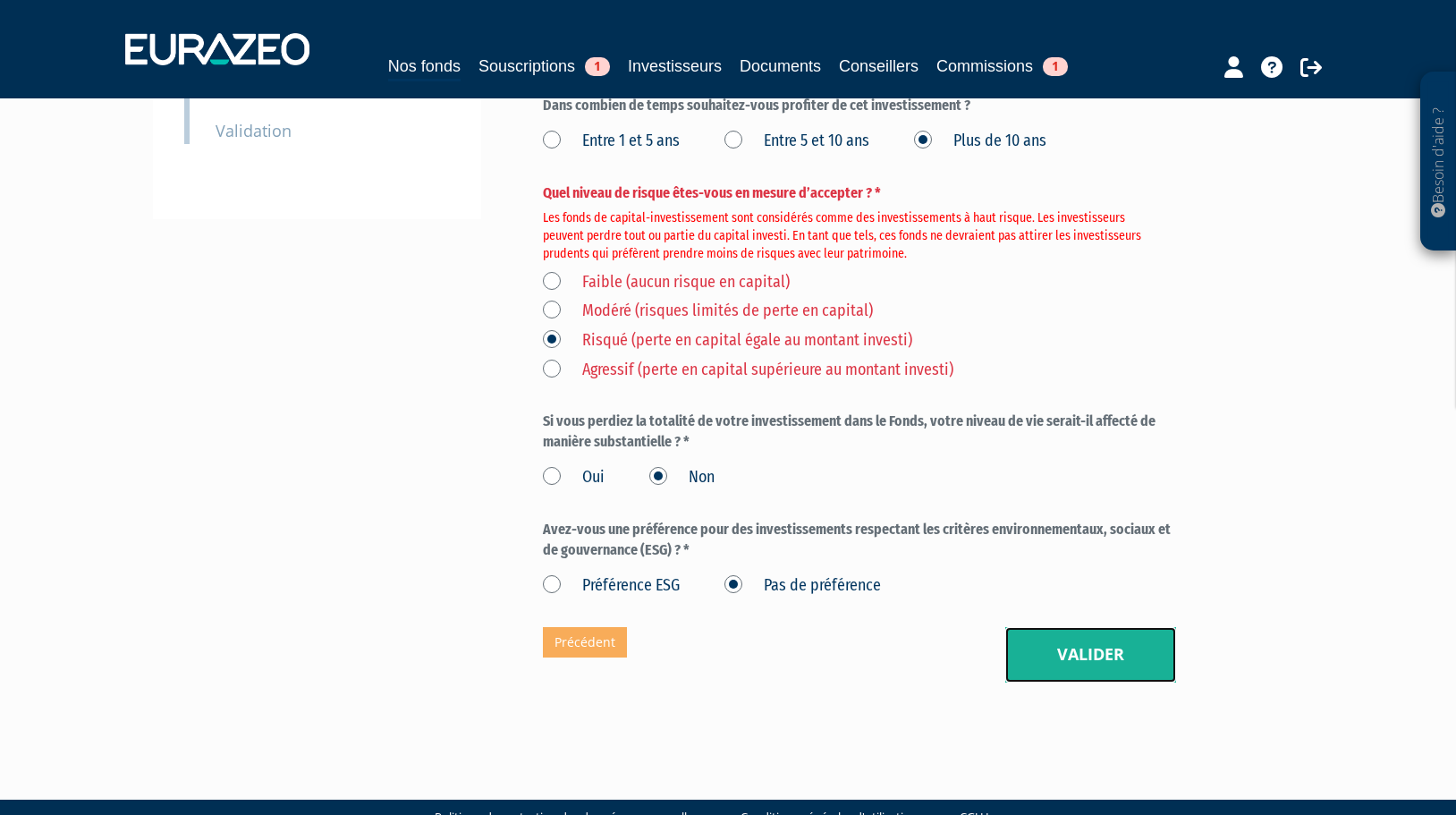
click at [1041, 627] on button "Valider" at bounding box center [1091, 655] width 171 height 56
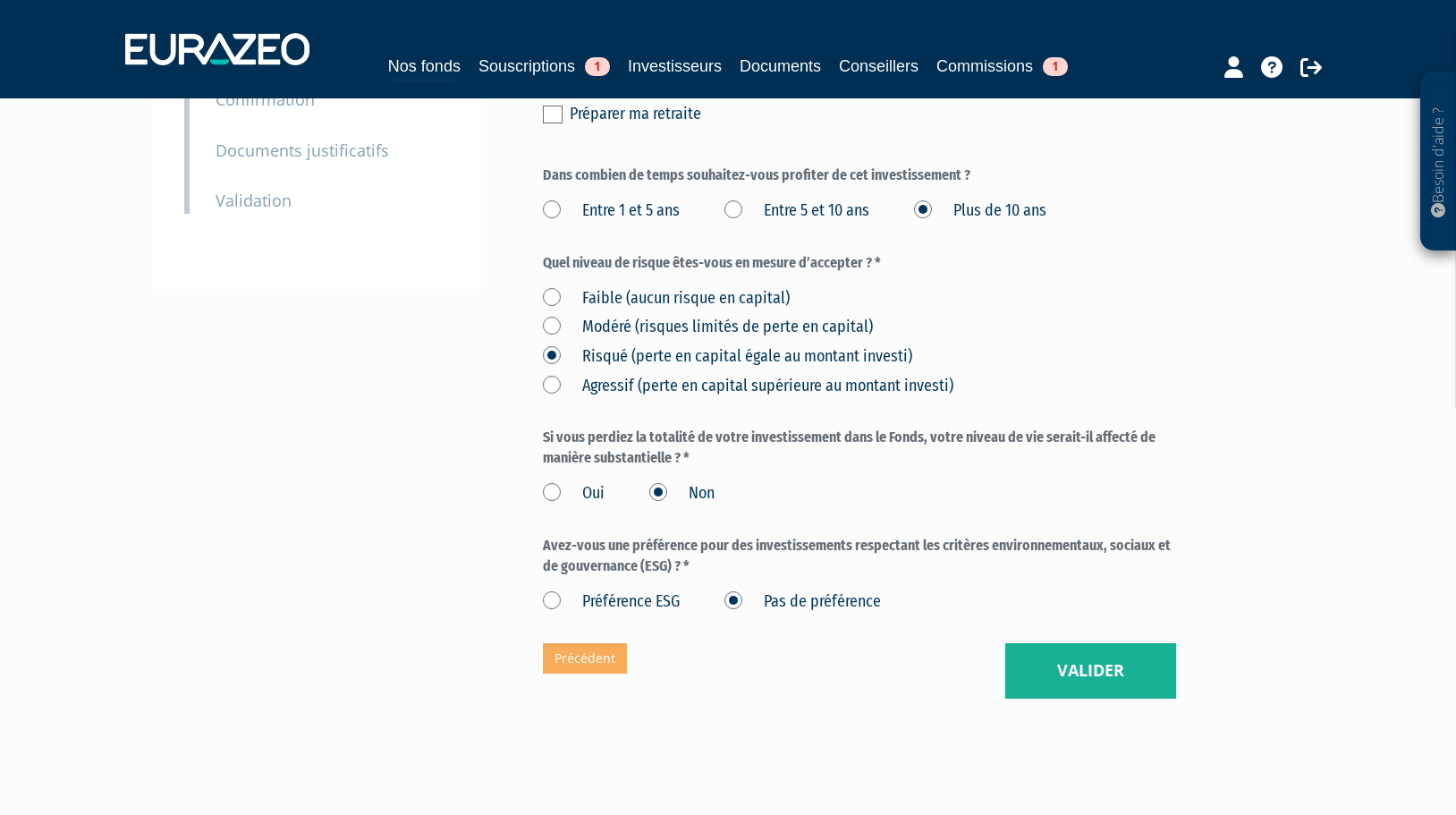
scroll to position [448, 0]
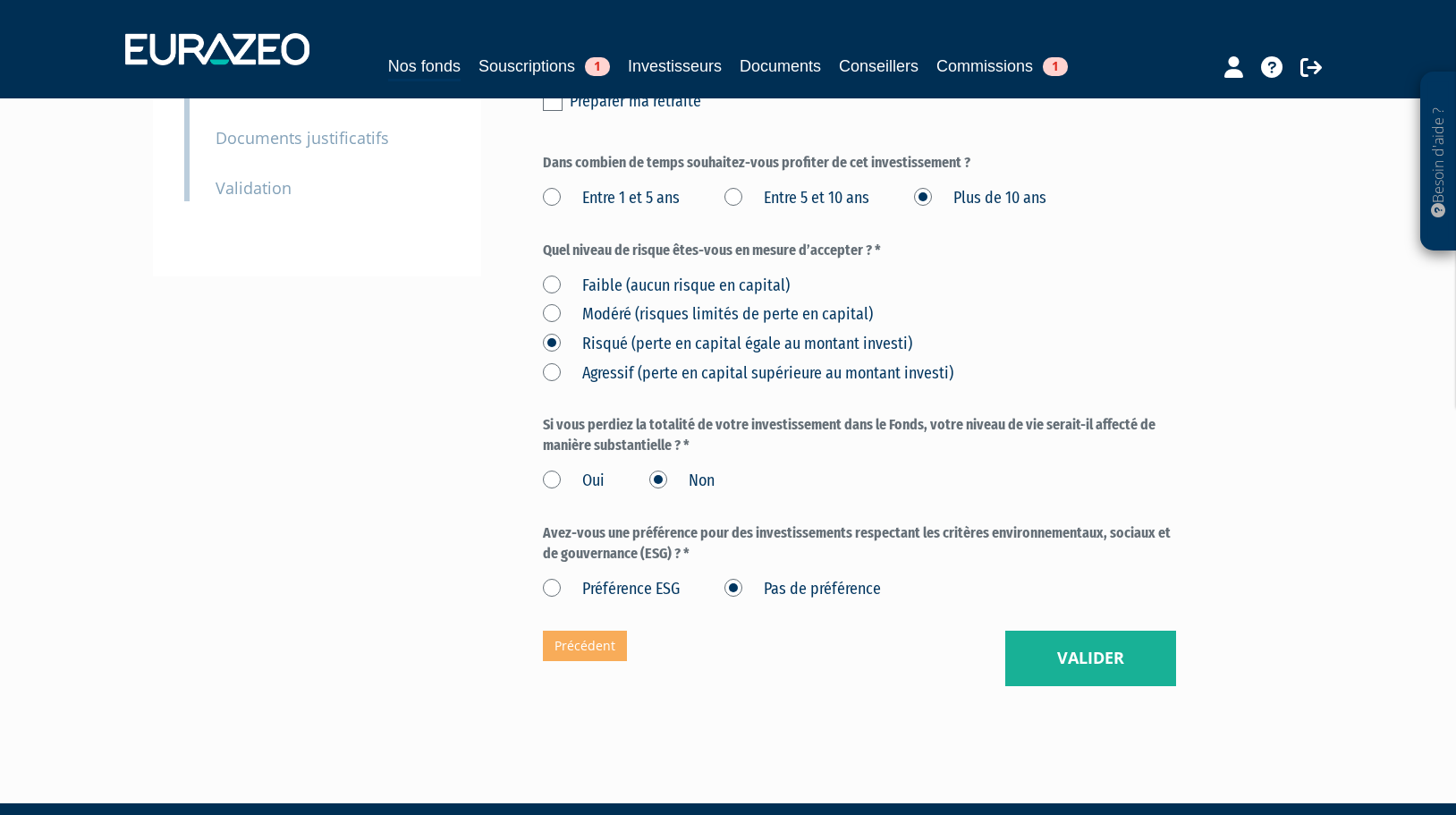
click at [553, 362] on label "Agressif (perte en capital supérieure au montant investi)" at bounding box center [748, 373] width 411 height 23
click at [0, 0] on investi\) "Agressif (perte en capital supérieure au montant investi)" at bounding box center [0, 0] width 0 height 0
click at [1105, 631] on button "Valider" at bounding box center [1091, 659] width 171 height 56
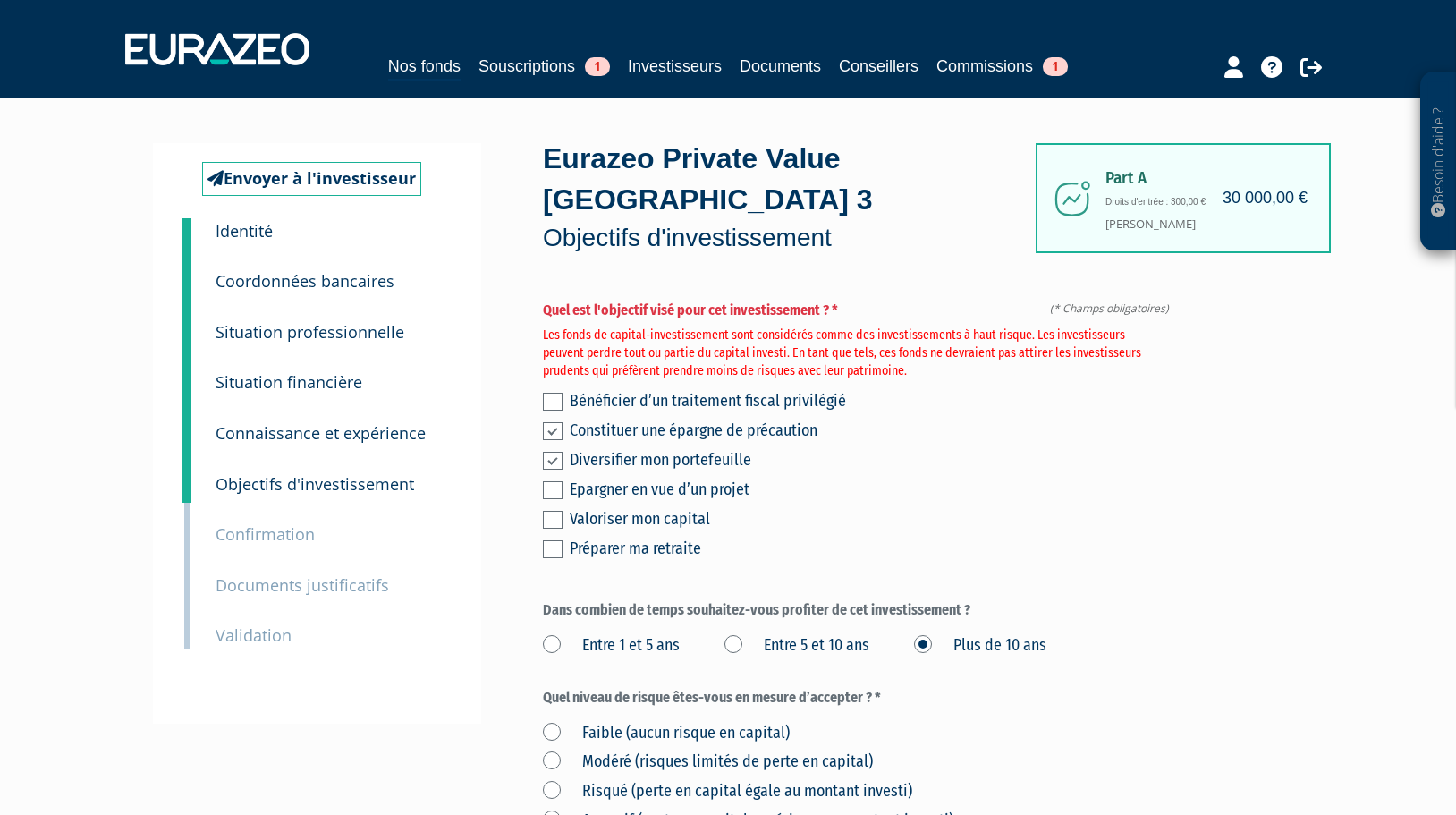
click at [554, 510] on label at bounding box center [553, 519] width 20 height 18
click at [0, 0] on input "checkbox" at bounding box center [0, 0] width 0 height 0
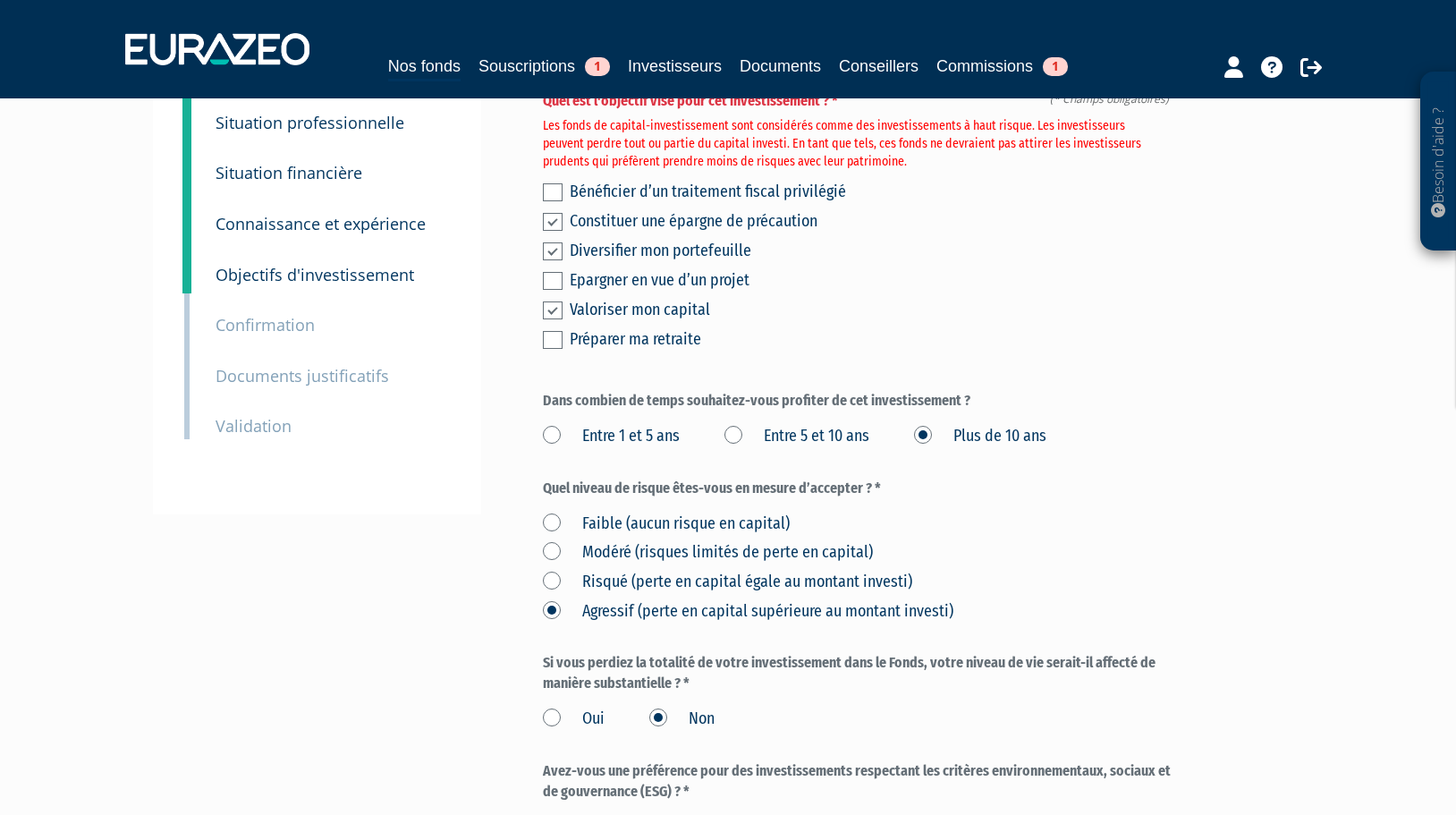
scroll to position [269, 0]
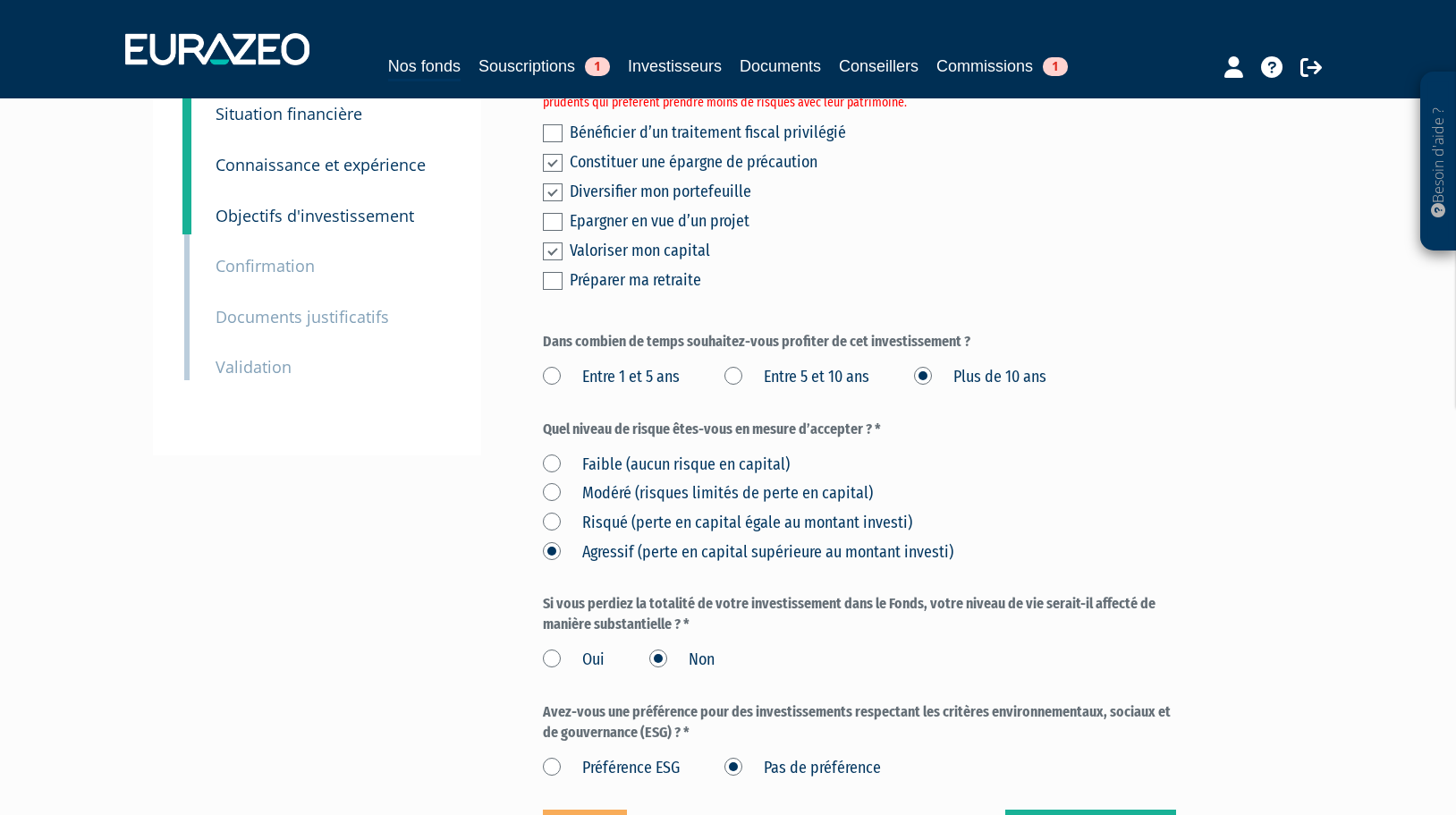
click at [552, 511] on label "Risqué (perte en capital égale au montant investi)" at bounding box center [727, 522] width 369 height 23
click at [0, 0] on investi\) "Risqué (perte en capital égale au montant investi)" at bounding box center [0, 0] width 0 height 0
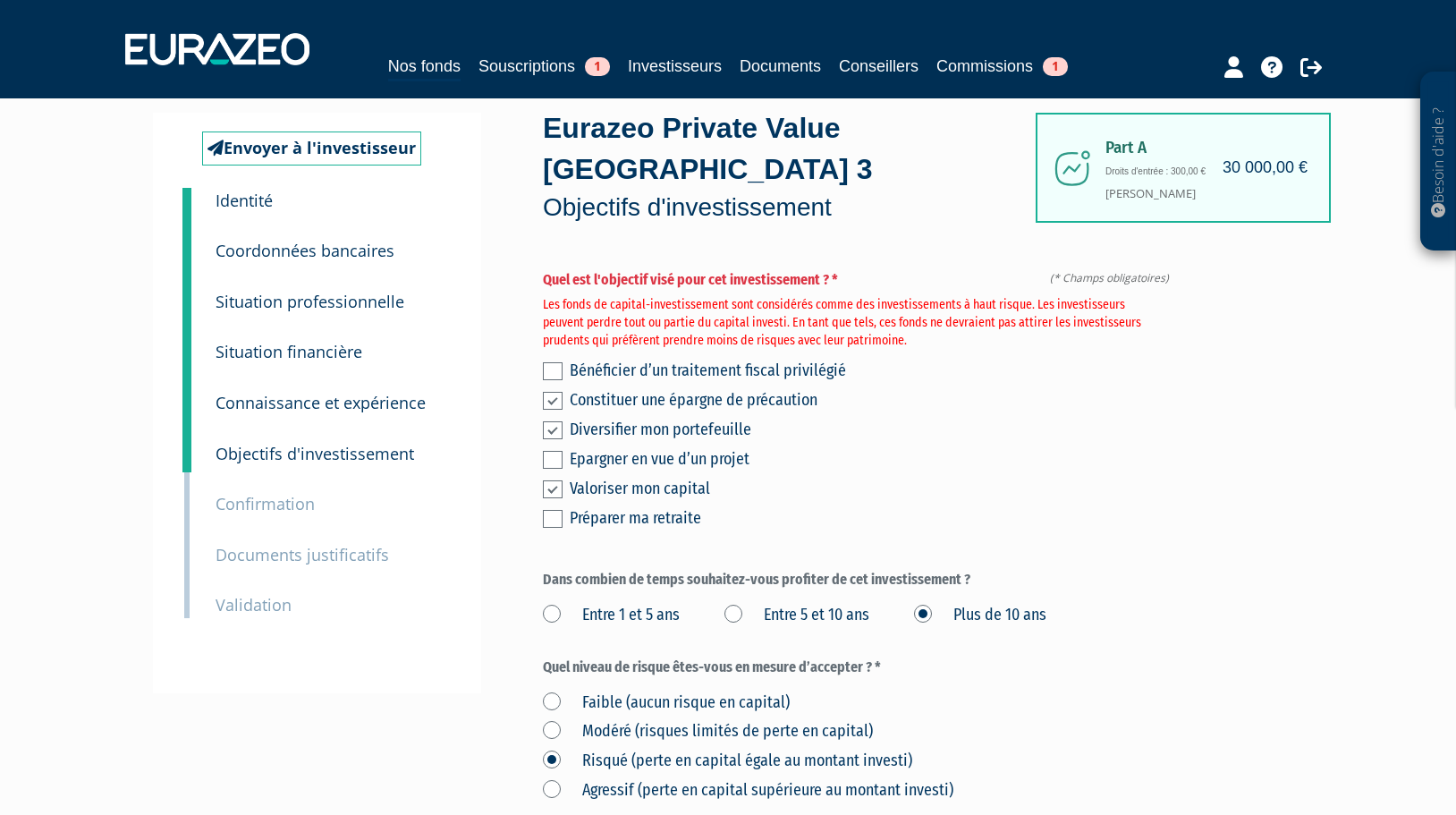
scroll to position [0, 0]
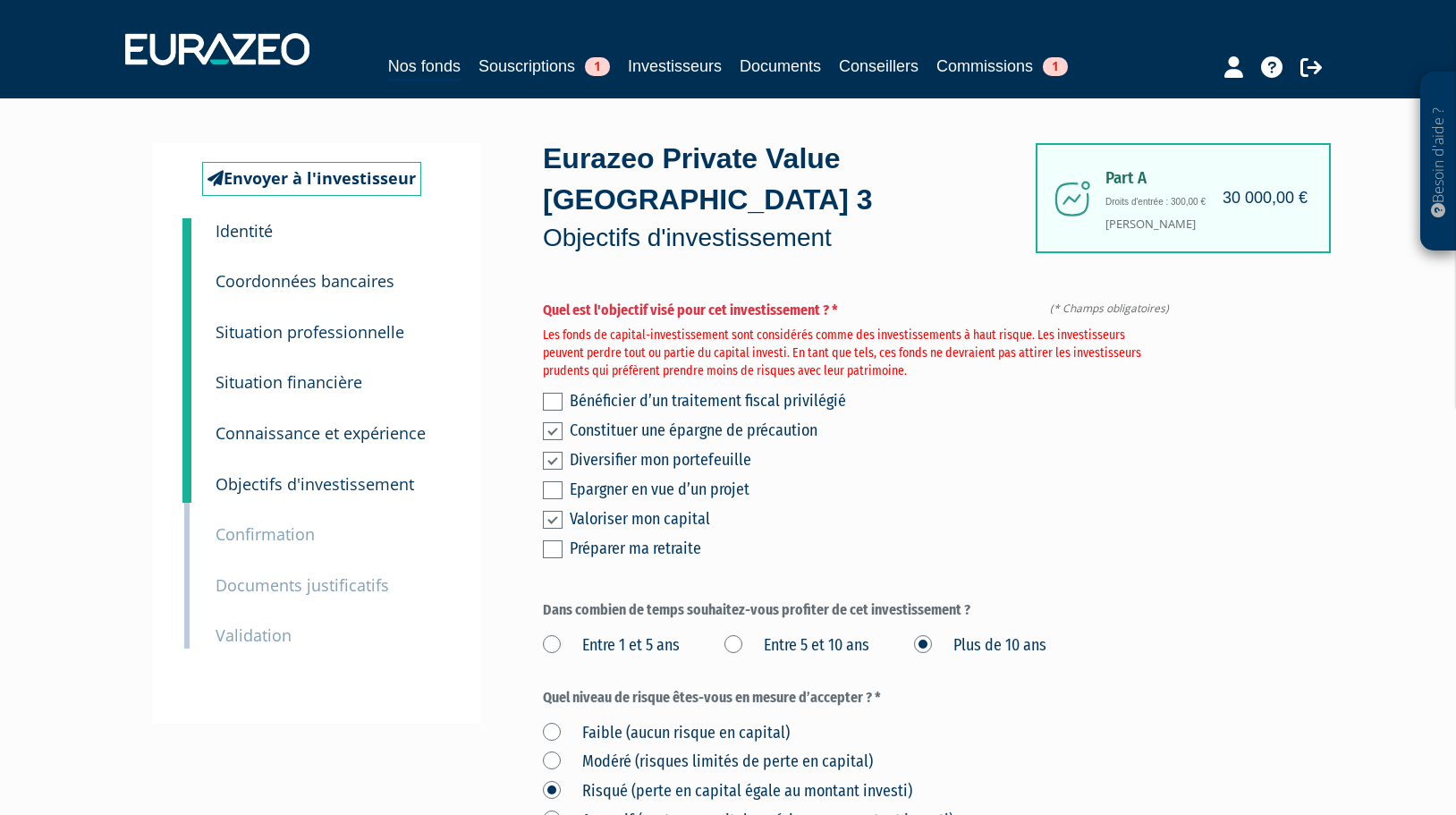
click at [551, 422] on label at bounding box center [553, 431] width 20 height 18
click at [0, 0] on input "checkbox" at bounding box center [0, 0] width 0 height 0
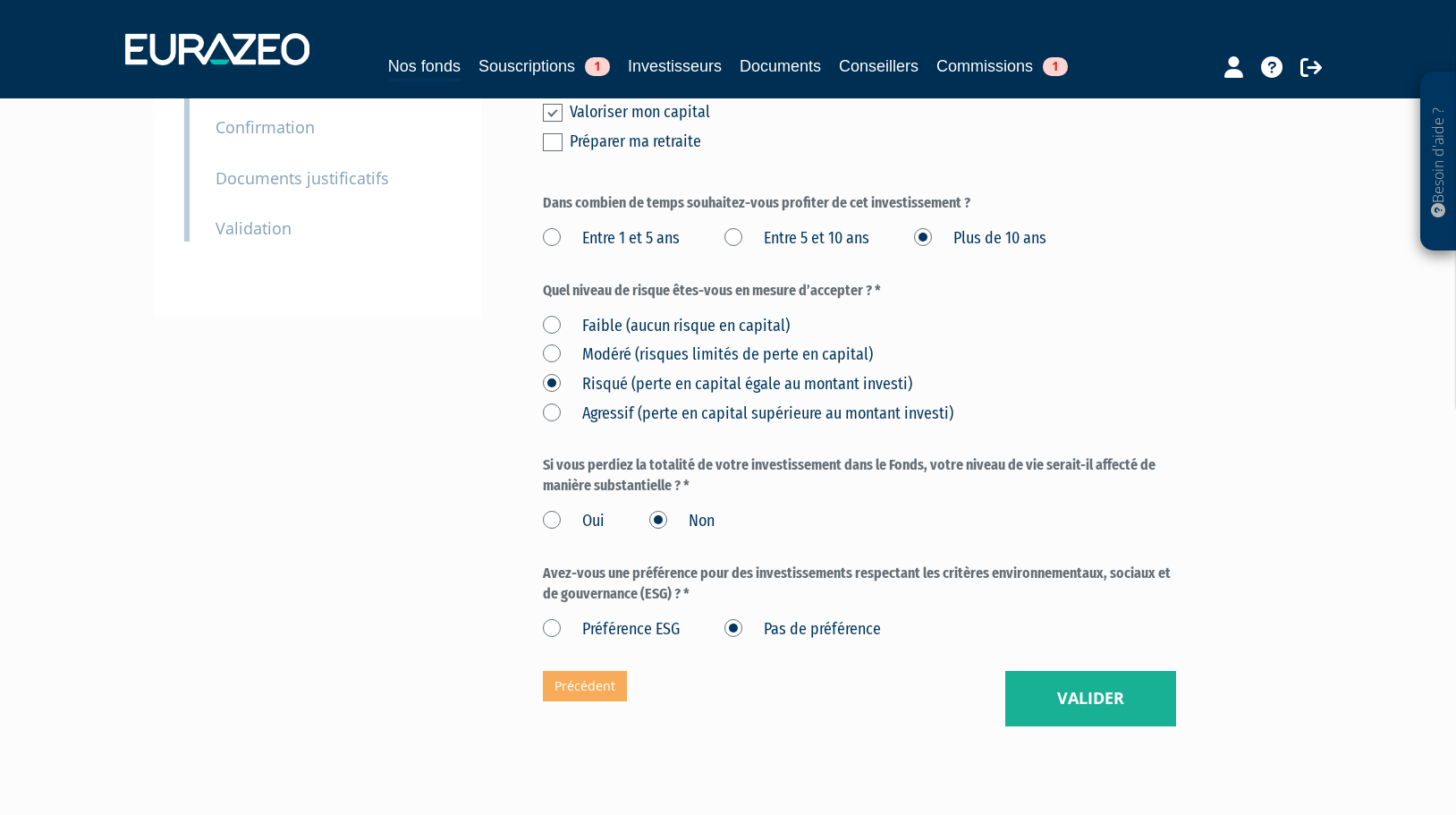
scroll to position [451, 0]
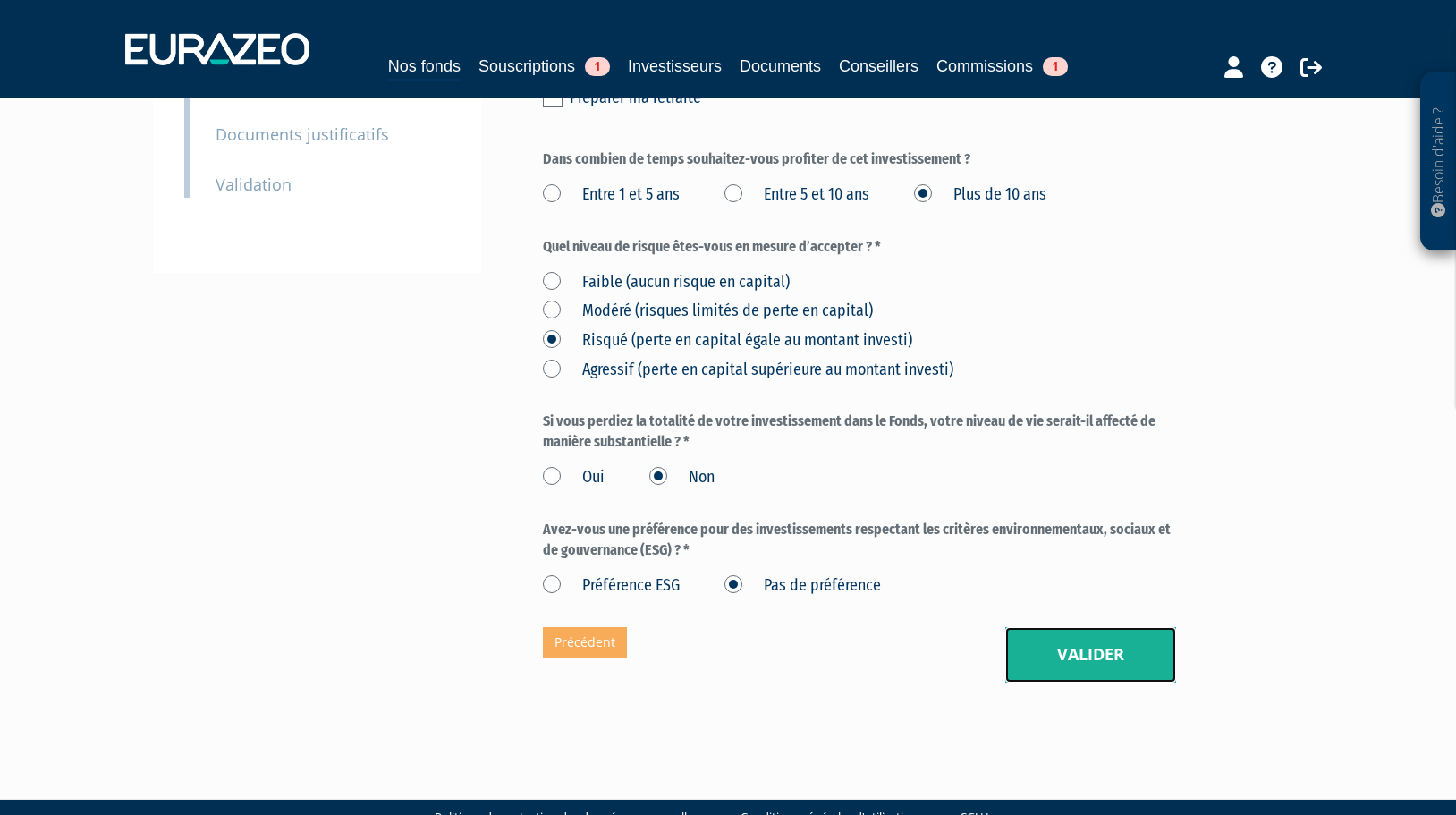
click at [1075, 627] on button "Valider" at bounding box center [1091, 655] width 171 height 56
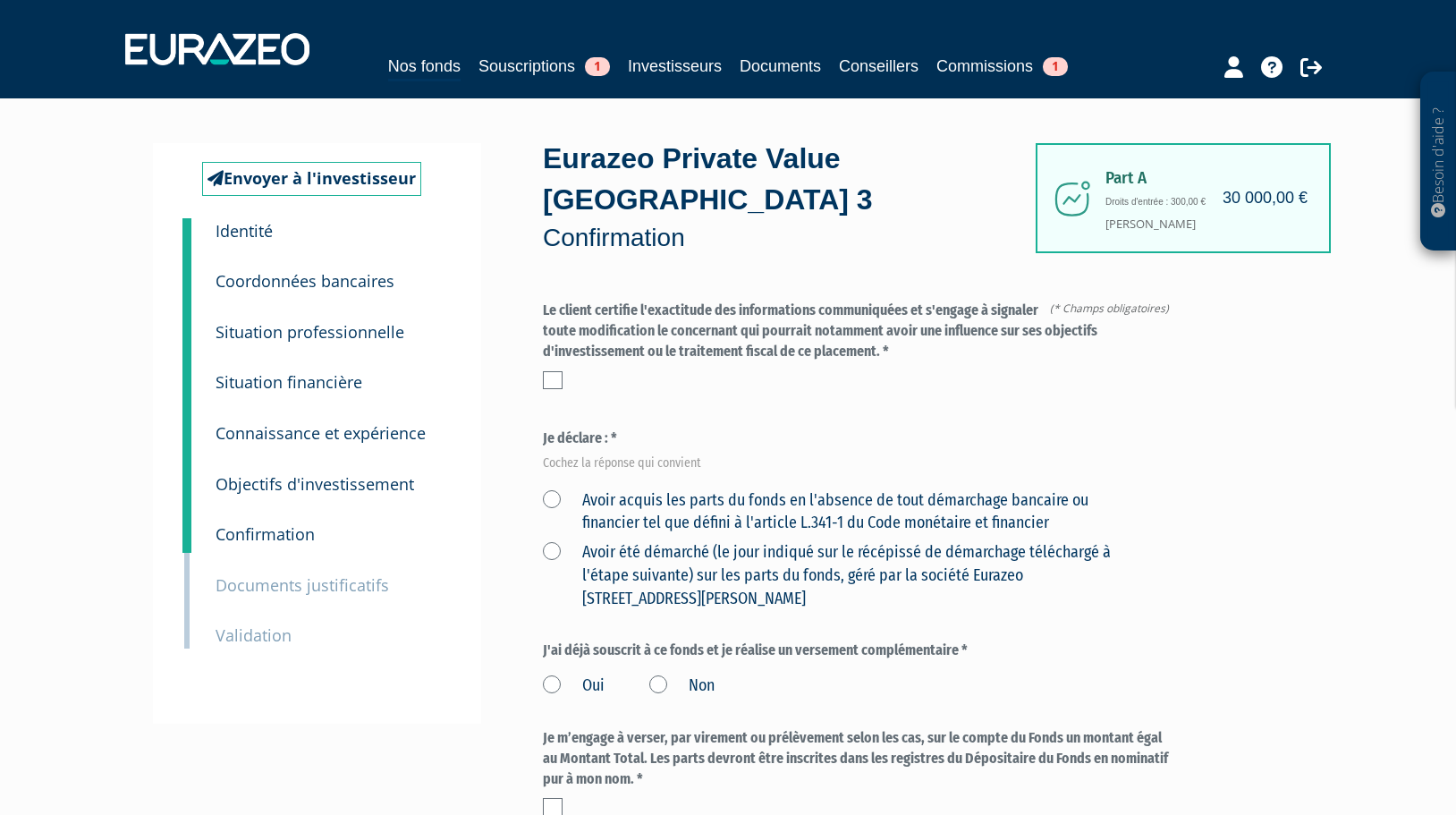
click at [546, 371] on label at bounding box center [553, 380] width 20 height 18
click at [0, 0] on input "checkbox" at bounding box center [0, 0] width 0 height 0
click at [555, 490] on label "Avoir acquis les parts du fonds en l'absence de tout démarchage bancaire ou fin…" at bounding box center [838, 512] width 591 height 46
click at [0, 0] on financier "Avoir acquis les parts du fonds en l'absence de tout démarchage bancaire ou fin…" at bounding box center [0, 0] width 0 height 0
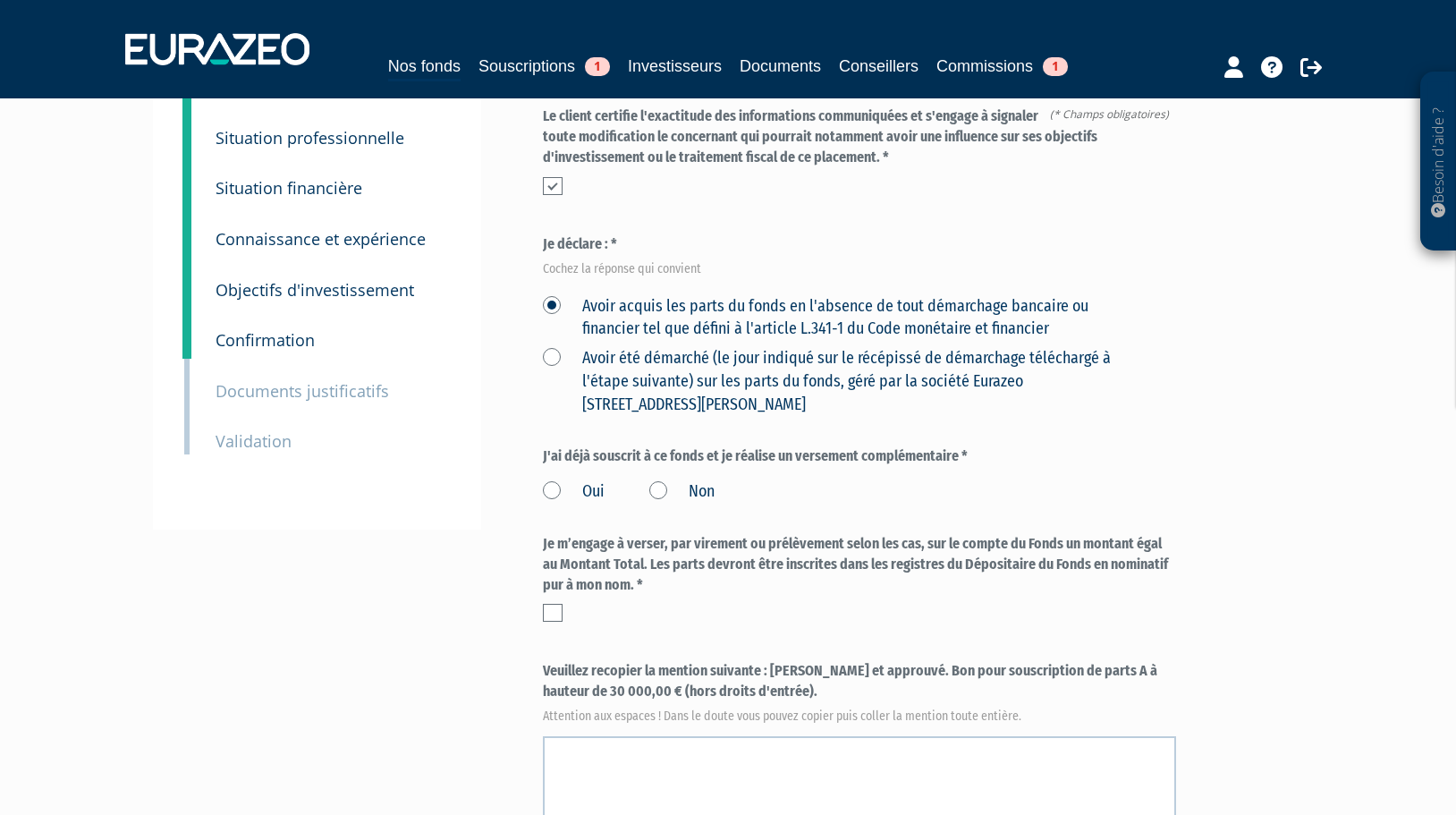
scroll to position [269, 0]
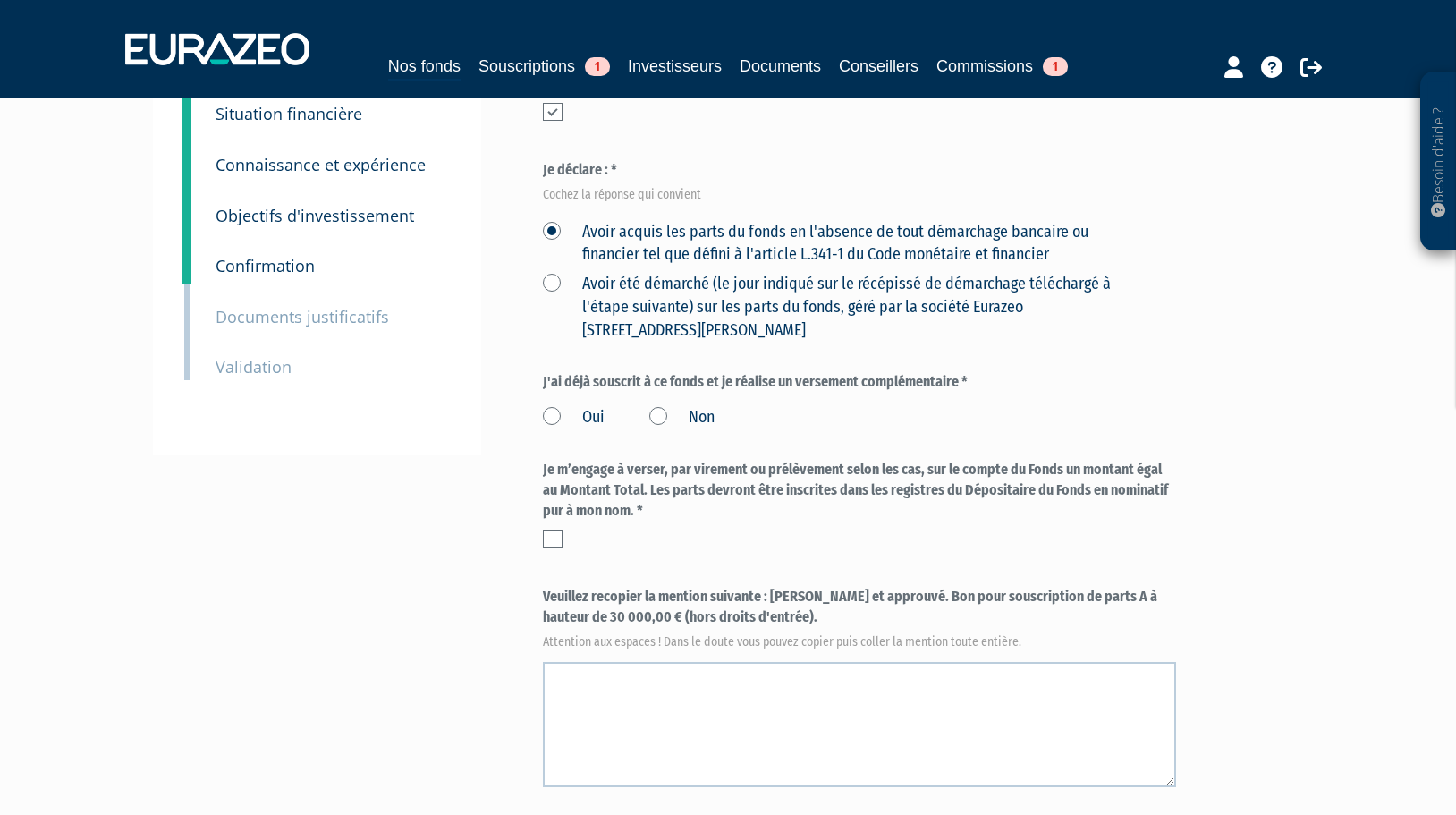
click at [660, 406] on label "Non" at bounding box center [682, 417] width 66 height 23
click at [0, 0] on input "Non" at bounding box center [0, 0] width 0 height 0
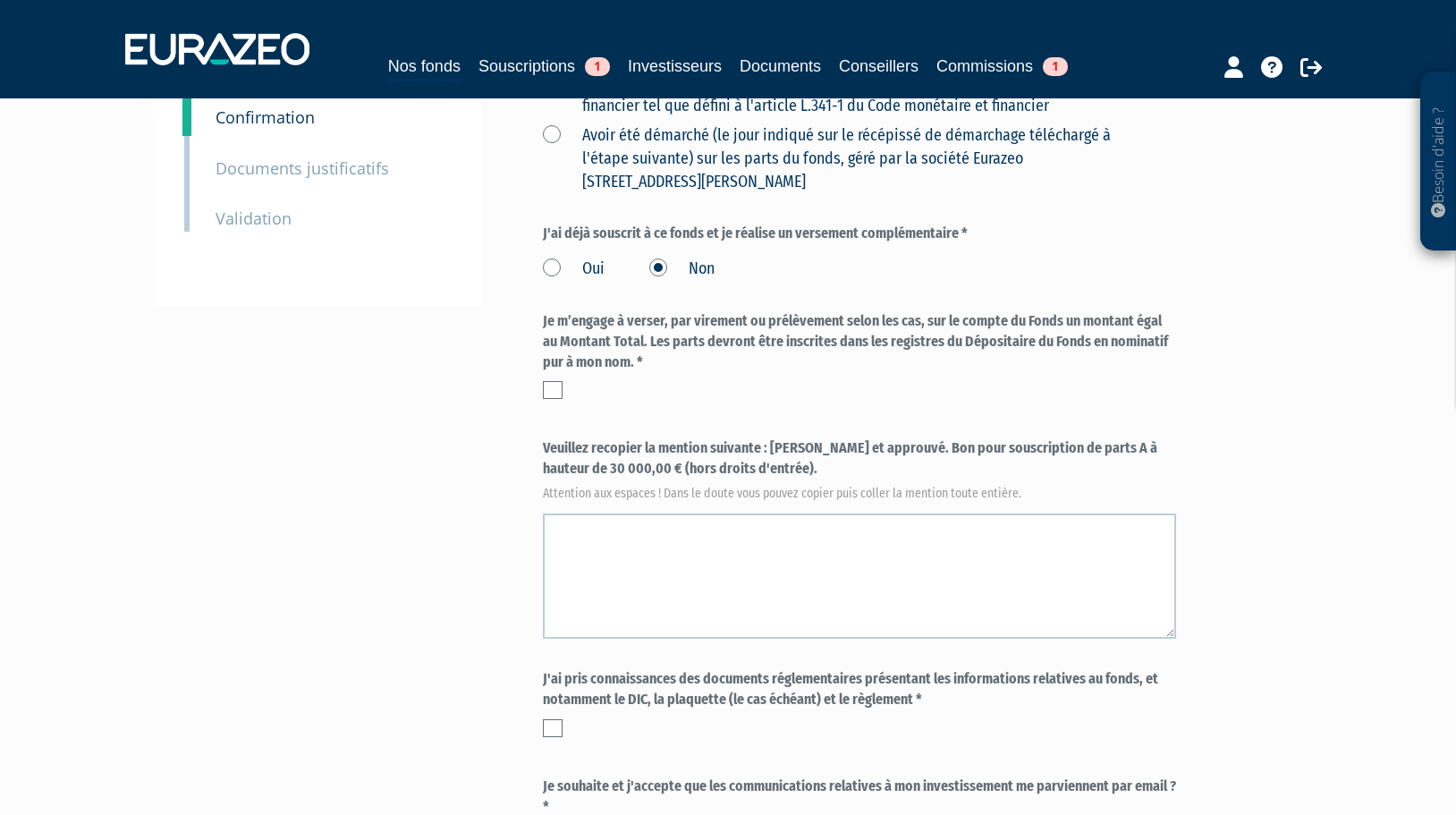
scroll to position [448, 0]
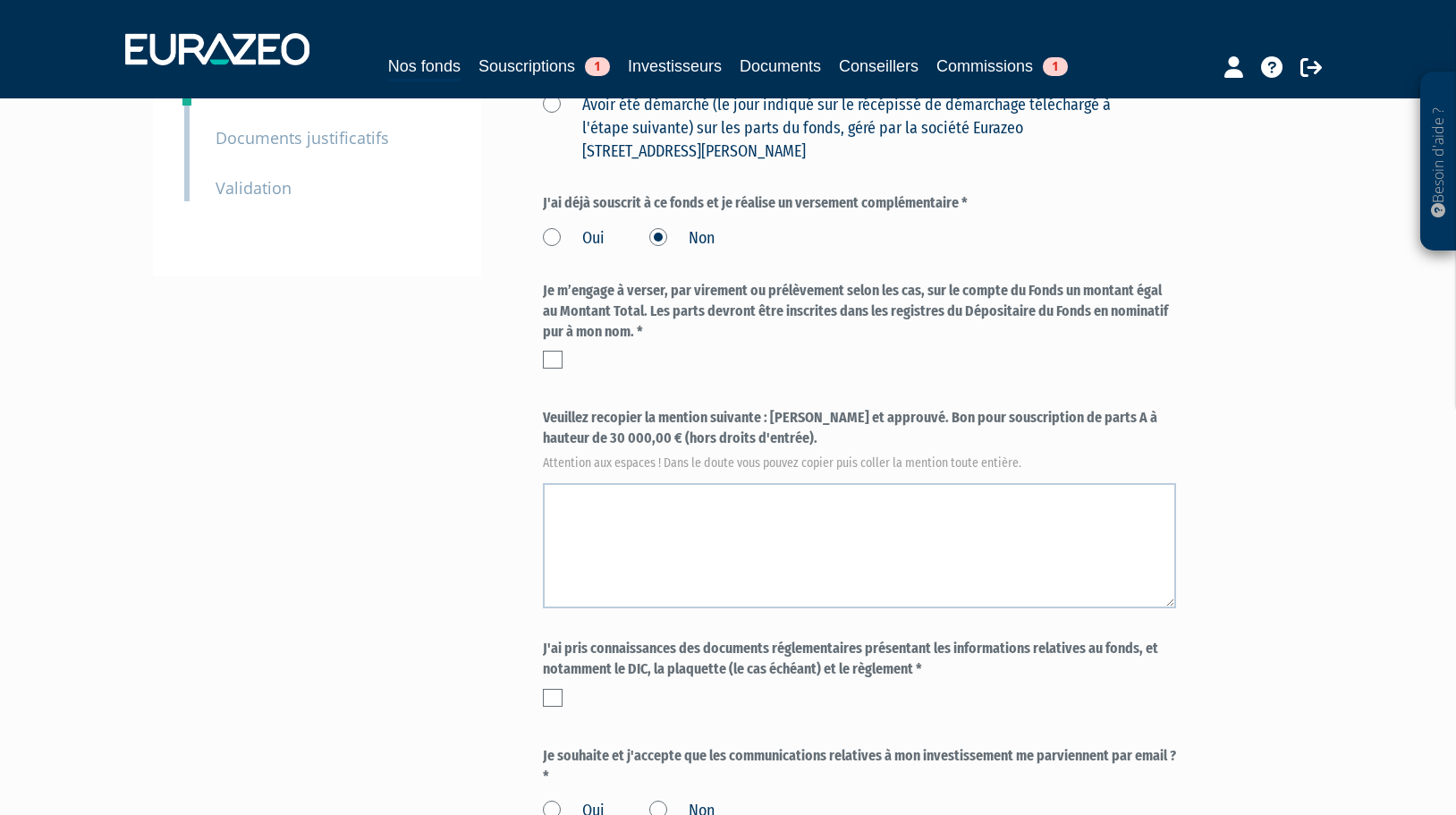
click at [549, 350] on label at bounding box center [553, 359] width 20 height 18
click at [0, 0] on input "checkbox" at bounding box center [0, 0] width 0 height 0
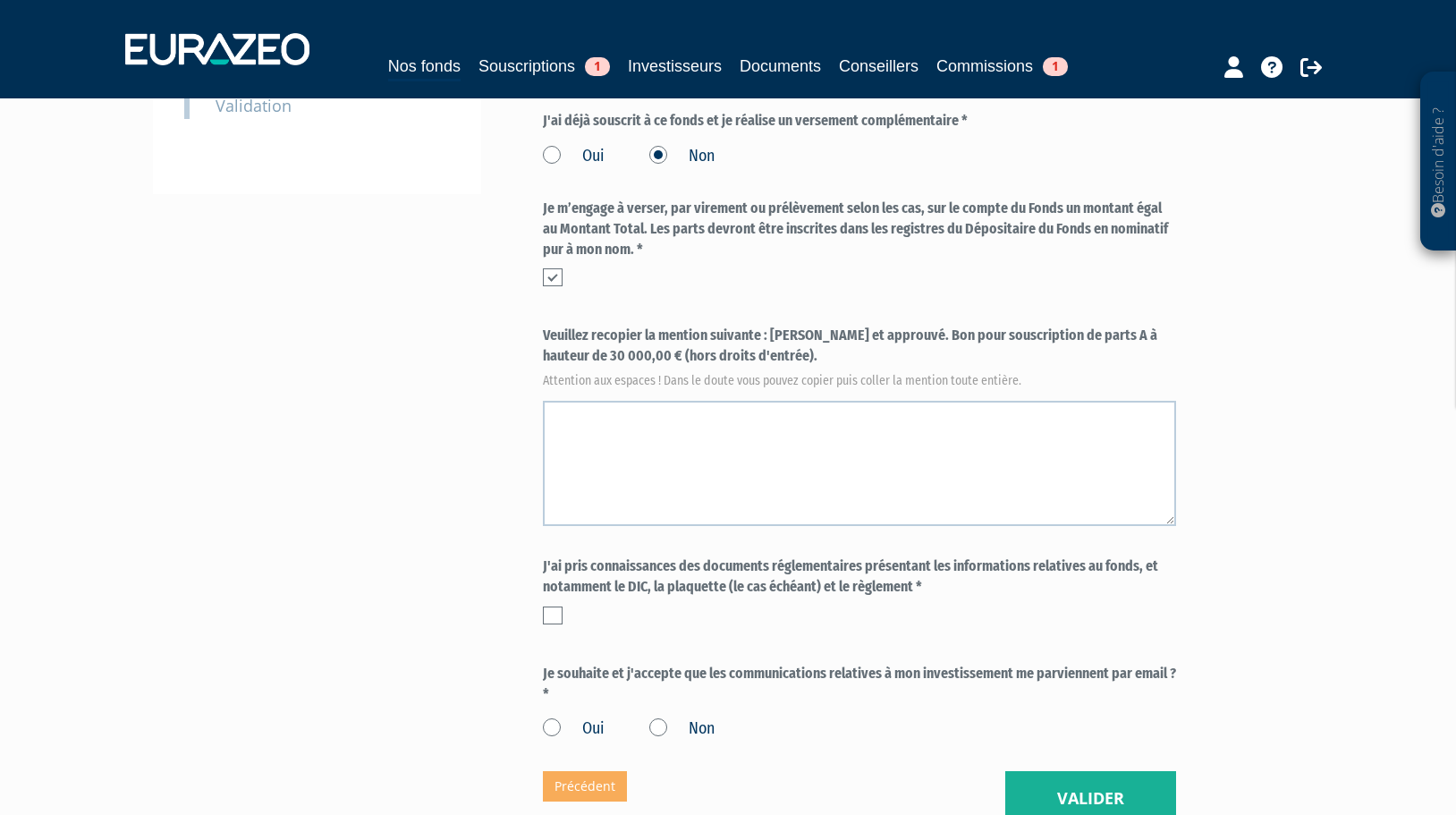
scroll to position [536, 0]
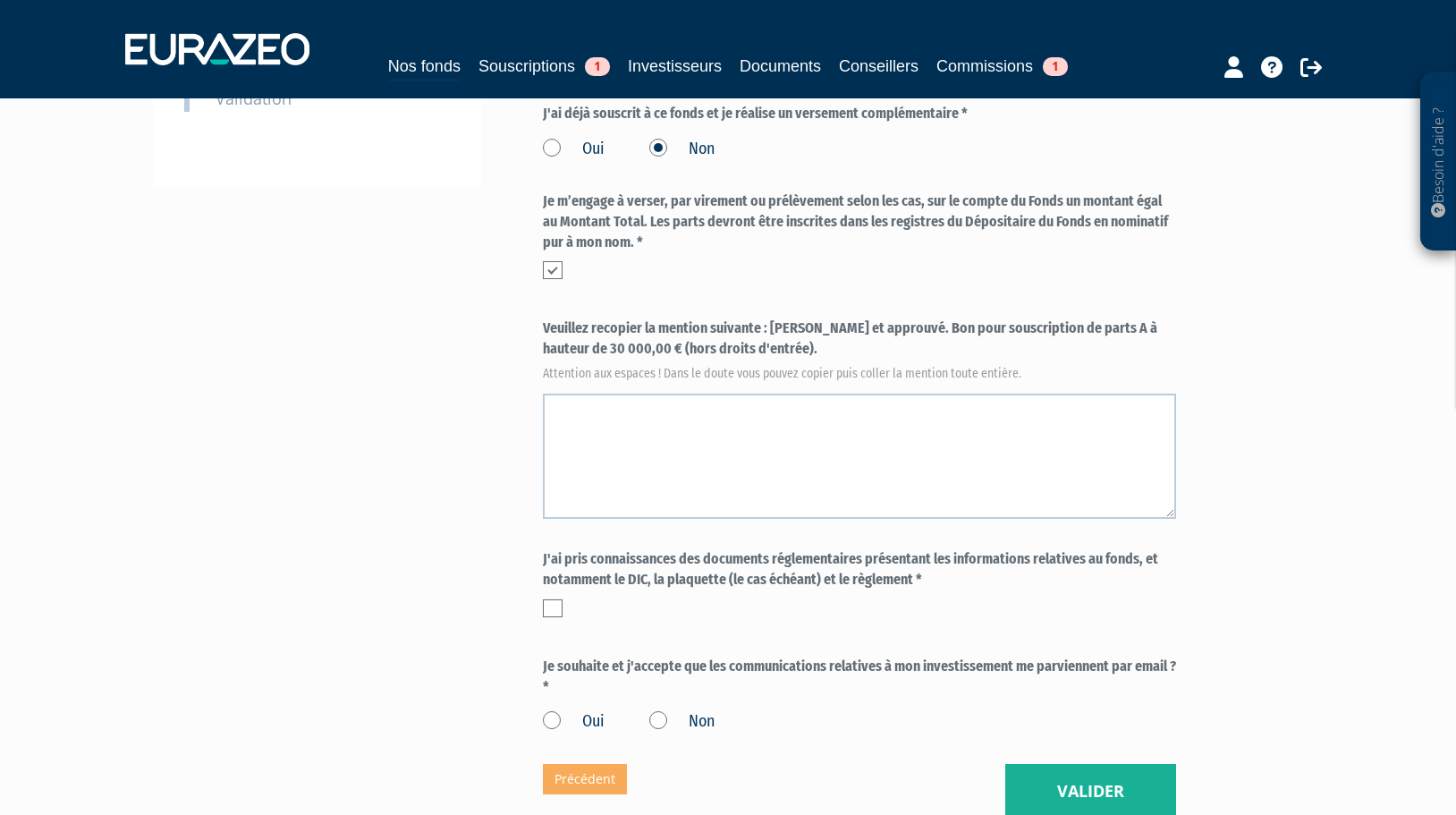
click at [773, 318] on label "Veuillez recopier la mention suivante : [PERSON_NAME] et approuvé. Bon pour sou…" at bounding box center [859, 347] width 634 height 59
click at [778, 318] on label "Veuillez recopier la mention suivante : [PERSON_NAME] et approuvé. Bon pour sou…" at bounding box center [859, 347] width 634 height 59
click at [795, 245] on div "Je m’engage à verser, par virement ou prélèvement selon les cas, sur le compte …" at bounding box center [859, 240] width 634 height 98
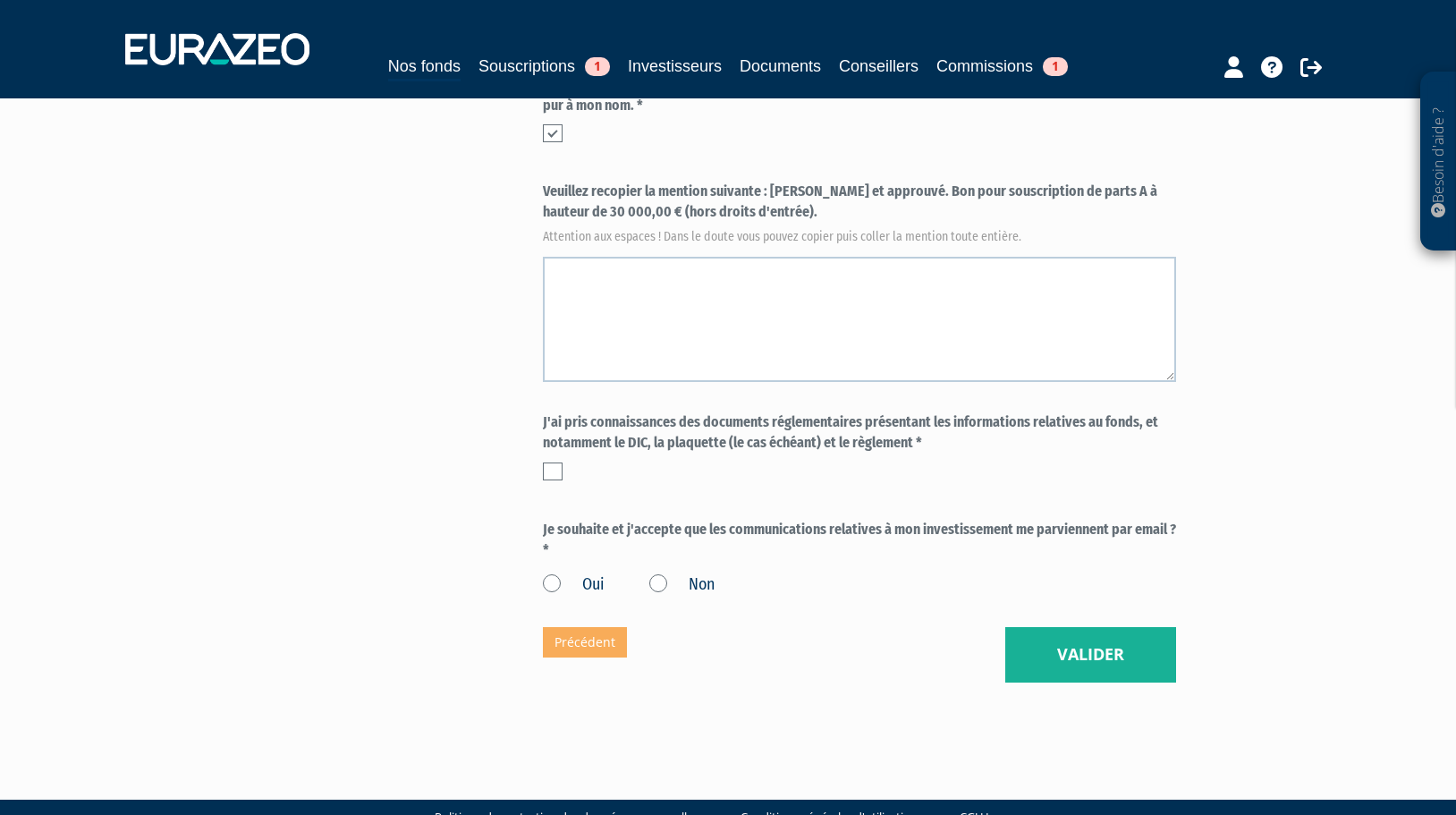
scroll to position [405, 0]
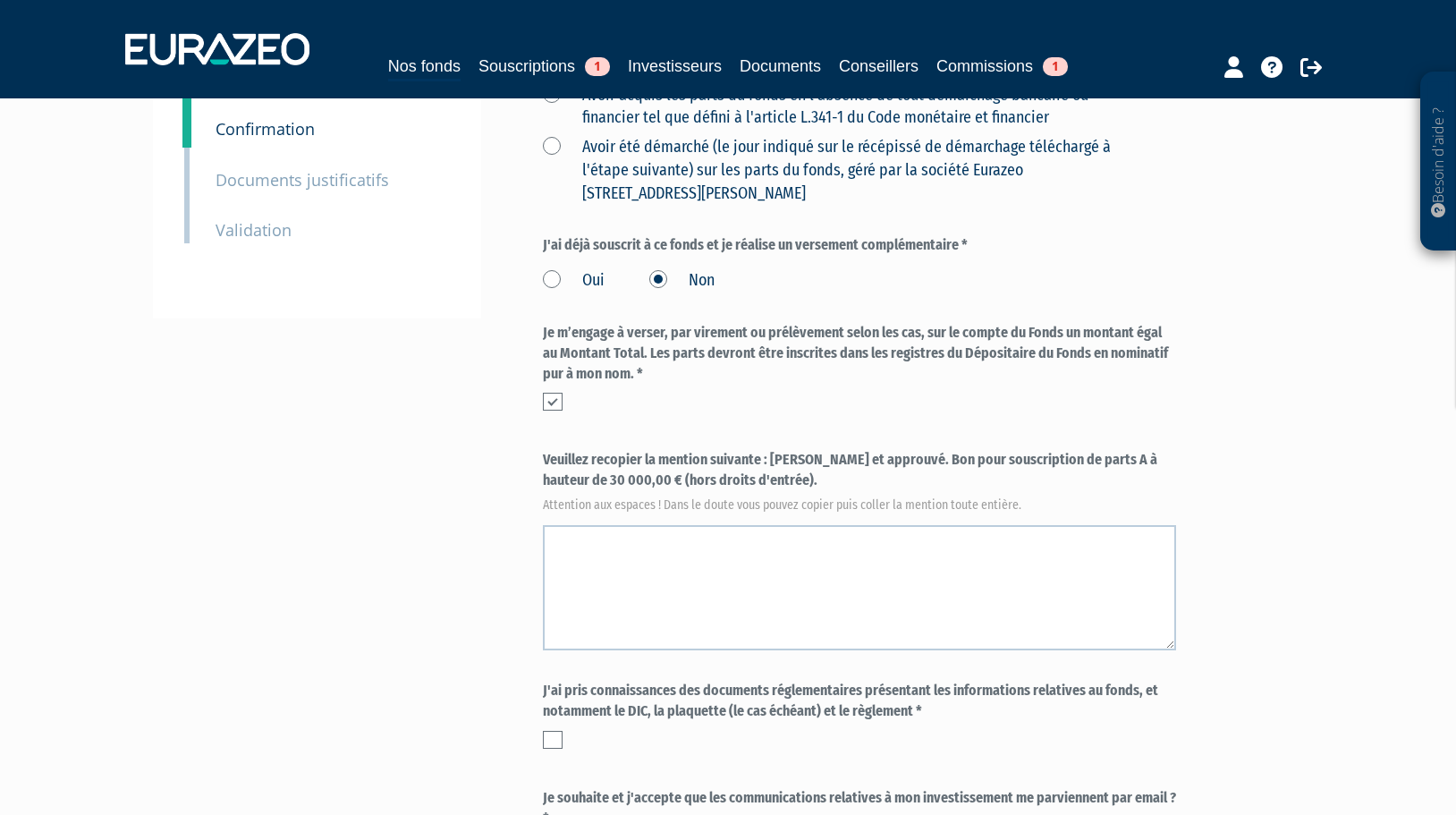
drag, startPoint x: 773, startPoint y: 415, endPoint x: 731, endPoint y: 437, distance: 47.4
click at [731, 450] on label "Veuillez recopier la mention suivante : [PERSON_NAME] et approuvé. Bon pour sou…" at bounding box center [859, 479] width 634 height 59
copy label "[PERSON_NAME] et approuvé. Bon pour souscription de parts A à hauteur de 30 000…"
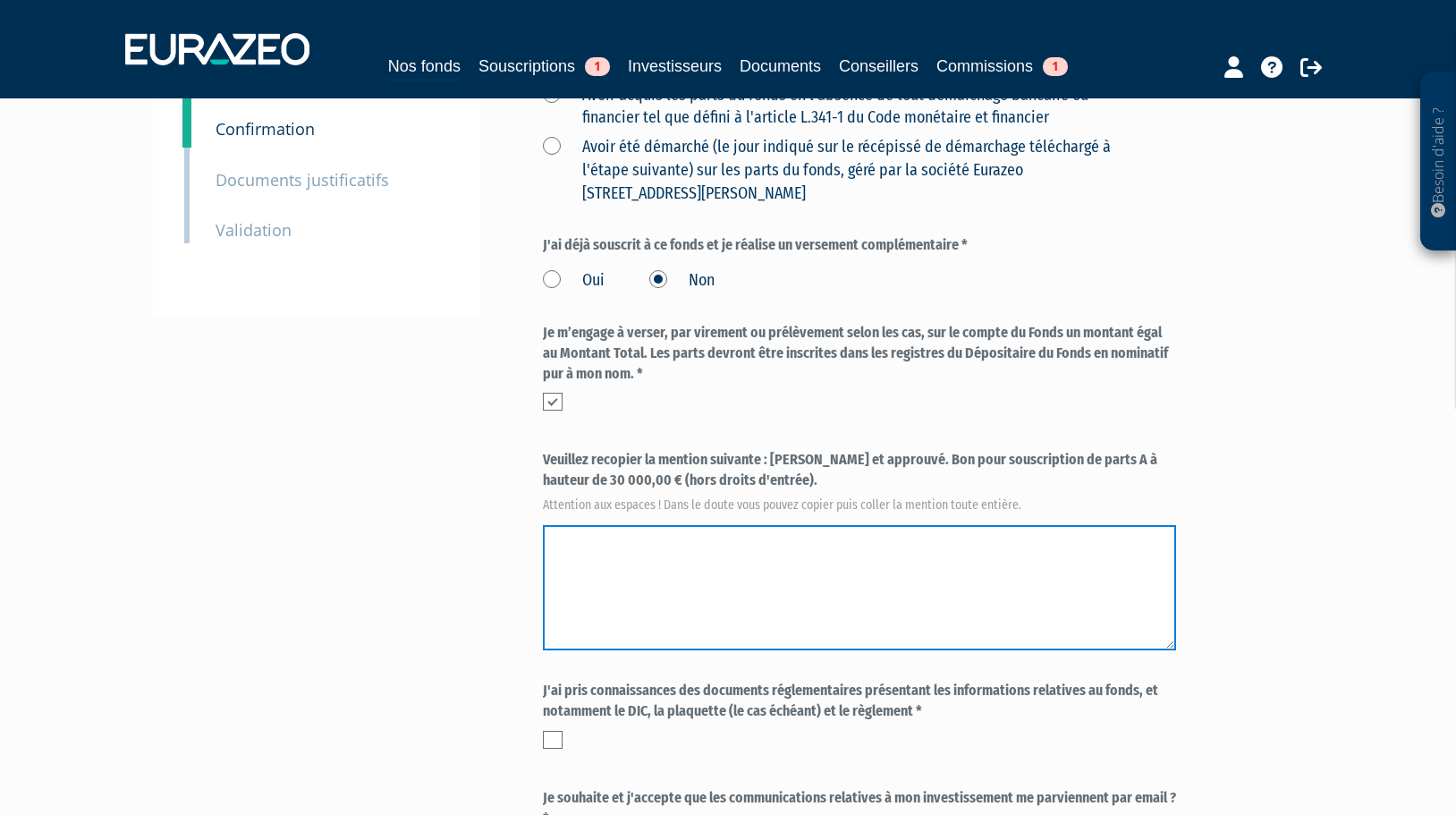
click at [596, 525] on textarea at bounding box center [859, 588] width 634 height 125
paste textarea "[PERSON_NAME] et approuvé. Bon pour souscription de parts A à hauteur de 30 000…"
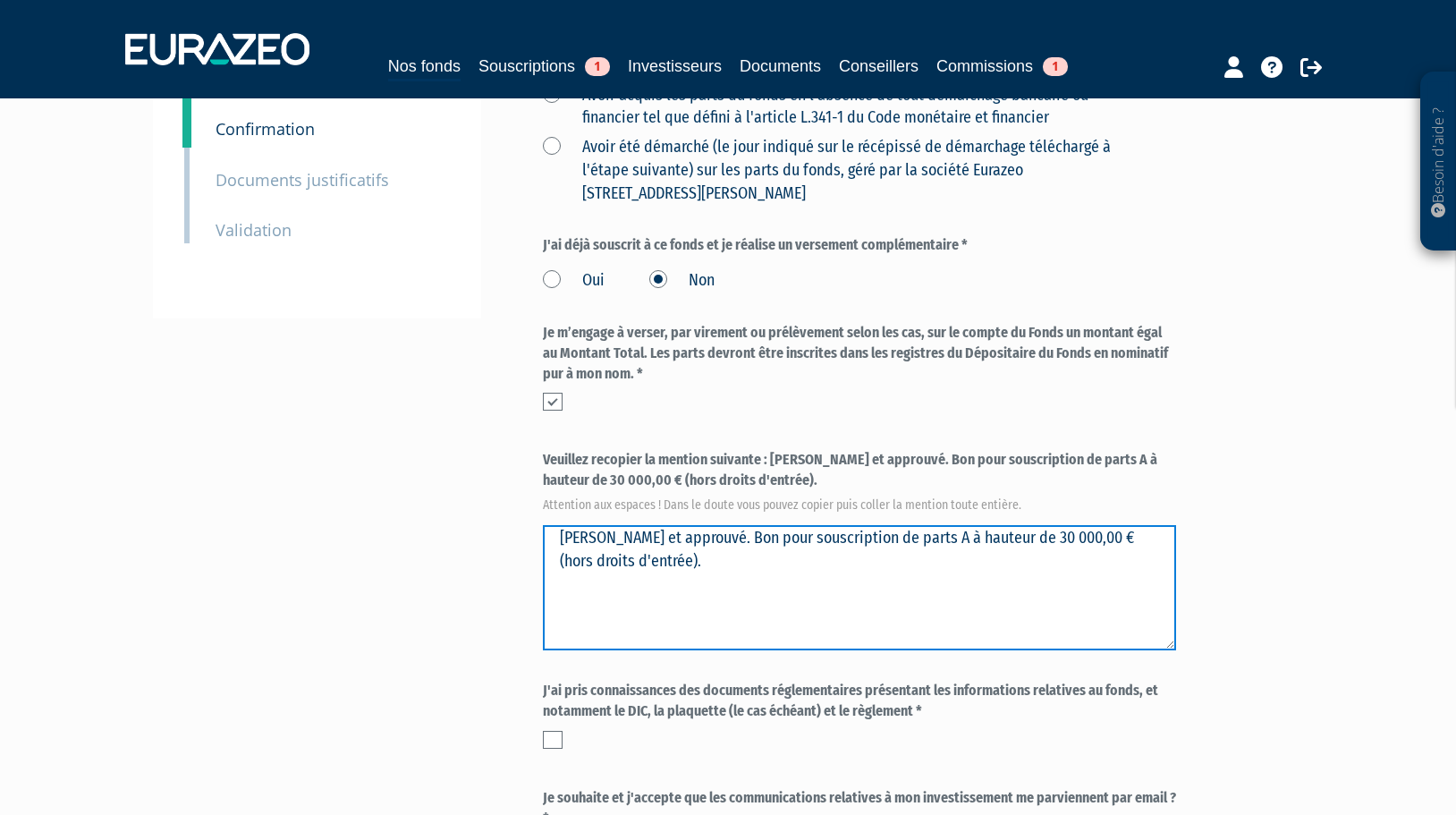
click at [589, 525] on textarea at bounding box center [859, 588] width 634 height 125
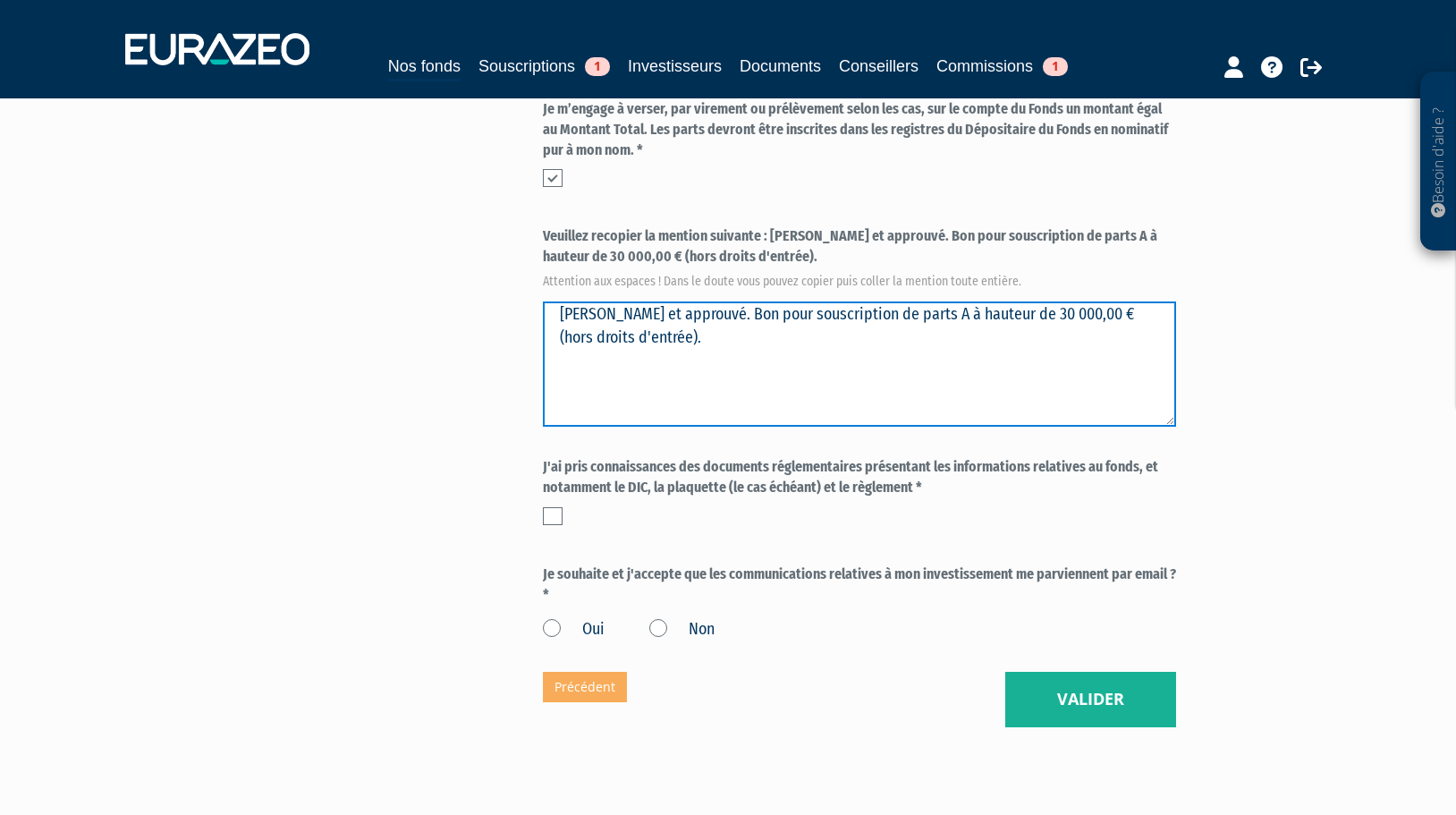
scroll to position [674, 0]
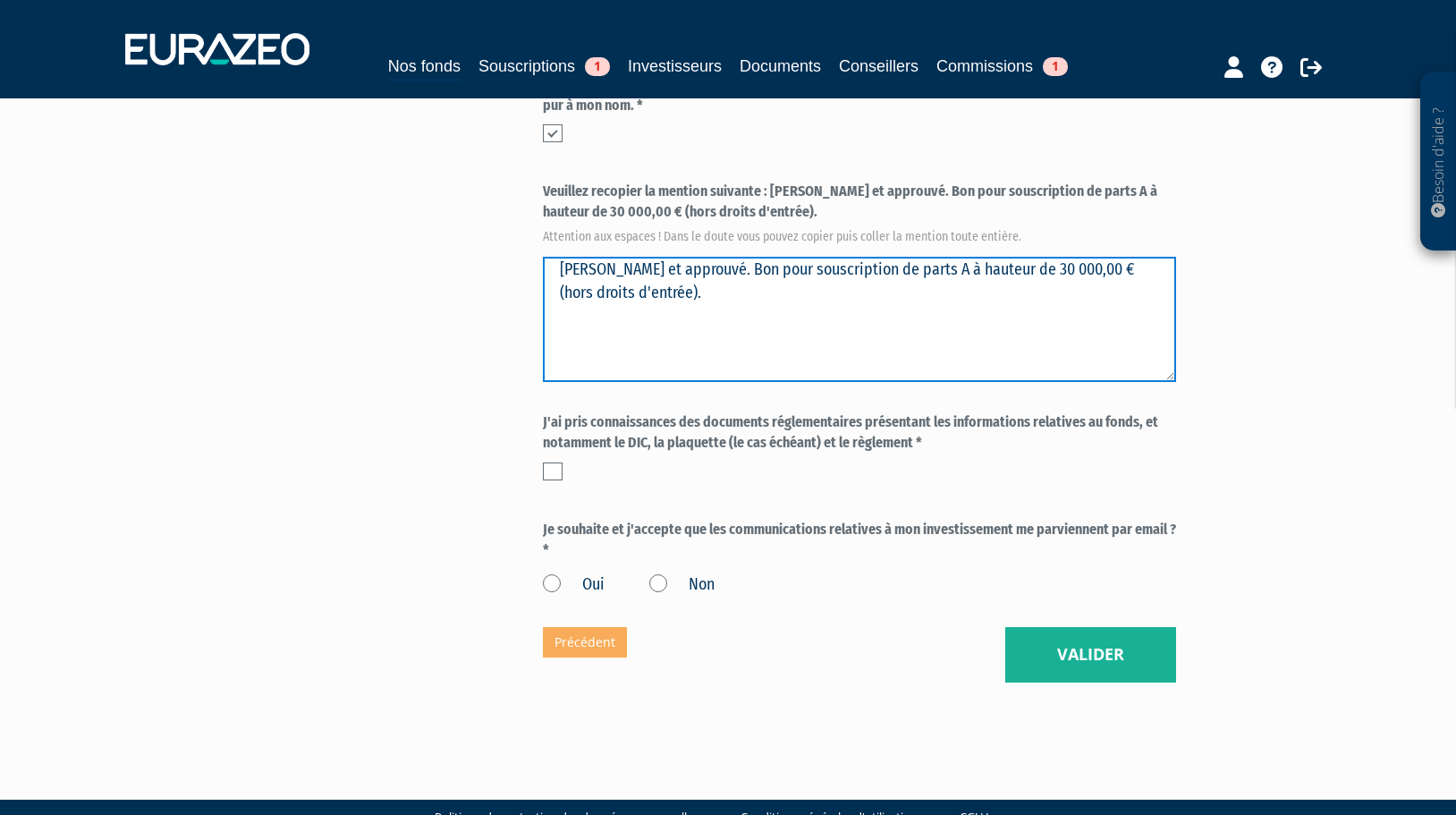
type textarea "[PERSON_NAME] et approuvé. Bon pour souscription de parts A à hauteur de 30 000…"
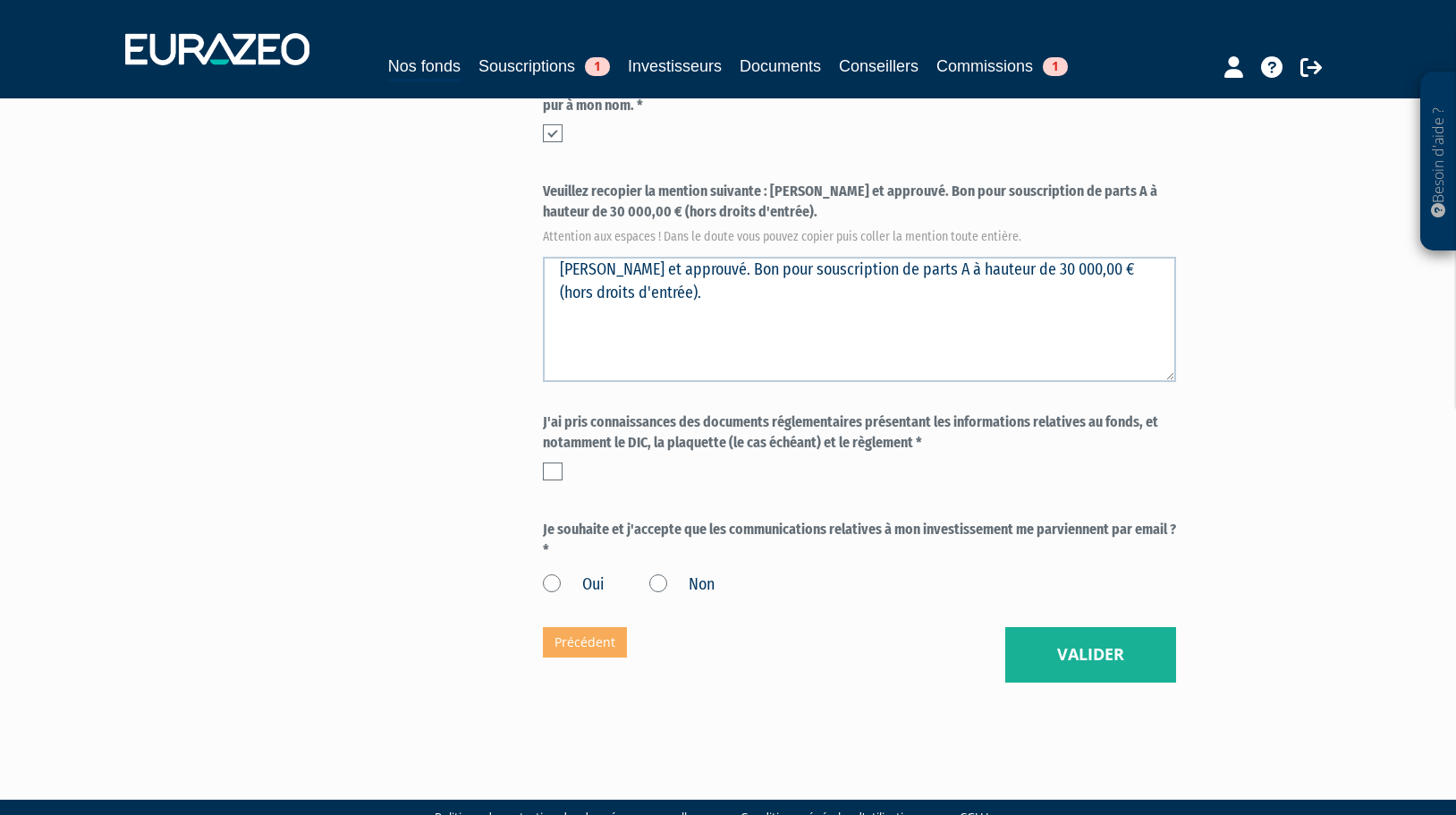
click at [559, 463] on label at bounding box center [553, 472] width 20 height 18
click at [0, 0] on input "checkbox" at bounding box center [0, 0] width 0 height 0
click at [547, 573] on label "Oui" at bounding box center [574, 584] width 62 height 23
click at [0, 0] on input "Oui" at bounding box center [0, 0] width 0 height 0
click at [1068, 627] on button "Valider" at bounding box center [1091, 655] width 171 height 56
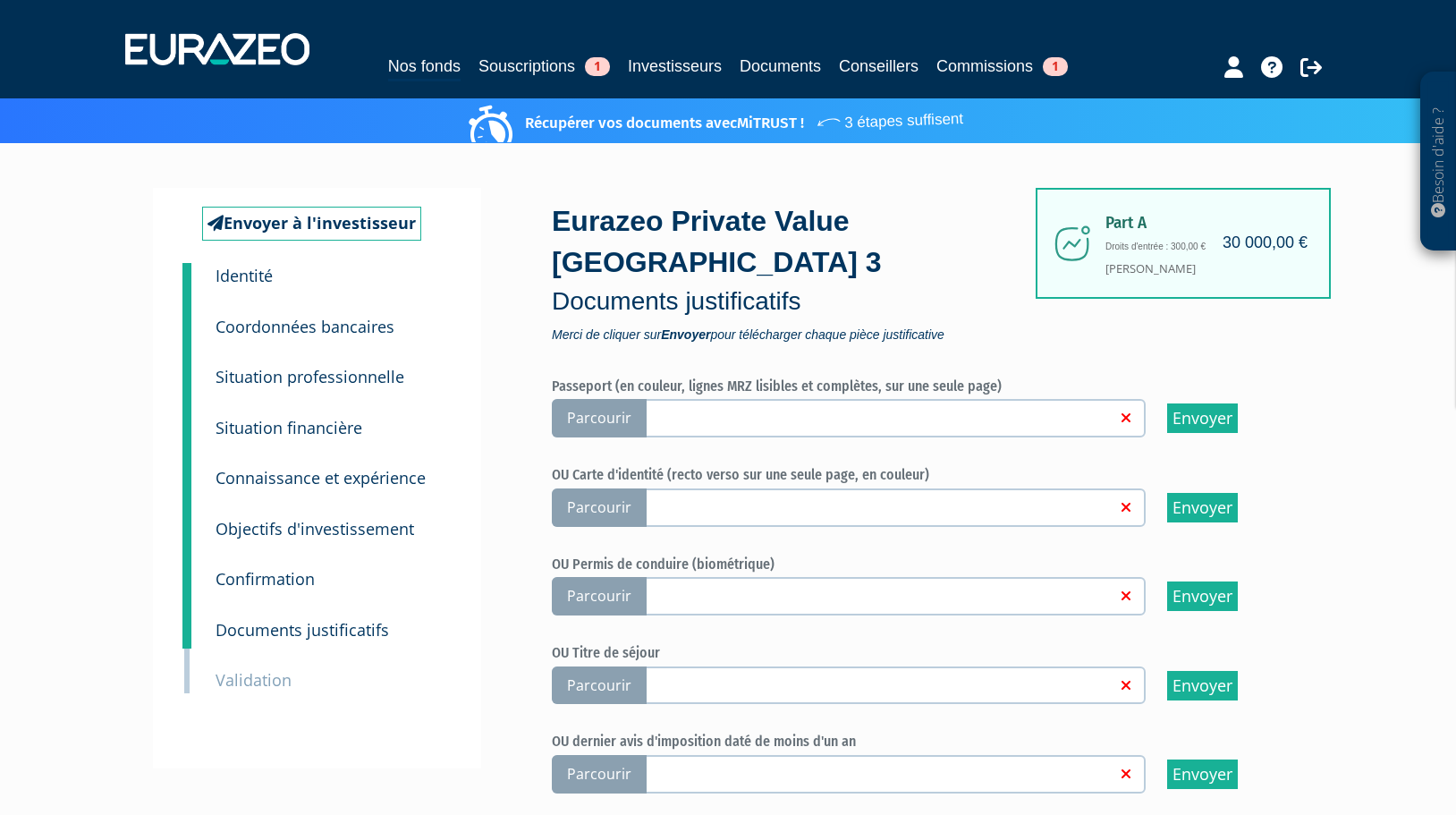
click at [580, 399] on span "Parcourir" at bounding box center [599, 418] width 94 height 39
click at [0, 0] on input "Parcourir" at bounding box center [0, 0] width 0 height 0
click at [1175, 410] on link "Voir" at bounding box center [1178, 418] width 23 height 17
click at [1228, 410] on link "Supprimer" at bounding box center [1229, 418] width 65 height 17
click at [596, 489] on span "Parcourir" at bounding box center [599, 508] width 94 height 39
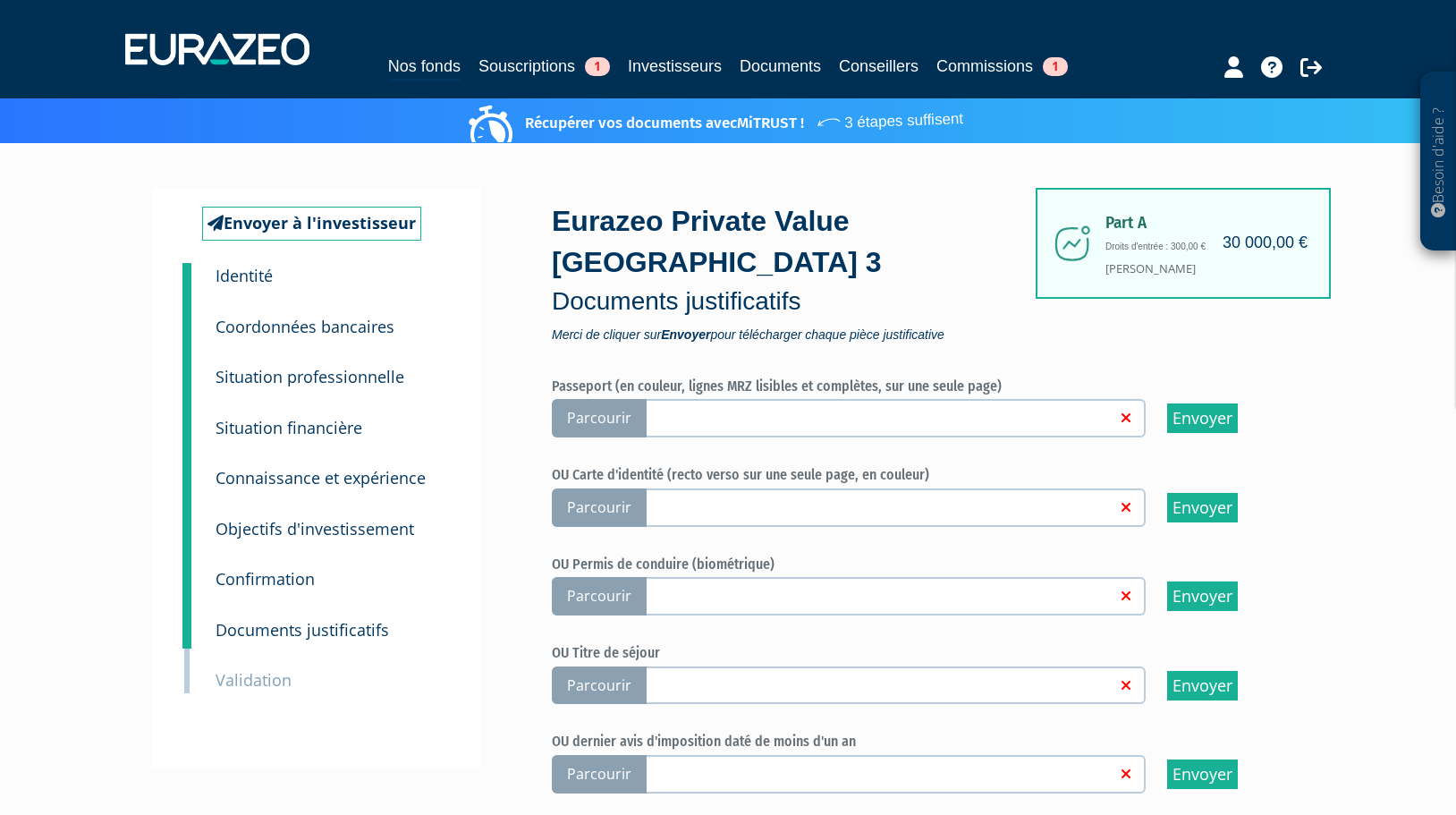
click at [0, 0] on input "Parcourir" at bounding box center [0, 0] width 0 height 0
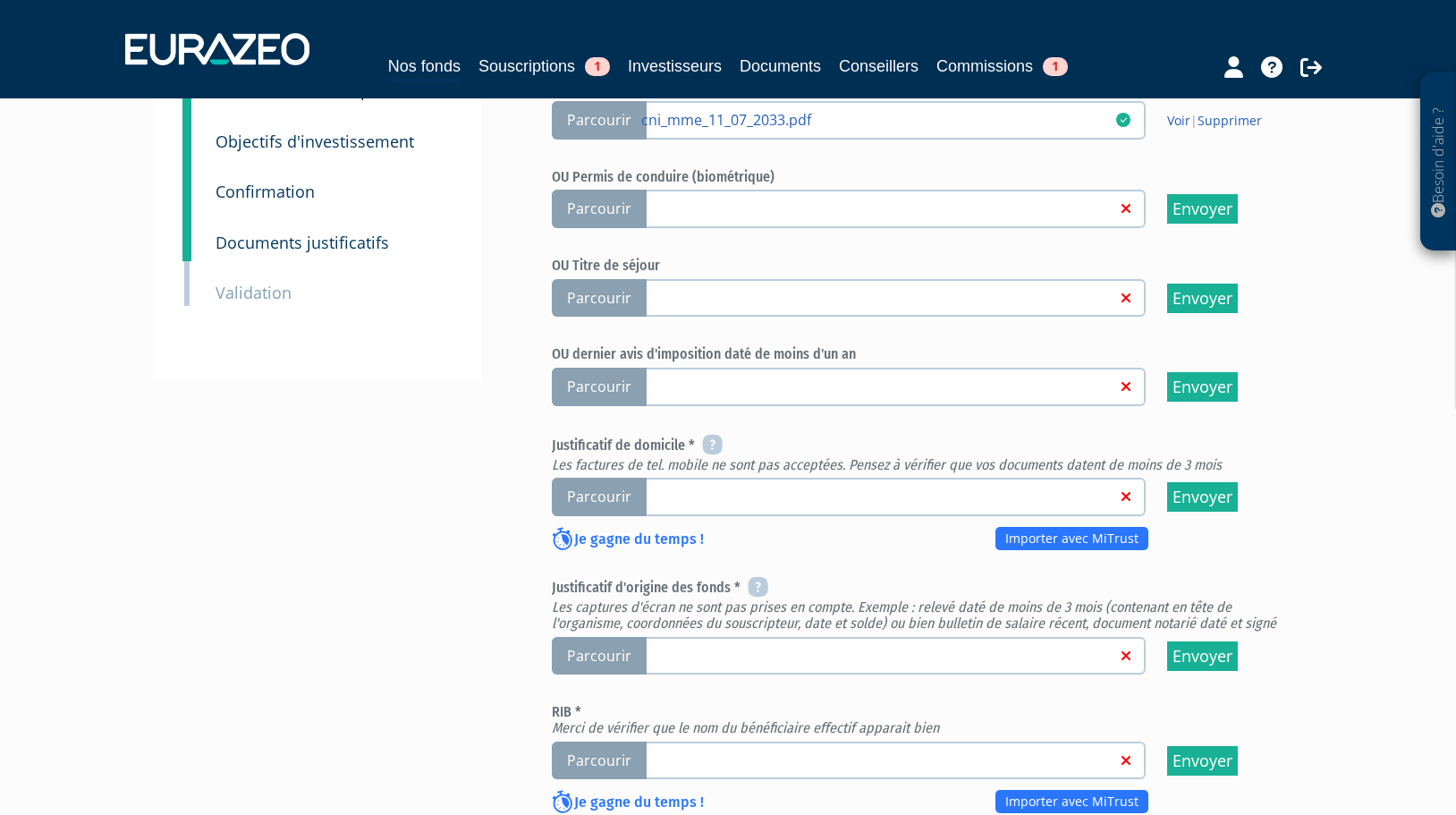
scroll to position [448, 0]
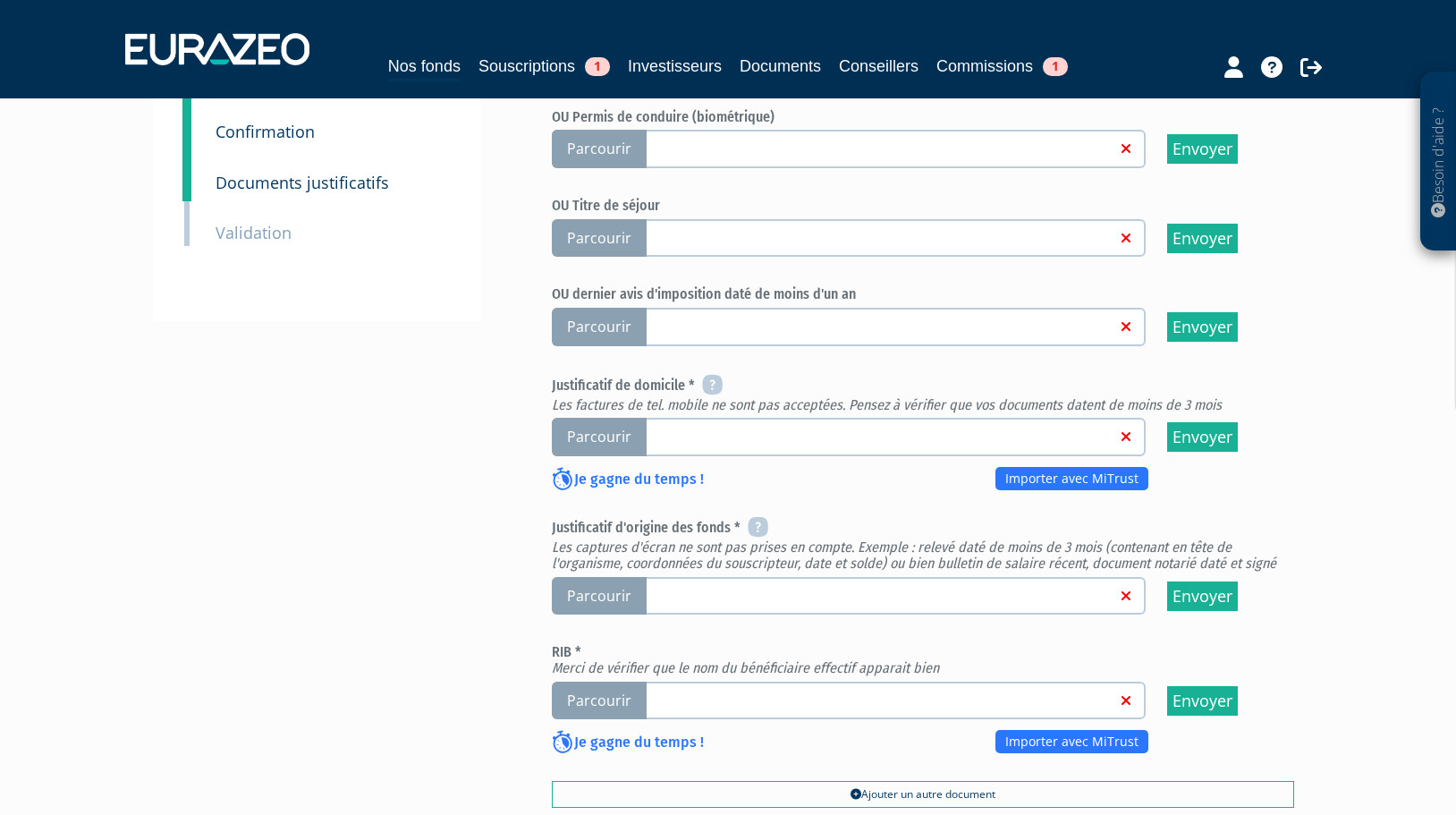
click at [606, 418] on span "Parcourir" at bounding box center [599, 437] width 94 height 39
click at [0, 0] on input "Parcourir" at bounding box center [0, 0] width 0 height 0
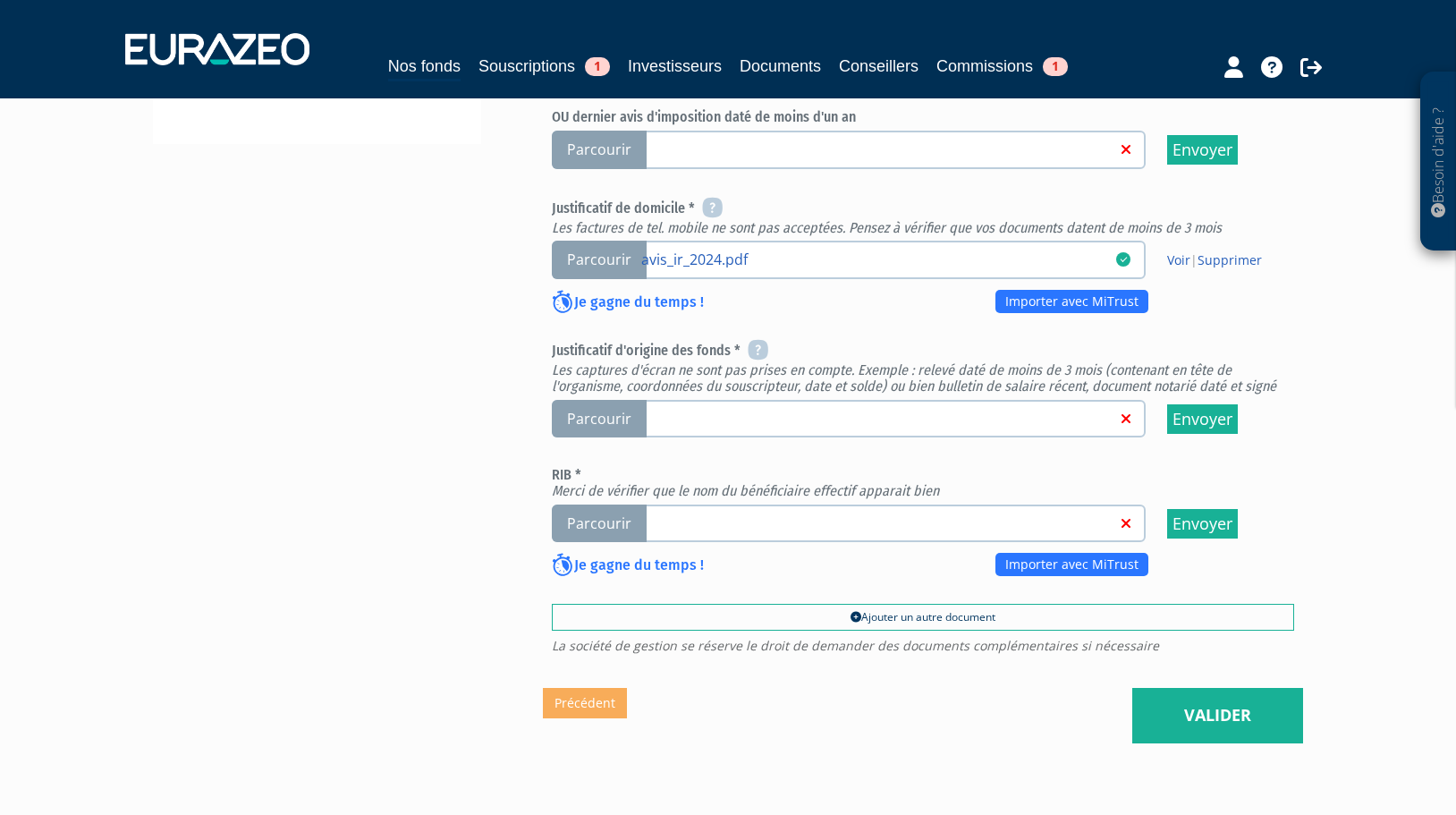
scroll to position [626, 0]
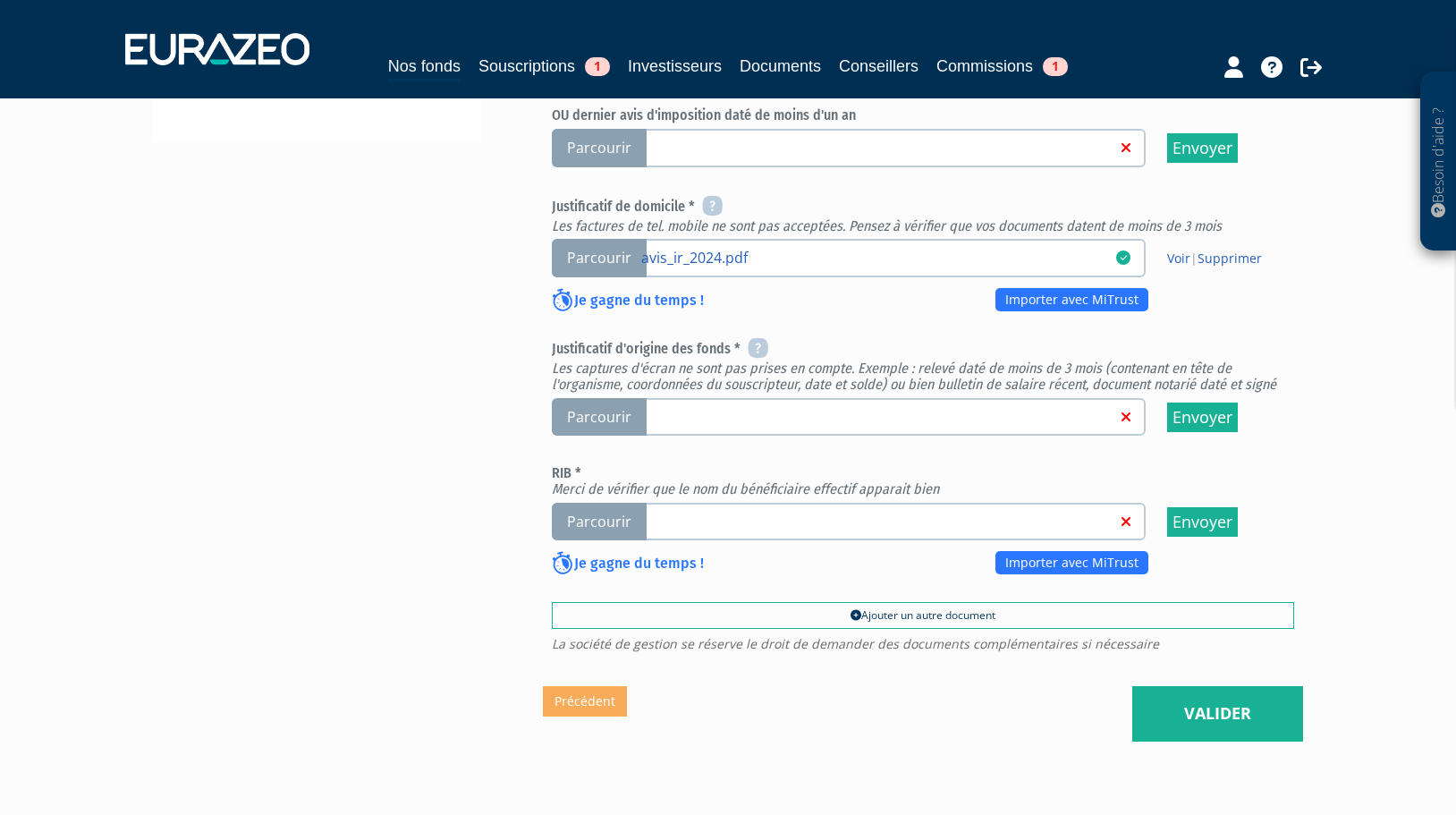
click at [599, 503] on span "Parcourir" at bounding box center [599, 521] width 94 height 39
click at [0, 0] on input "Parcourir" at bounding box center [0, 0] width 0 height 0
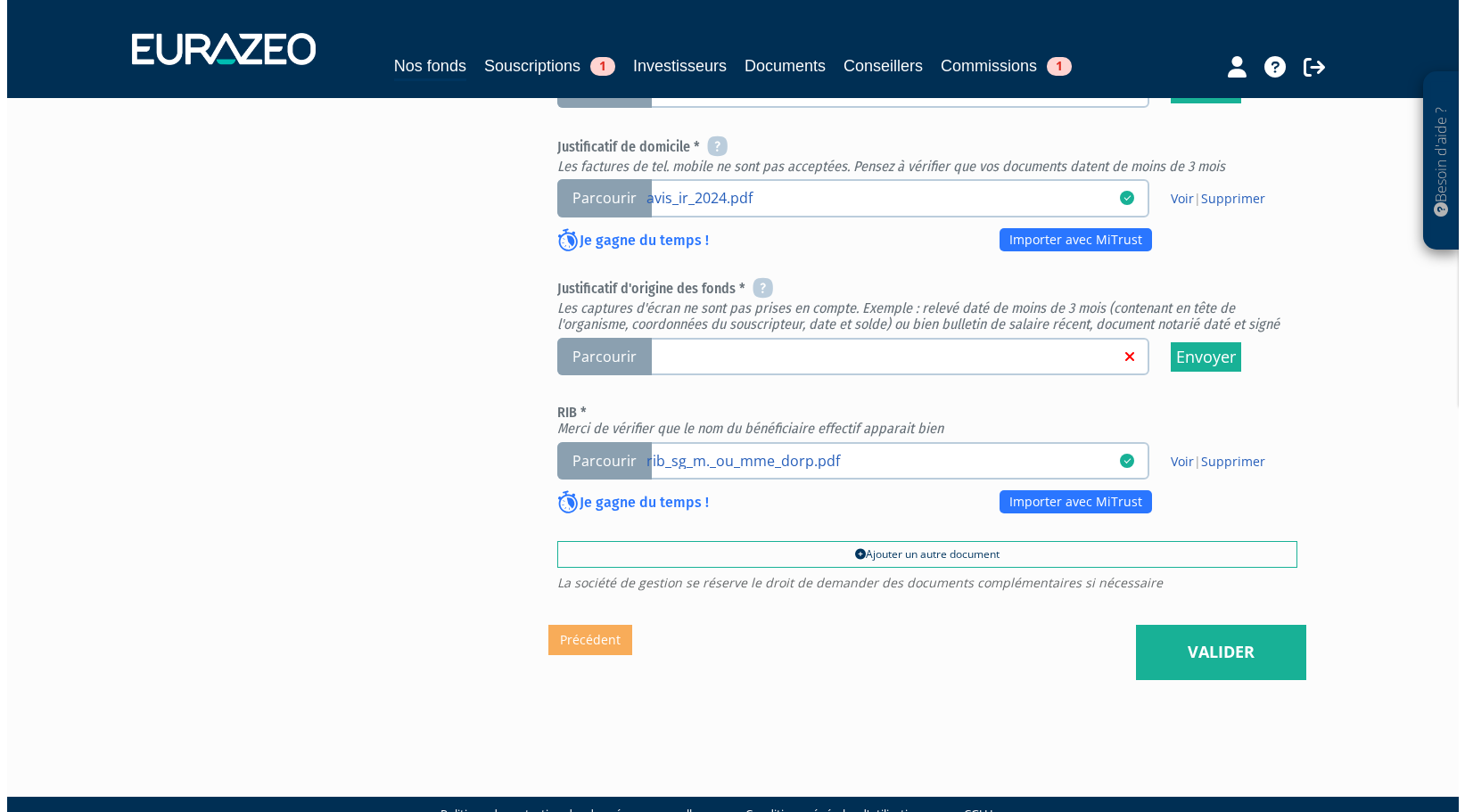
scroll to position [684, 0]
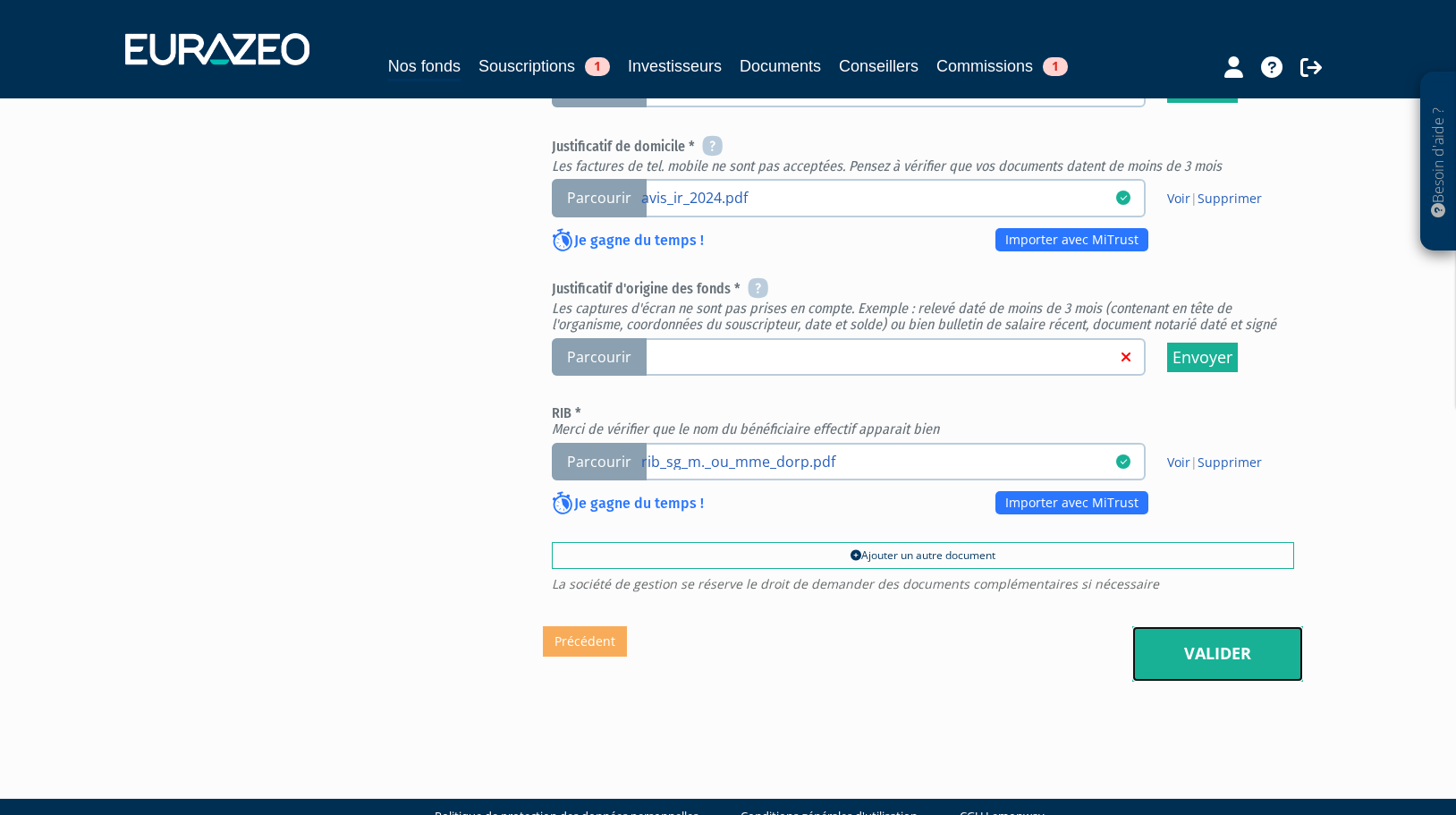
click at [1197, 632] on link "Valider" at bounding box center [1217, 654] width 171 height 56
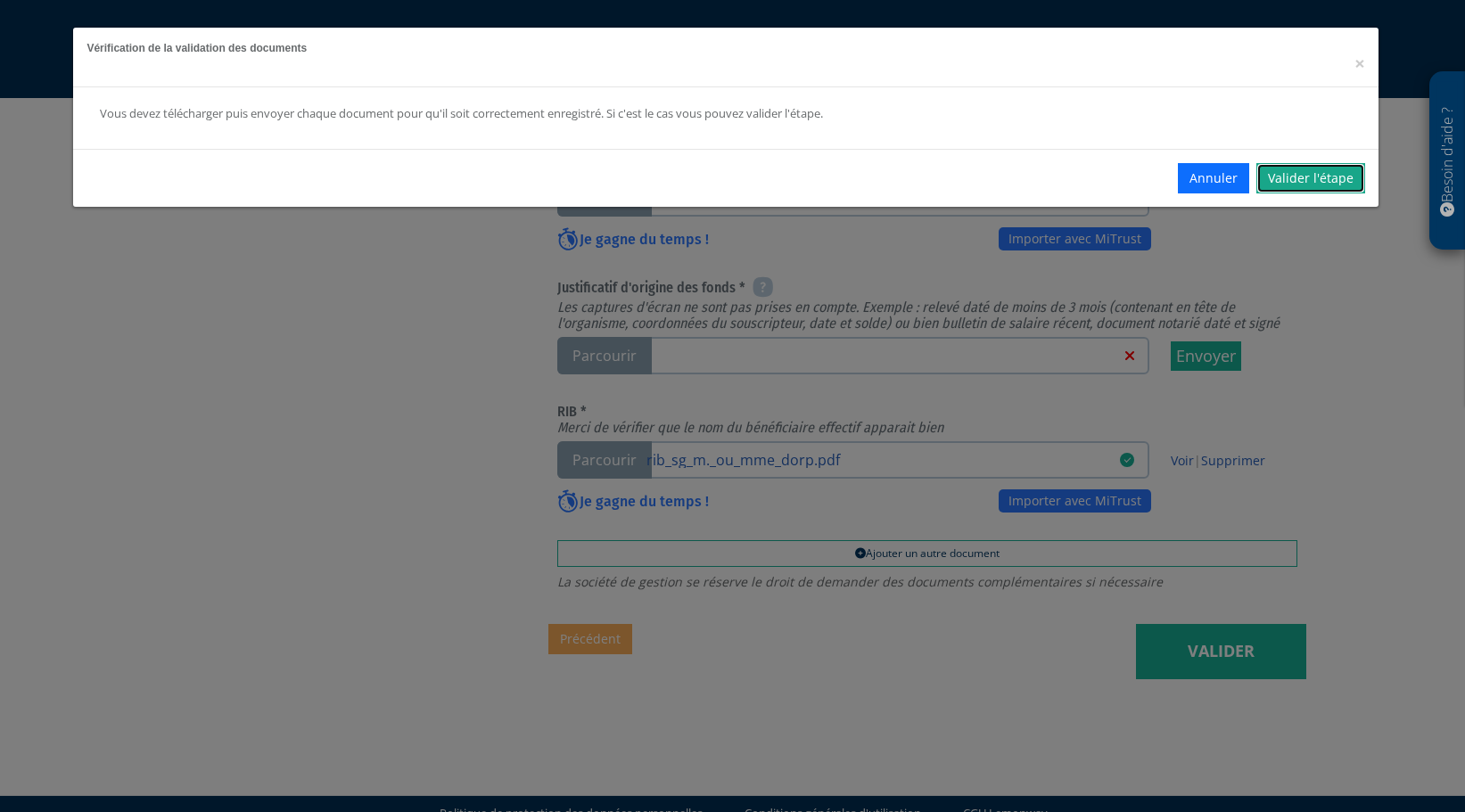
click at [1286, 178] on link "Valider l'étape" at bounding box center [1311, 178] width 109 height 31
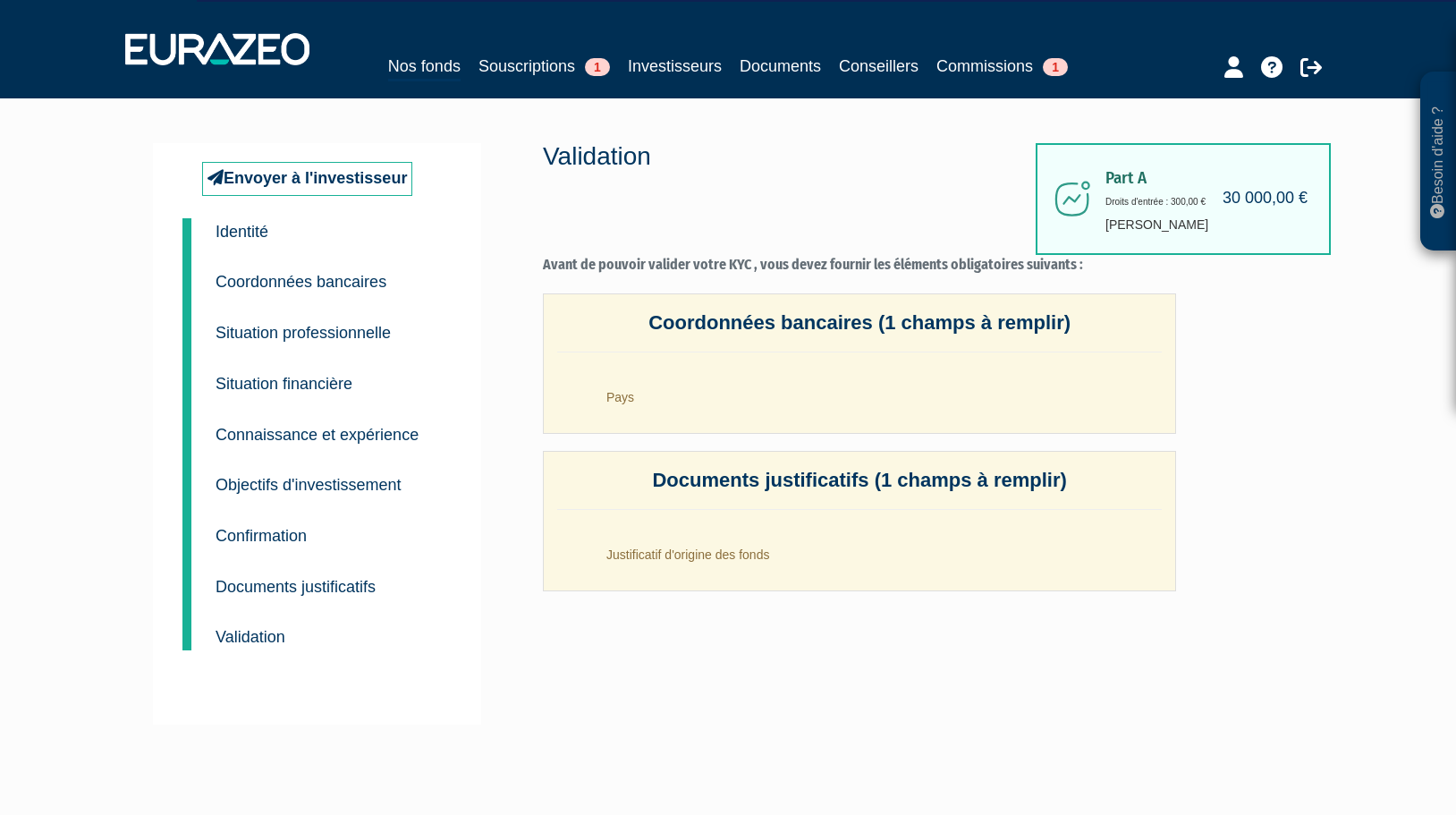
click at [315, 287] on small "Coordonnées bancaires" at bounding box center [301, 282] width 171 height 18
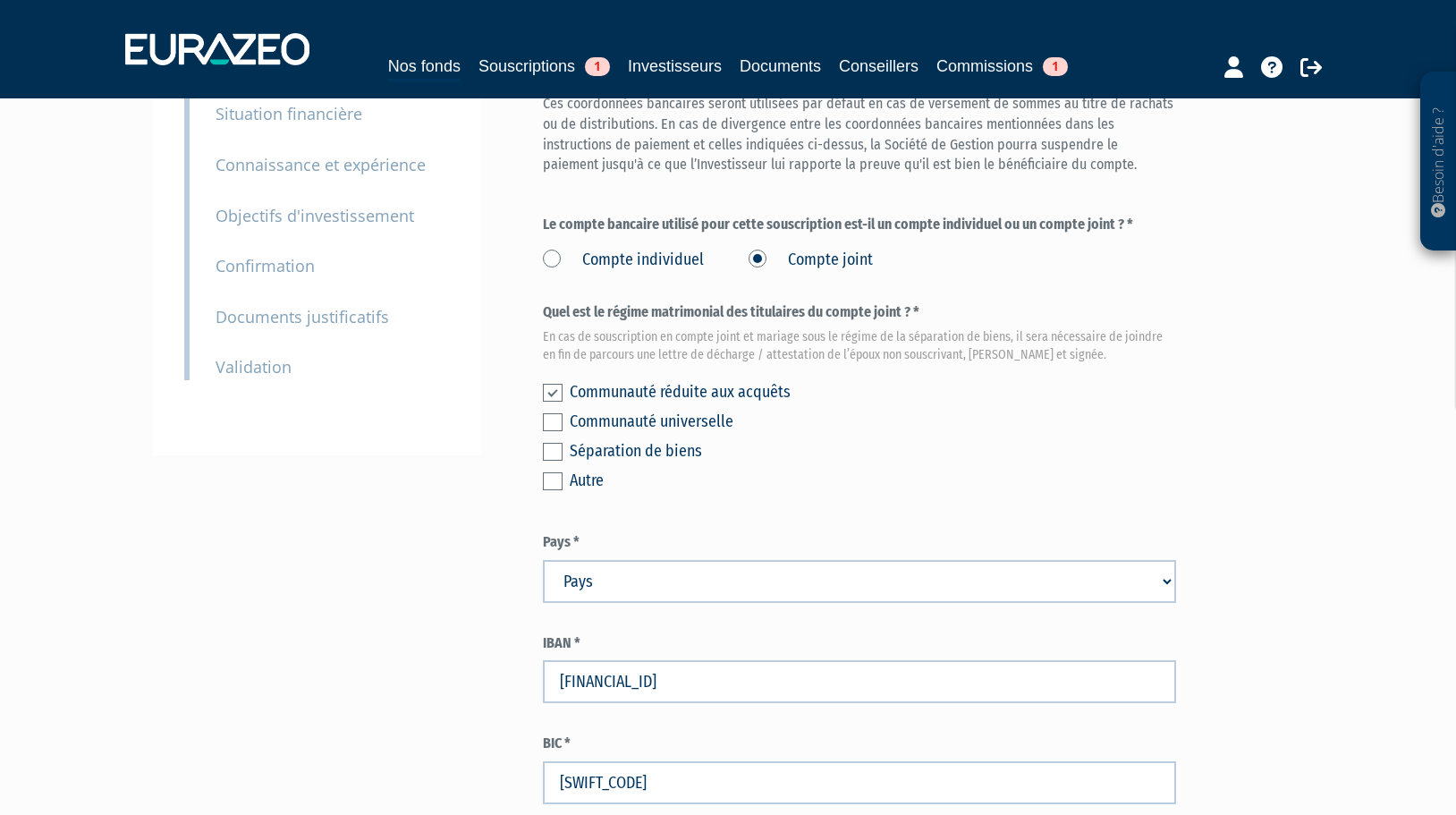
scroll to position [476, 0]
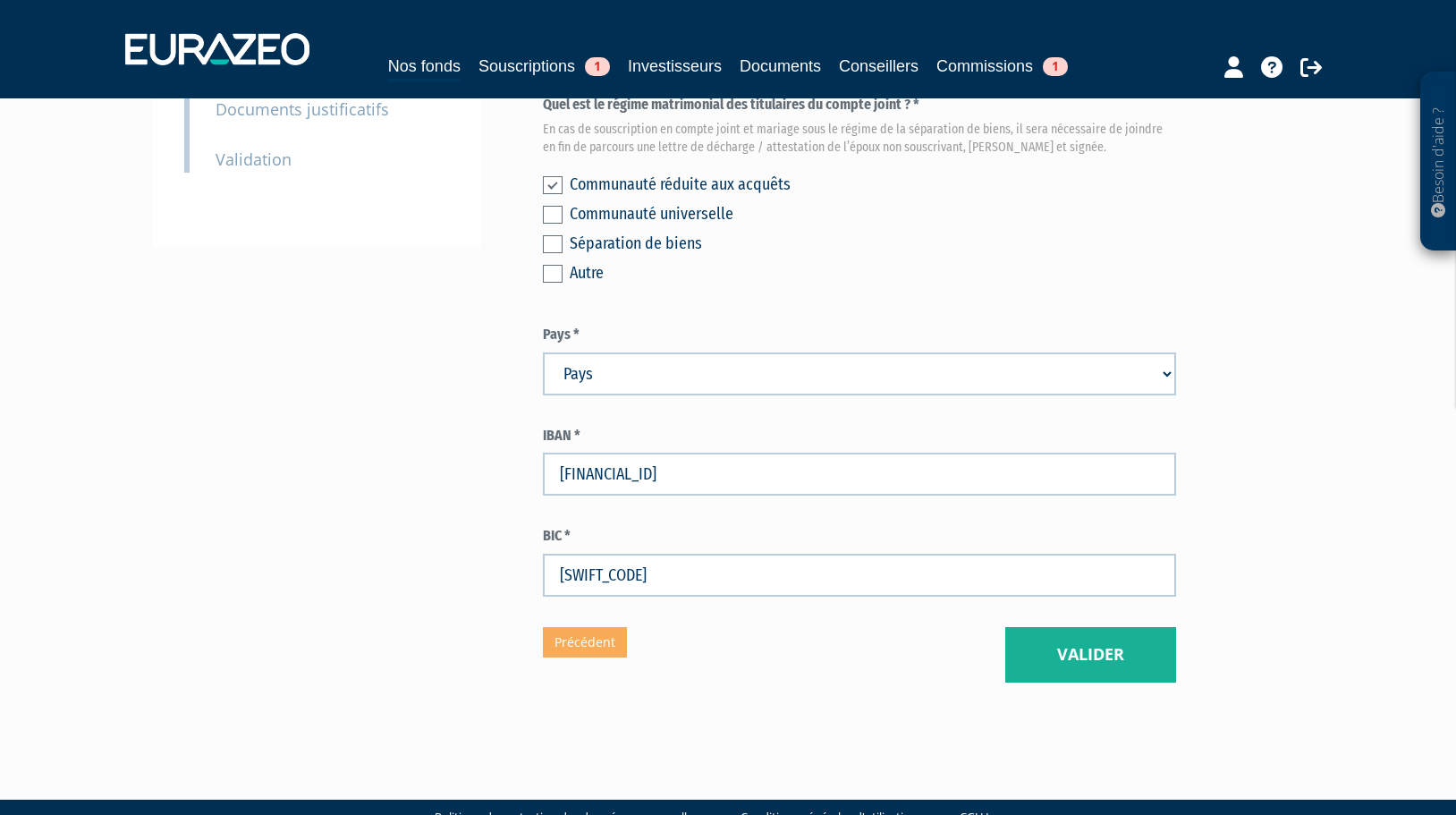
click at [1165, 352] on select "Pays Afghanistan Afrique du Sud Albanie Algérie Allemagne Andorre" at bounding box center [859, 373] width 634 height 43
select select "75"
click at [543, 352] on select "Pays Afghanistan Afrique du Sud Albanie Algérie Allemagne Andorre" at bounding box center [859, 373] width 634 height 43
click at [1083, 627] on button "Valider" at bounding box center [1091, 655] width 171 height 56
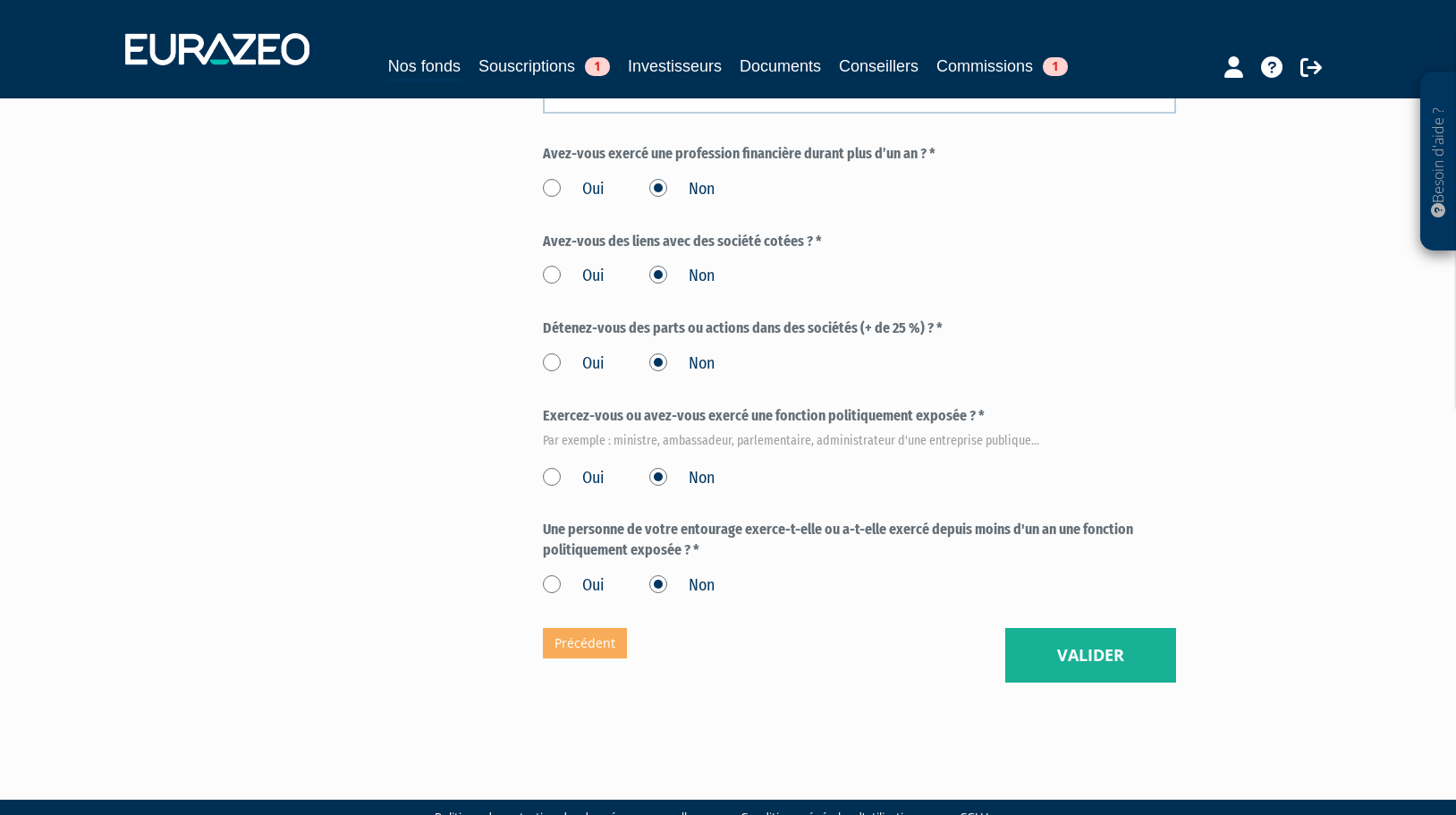
scroll to position [927, 0]
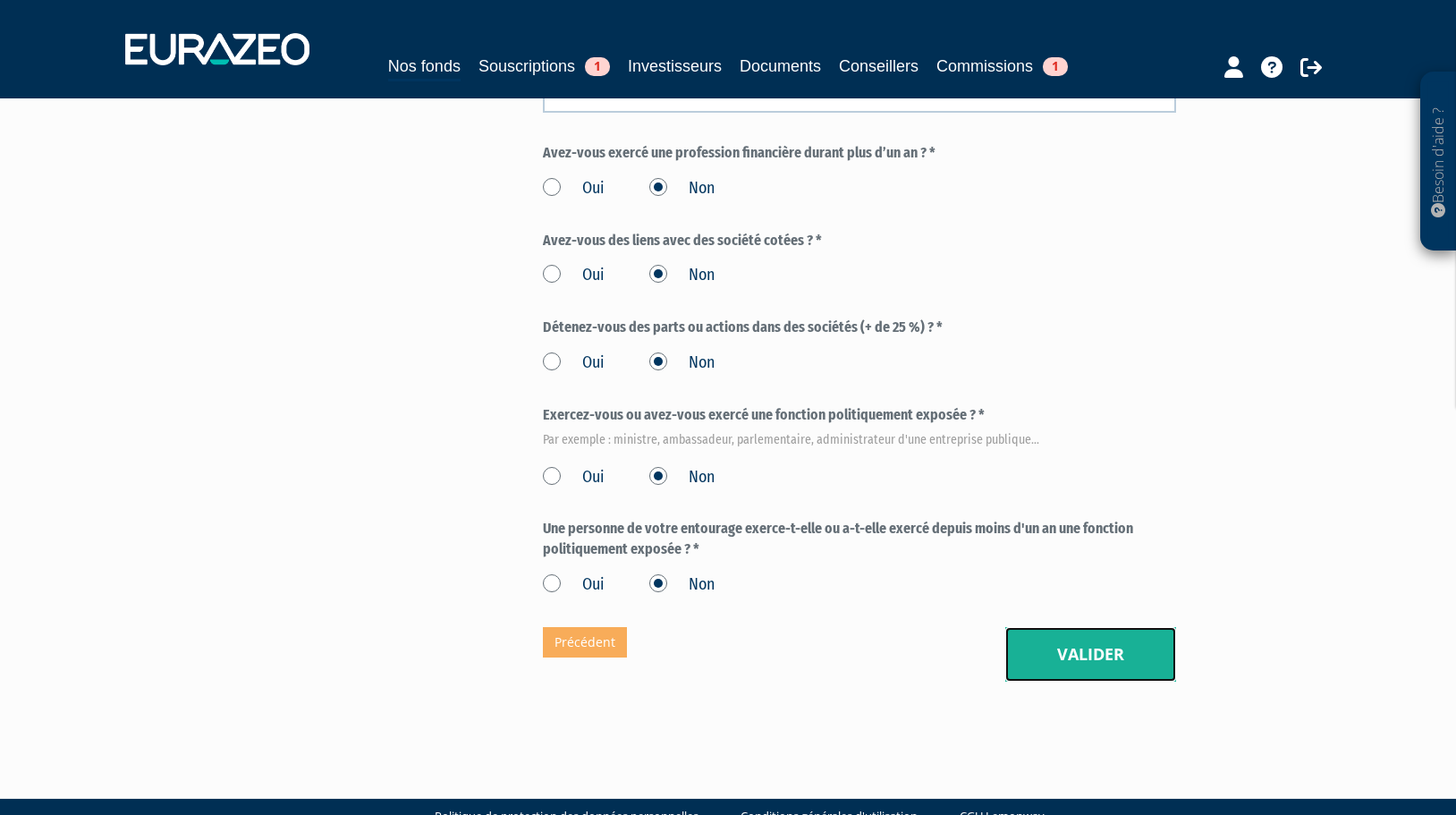
click at [1064, 627] on button "Valider" at bounding box center [1091, 655] width 171 height 56
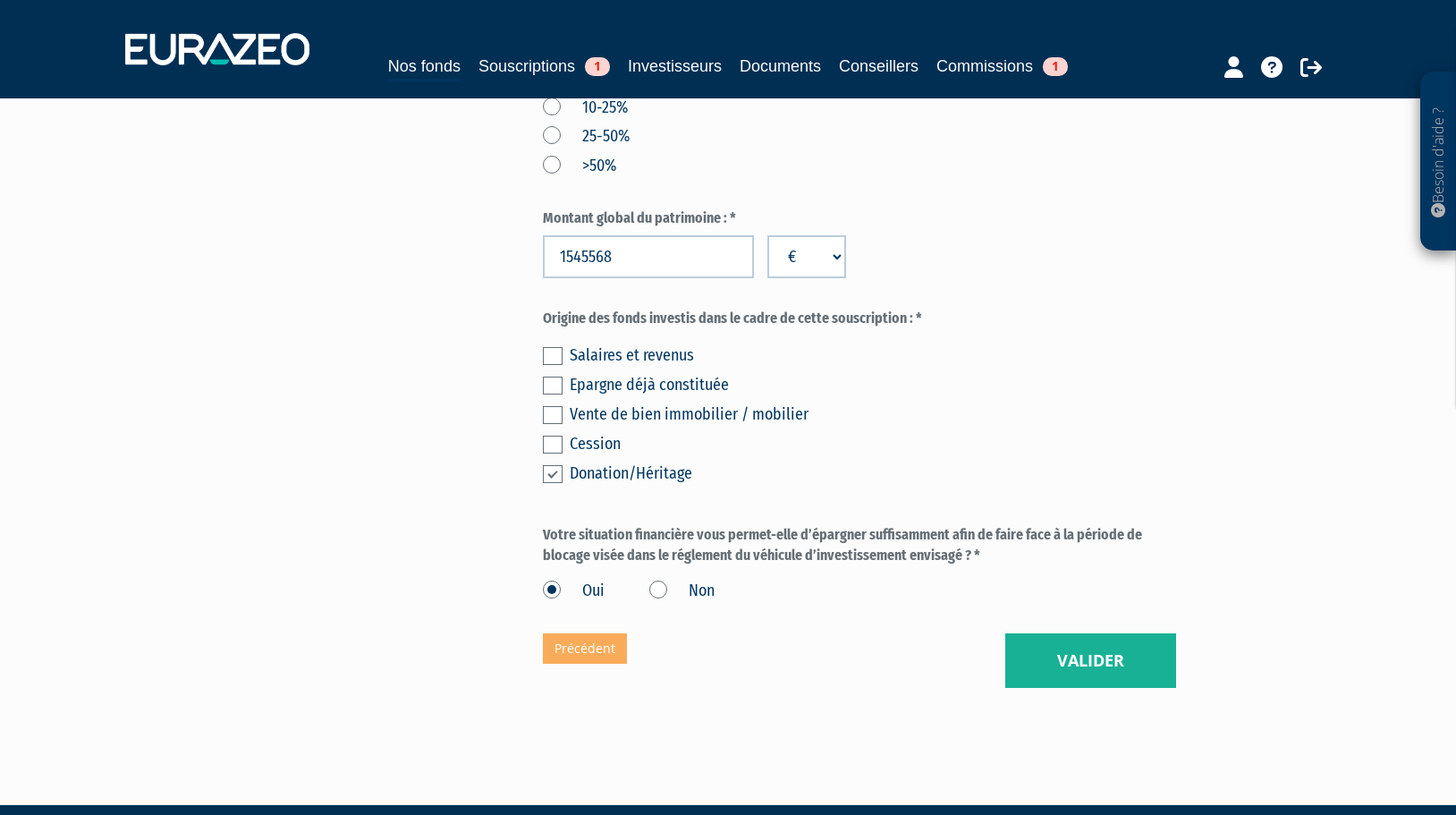
scroll to position [1012, 0]
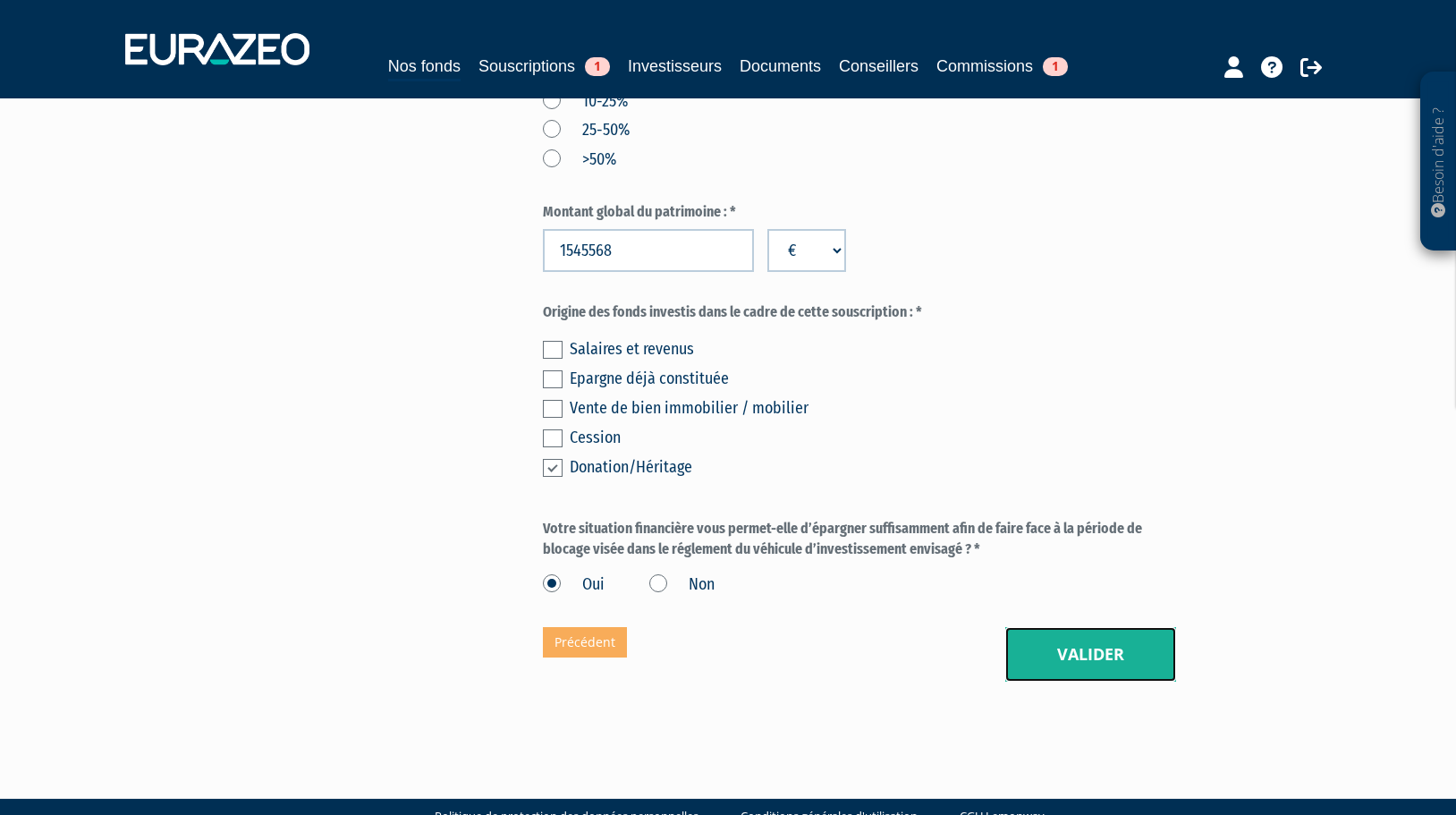
click at [1077, 627] on button "Valider" at bounding box center [1091, 655] width 171 height 56
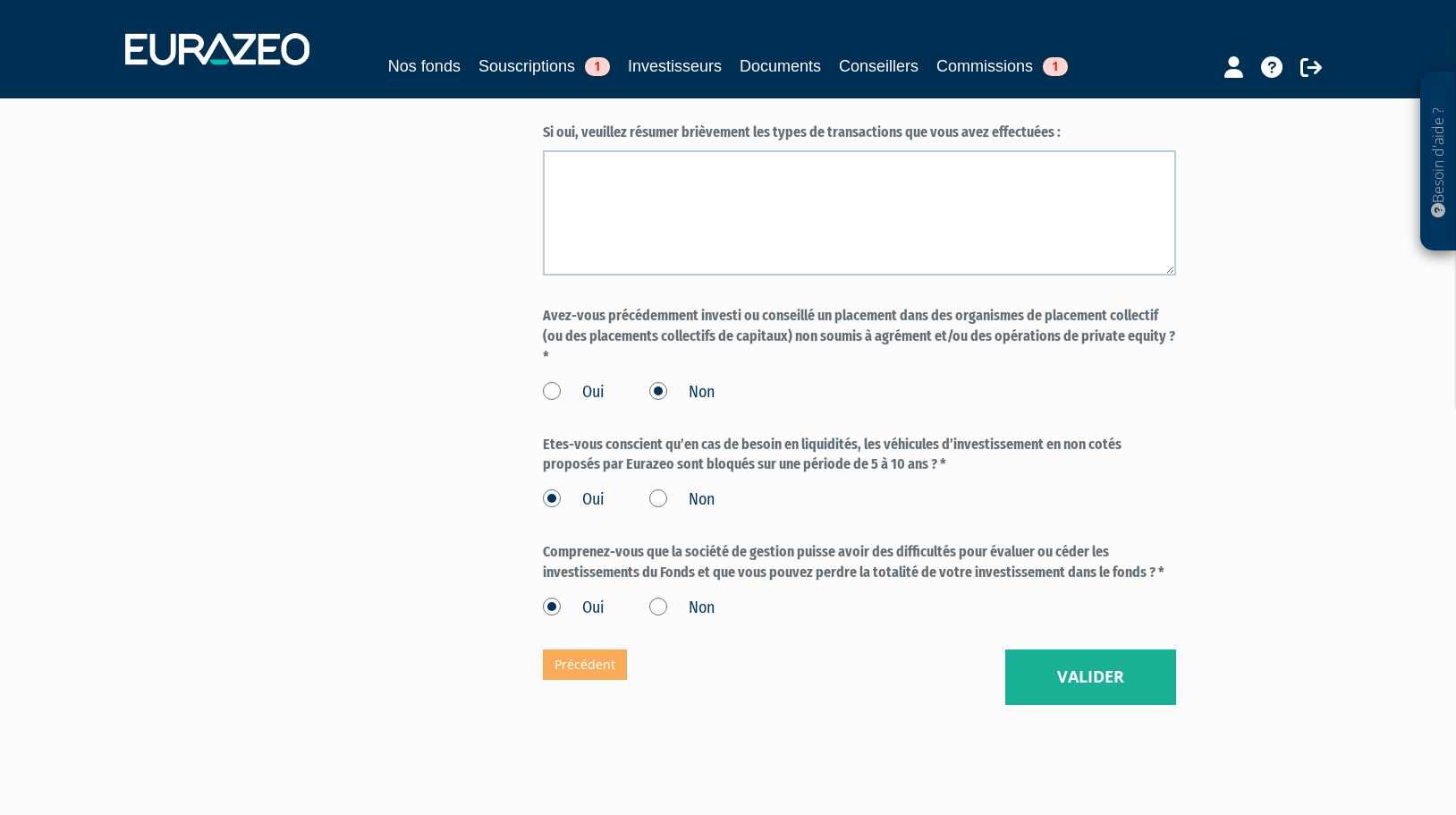
scroll to position [1471, 0]
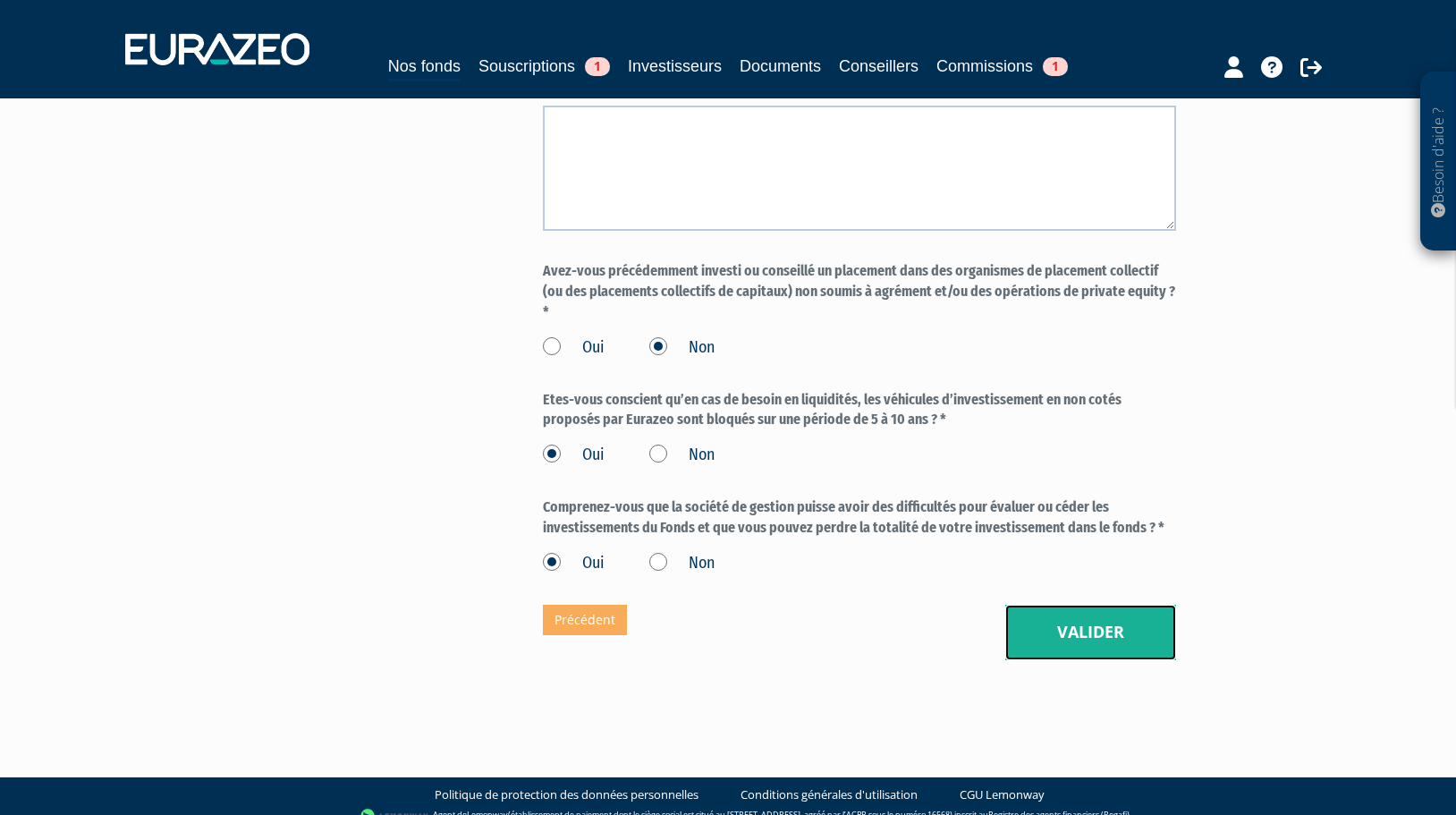
click at [1079, 632] on button "Valider" at bounding box center [1091, 633] width 171 height 56
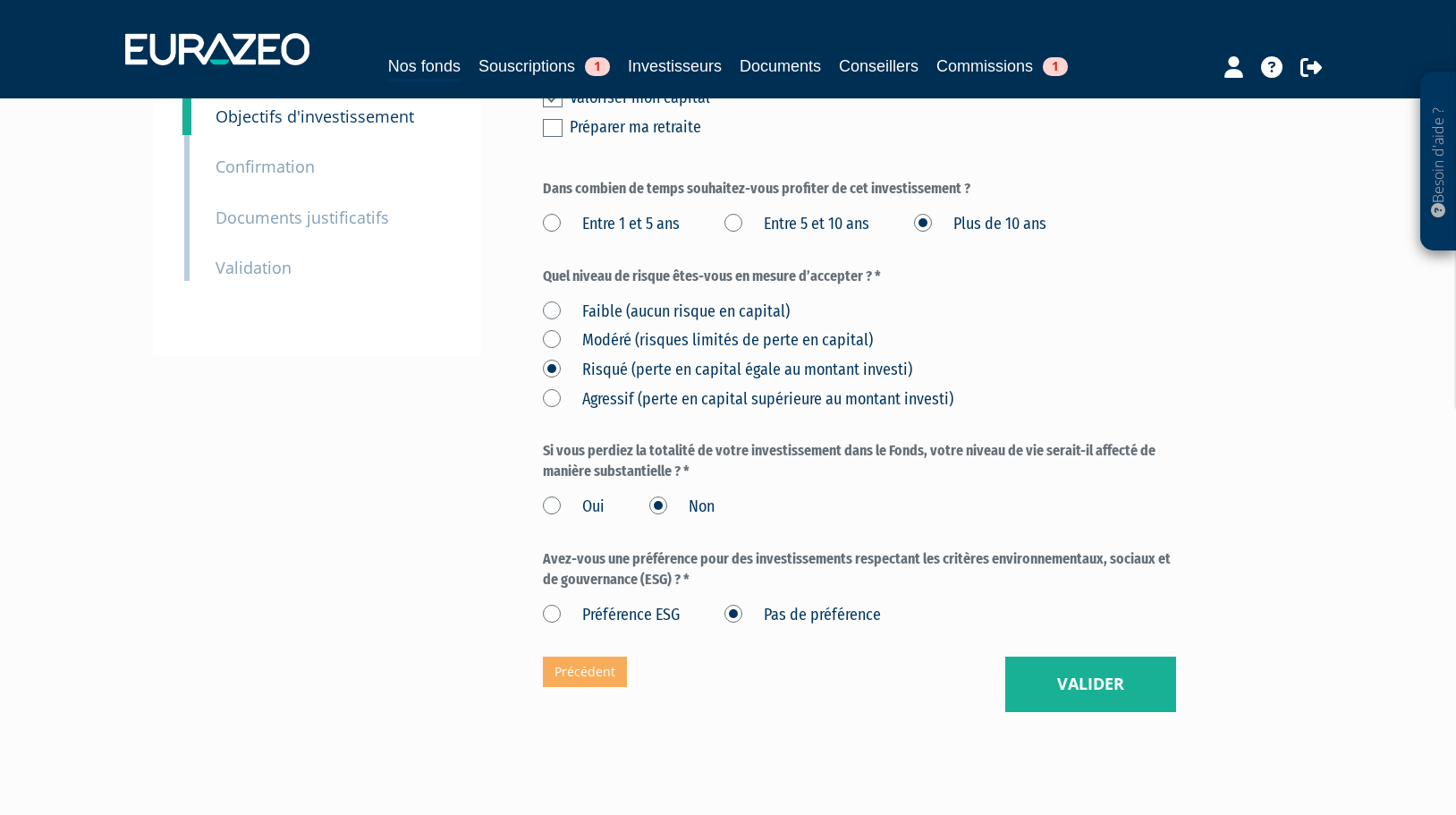
scroll to position [397, 0]
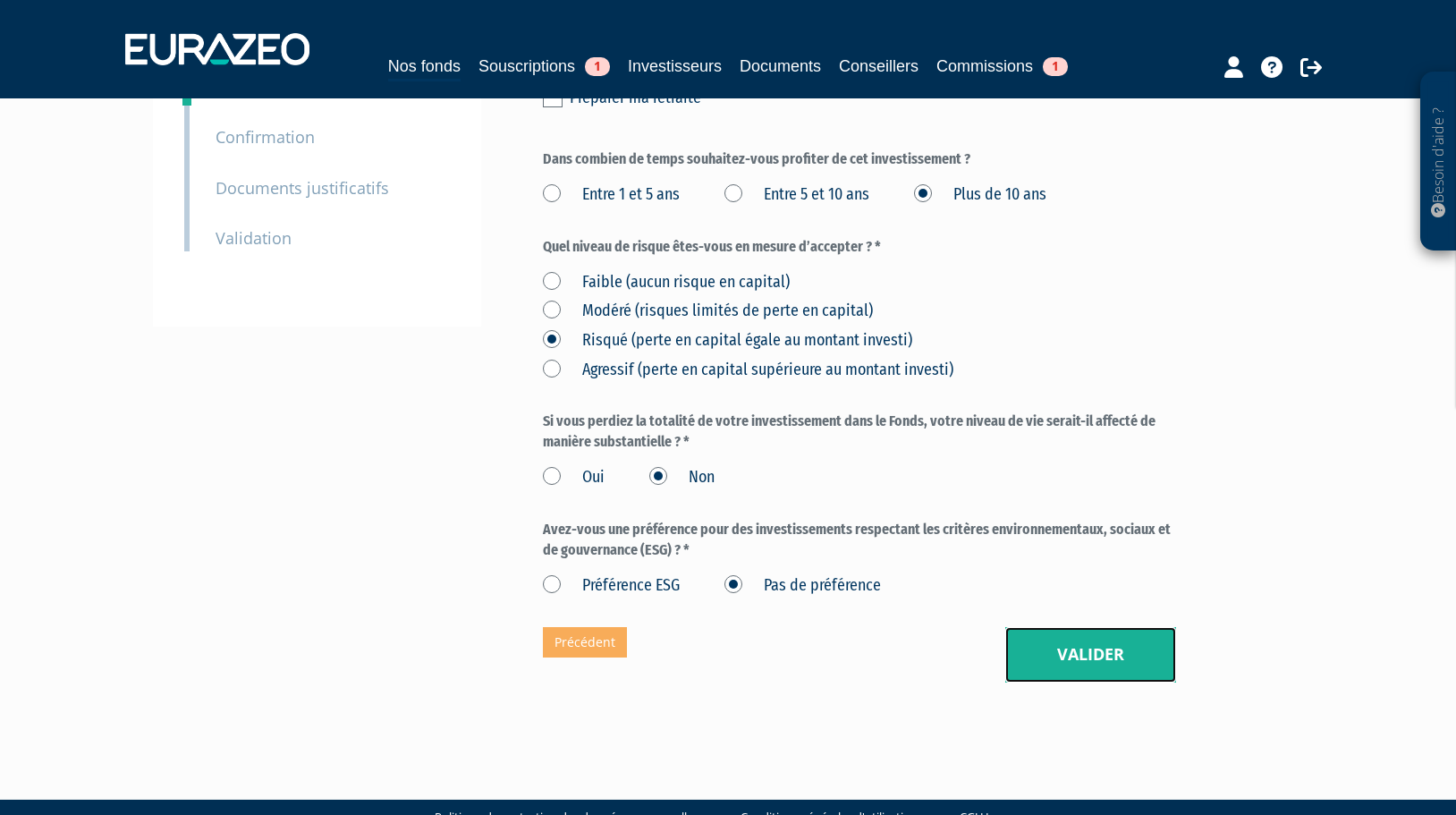
click at [1078, 627] on button "Valider" at bounding box center [1091, 655] width 171 height 56
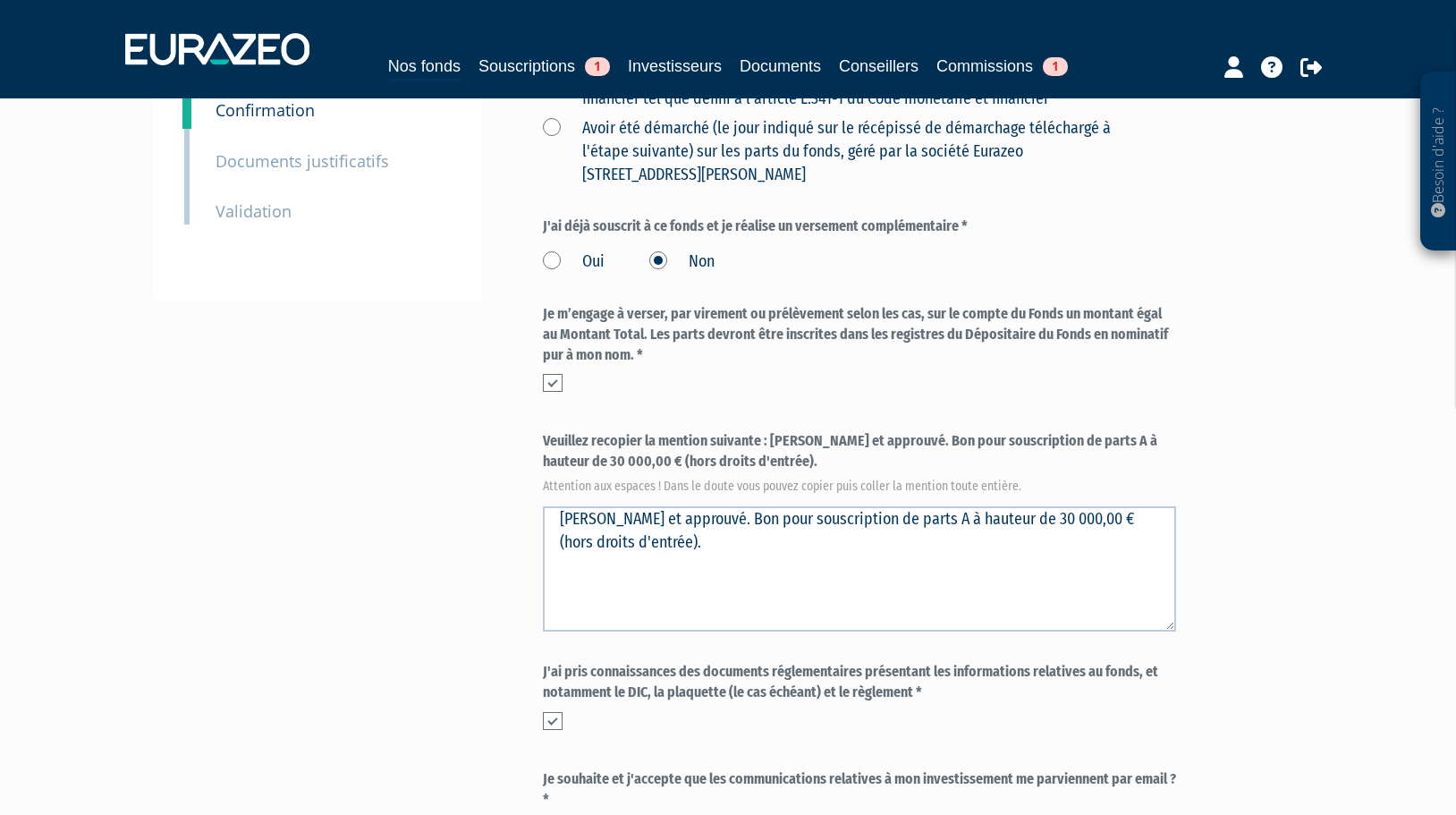
scroll to position [674, 0]
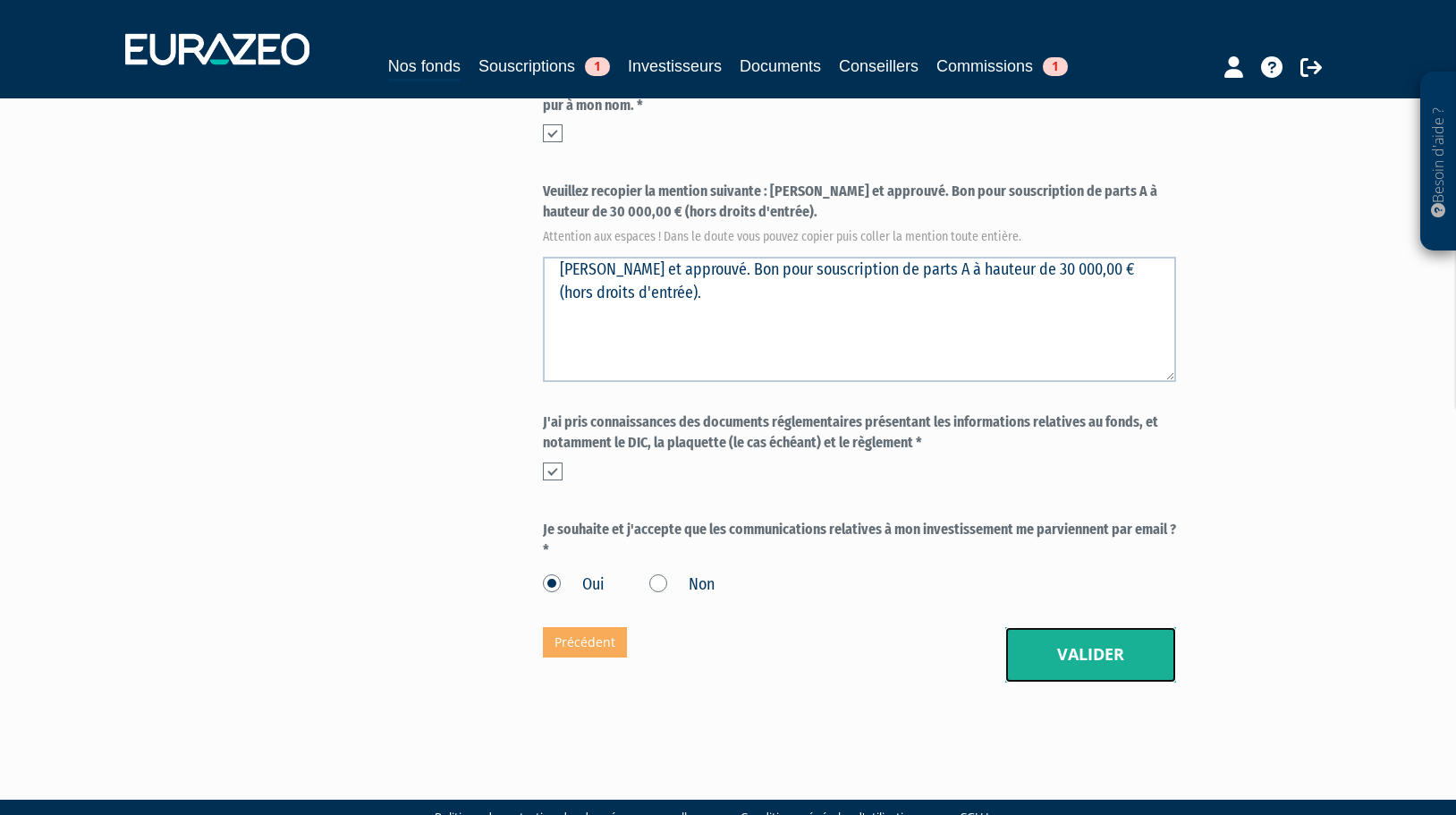
click at [1061, 627] on button "Valider" at bounding box center [1091, 655] width 171 height 56
